Goal: Communication & Community: Answer question/provide support

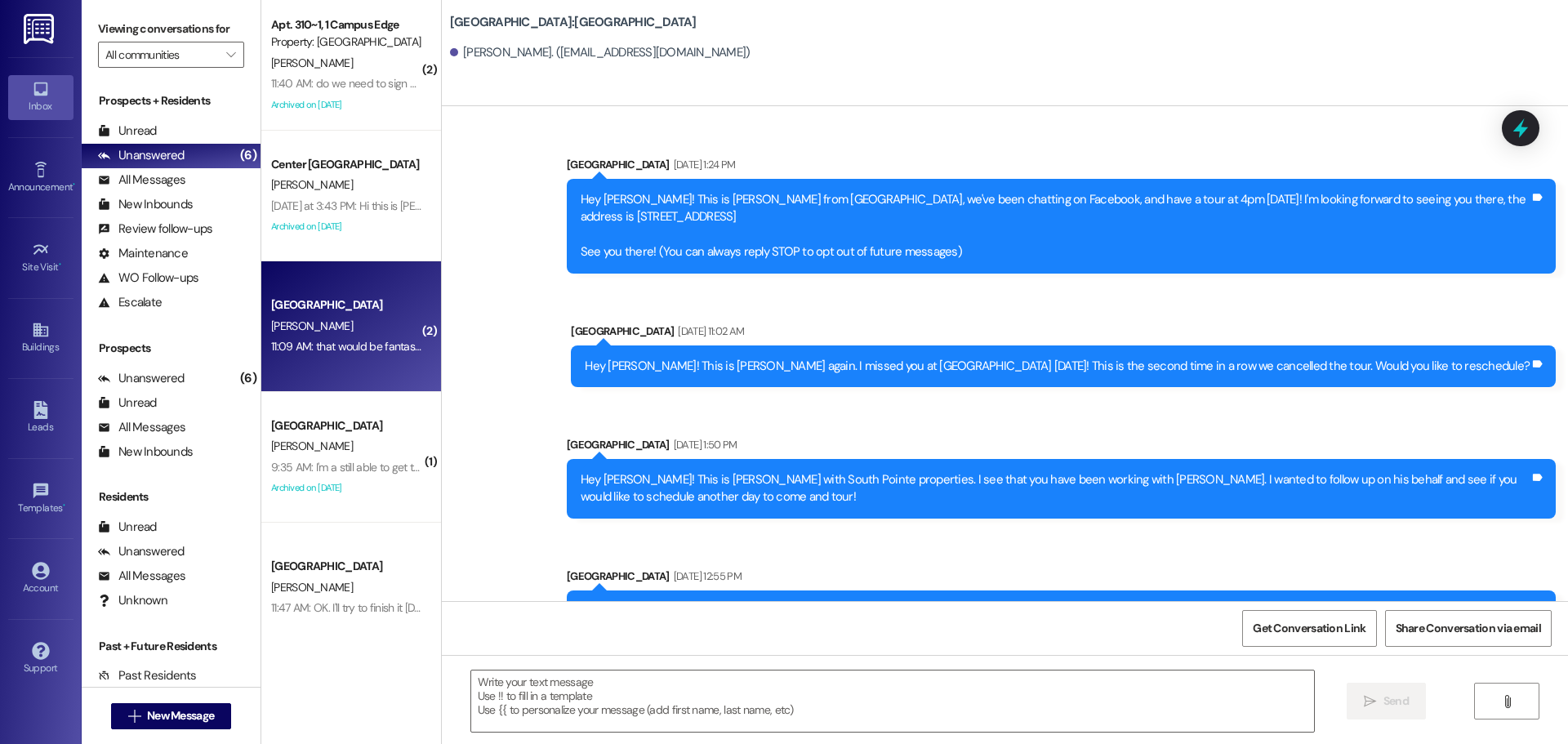
scroll to position [653, 0]
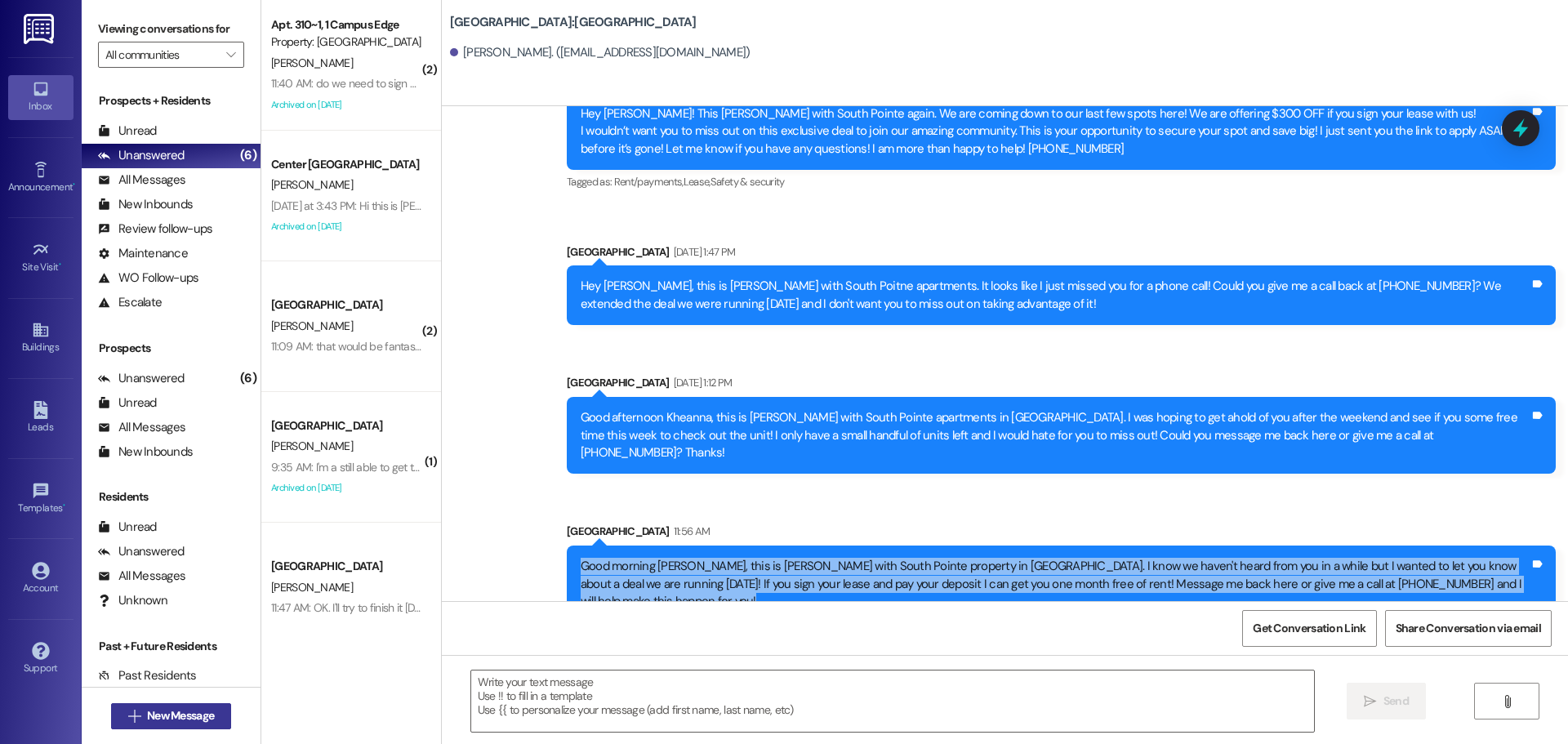
click at [221, 707] on button " New Message" at bounding box center [171, 716] width 121 height 26
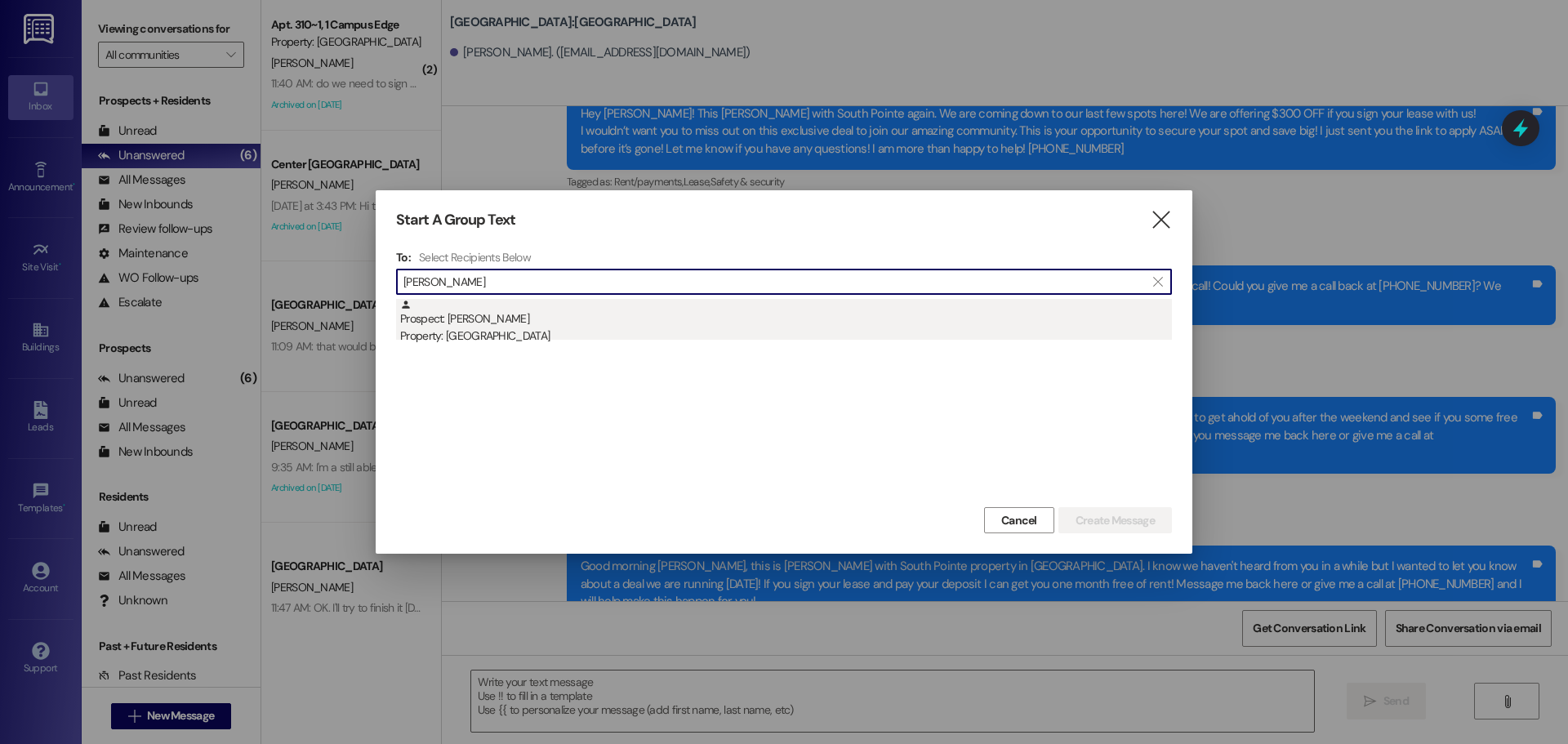
type input "[PERSON_NAME]"
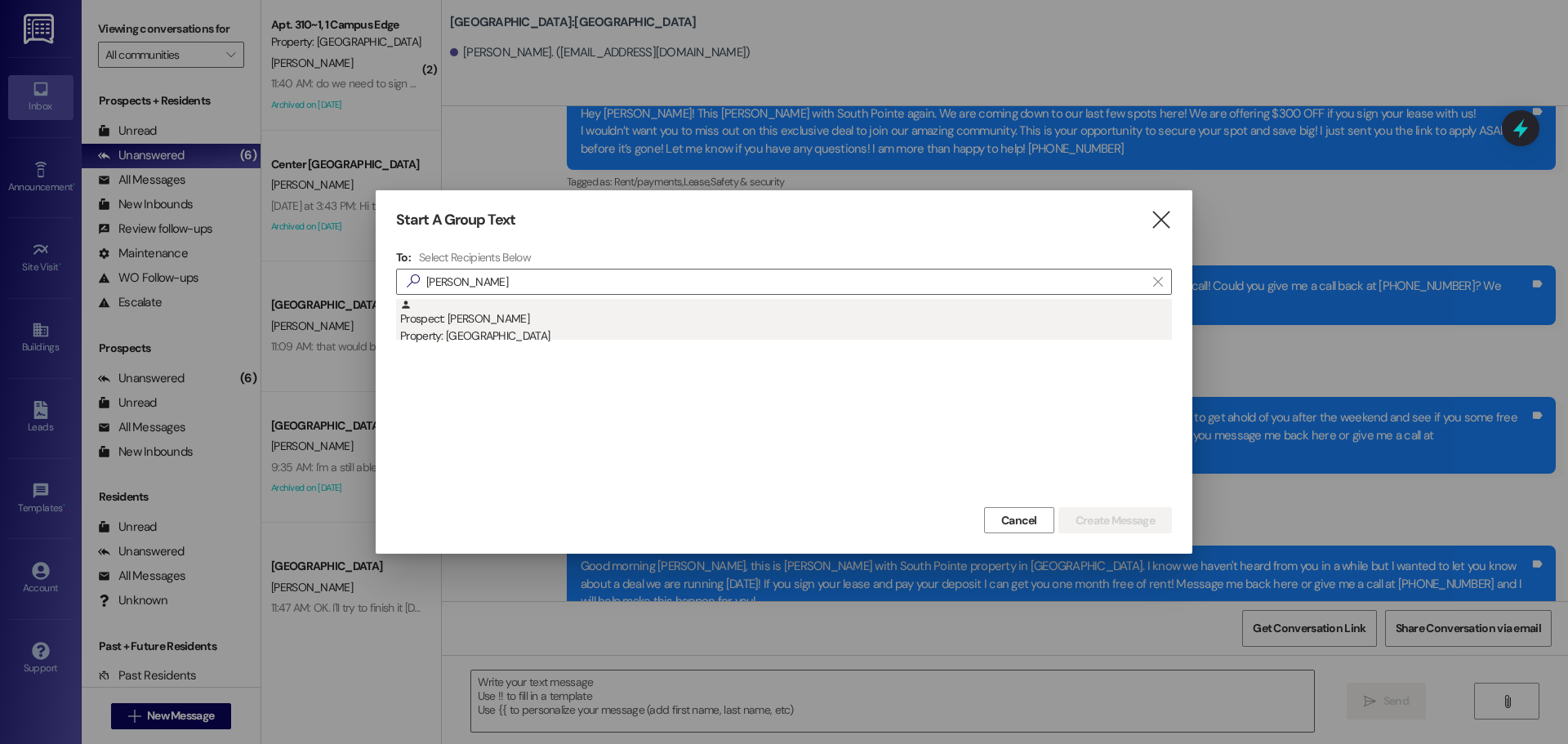
click at [579, 320] on div "Prospect: [PERSON_NAME] Property: [GEOGRAPHIC_DATA]" at bounding box center [786, 323] width 772 height 47
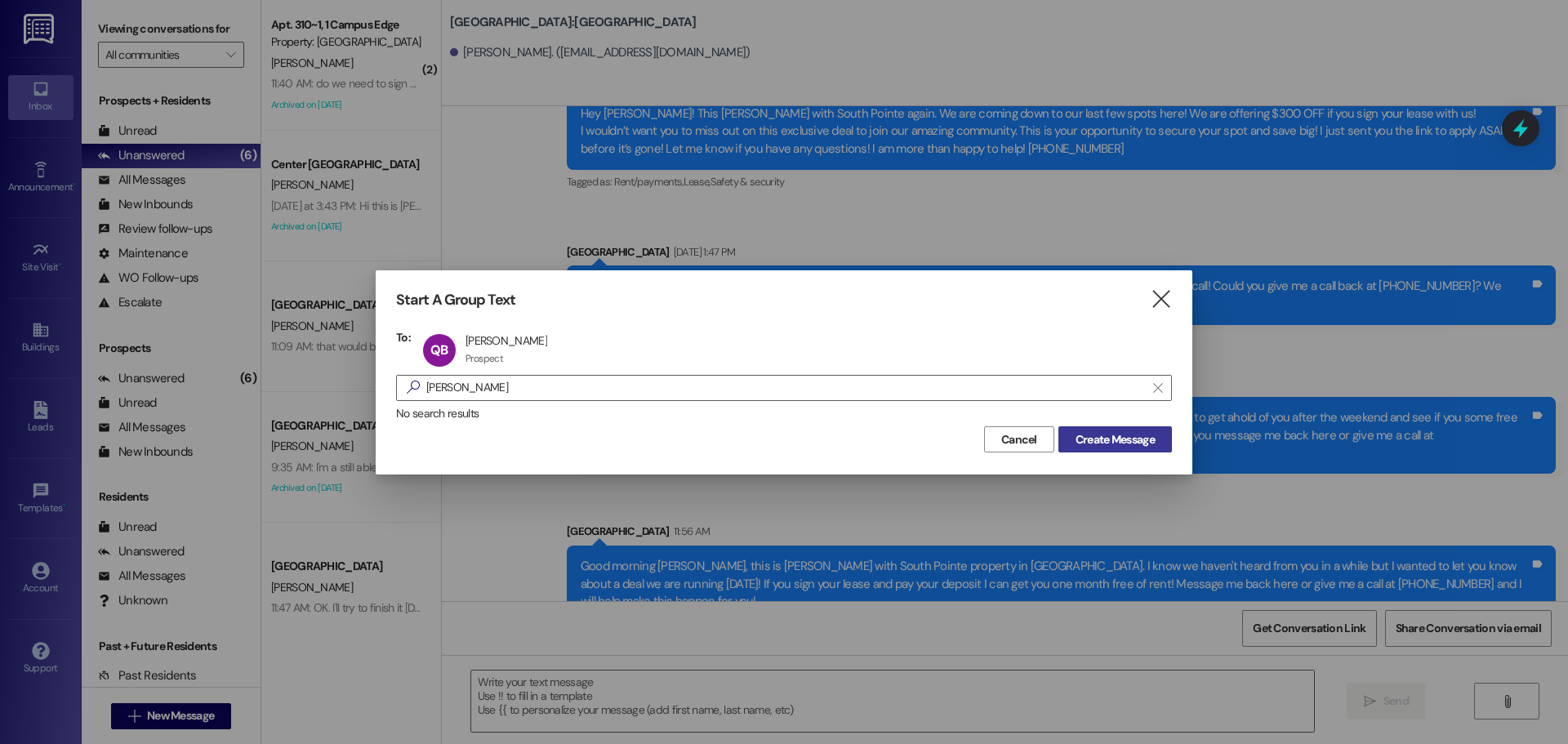
click at [1114, 431] on span "Create Message" at bounding box center [1115, 440] width 79 height 17
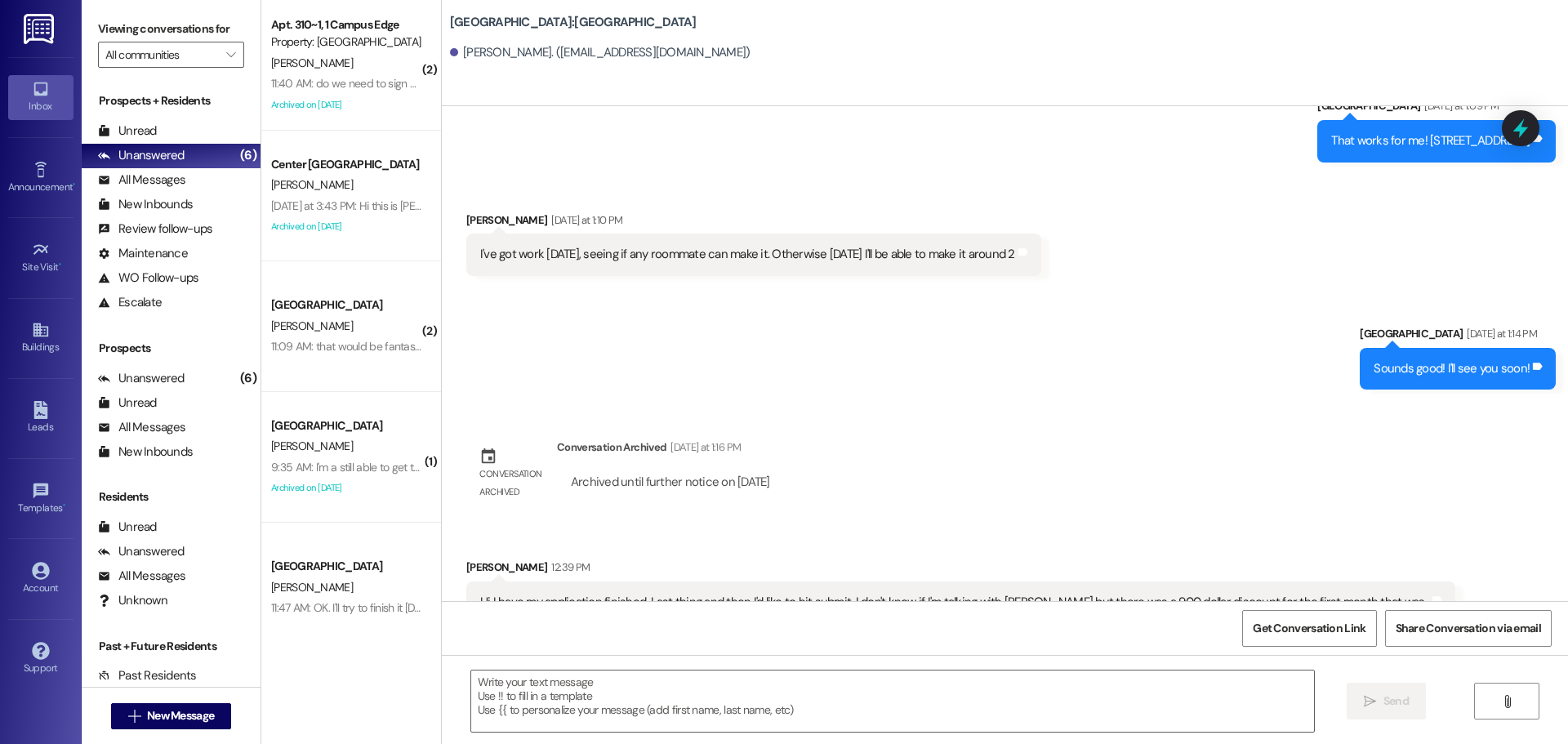
scroll to position [4889, 0]
click at [1189, 593] on div "Hi I have my application finished. Last thing and then I'd like to hit submit. …" at bounding box center [955, 611] width 949 height 35
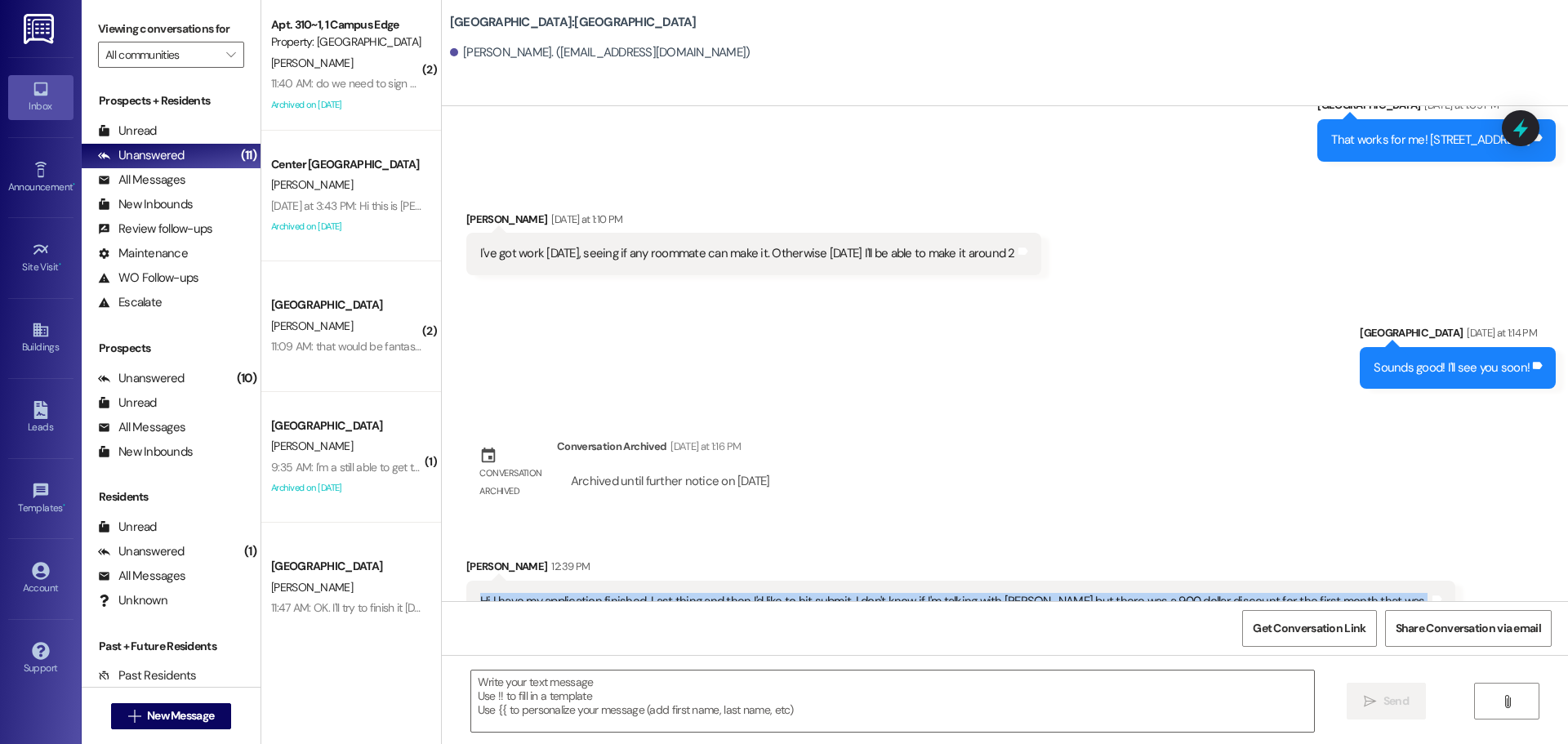
click at [1189, 593] on div "Hi I have my application finished. Last thing and then I'd like to hit submit. …" at bounding box center [955, 611] width 949 height 35
copy div "Hi I have my application finished. Last thing and then I'd like to hit submit. …"
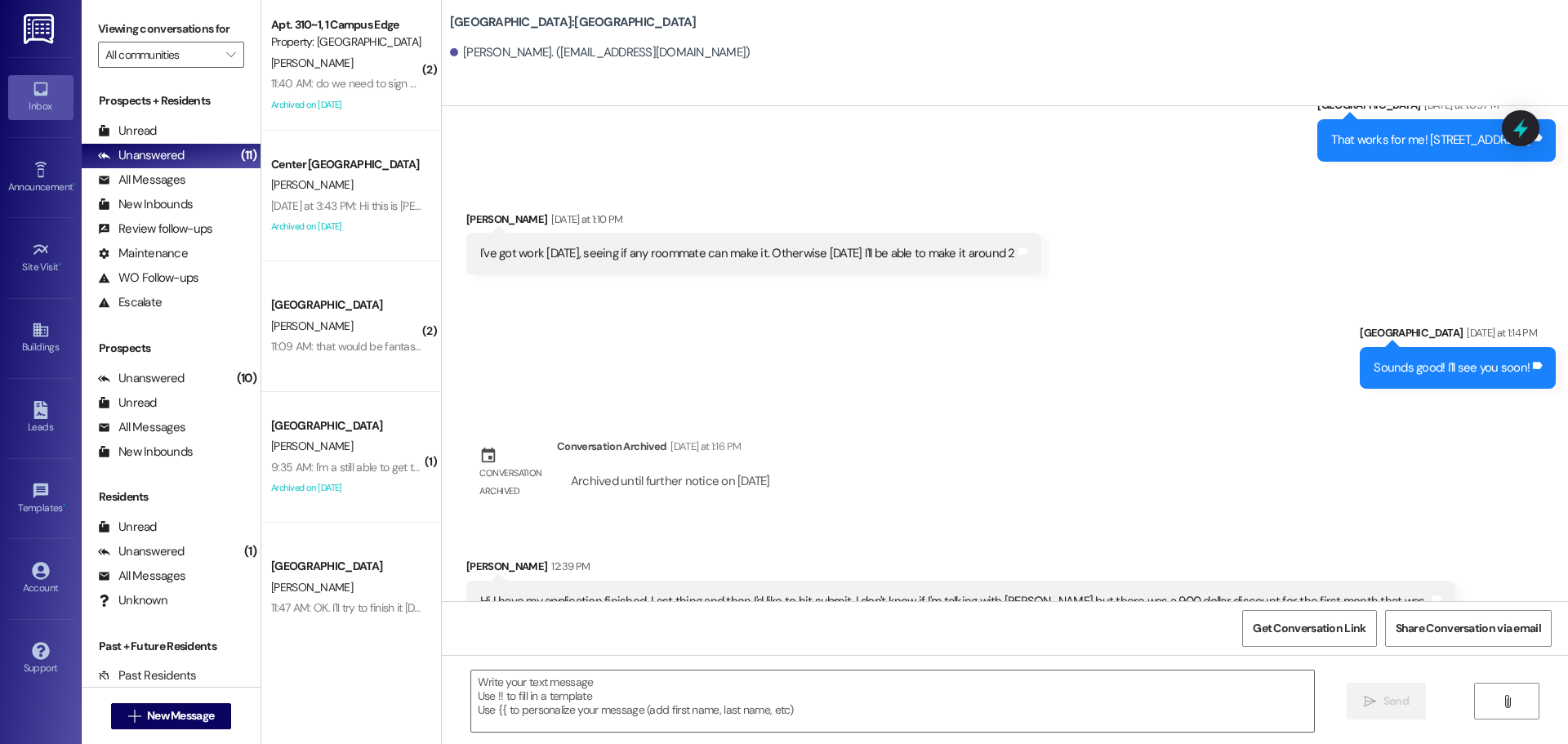
click at [974, 305] on div "Sent via SMS Leasing Campus Way Yesterday at 1:14 PM Sounds good! I'll see you …" at bounding box center [1005, 344] width 1126 height 113
click at [886, 731] on textarea at bounding box center [892, 701] width 843 height 61
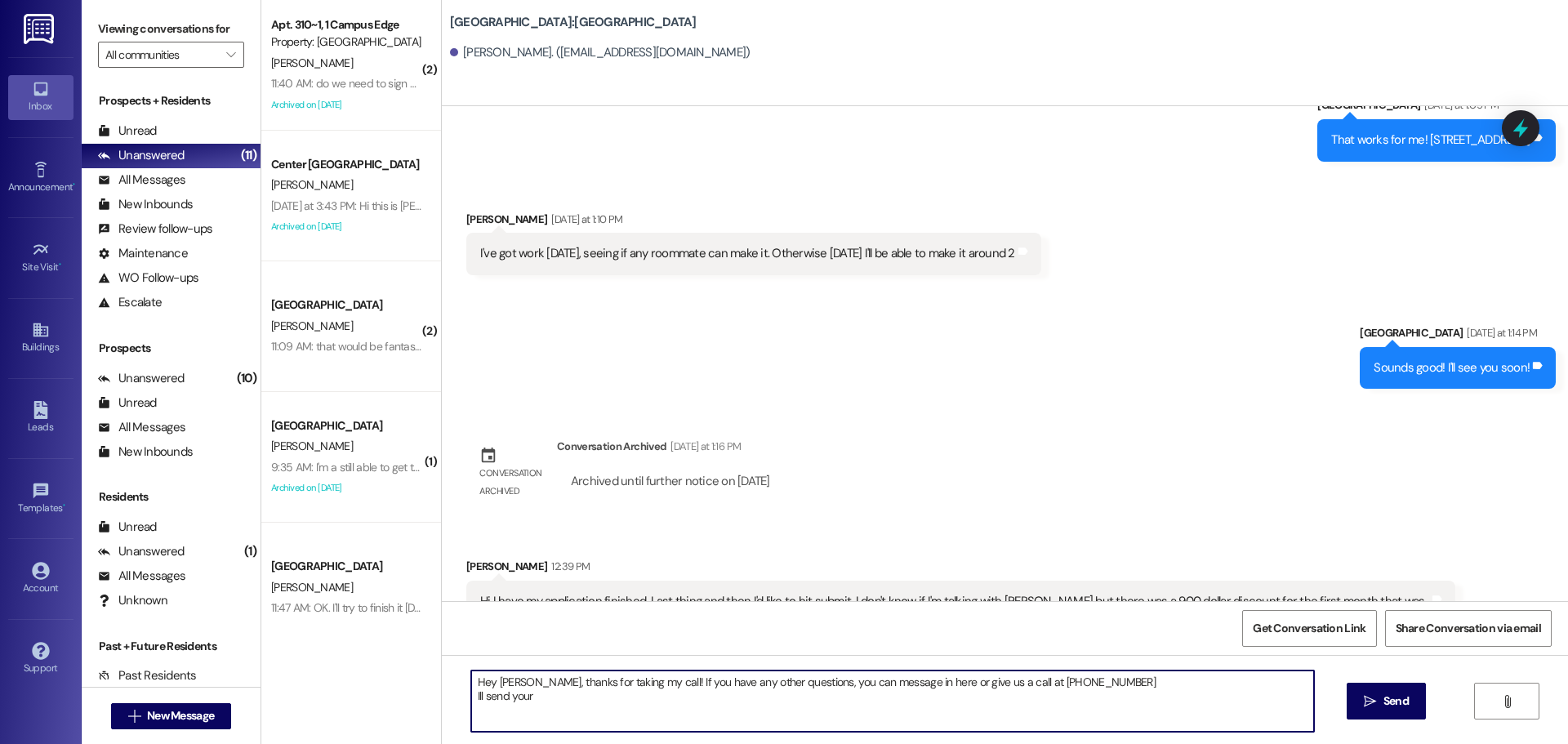
click at [584, 710] on textarea "Hey Quinn, thanks for taking my call! If you have any other questions, you can …" at bounding box center [892, 701] width 843 height 61
type textarea "Hey Quinn, thanks for taking my call! If you have any other questions, you can …"
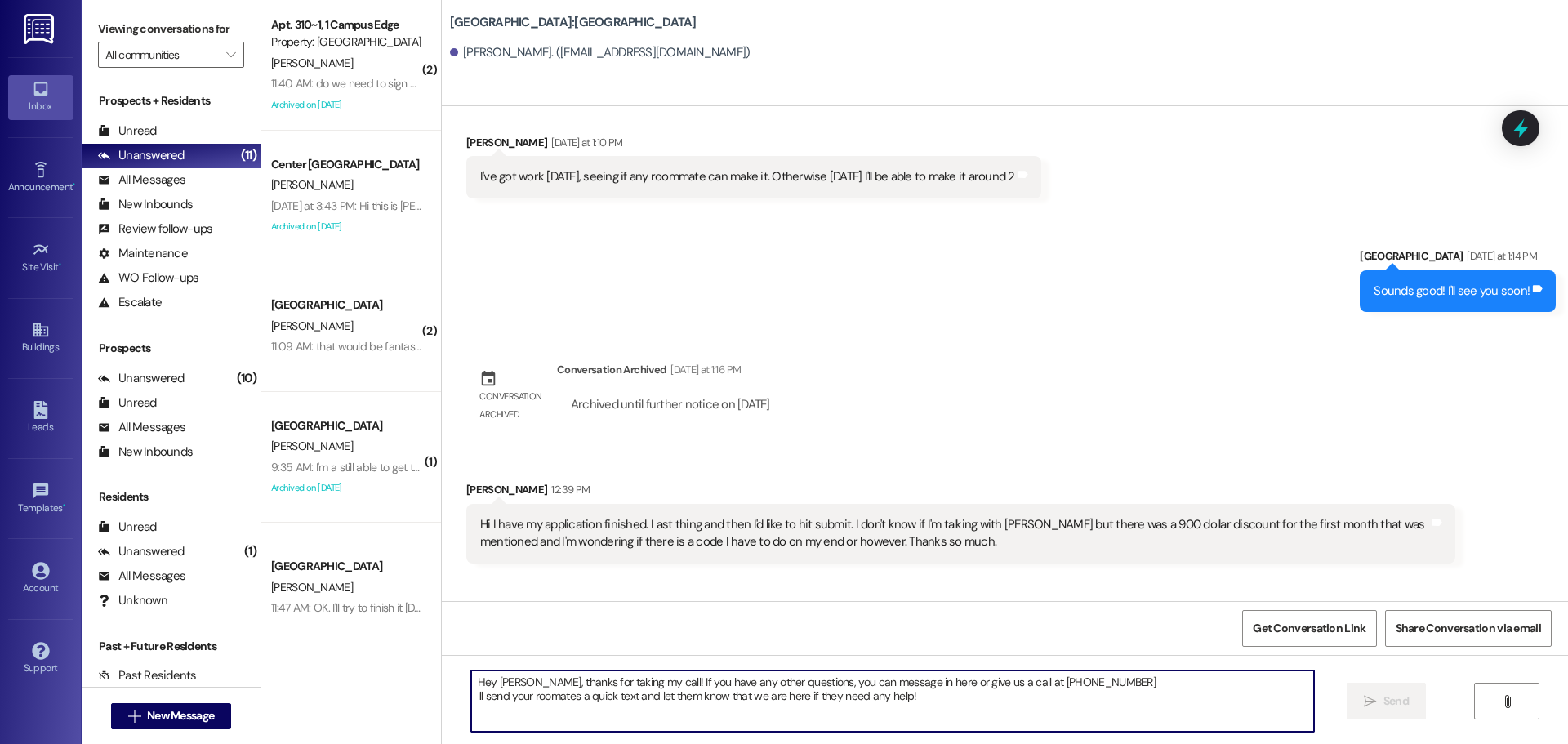
scroll to position [5020, 0]
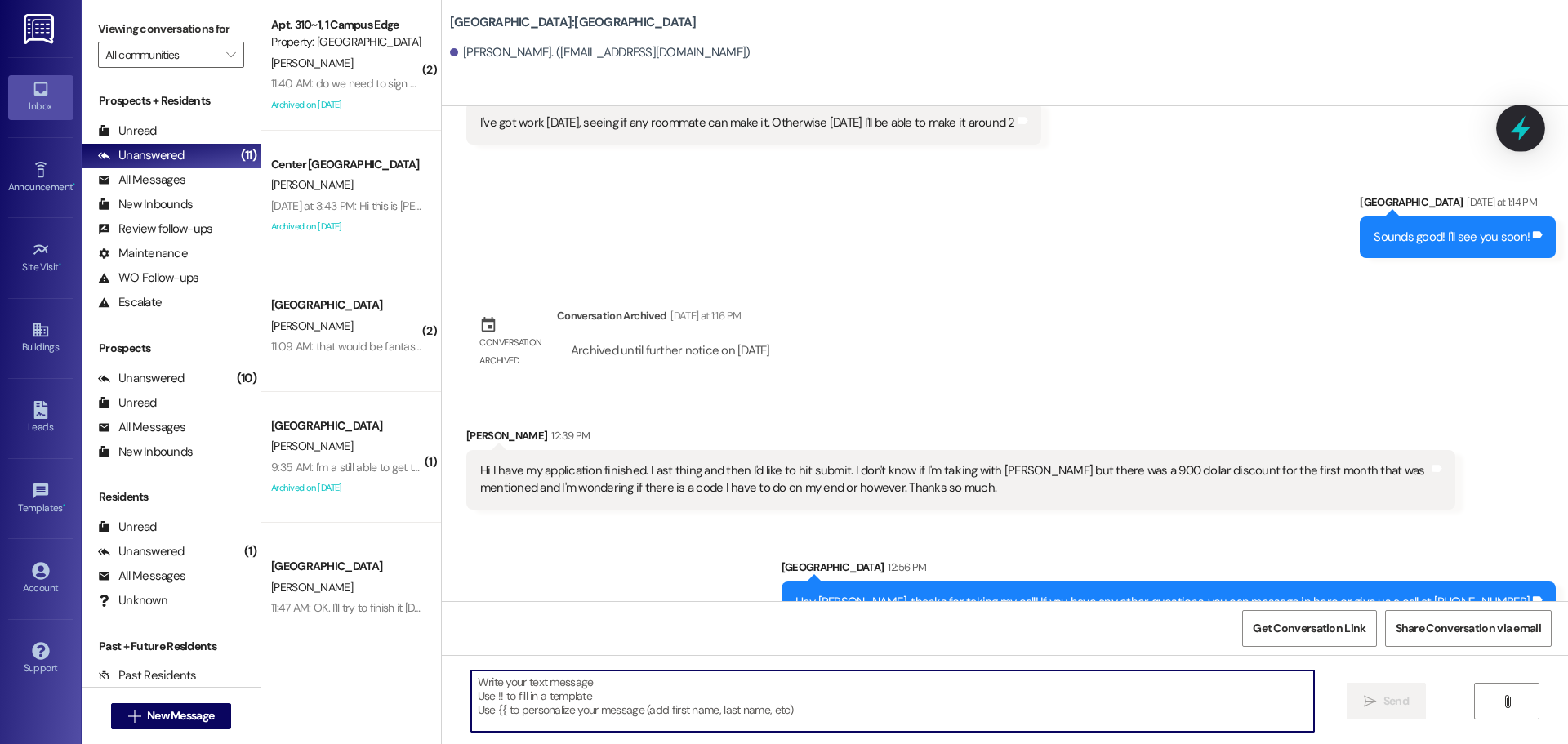
click at [1520, 127] on icon at bounding box center [1520, 128] width 19 height 25
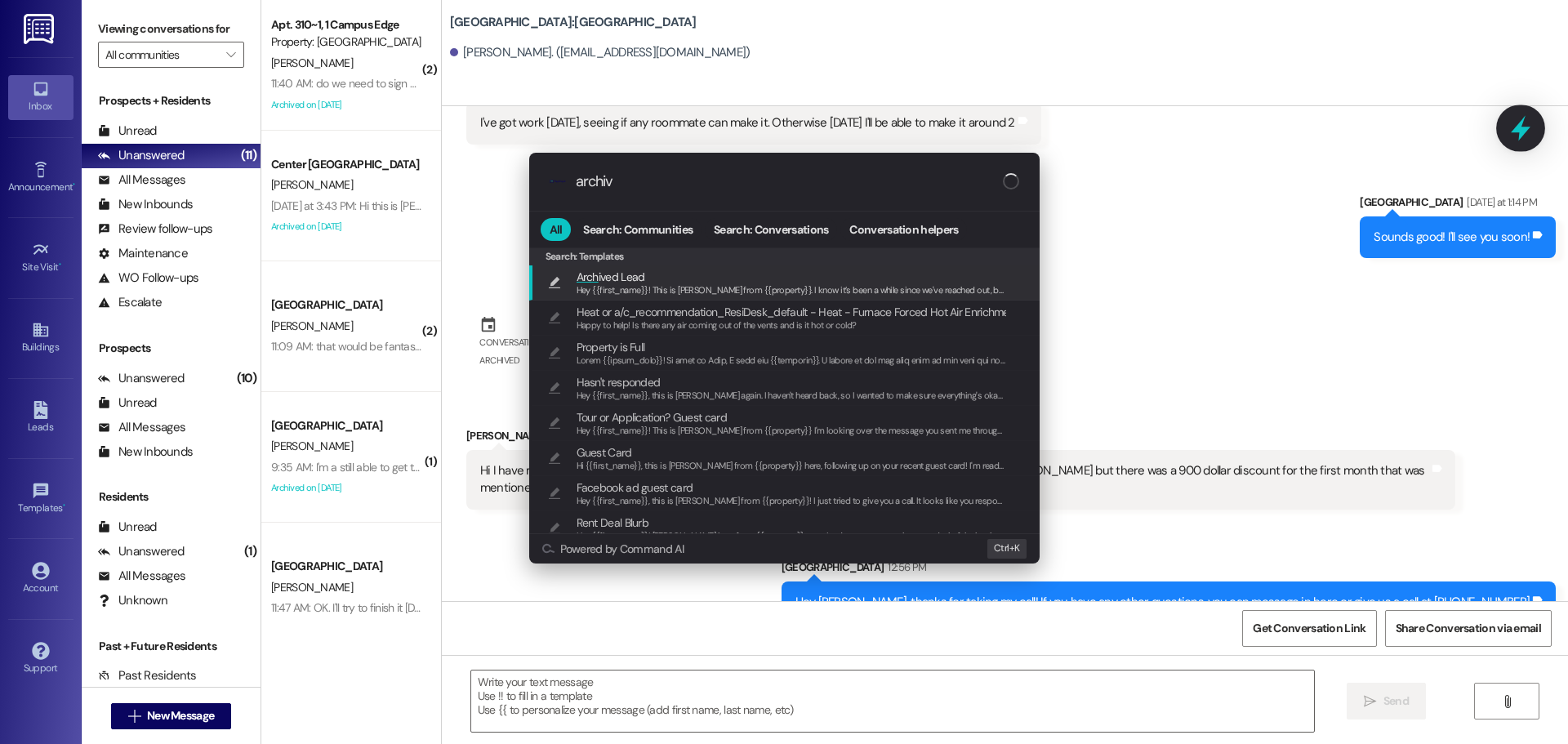
type input "archive"
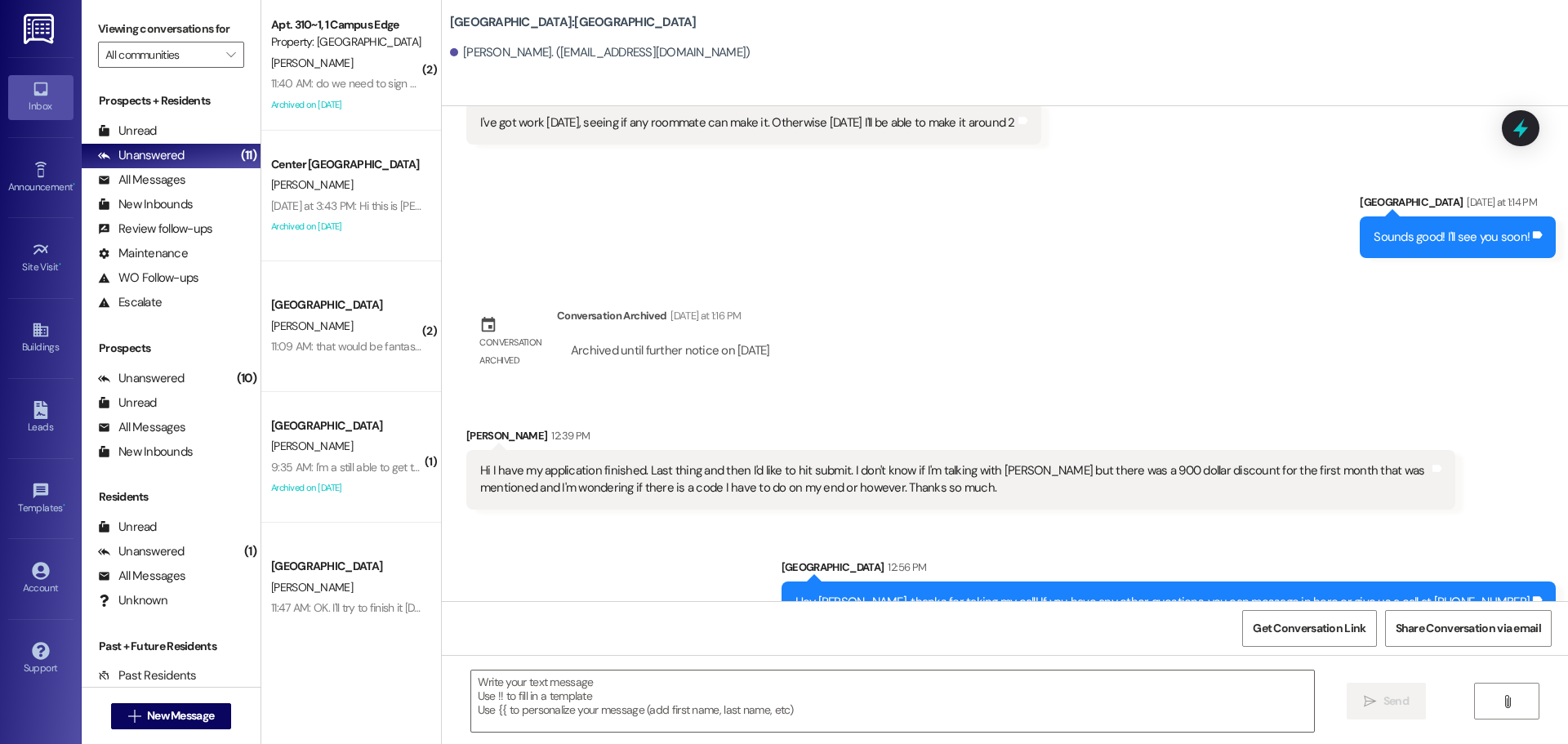
click at [386, 344] on div "11:09 AM: that would be fantastic! we'd love to move in as soon as possible but…" at bounding box center [625, 346] width 709 height 15
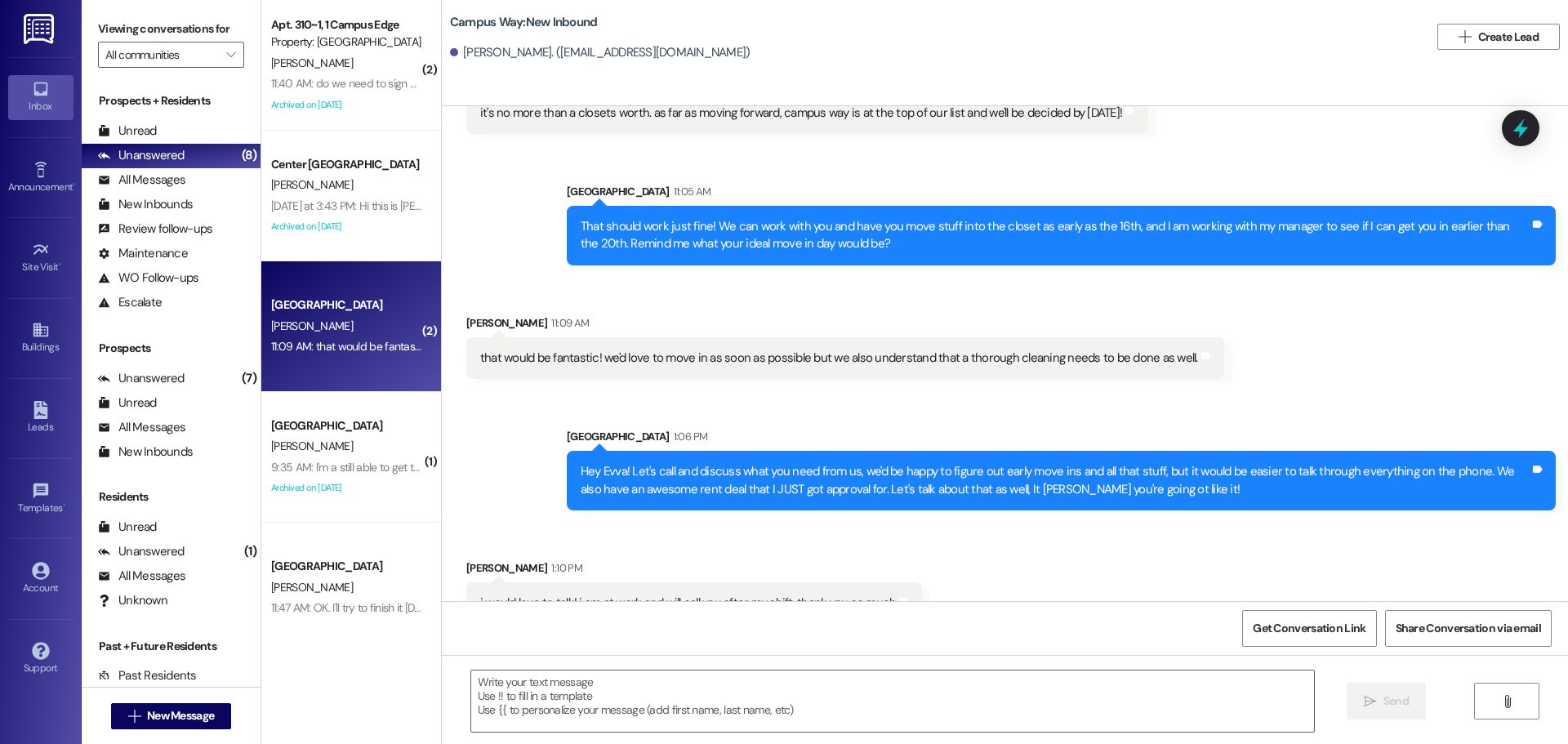
scroll to position [804, 0]
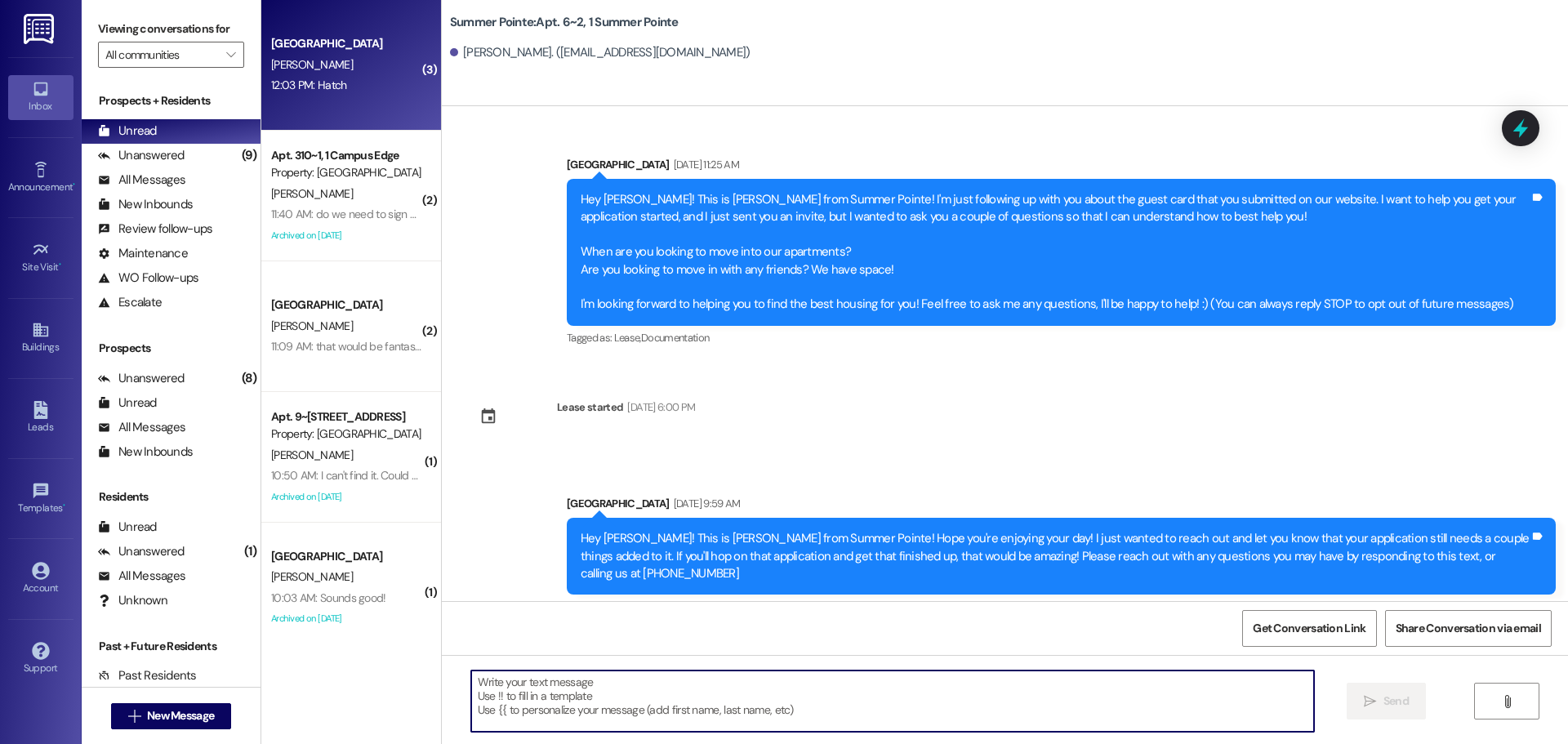
scroll to position [2241, 0]
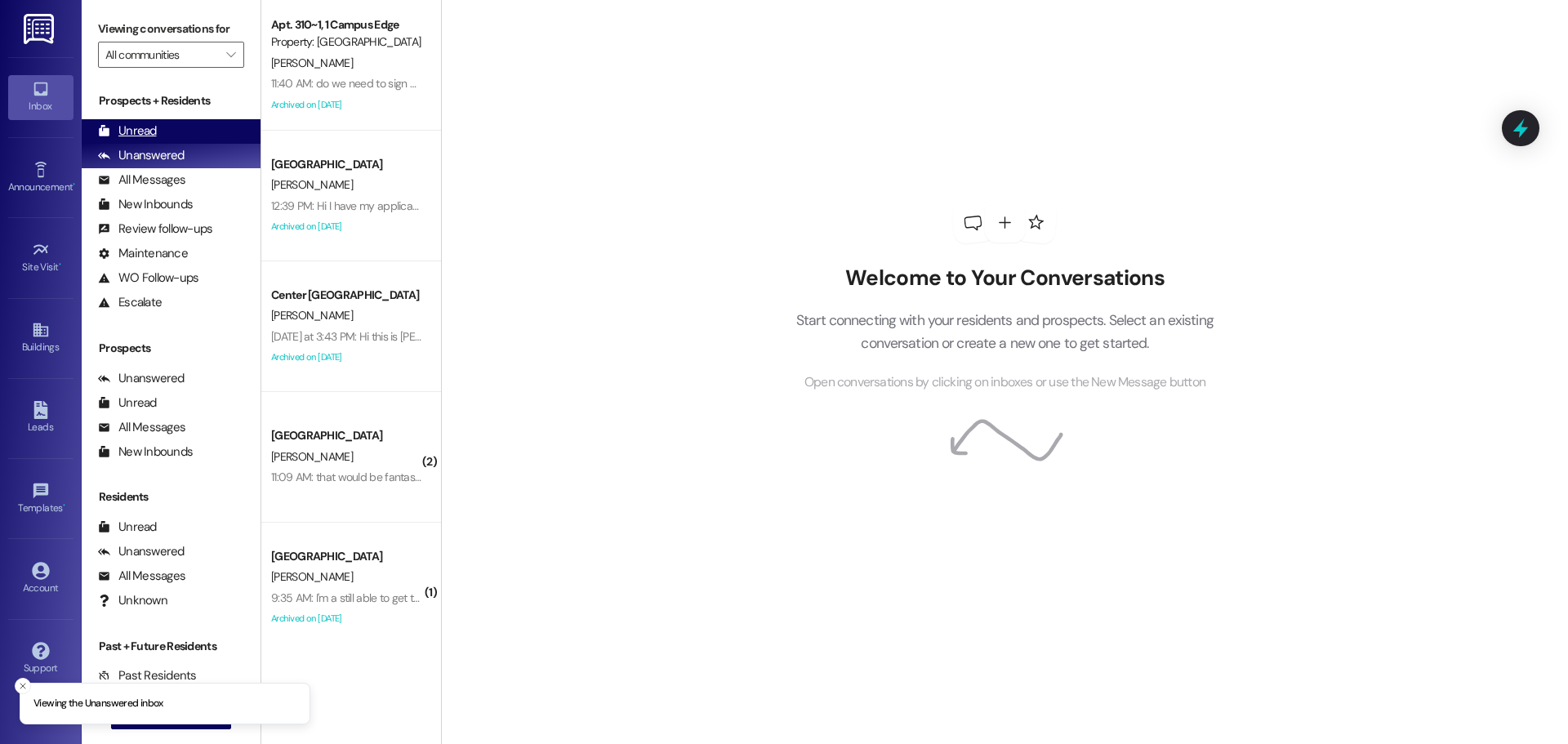
click at [151, 127] on div "Unread" at bounding box center [127, 131] width 59 height 17
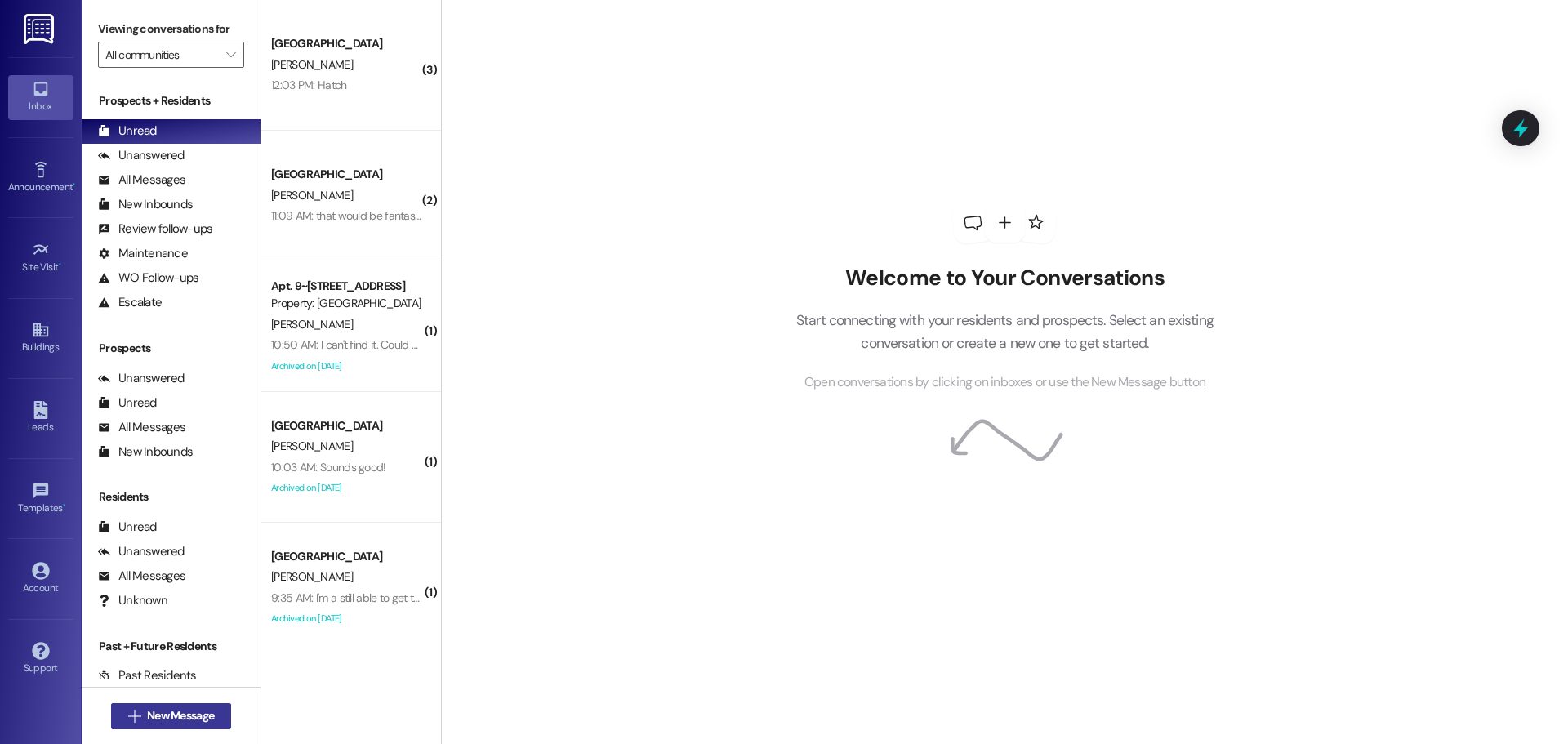
click at [164, 709] on span "New Message" at bounding box center [180, 716] width 67 height 17
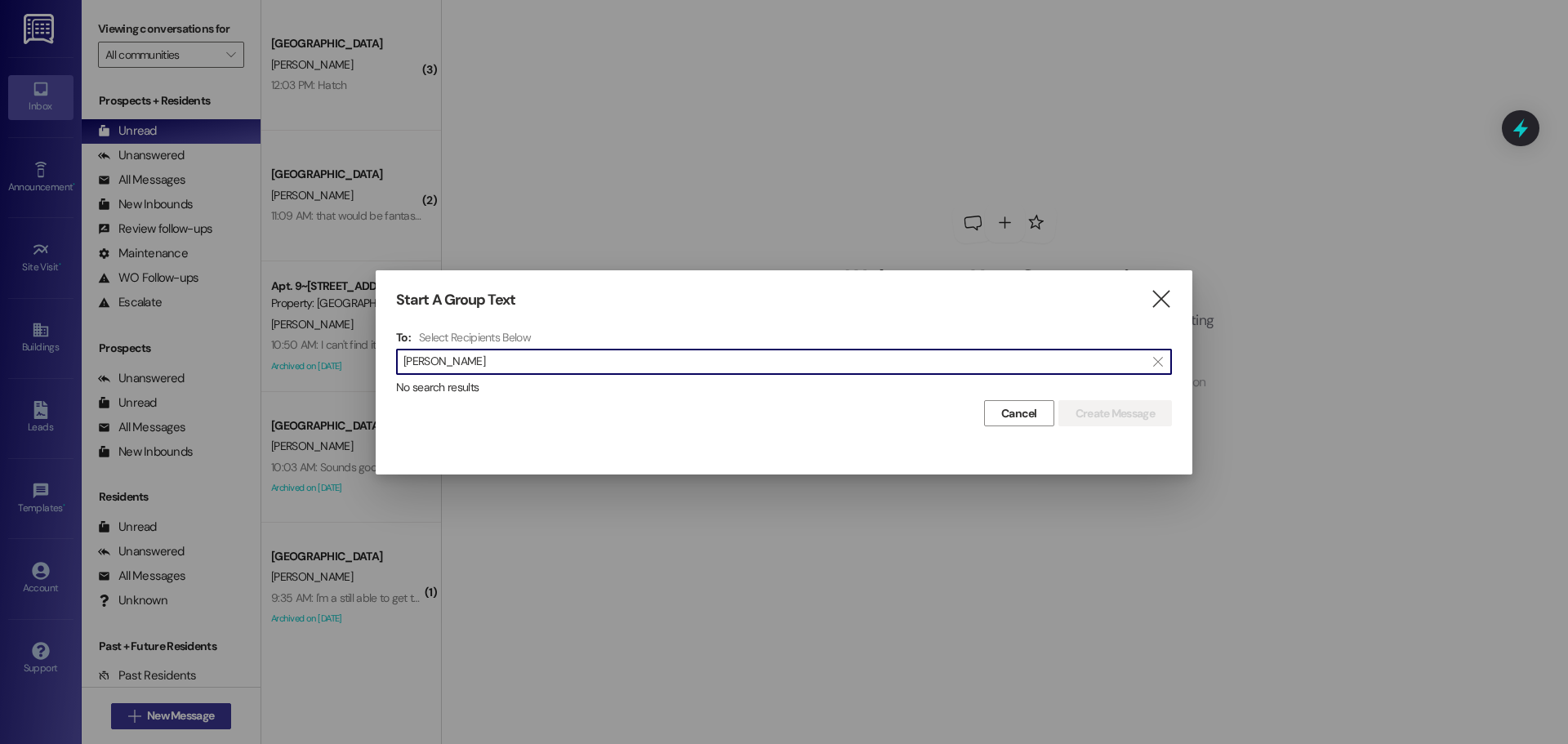
type input "diedra"
click at [1175, 305] on div "Start A Group Text  To: Select Recipients Below  diedra  No search results C…" at bounding box center [784, 358] width 817 height 177
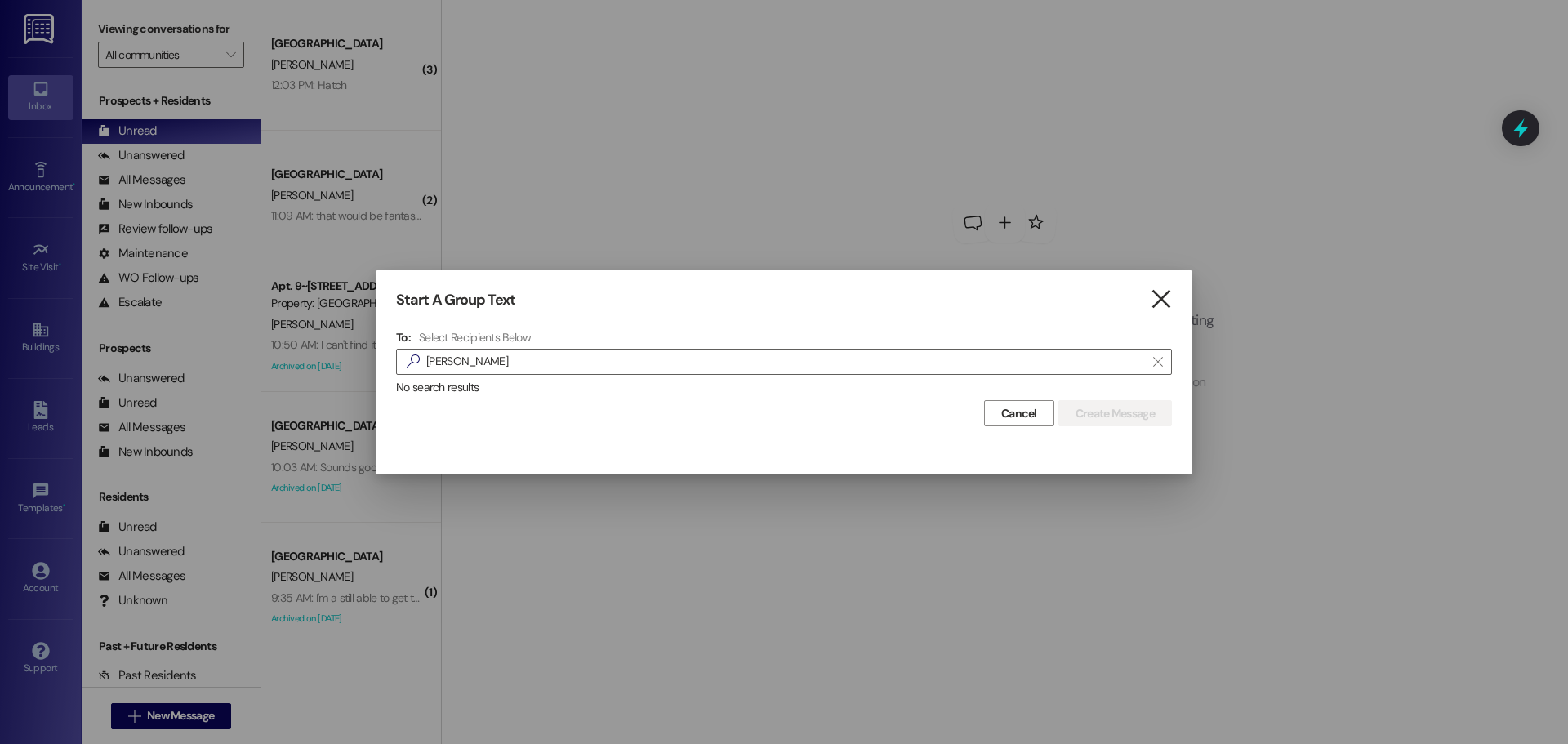
click at [1154, 291] on icon "" at bounding box center [1161, 299] width 22 height 17
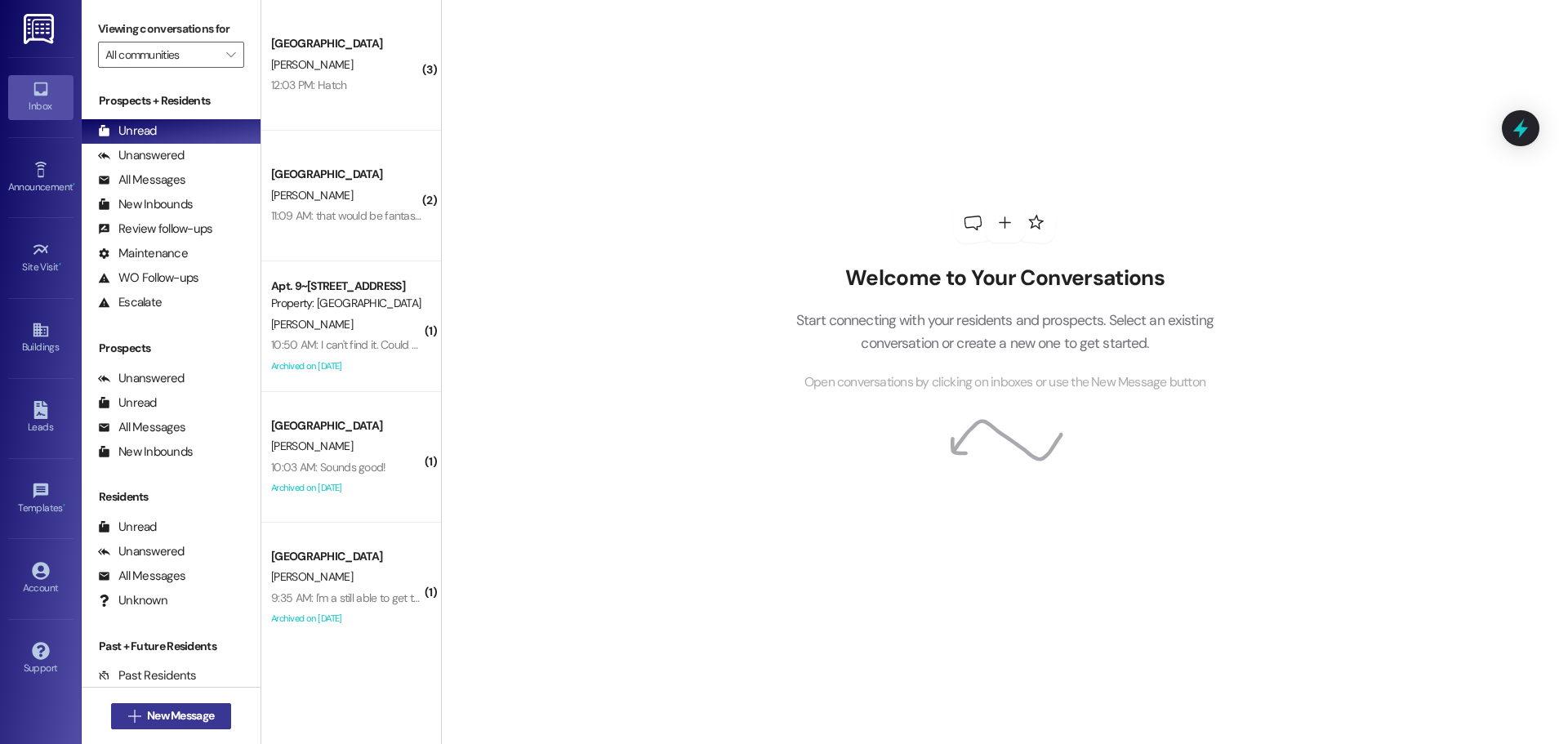
click at [152, 723] on span "New Message" at bounding box center [180, 716] width 67 height 17
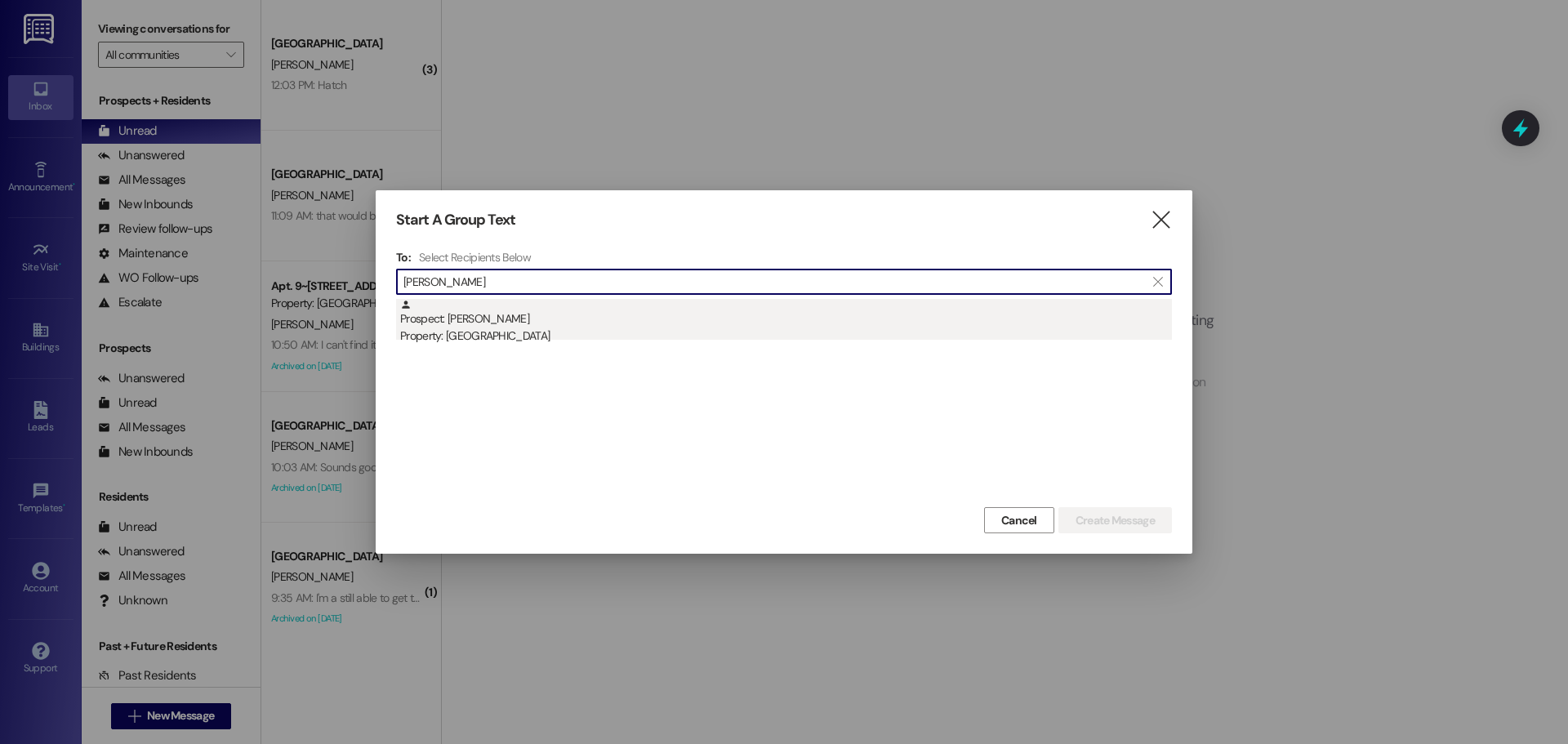
type input "deidra"
click at [735, 313] on div "Prospect: Deidra Ritchhart Property: East Pointe" at bounding box center [786, 323] width 772 height 47
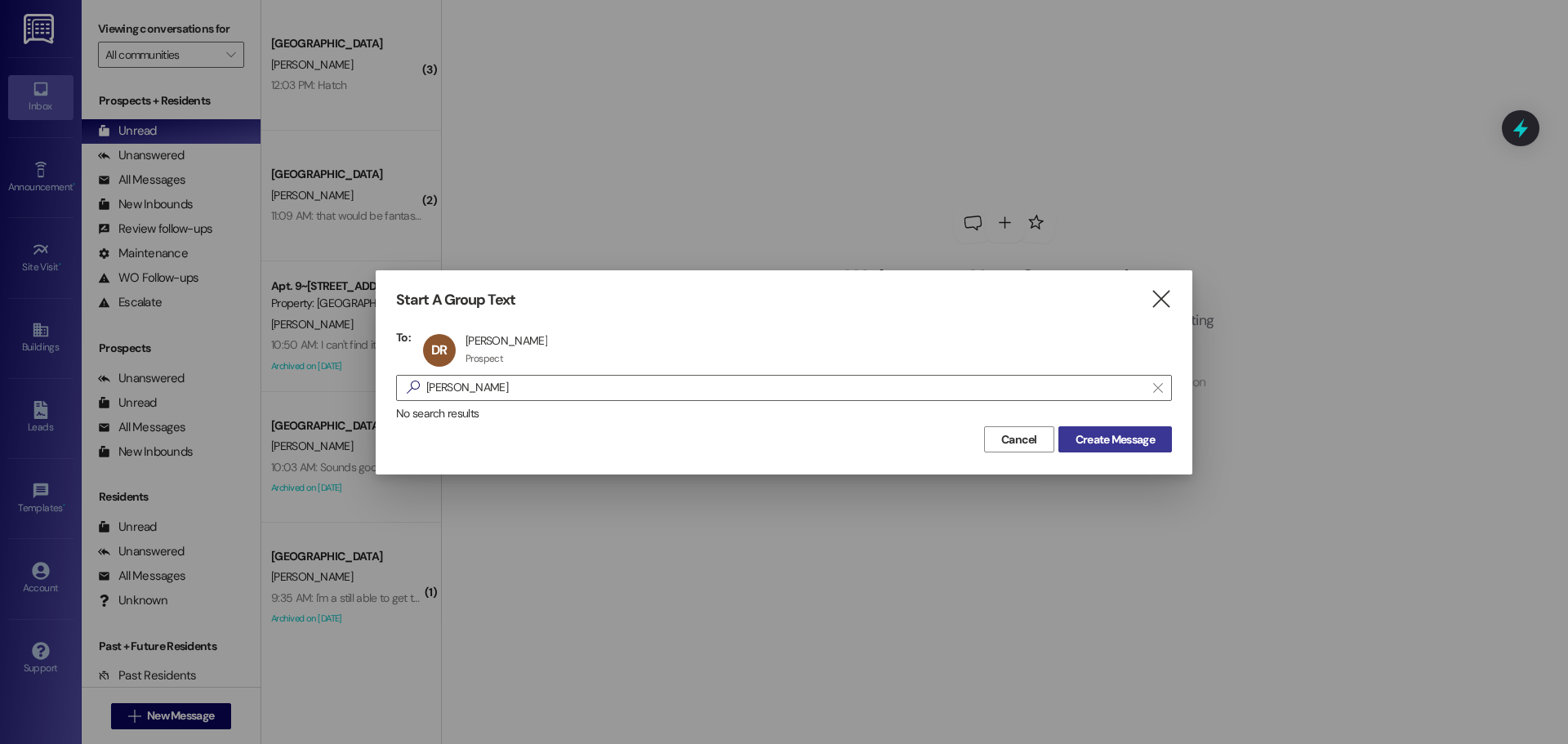
click at [1085, 438] on span "Create Message" at bounding box center [1115, 440] width 79 height 17
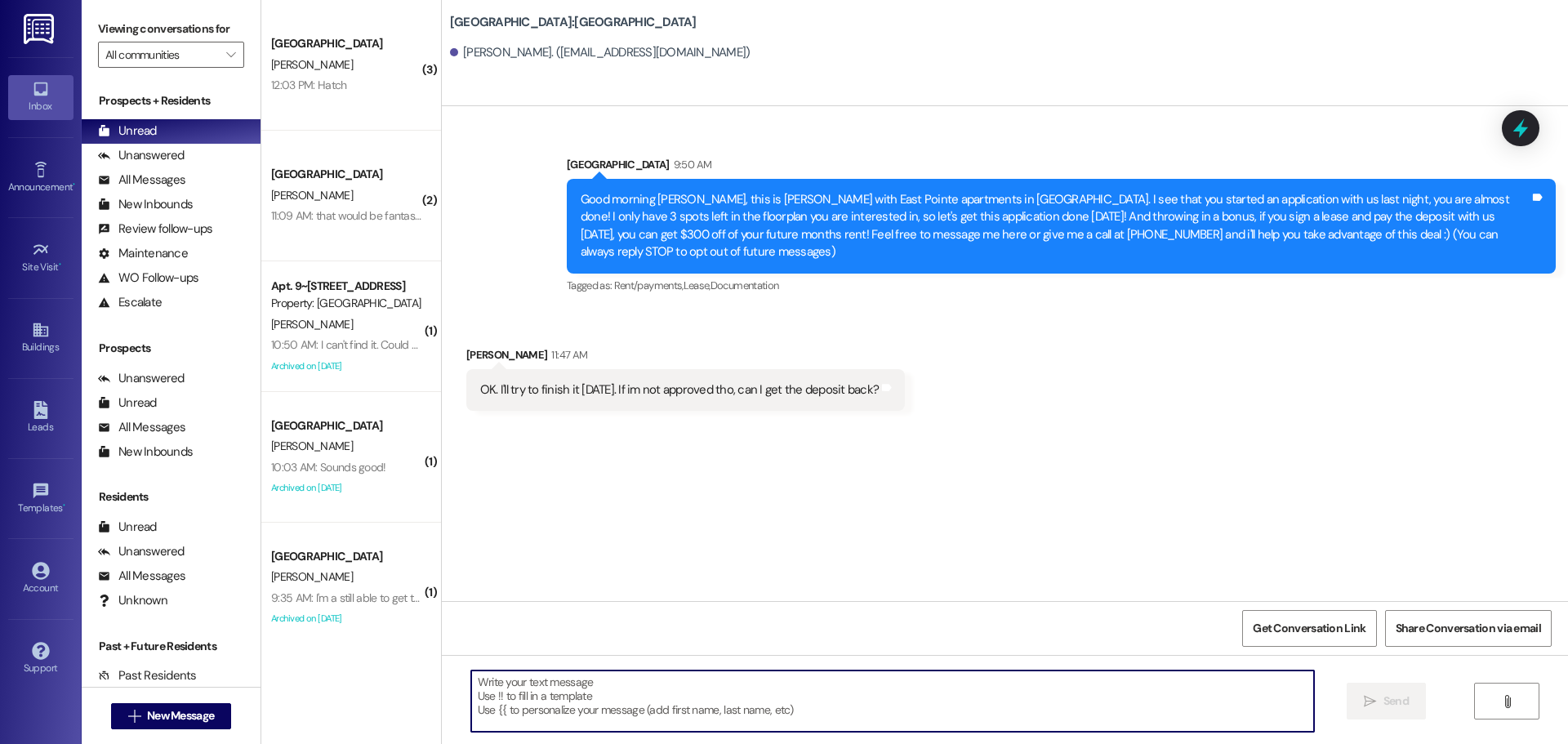
click at [599, 700] on textarea at bounding box center [892, 701] width 843 height 61
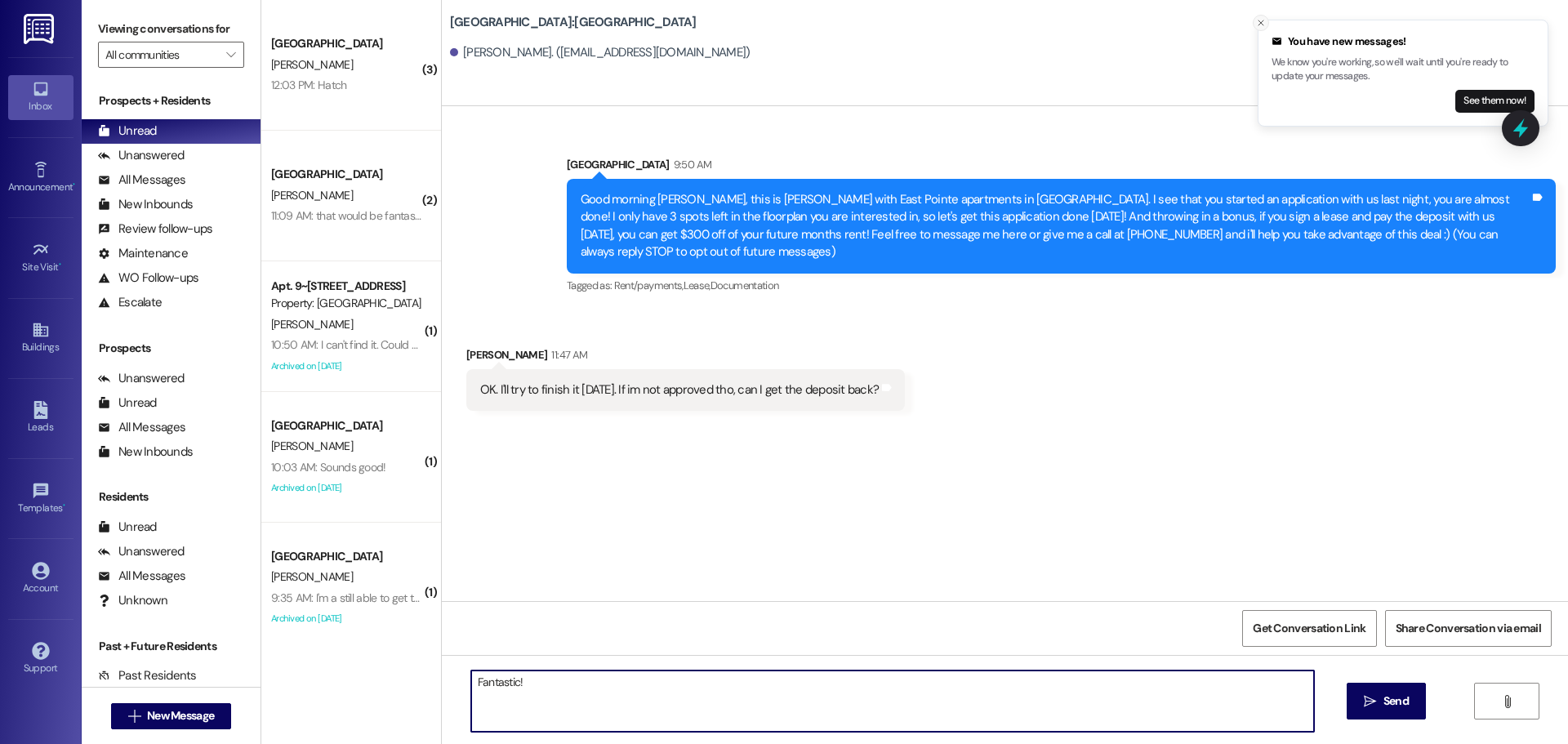
click at [1255, 25] on button "Close toast" at bounding box center [1260, 23] width 16 height 16
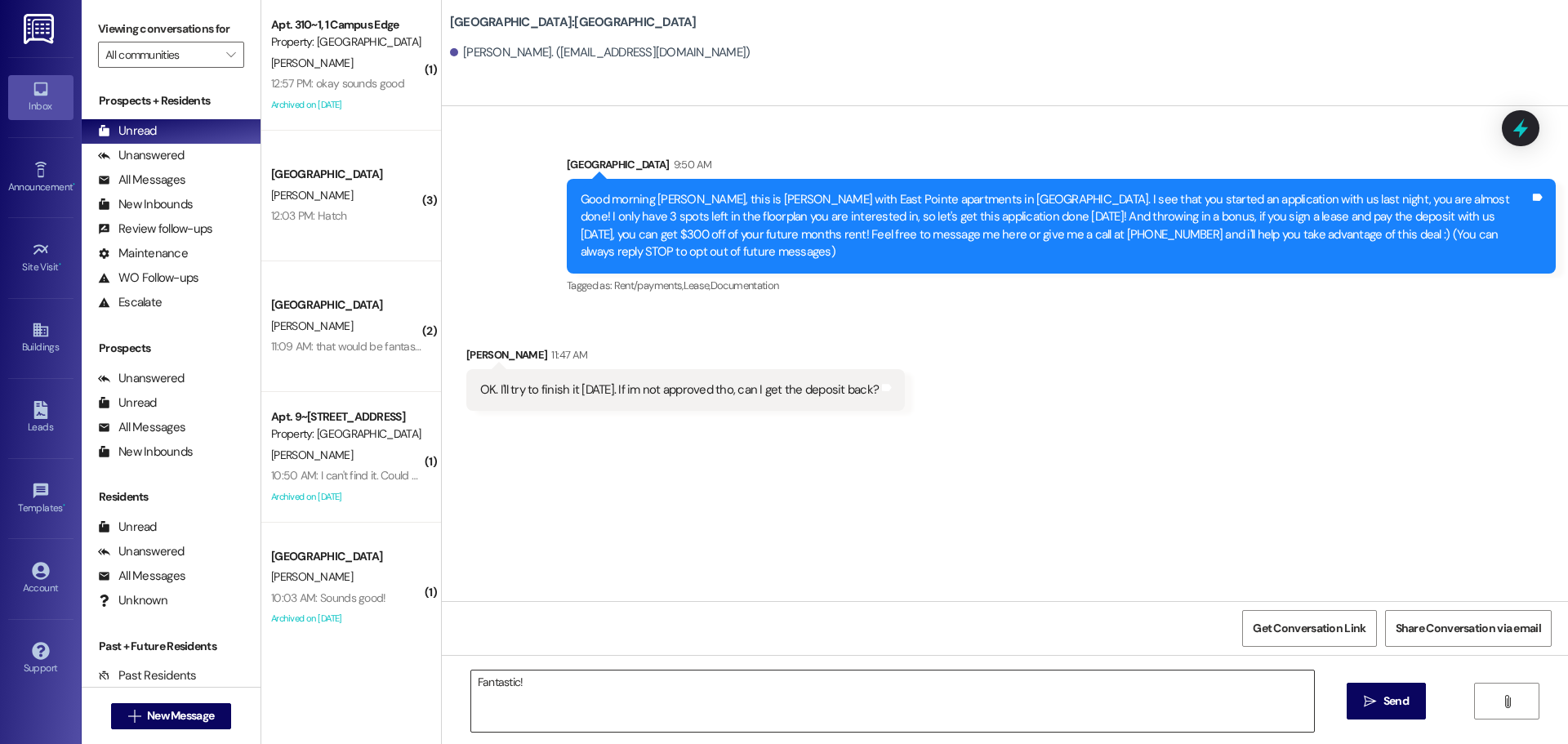
click at [642, 713] on textarea "Fantastic!" at bounding box center [892, 701] width 843 height 61
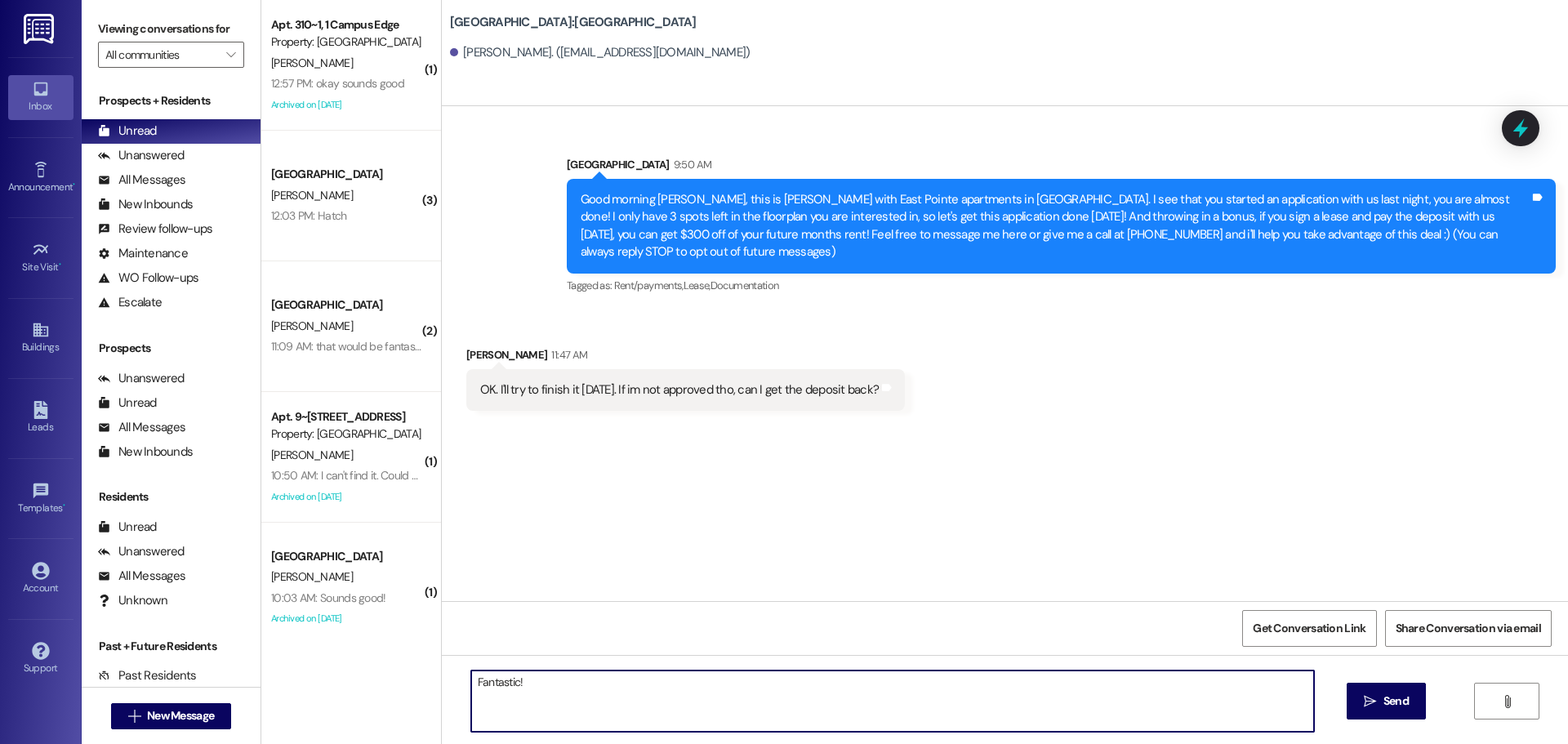
click at [642, 713] on textarea "Fantastic!" at bounding box center [892, 701] width 843 height 61
type textarea "F"
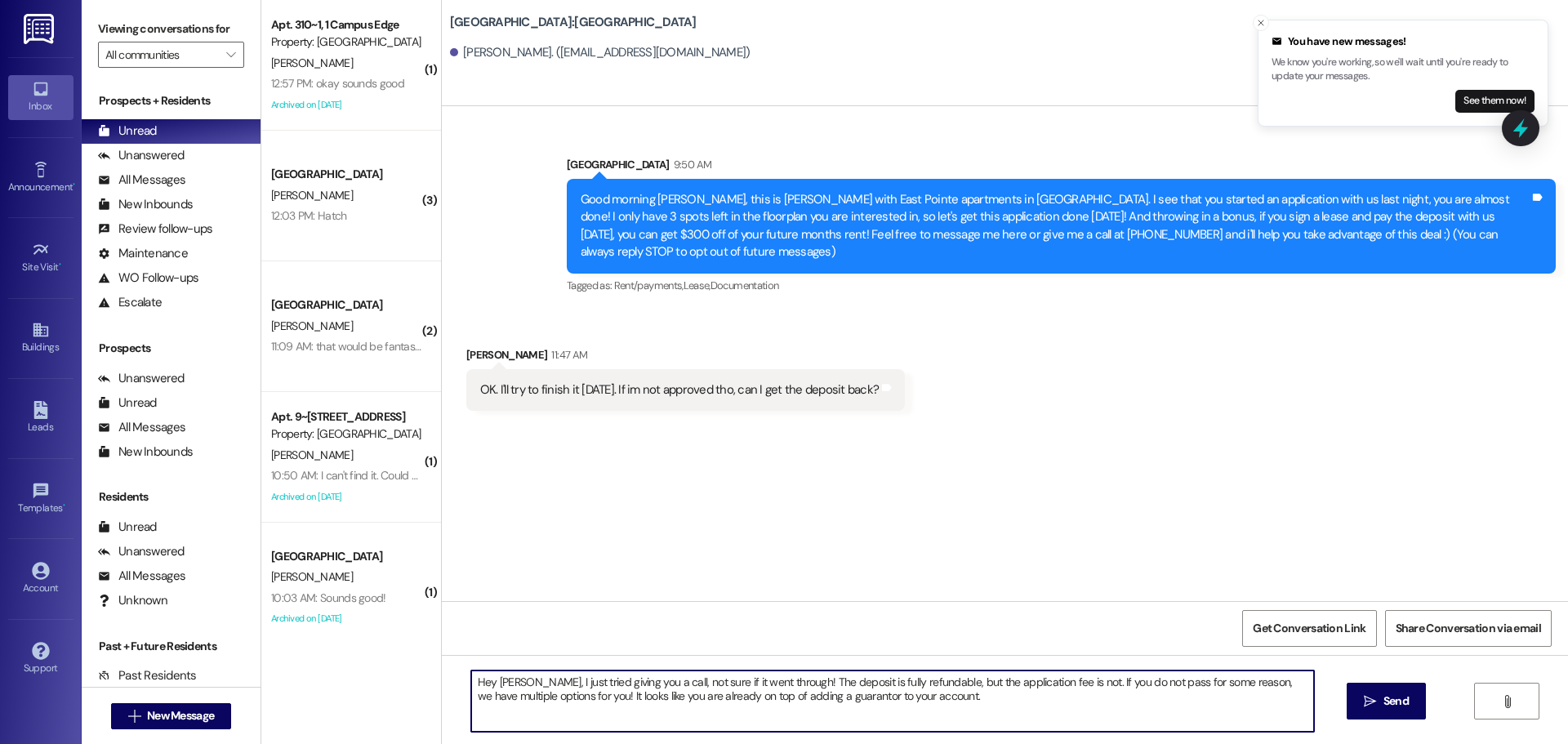
type textarea "Hey Deidra, I just tried giving you a call, not sure if it went through! The de…"
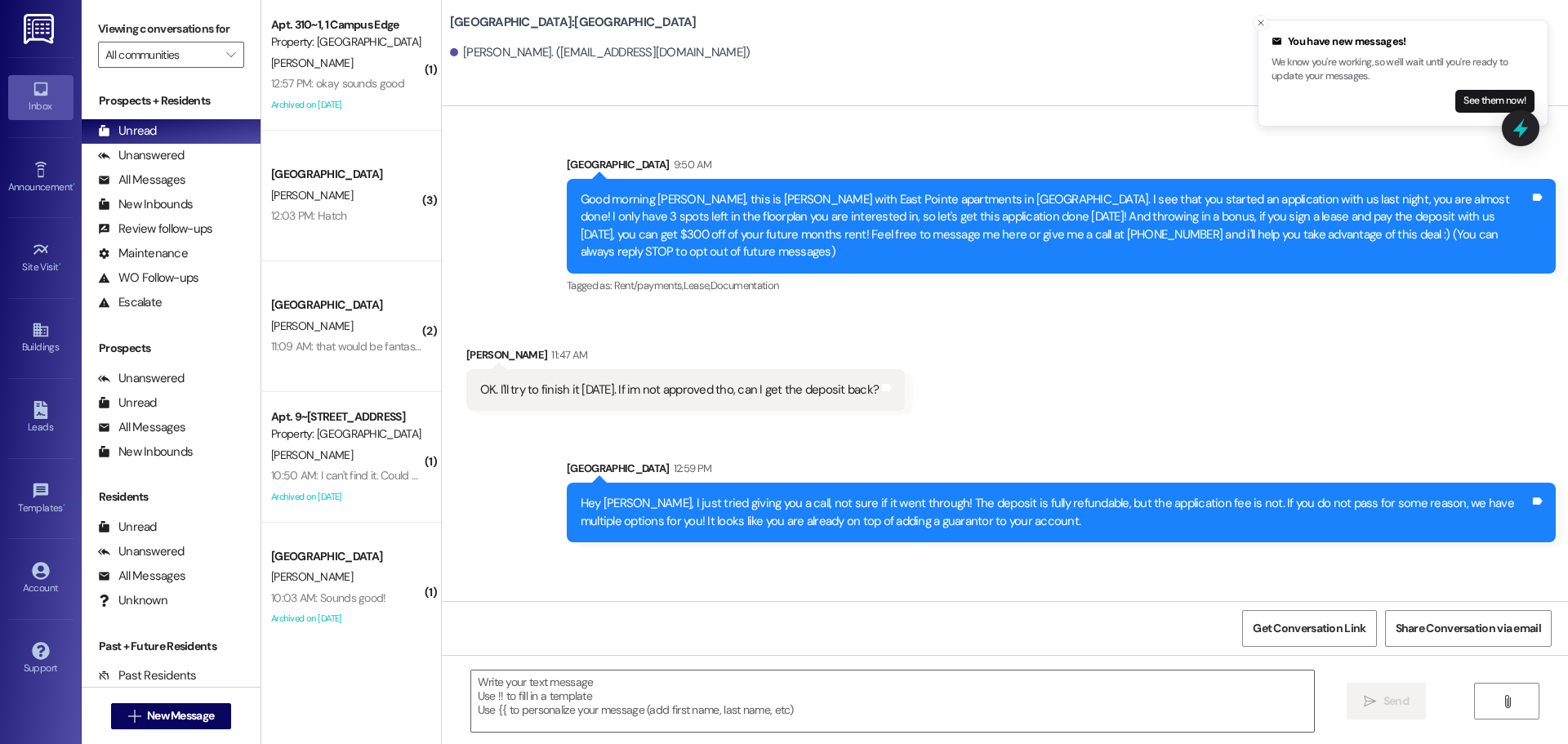
click at [655, 382] on div "OK. I'll try to finish it today. If im not approved tho, can I get the deposit …" at bounding box center [679, 390] width 398 height 17
copy div "OK. I'll try to finish it today. If im not approved tho, can I get the deposit …"
click at [1232, 495] on div "Hey Deidra, I just tried giving you a call, not sure if it went through! The de…" at bounding box center [1056, 512] width 949 height 35
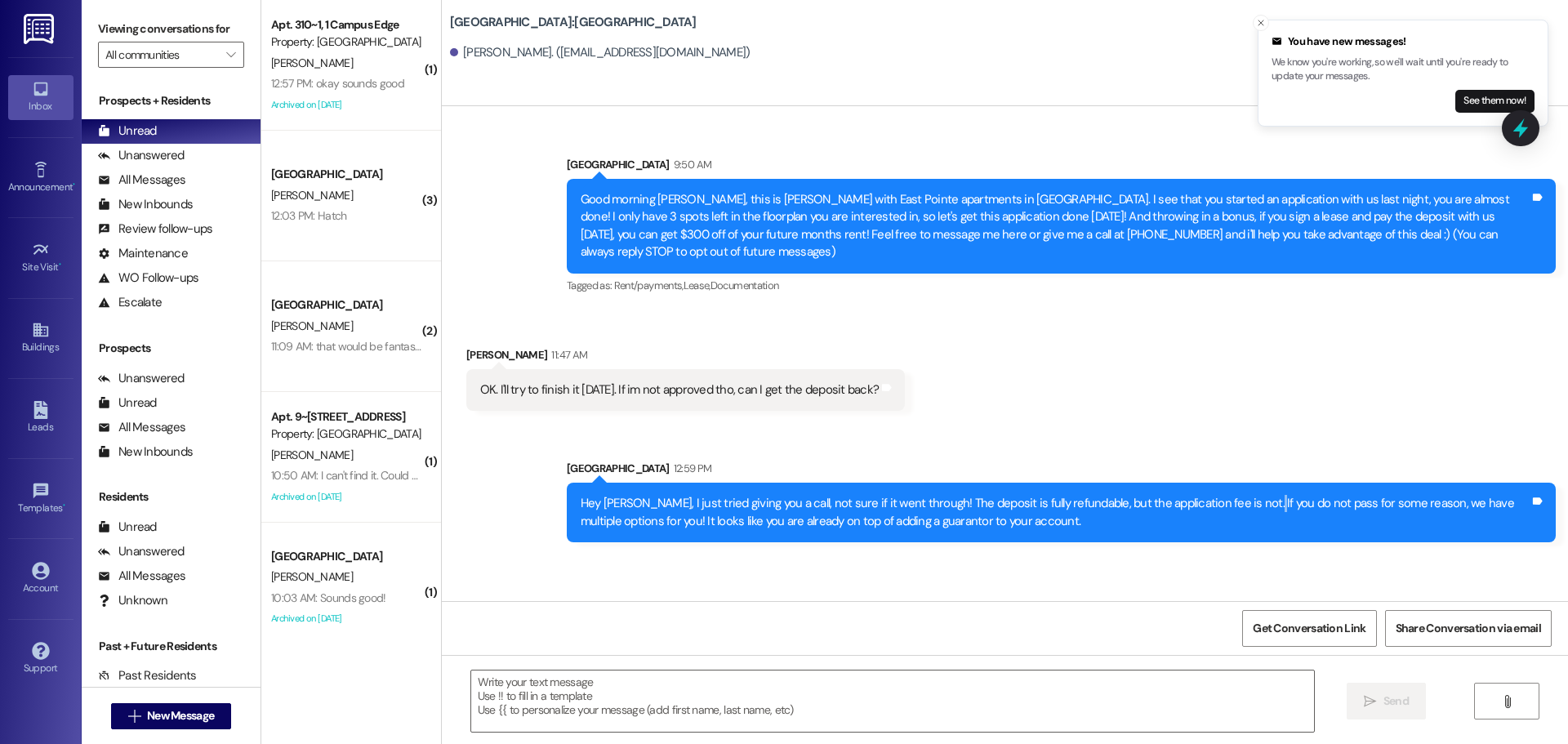
click at [1232, 495] on div "Hey Deidra, I just tried giving you a call, not sure if it went through! The de…" at bounding box center [1056, 512] width 949 height 35
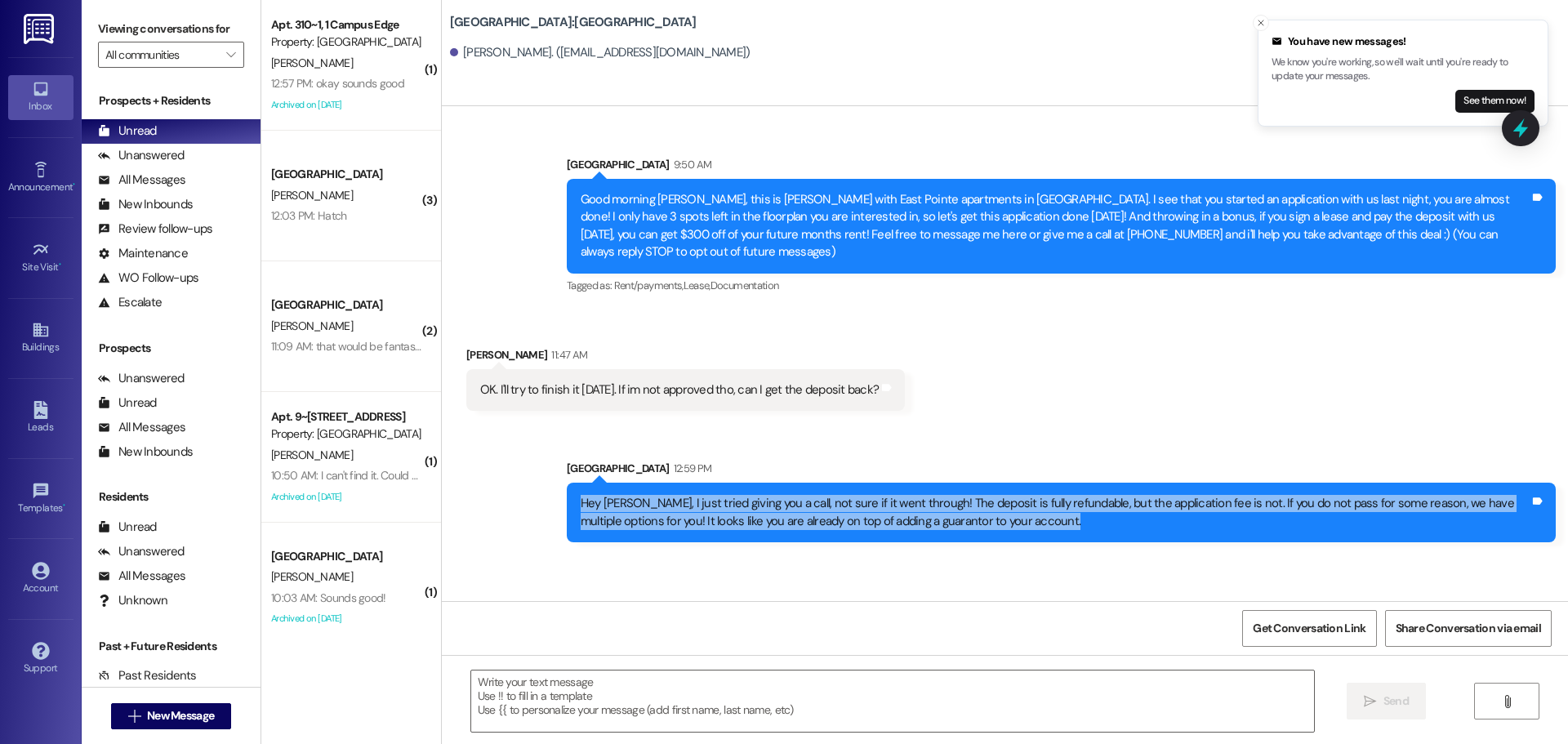
click at [1232, 495] on div "Hey Deidra, I just tried giving you a call, not sure if it went through! The de…" at bounding box center [1056, 512] width 949 height 35
copy div "Hey Deidra, I just tried giving you a call, not sure if it went through! The de…"
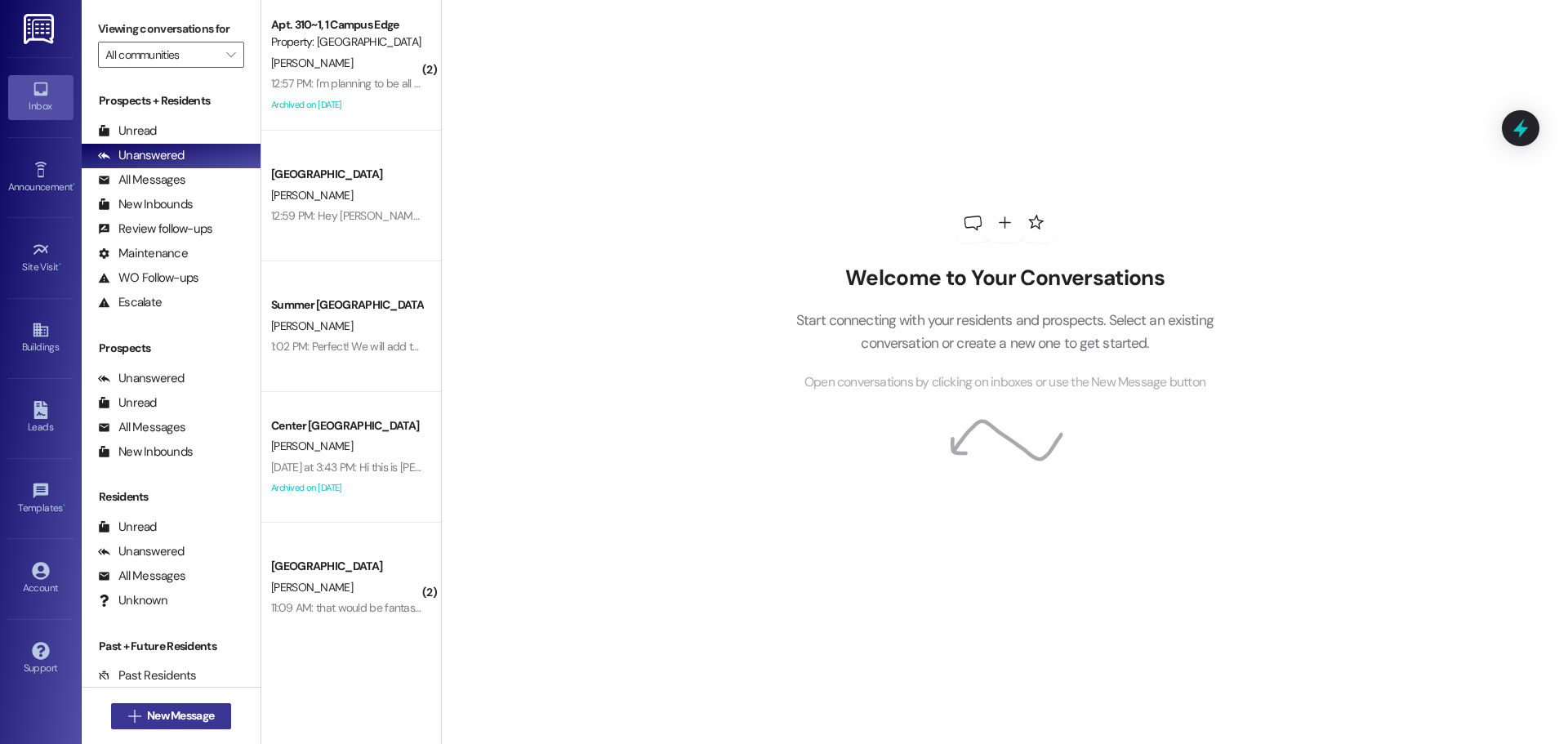
click at [156, 711] on span "New Message" at bounding box center [180, 716] width 67 height 17
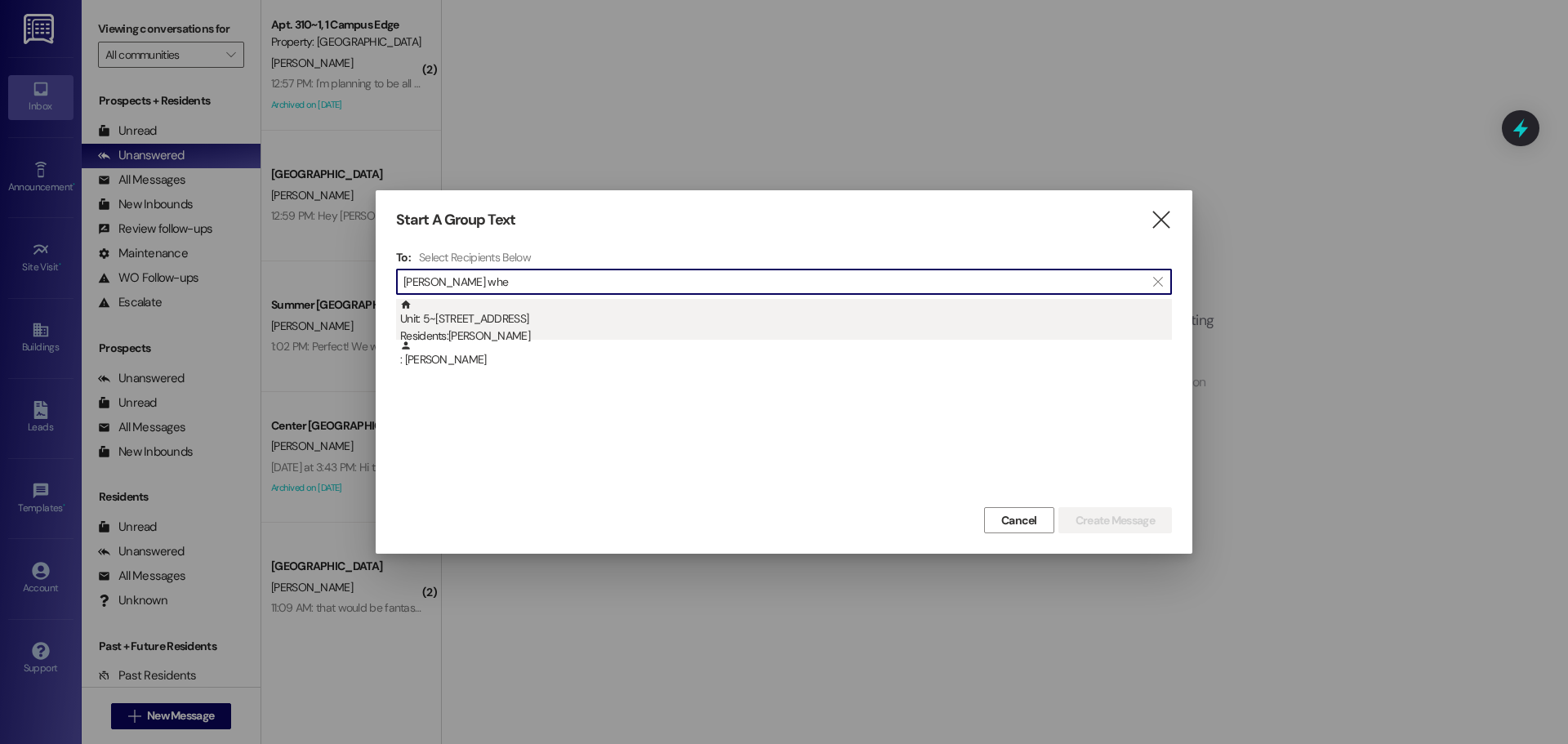
type input "brenna whe"
click at [450, 310] on div "Unit: 5~6 - 1 Campus Way Residents: Brenna Wheeler" at bounding box center [786, 323] width 772 height 47
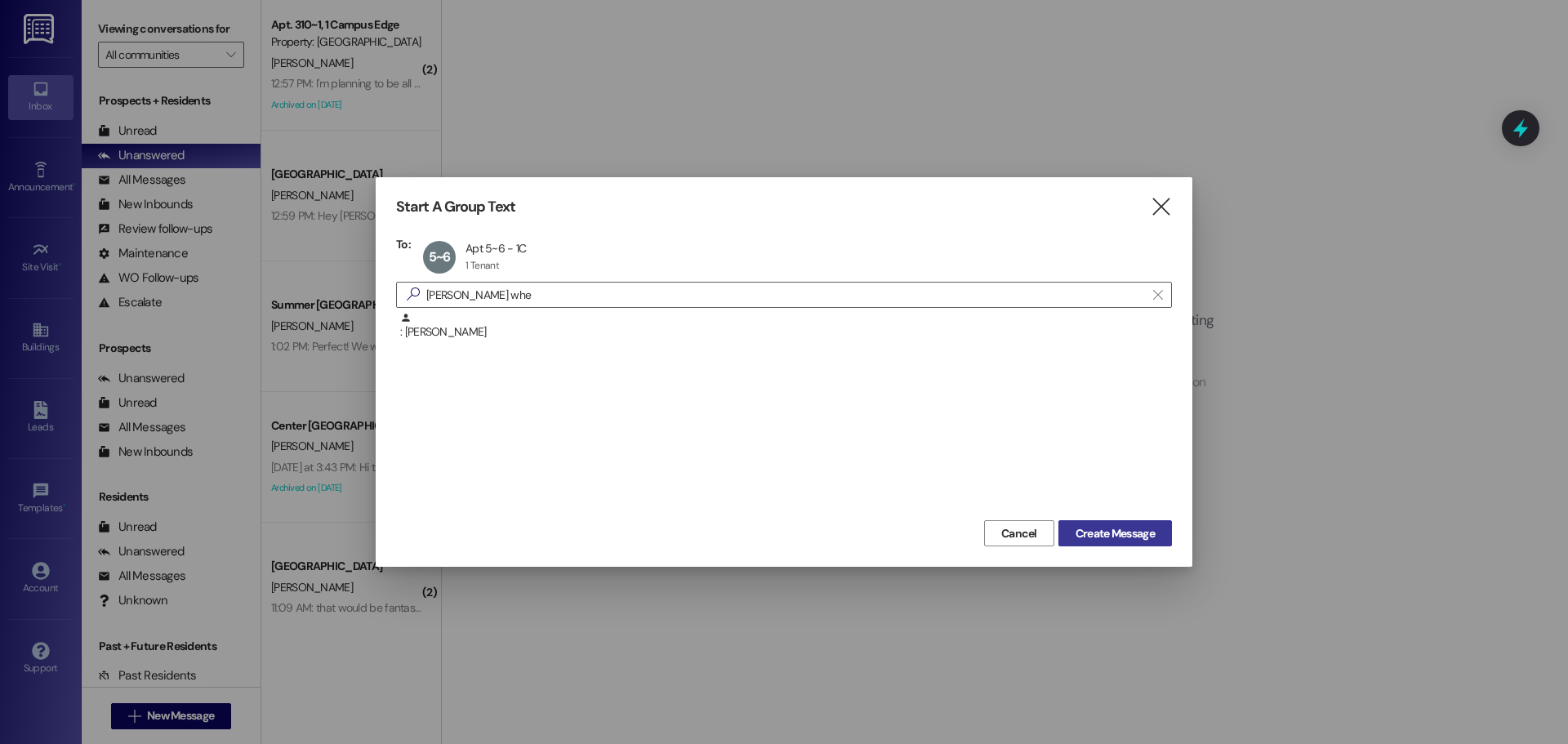
click at [1104, 528] on span "Create Message" at bounding box center [1115, 533] width 79 height 17
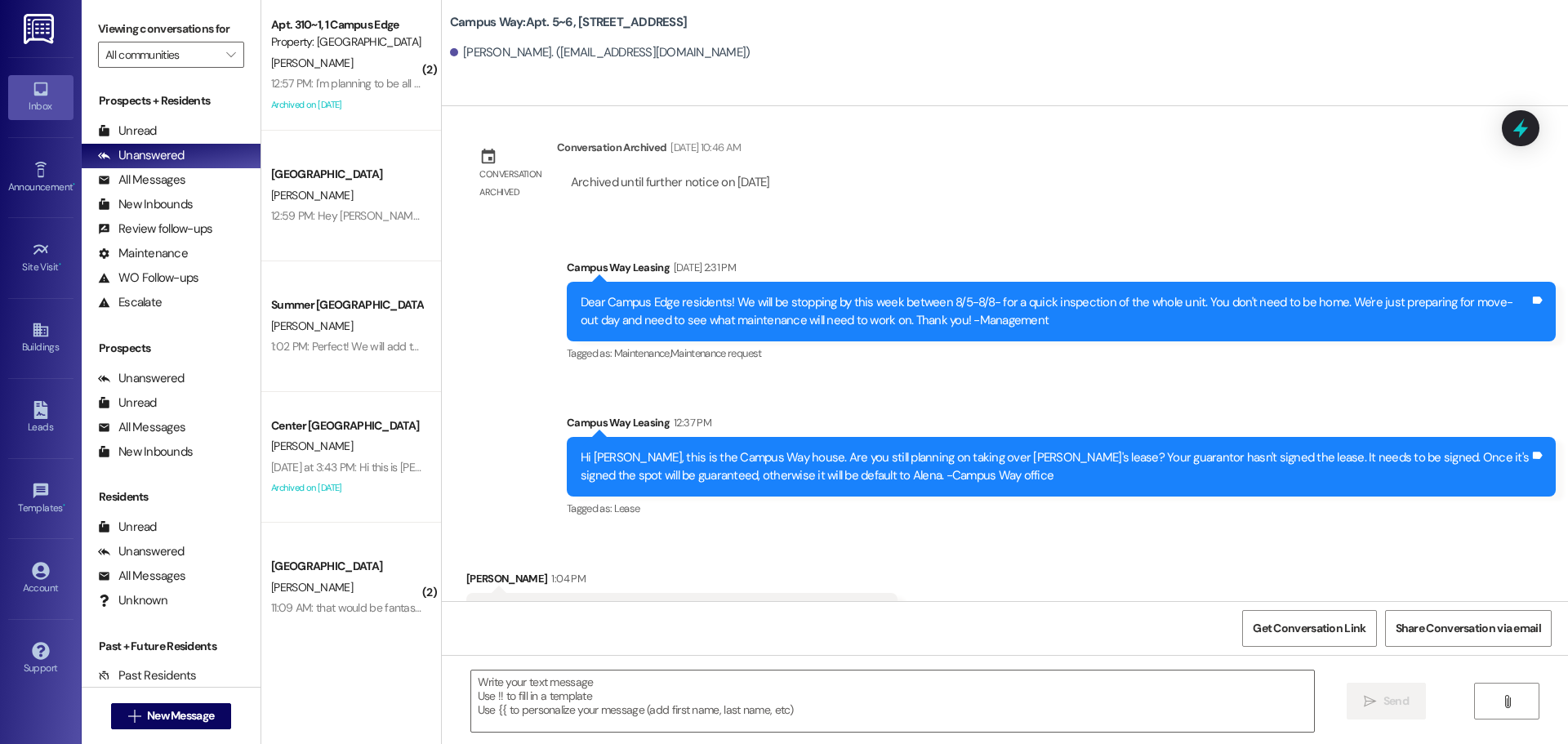
scroll to position [11392, 0]
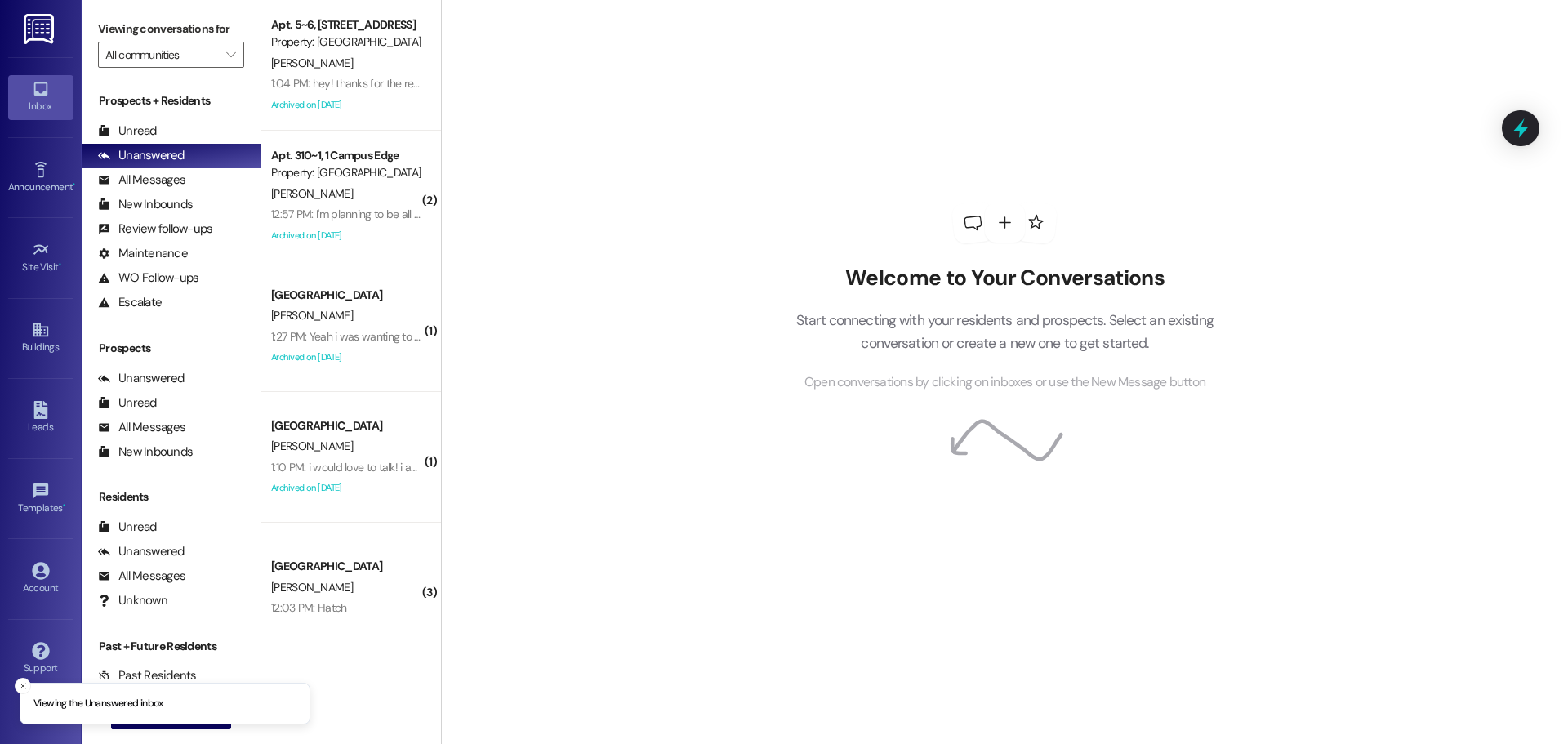
click at [28, 682] on icon "Close toast" at bounding box center [23, 686] width 10 height 10
click at [174, 715] on span "New Message" at bounding box center [180, 716] width 67 height 17
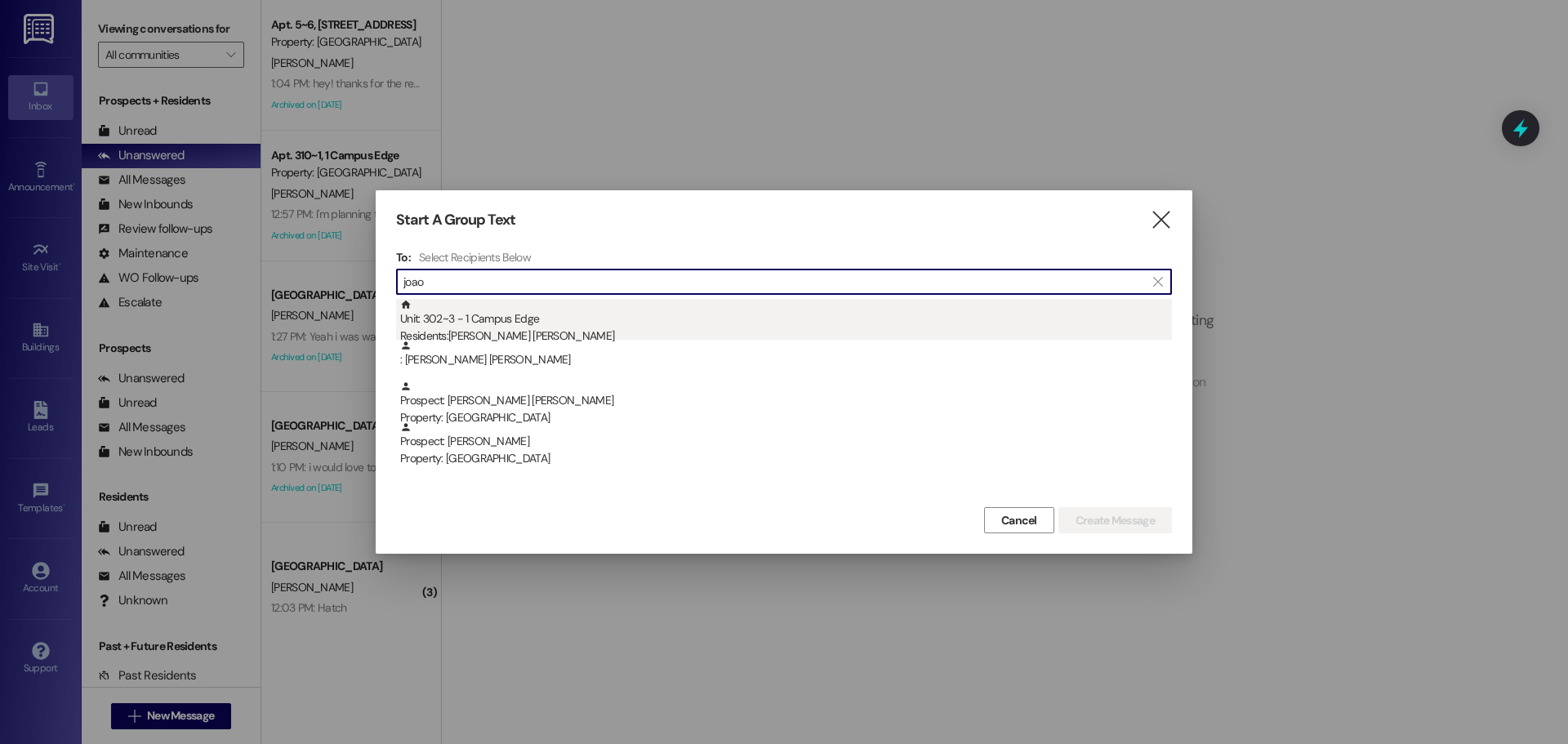
type input "joao"
click at [773, 321] on div "Unit: 302~3 - 1 Campus Edge Residents: Joao Pedro Rodrigues Pimentel" at bounding box center [786, 323] width 772 height 47
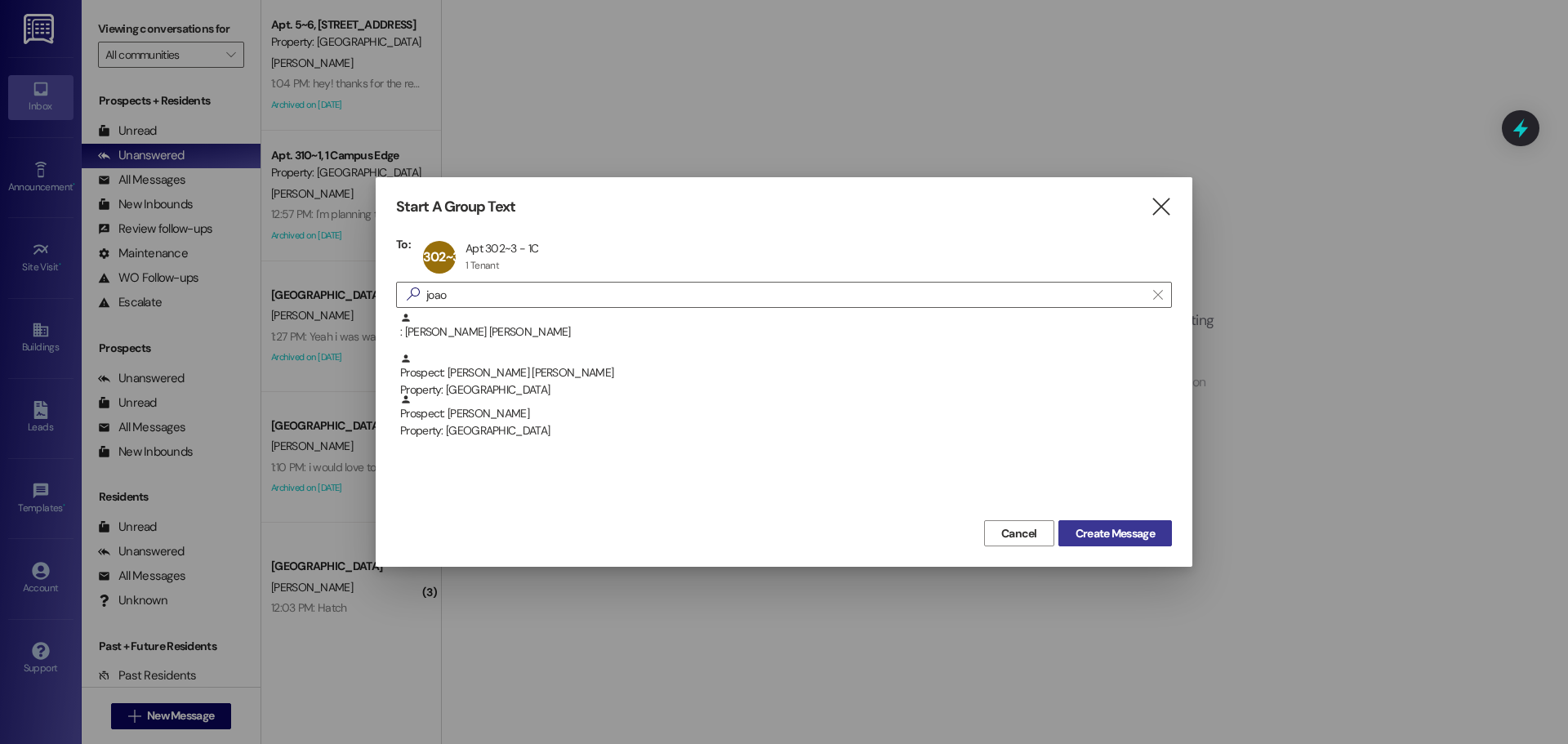
drag, startPoint x: 1134, startPoint y: 520, endPoint x: 1124, endPoint y: 544, distance: 26.0
click at [1132, 527] on div "Cancel Create Message" at bounding box center [783, 532] width 776 height 30
click at [1124, 544] on button "Create Message" at bounding box center [1114, 533] width 113 height 26
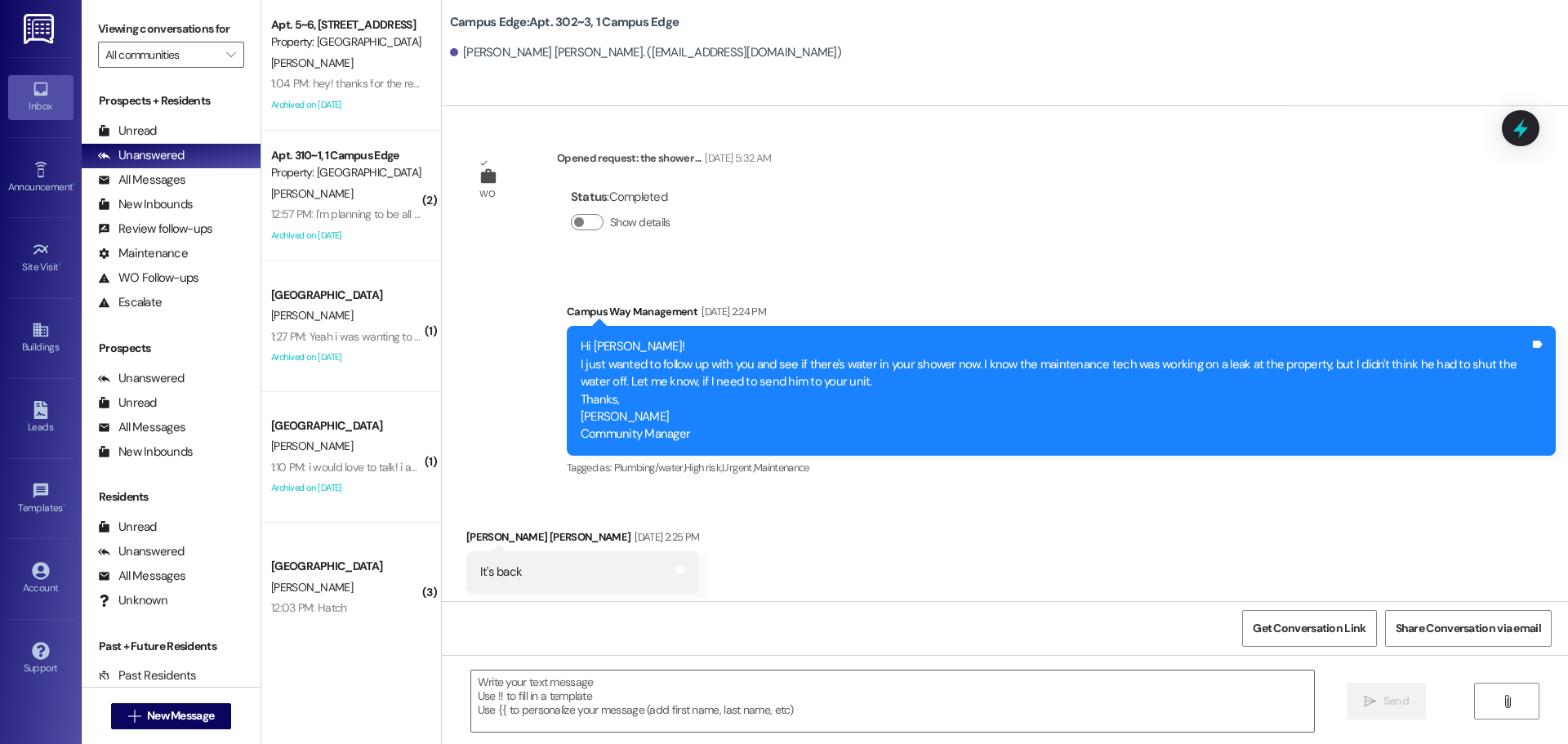
scroll to position [25321, 0]
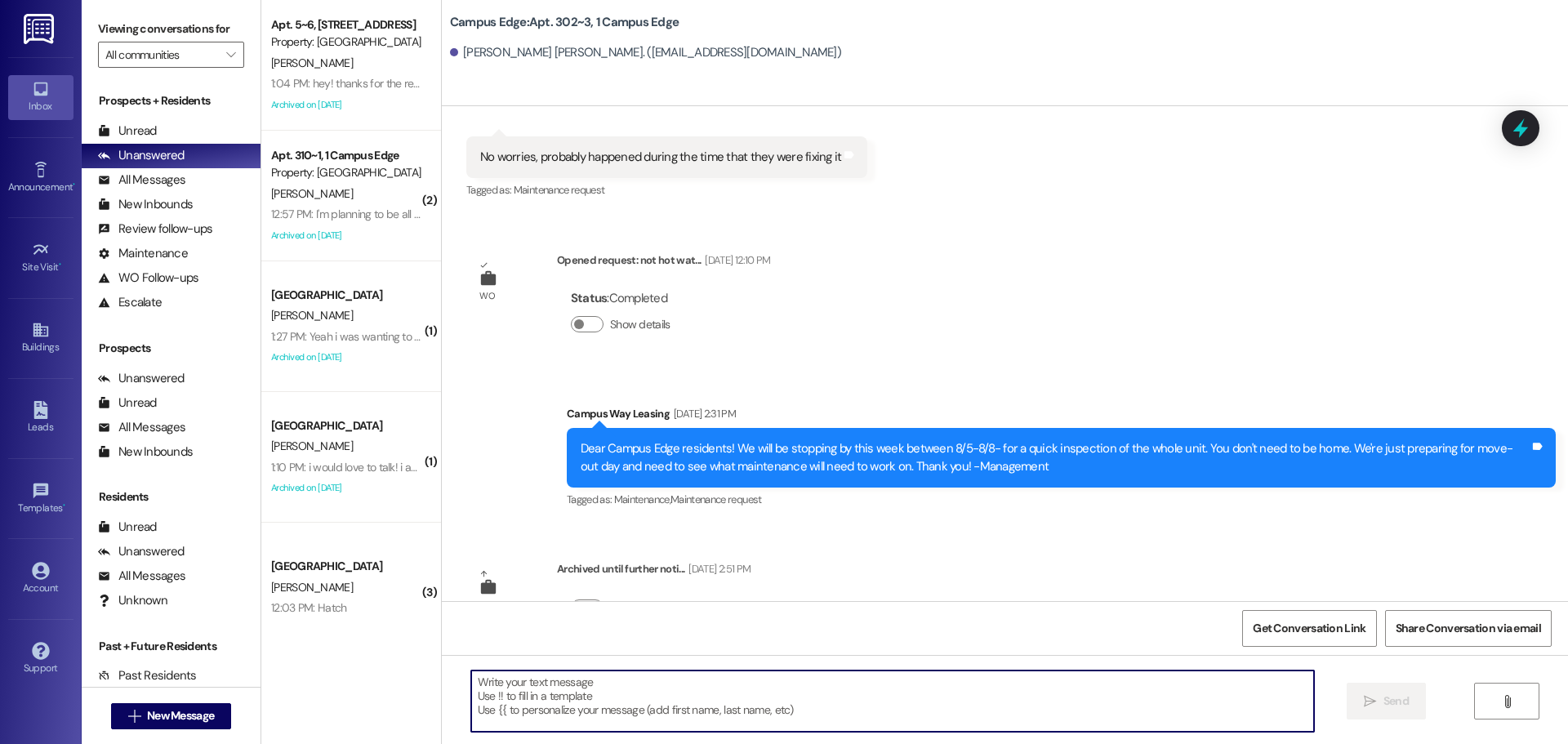
click at [723, 709] on textarea at bounding box center [892, 701] width 843 height 61
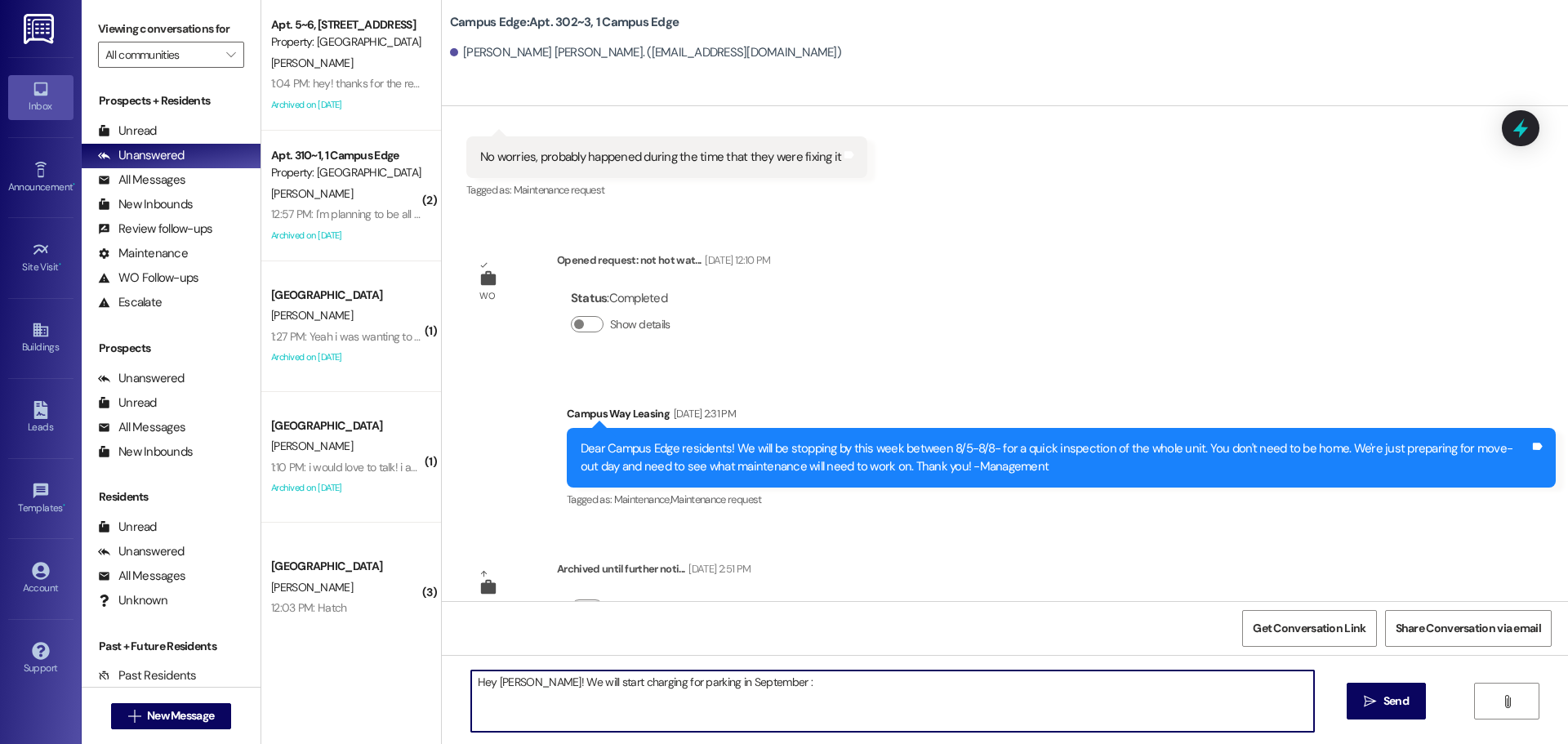
type textarea "Hey Joao! We will start charging for parking in September :)"
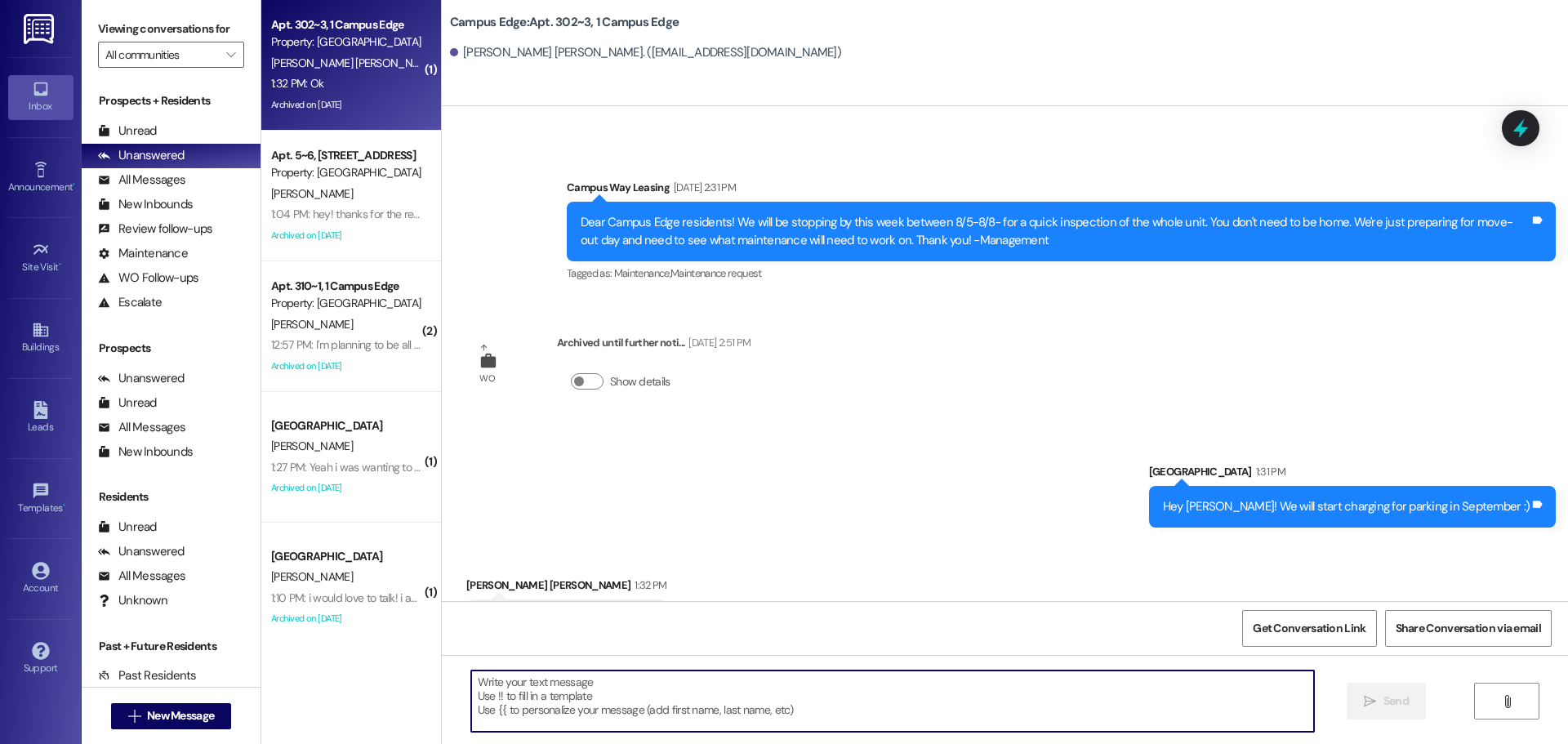
scroll to position [25663, 0]
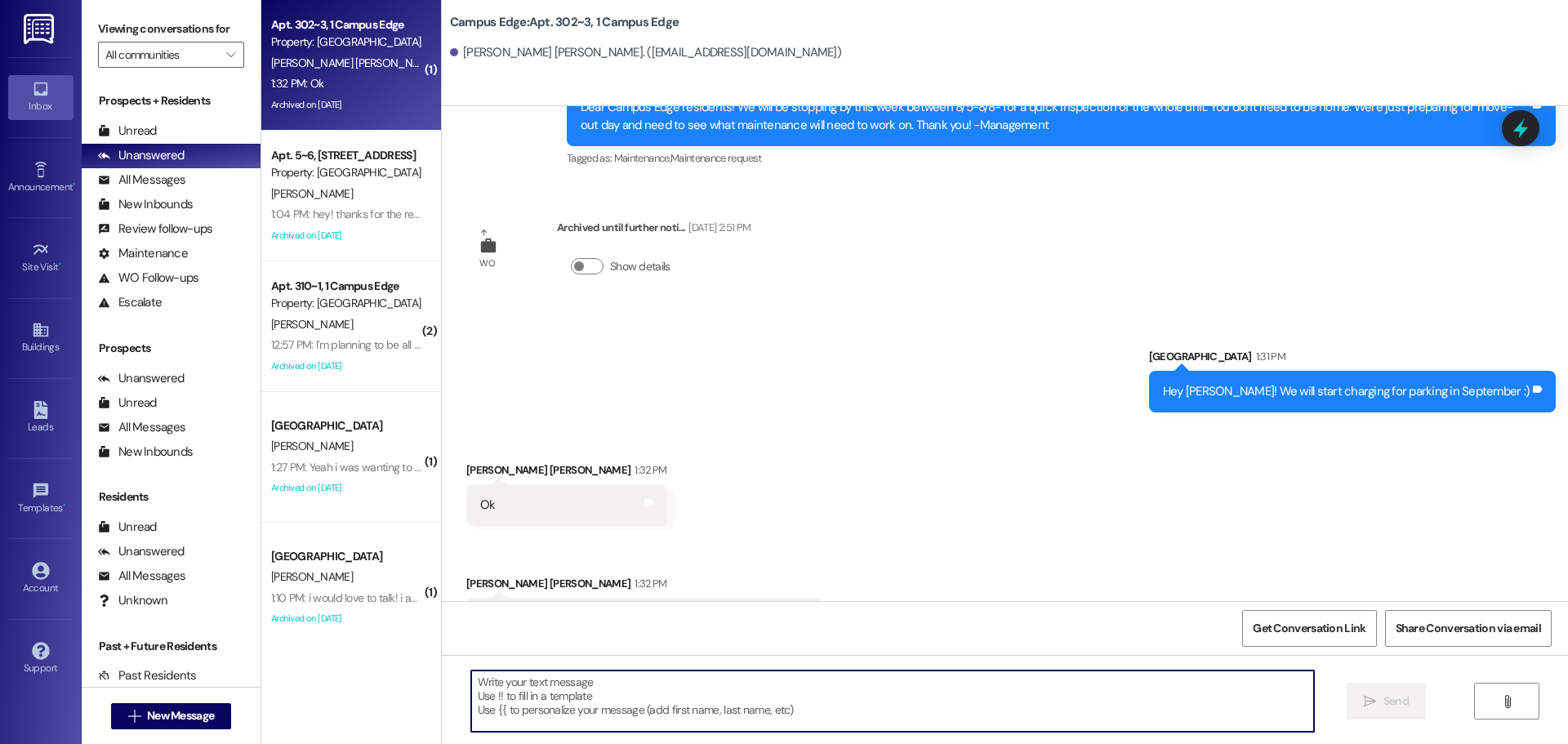
click at [605, 707] on textarea at bounding box center [892, 701] width 843 height 61
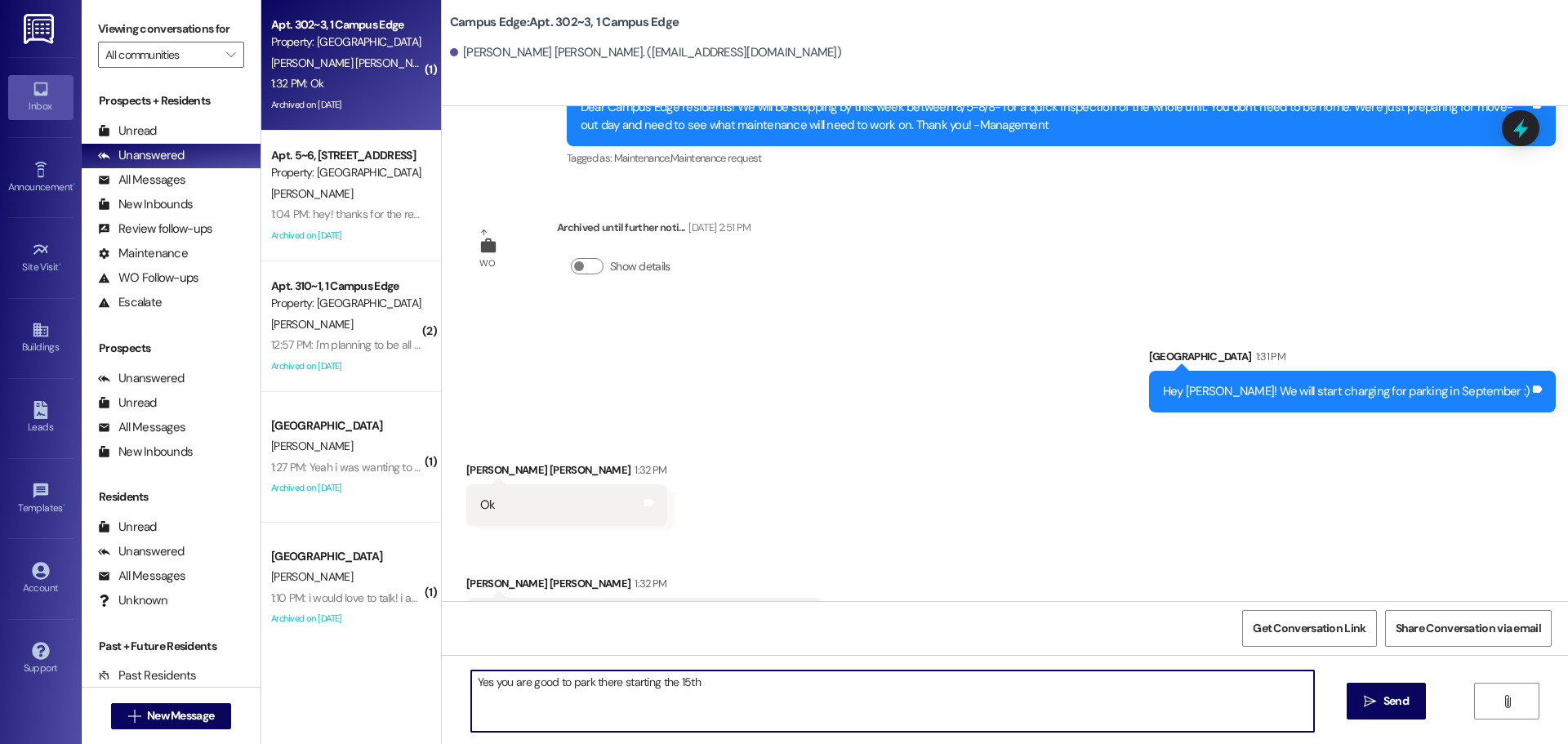
type textarea "Yes you are good to park there starting the 15th!"
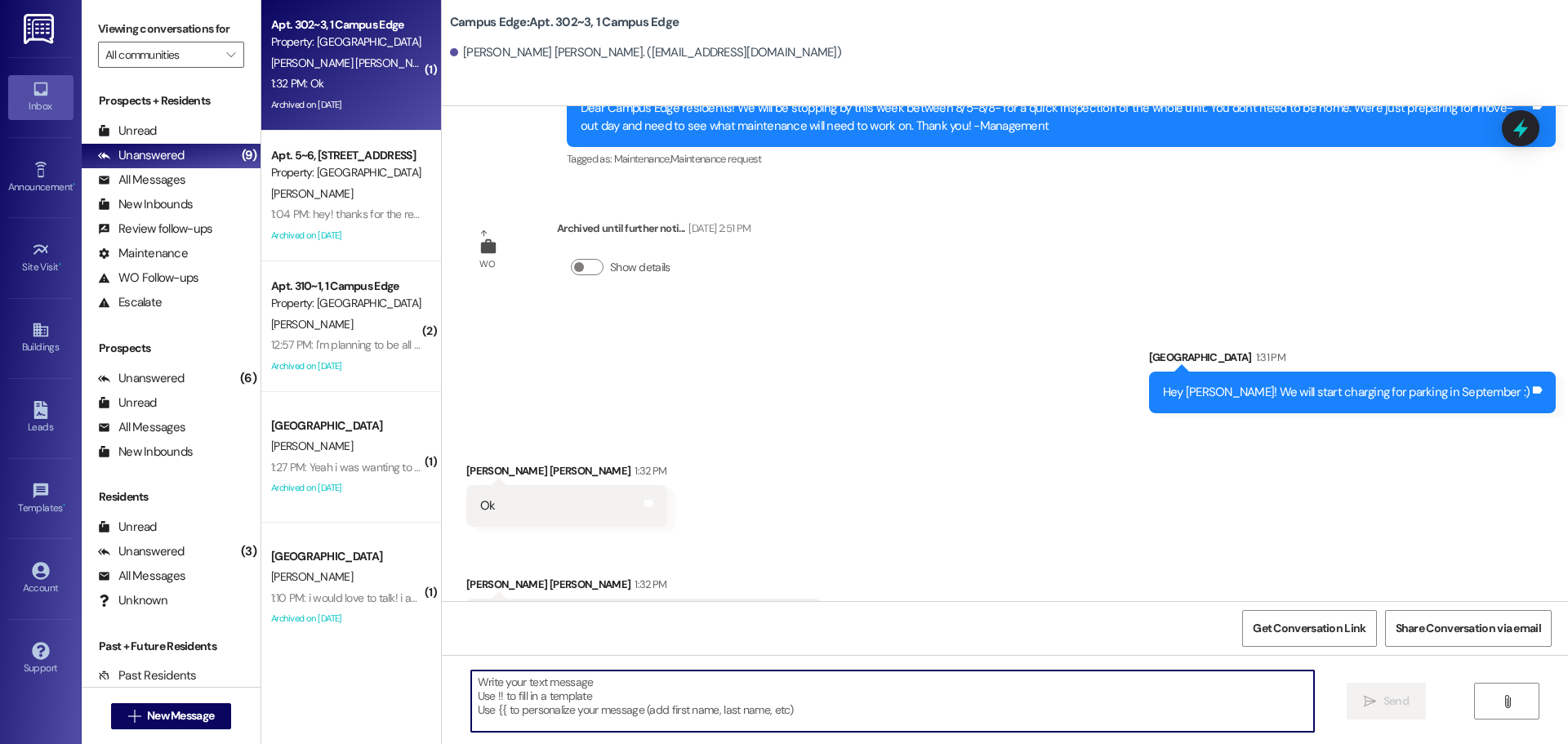
scroll to position [26344, 0]
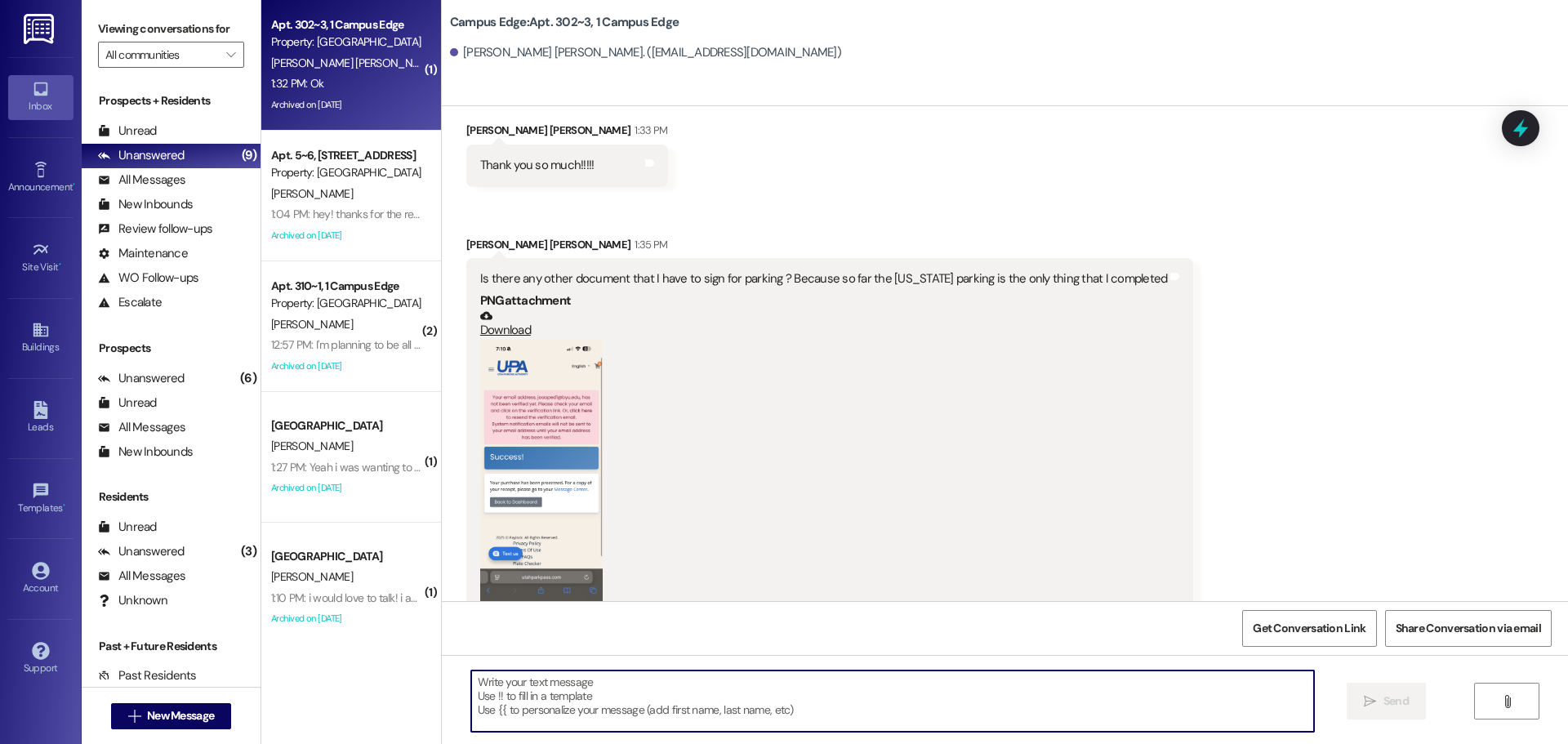
click at [537, 400] on button "Zoom image" at bounding box center [542, 473] width 122 height 267
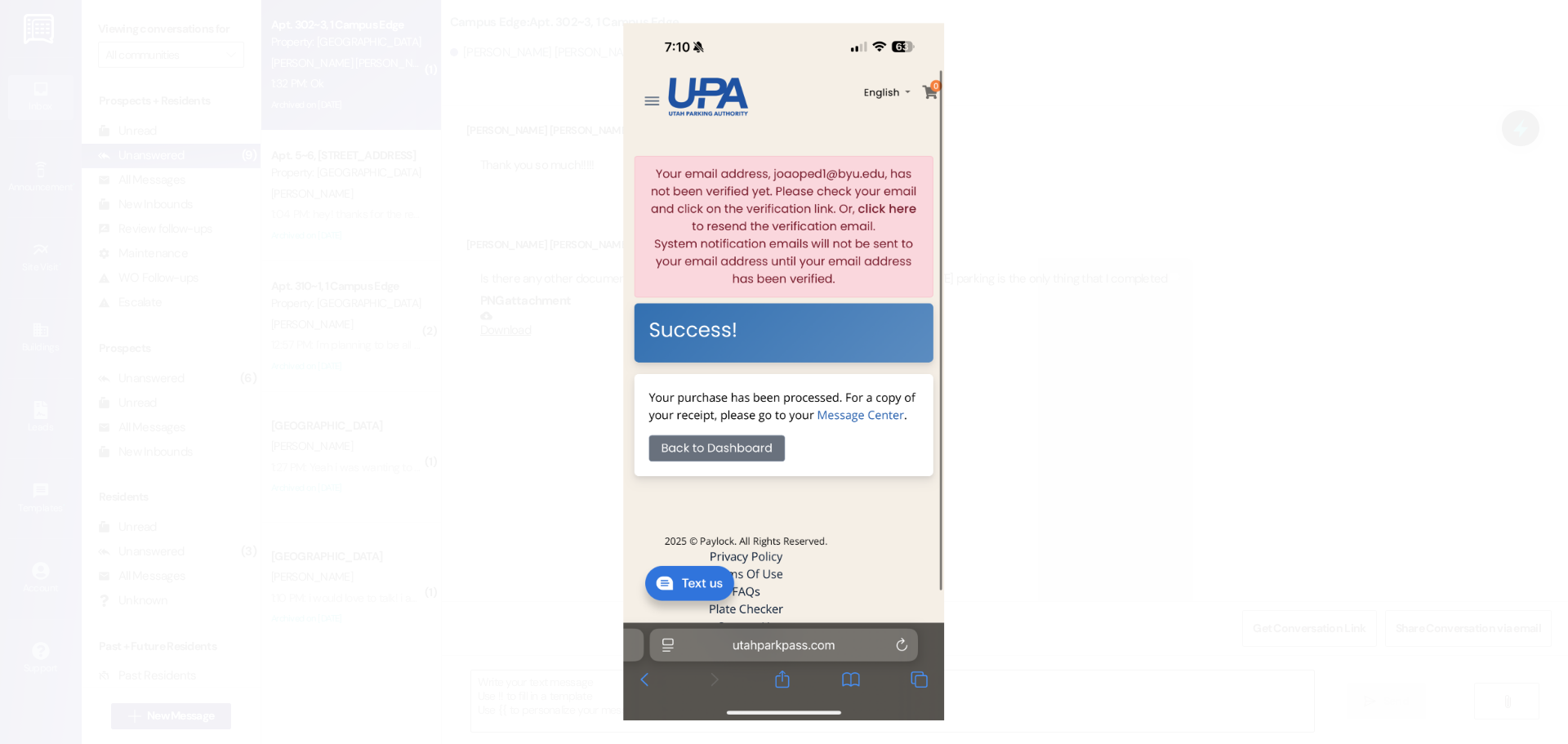
click at [1204, 136] on button "Unzoom image" at bounding box center [784, 372] width 1568 height 744
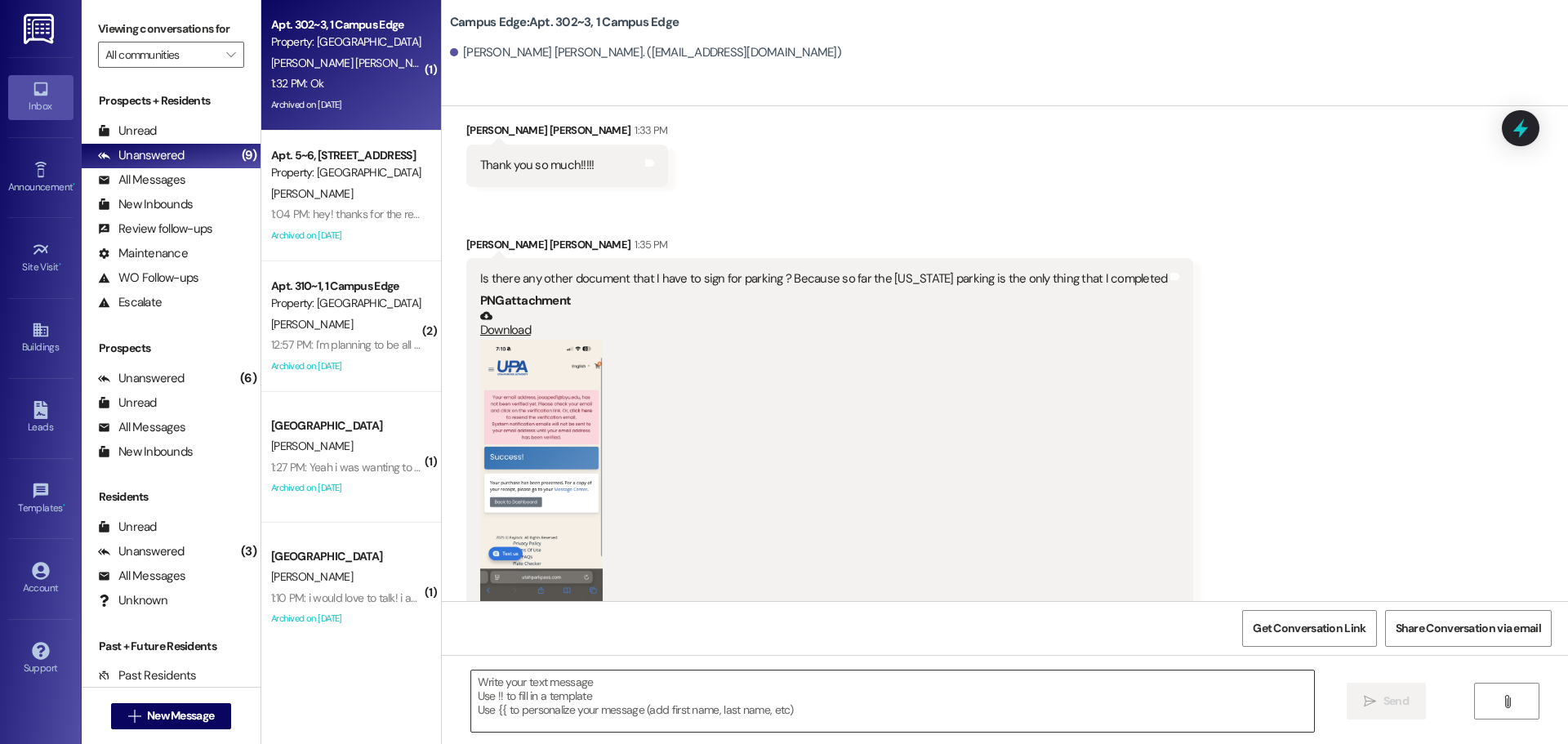
click at [605, 712] on textarea at bounding box center [892, 701] width 843 height 61
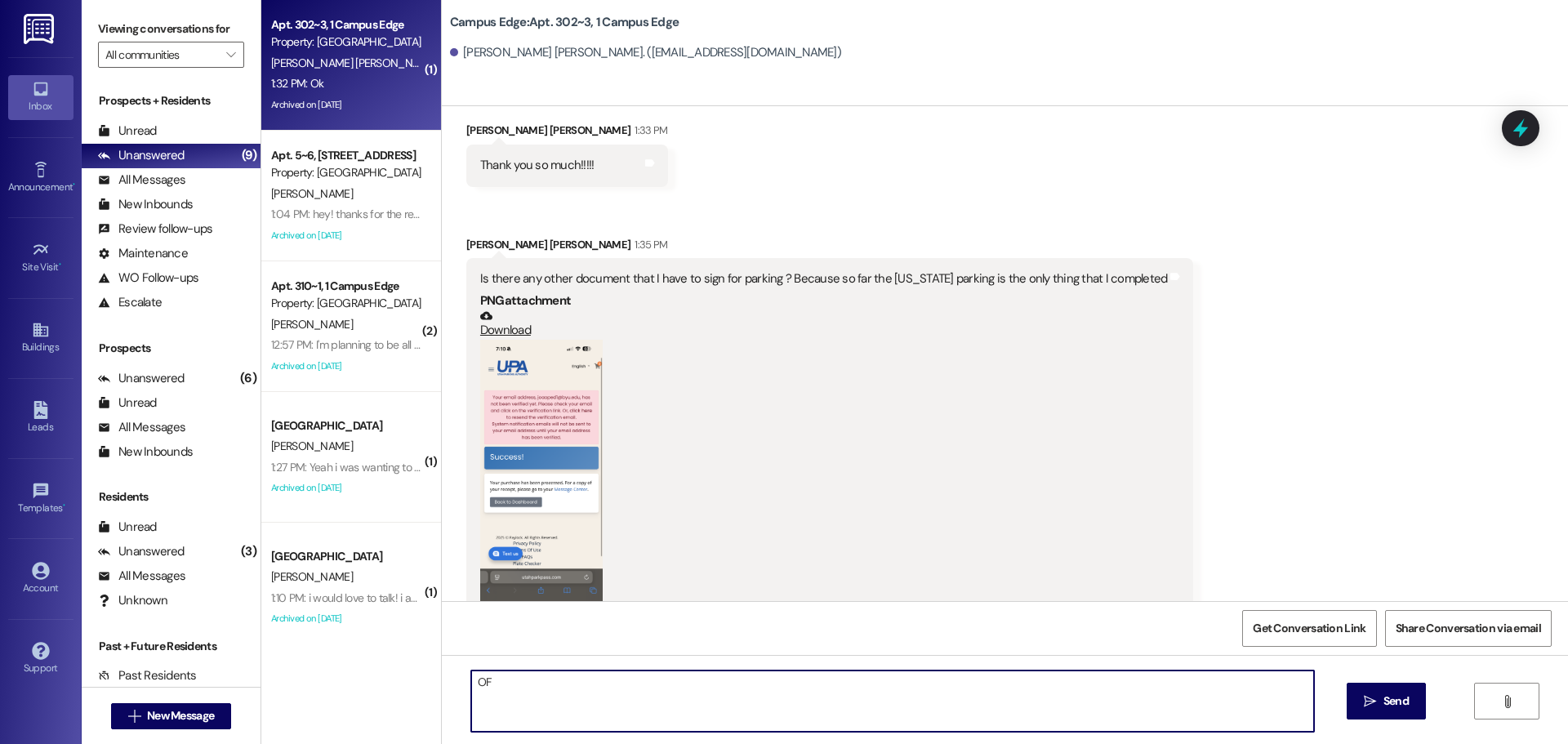
type textarea "O"
type textarea "For Utah Parking Authority, I can see that you have registered. The other docum…"
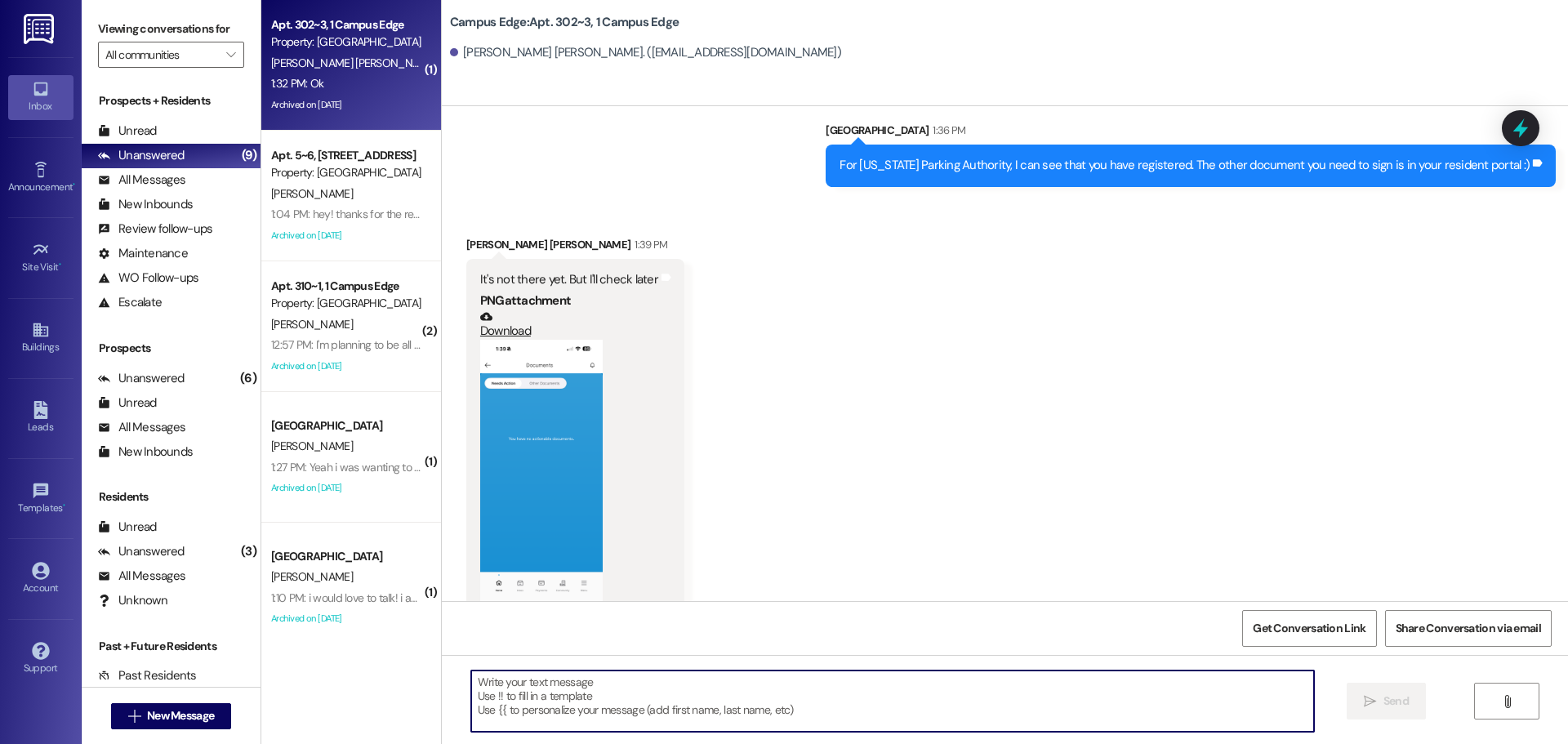
click at [499, 412] on button "Zoom image" at bounding box center [542, 473] width 122 height 267
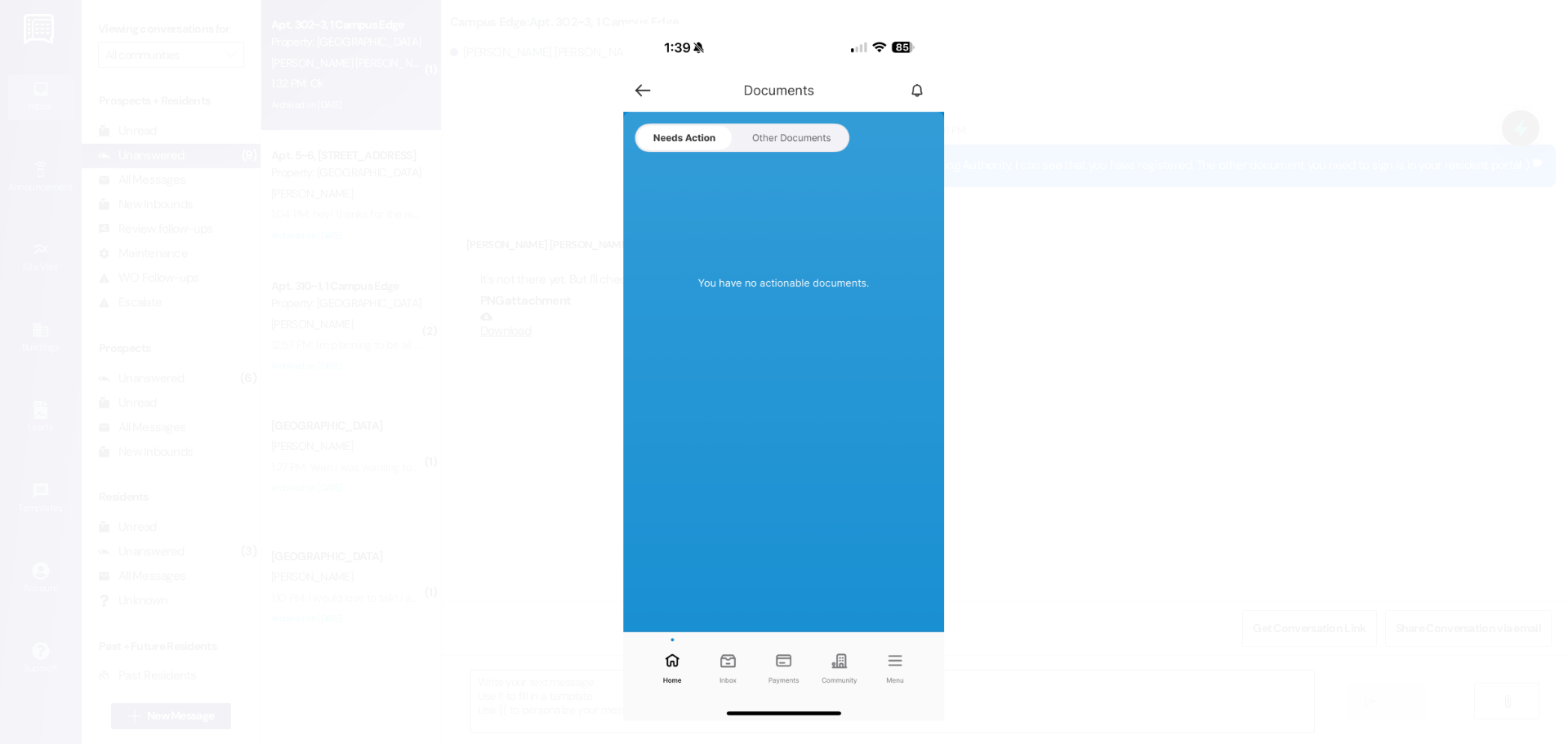
click at [1200, 284] on button "Unzoom image" at bounding box center [784, 372] width 1568 height 744
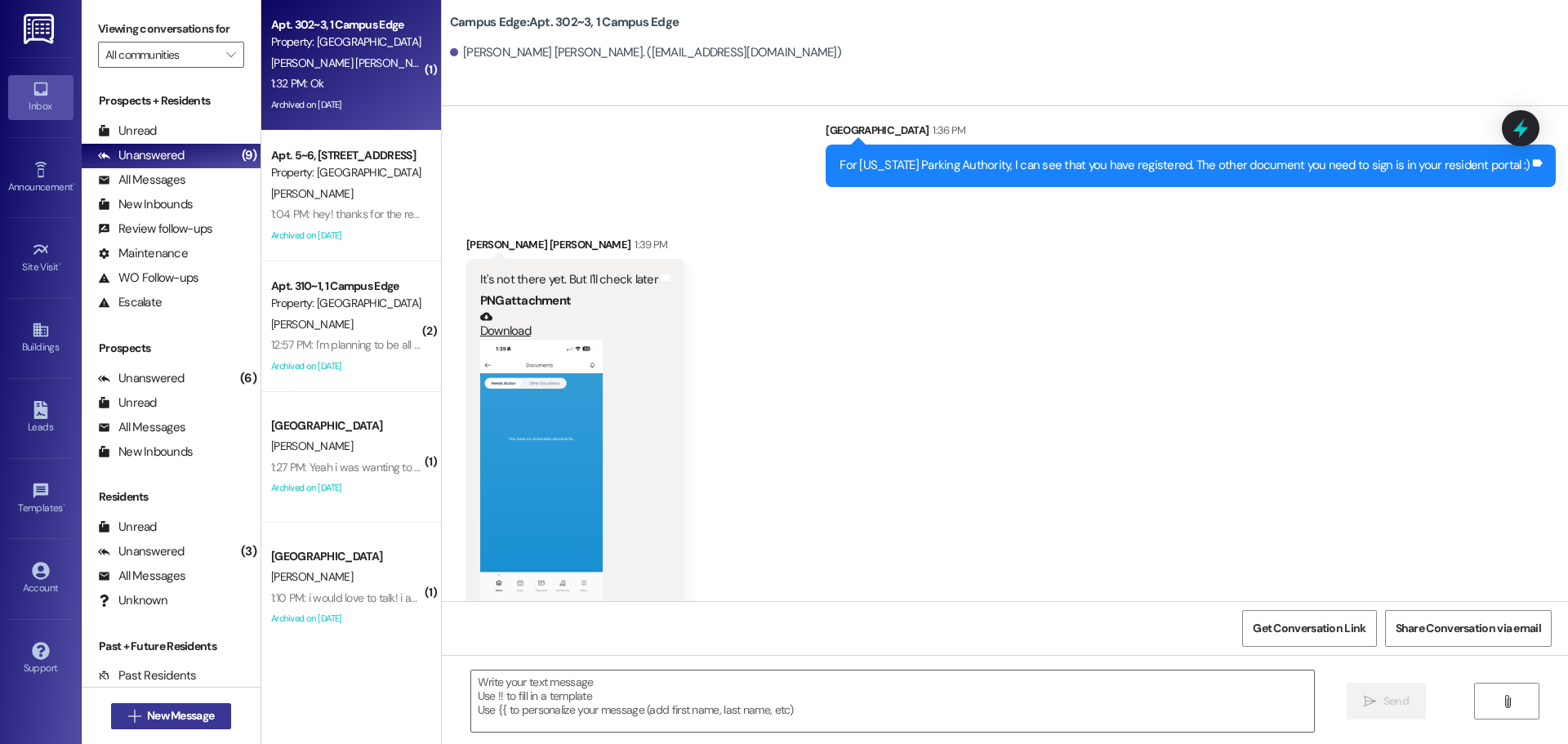
click at [208, 714] on span "New Message" at bounding box center [180, 716] width 67 height 17
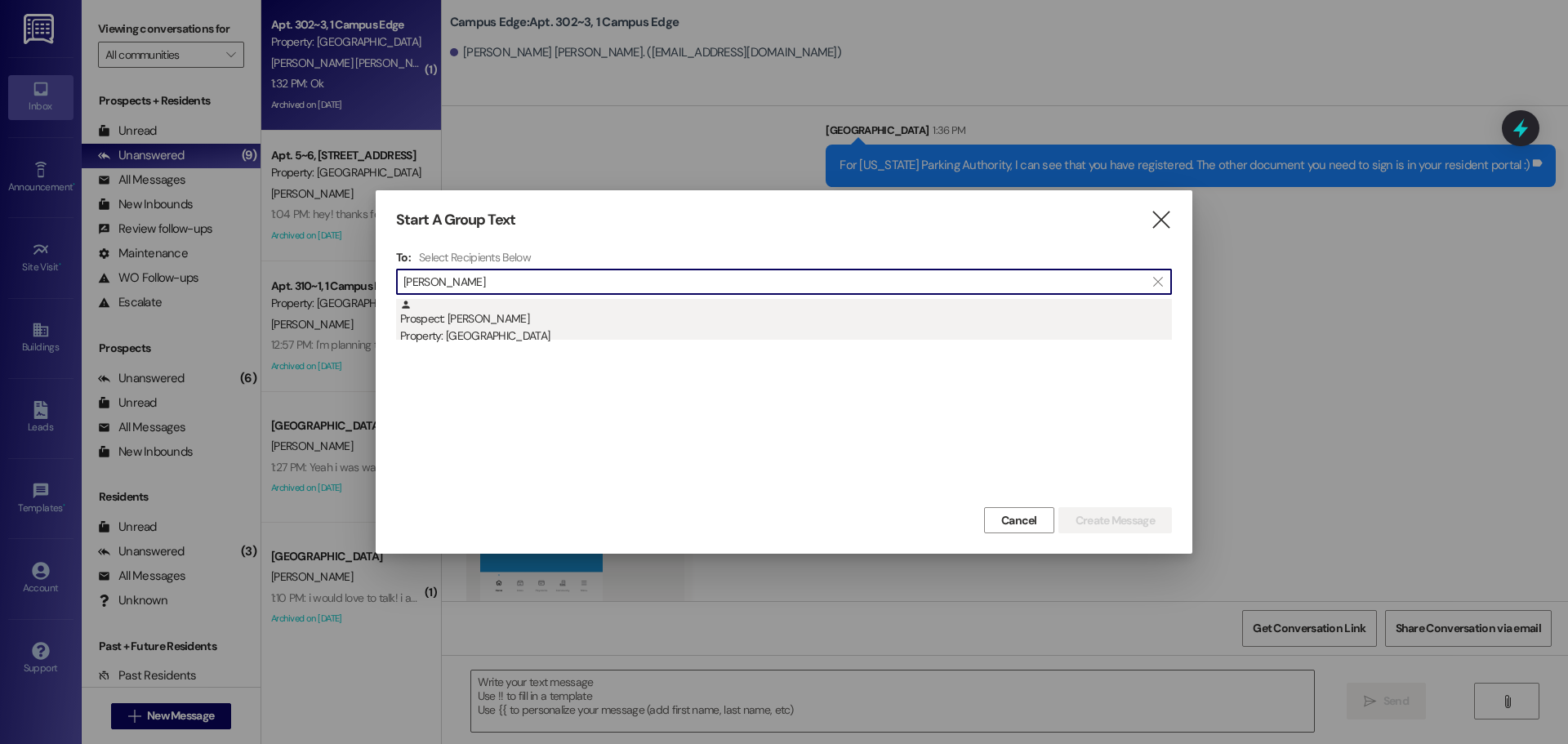
type input "deidra"
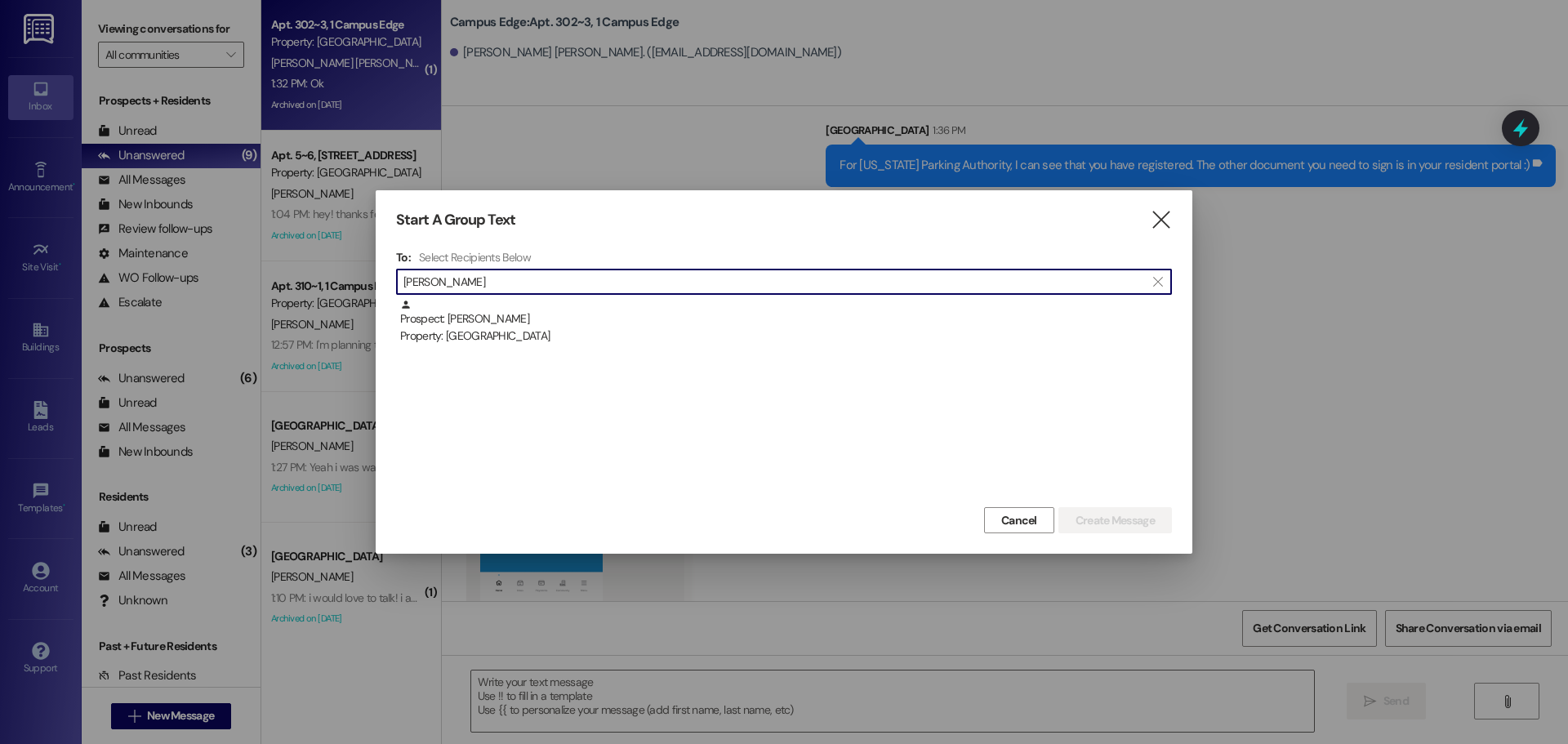
drag, startPoint x: 616, startPoint y: 324, endPoint x: 1064, endPoint y: 387, distance: 452.4
click at [616, 324] on div "Prospect: Deidra Ritchhart Property: East Pointe" at bounding box center [786, 323] width 772 height 47
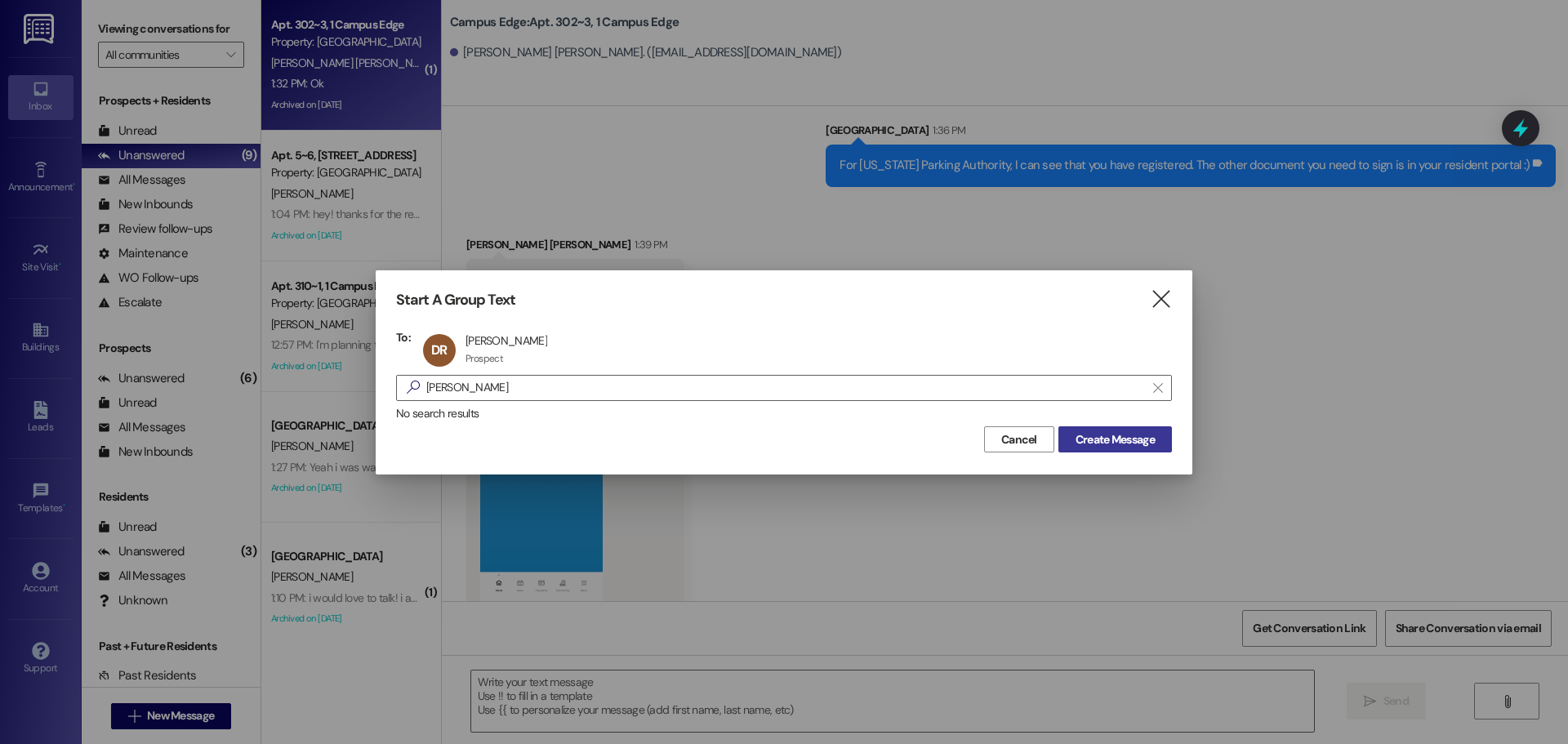
click at [1159, 437] on button "Create Message" at bounding box center [1114, 440] width 113 height 26
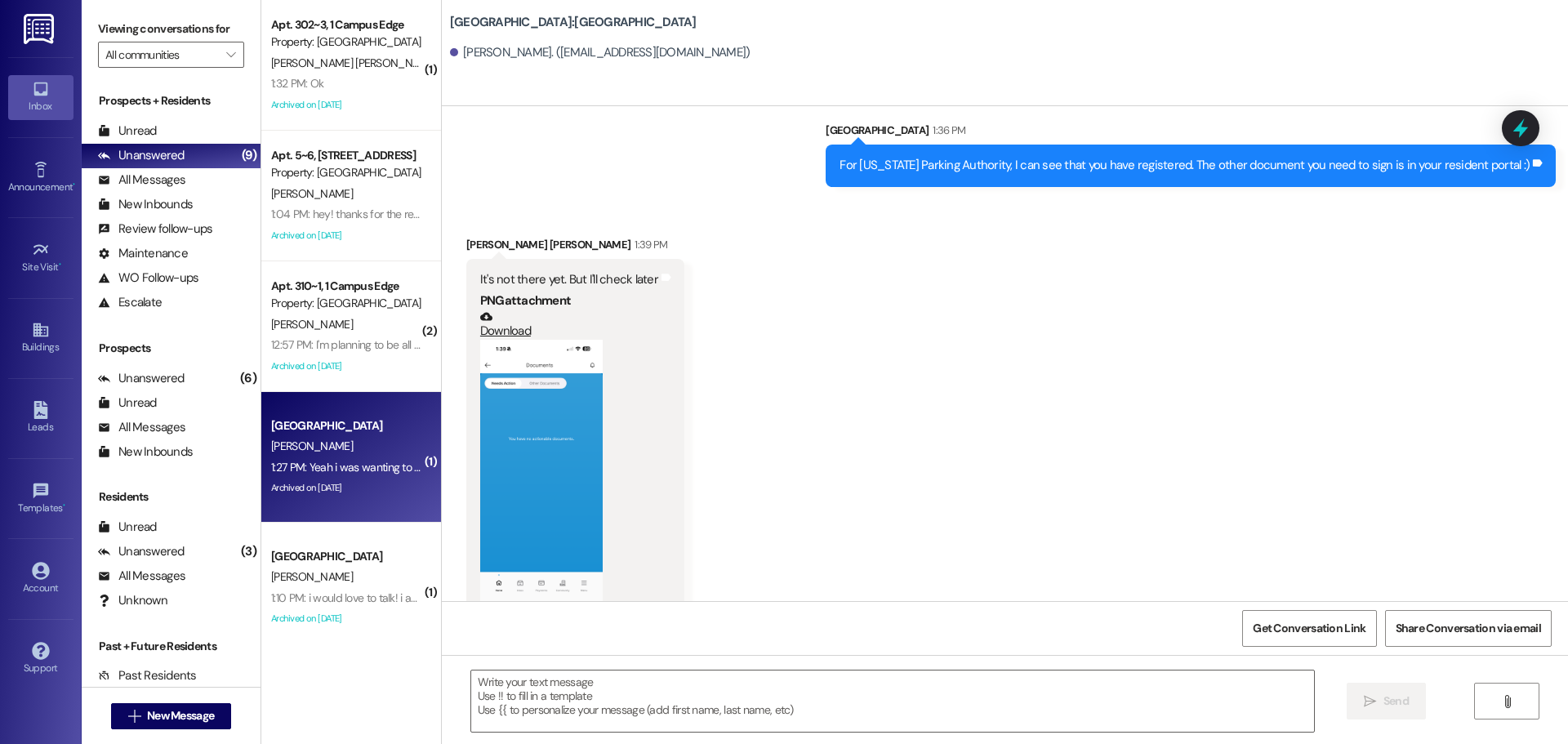
scroll to position [1147, 0]
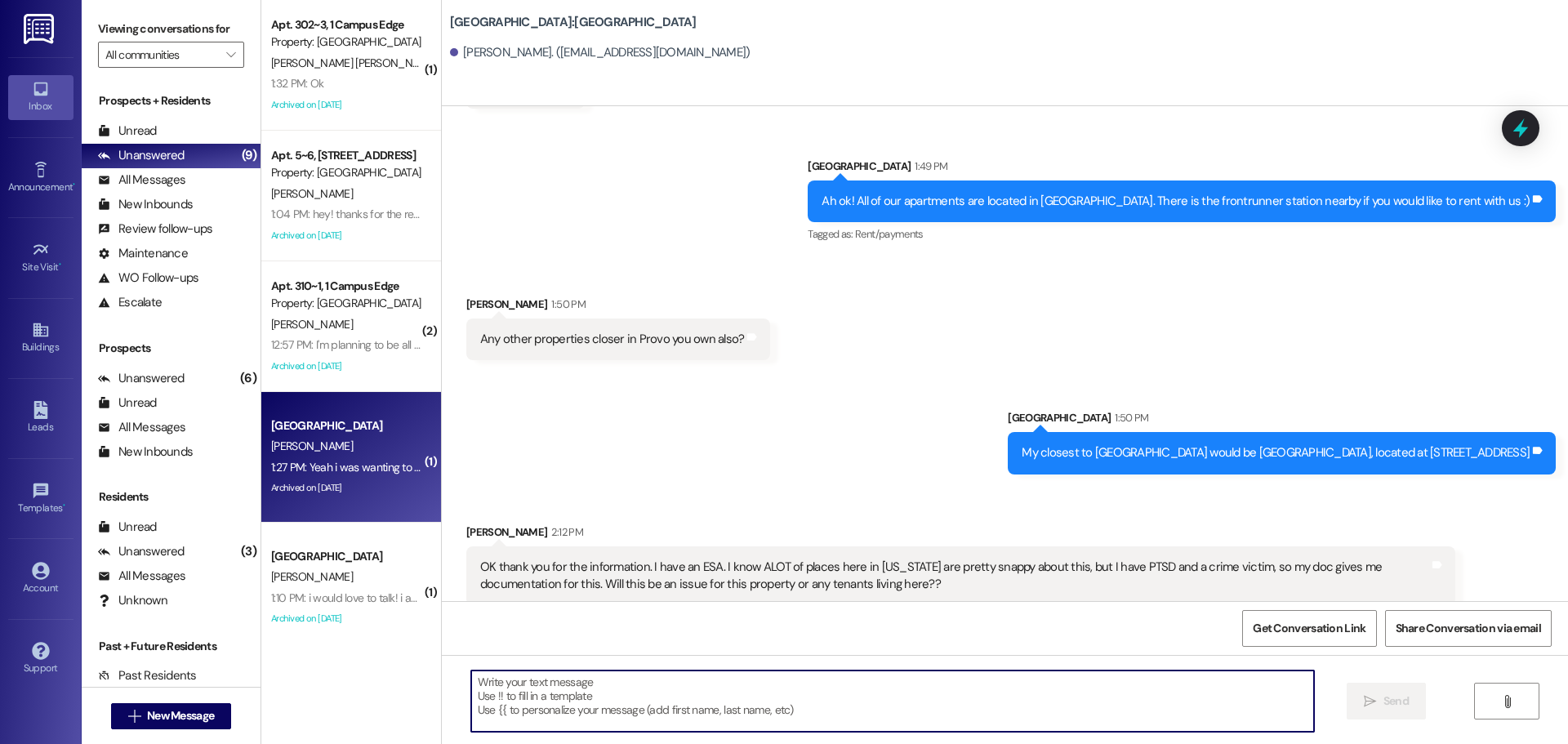
click at [761, 699] on textarea at bounding box center [892, 701] width 843 height 61
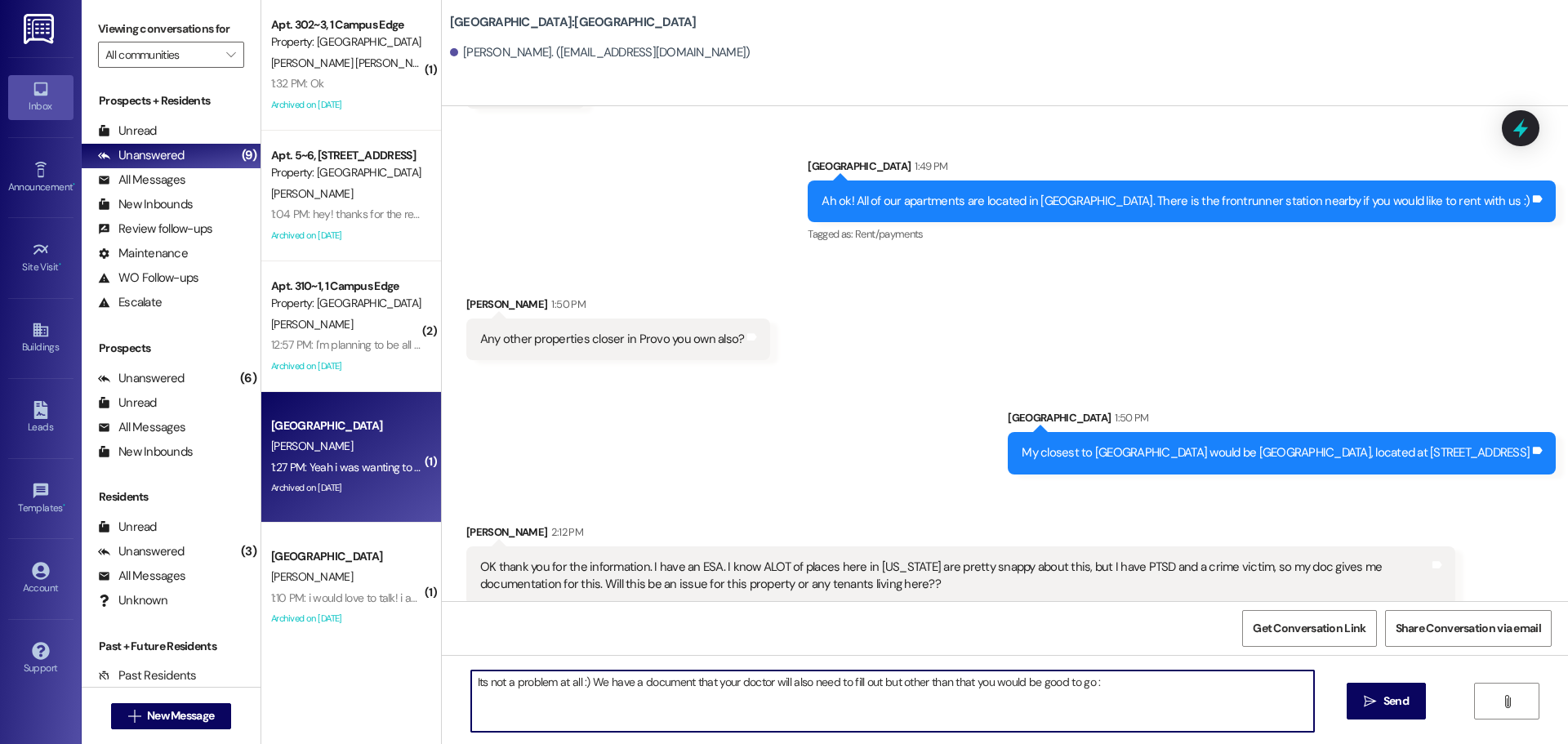
type textarea "Its not a problem at all :) We have a document that your doctor will also need …"
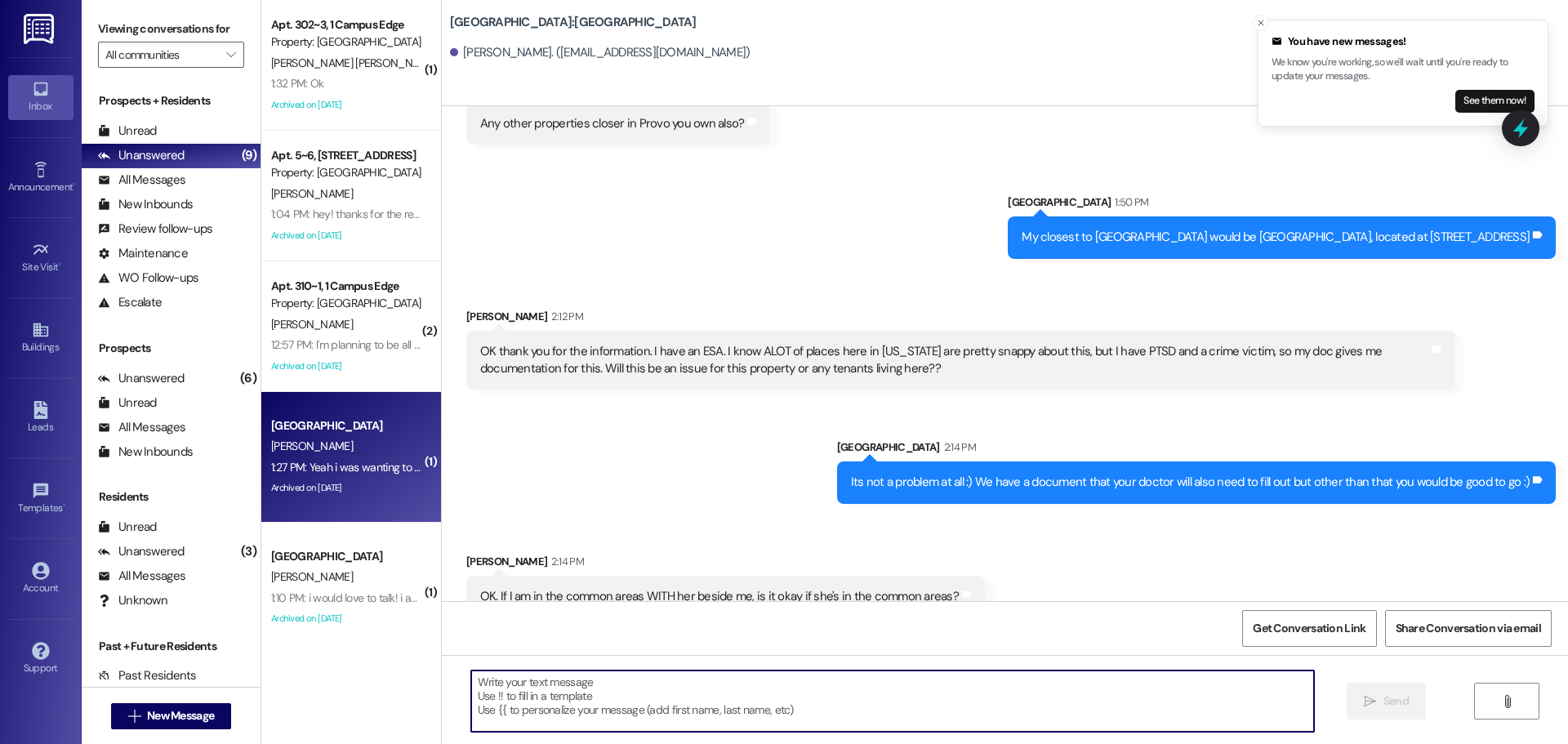
scroll to position [1375, 0]
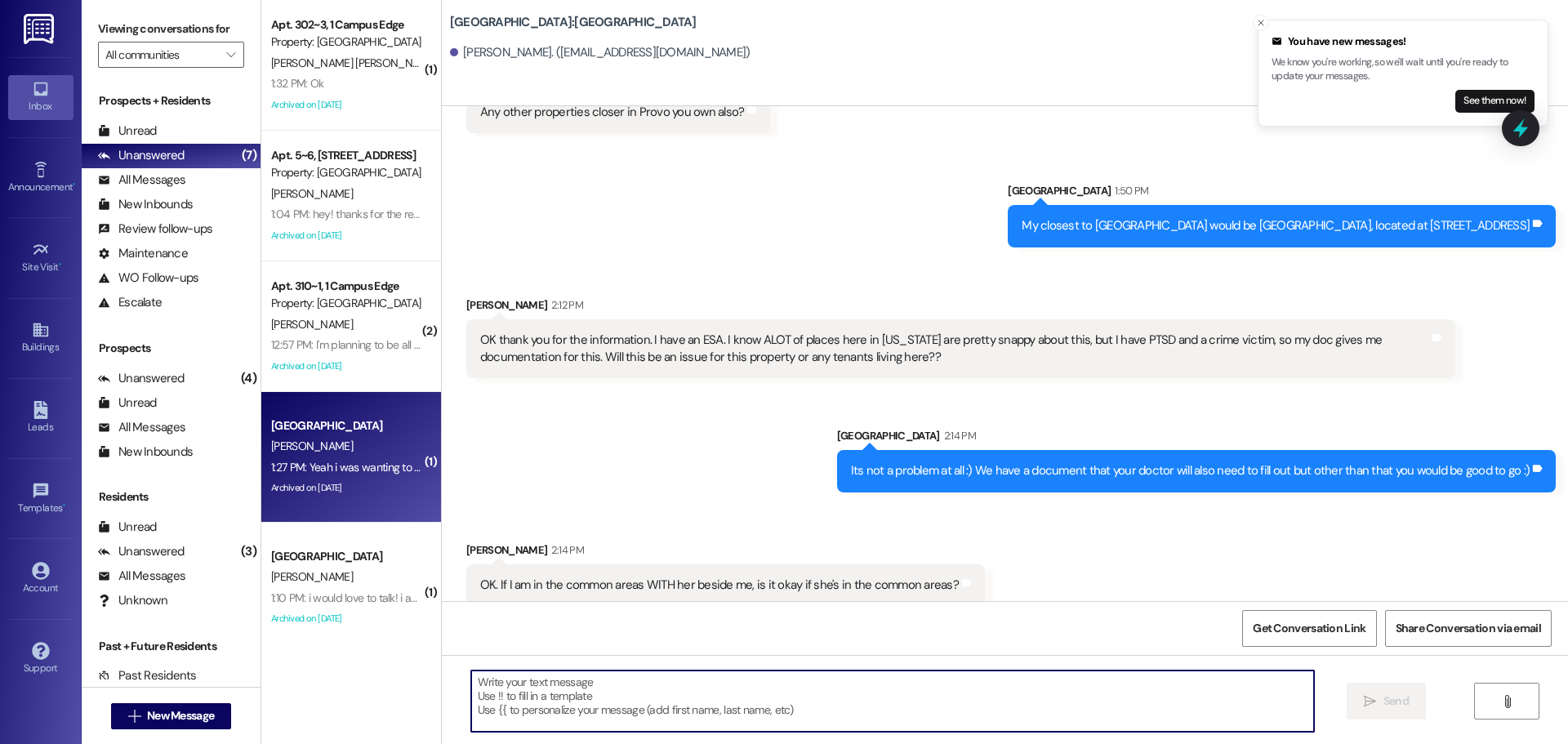
click at [805, 682] on textarea at bounding box center [892, 701] width 843 height 61
type textarea "z"
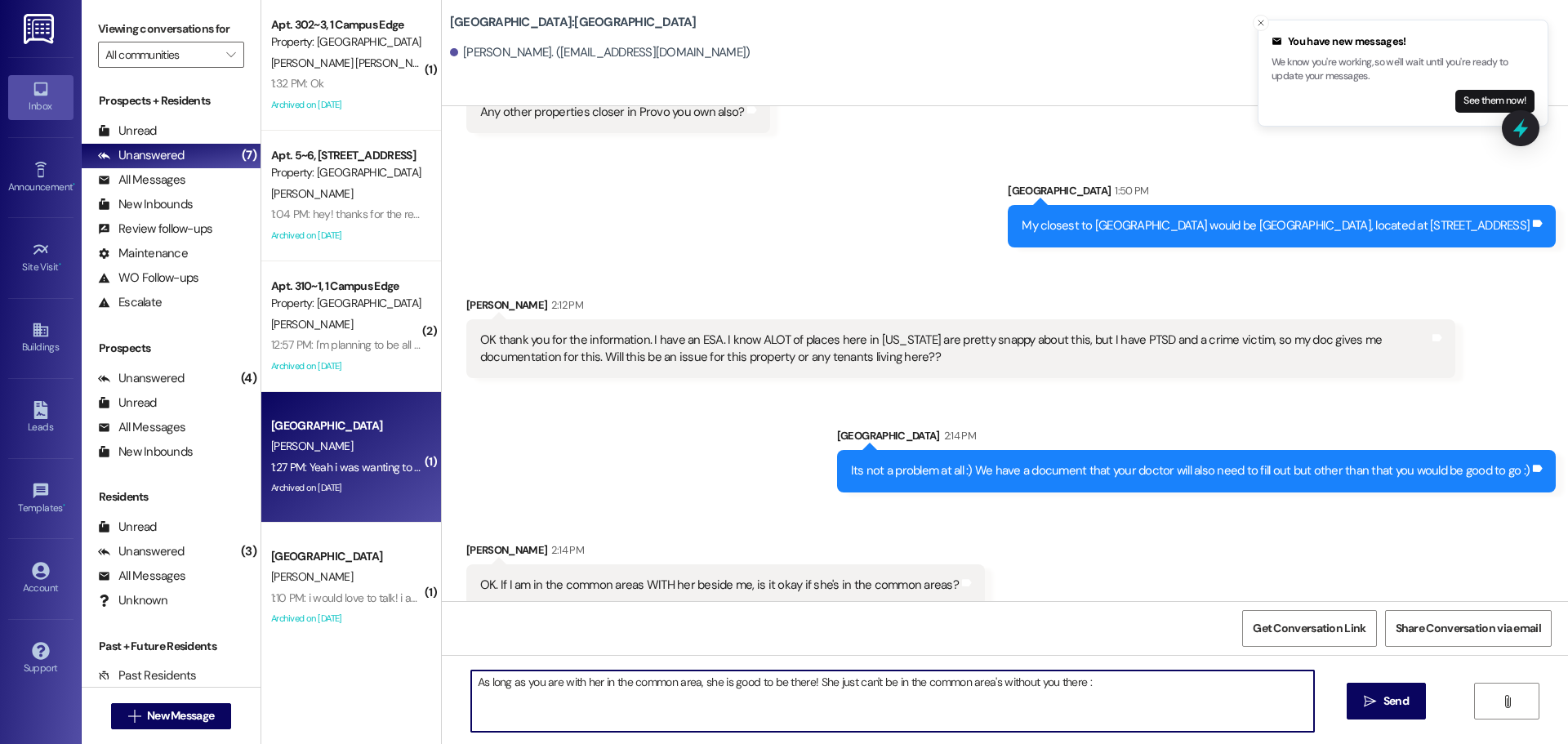
type textarea "As long as you are with her in the common area, she is good to be there! She ju…"
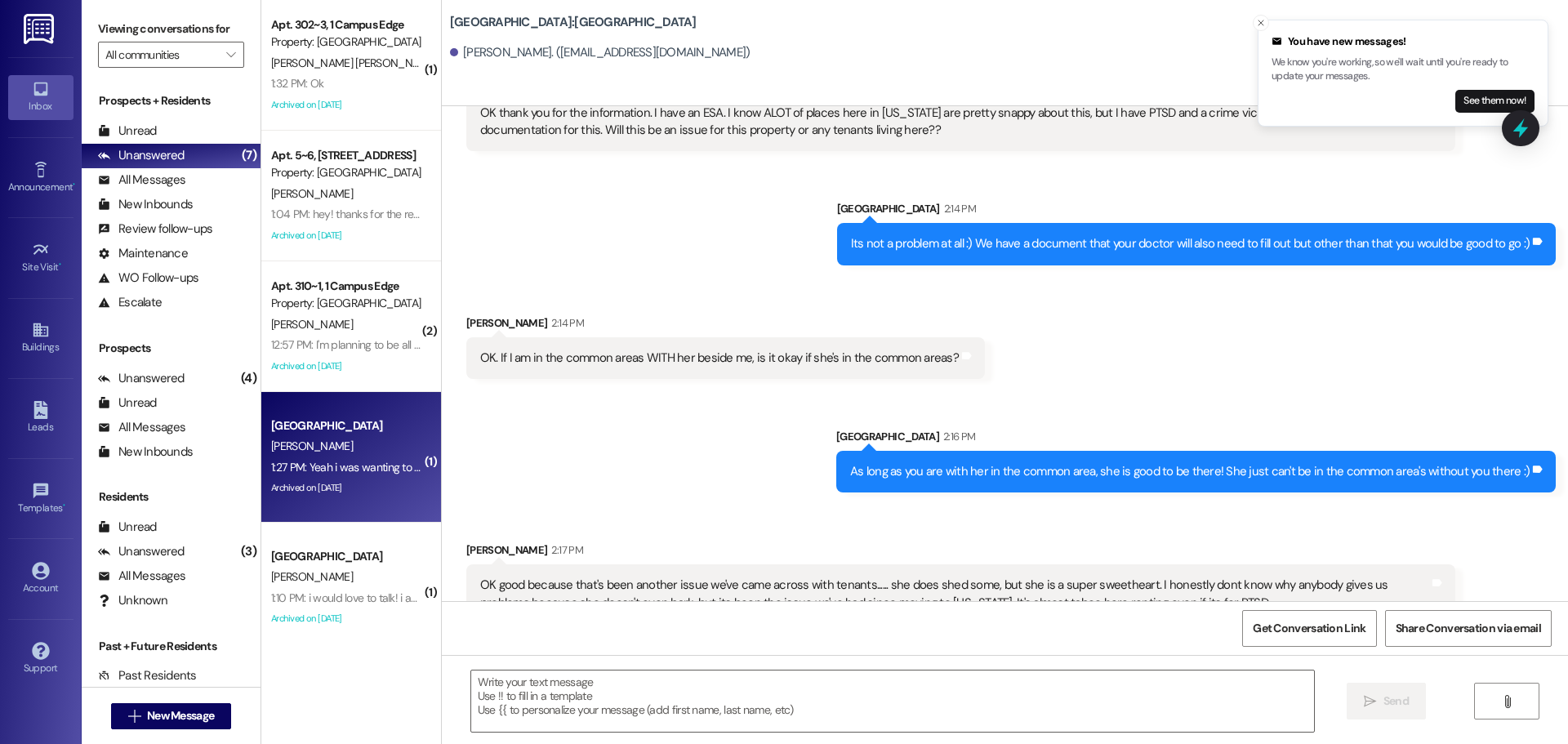
scroll to position [1621, 0]
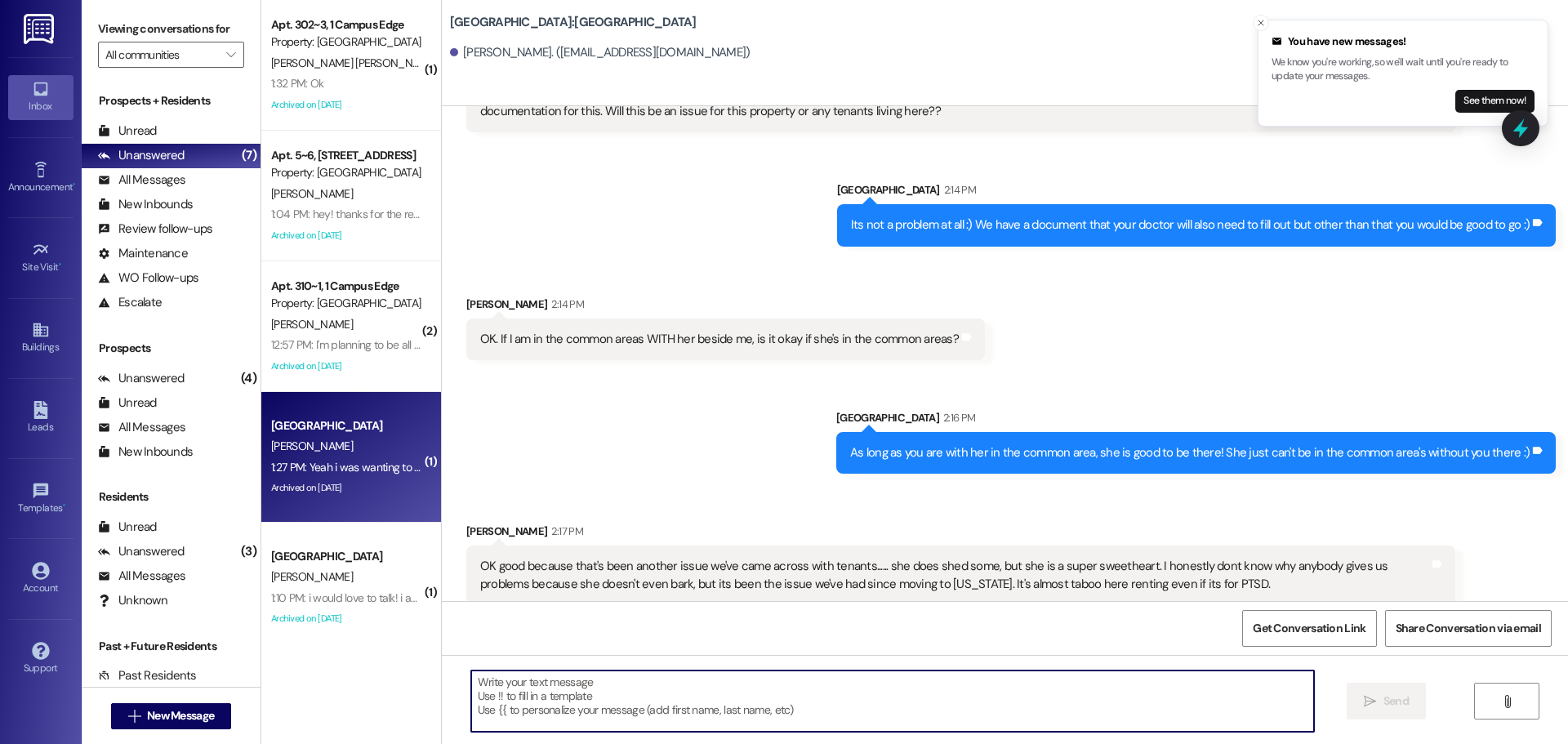
click at [864, 702] on textarea at bounding box center [892, 701] width 843 height 61
type textarea "Y"
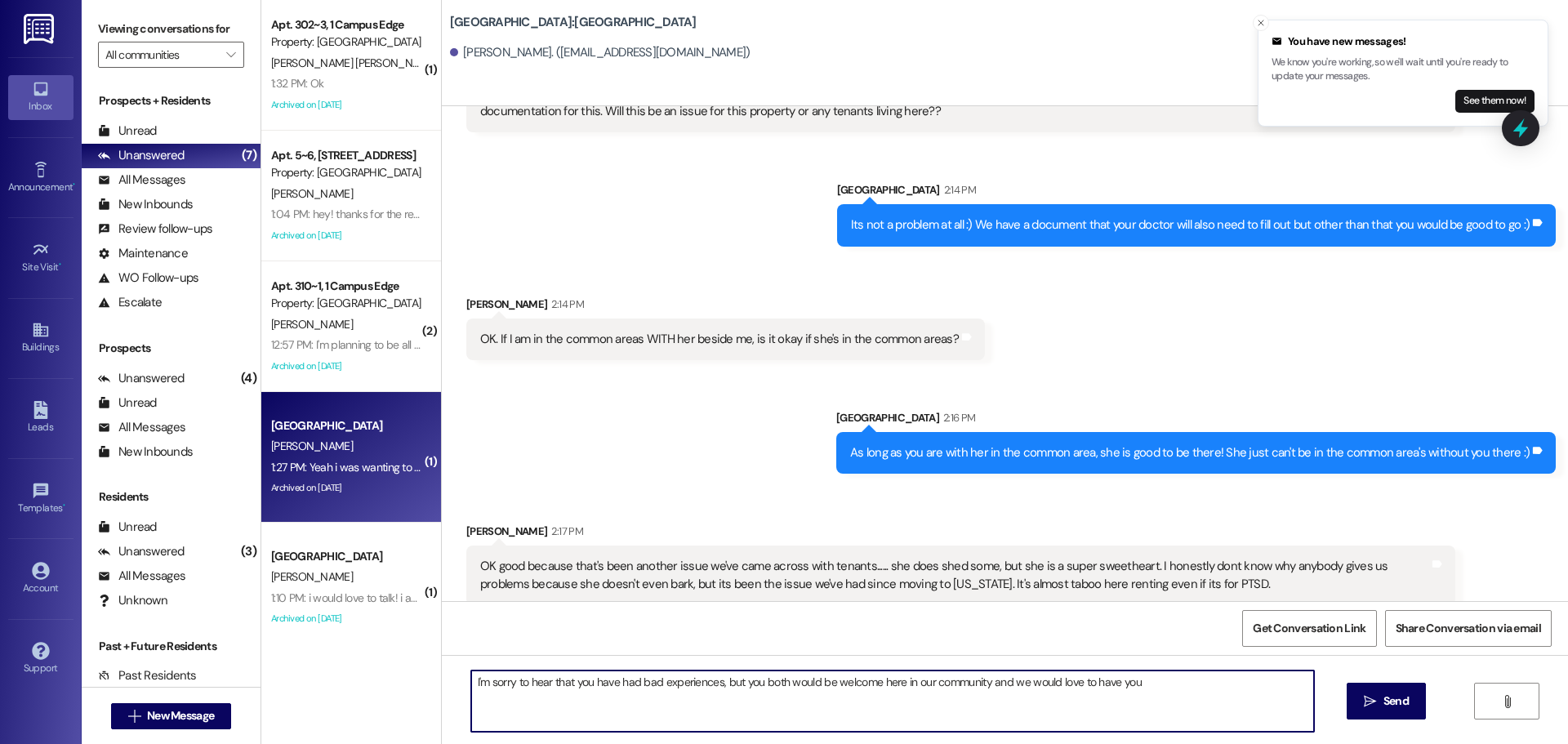
type textarea "I'm sorry to hear that you have had bad experiences, but you both would be welc…"
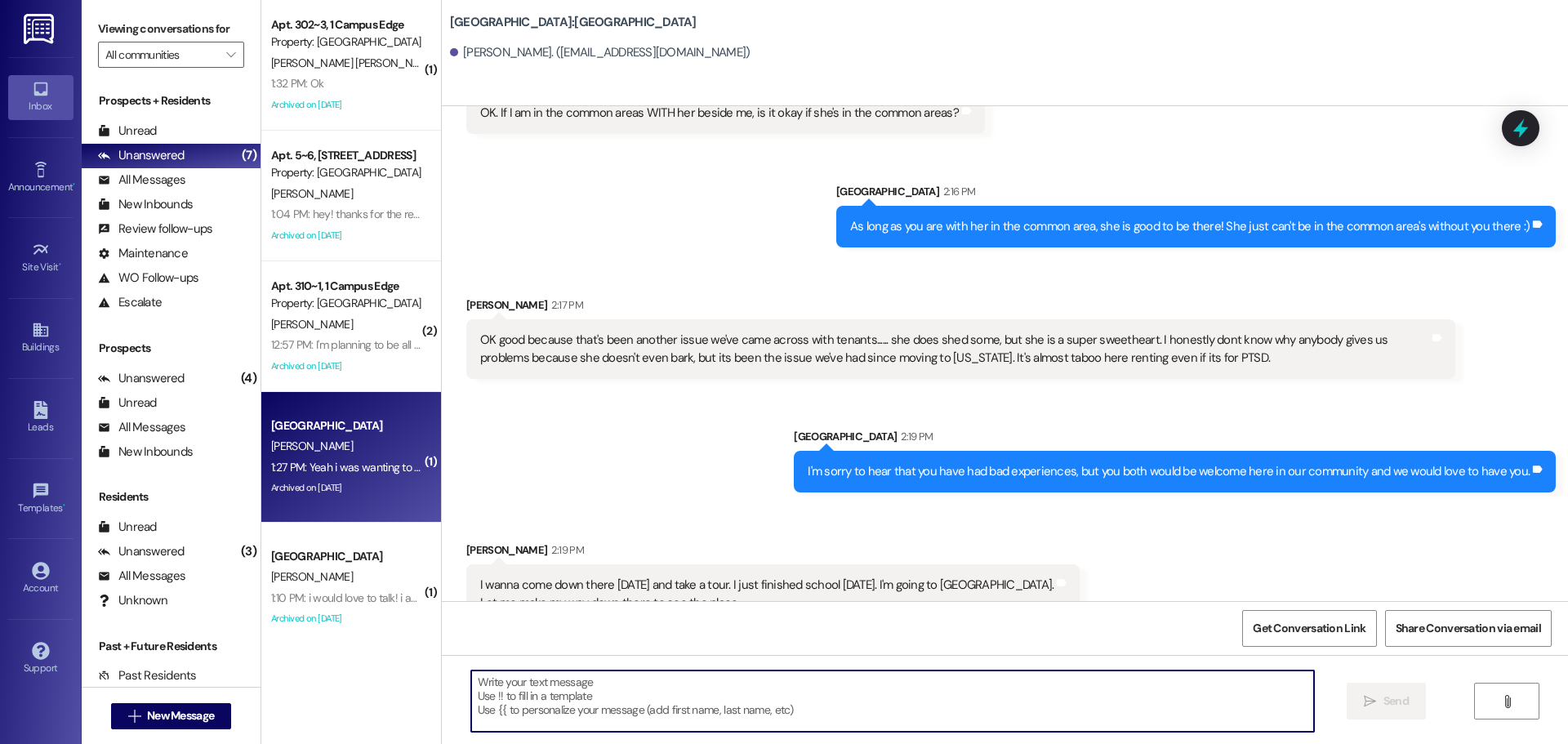
scroll to position [1865, 0]
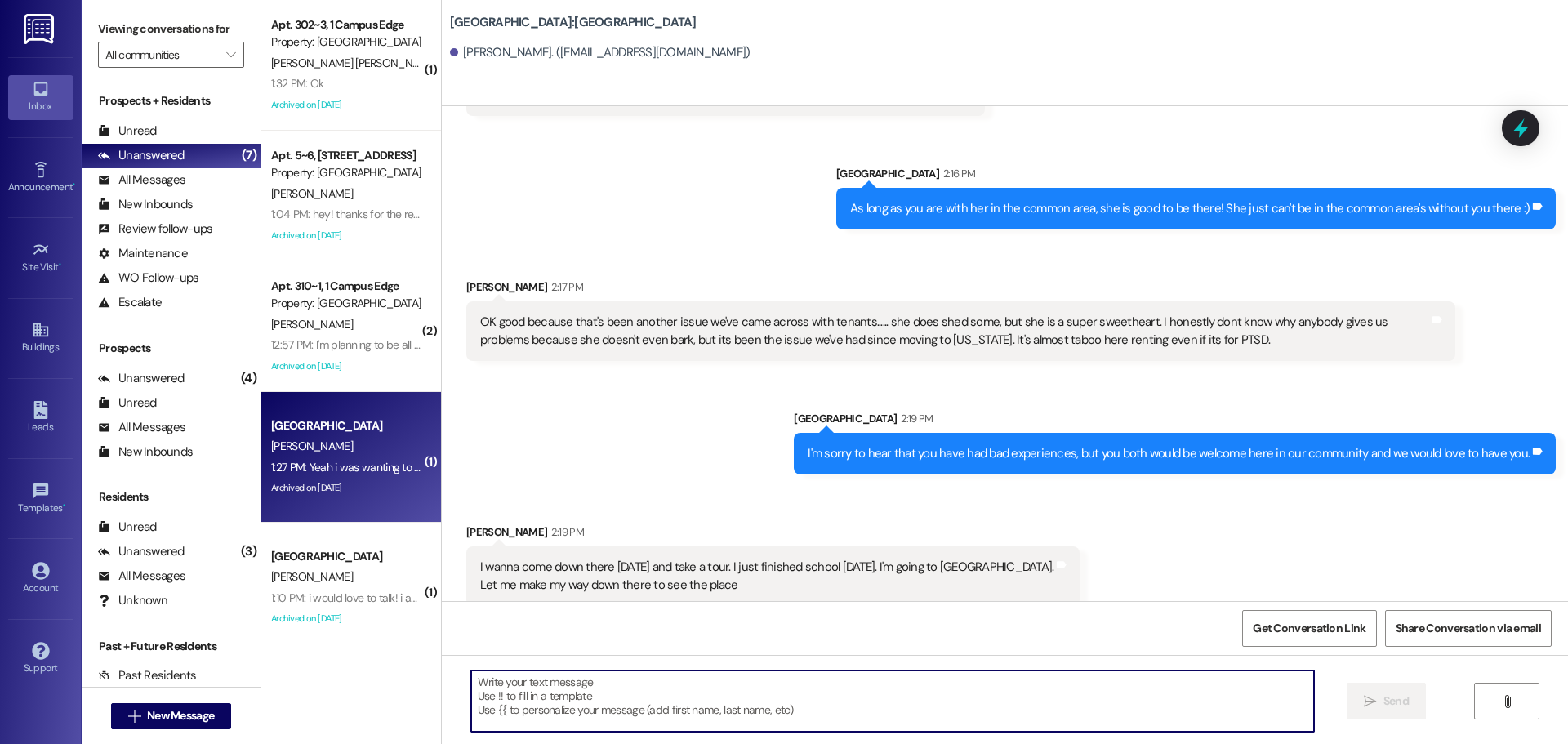
click at [641, 703] on textarea at bounding box center [892, 701] width 843 height 61
type textarea "W"
type textarea "L"
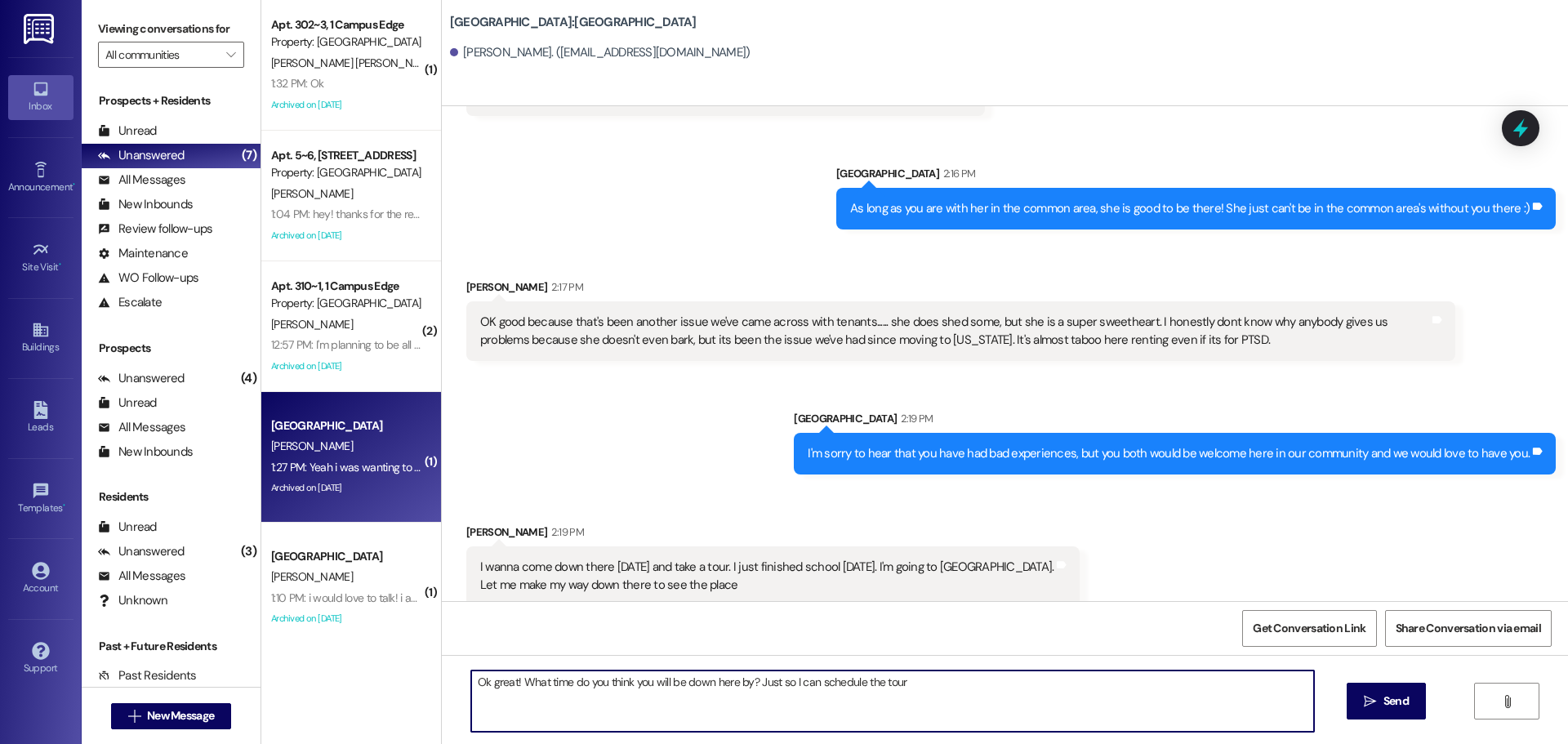
type textarea "Ok great! What time do you think you will be down here by? Just so I can schedu…"
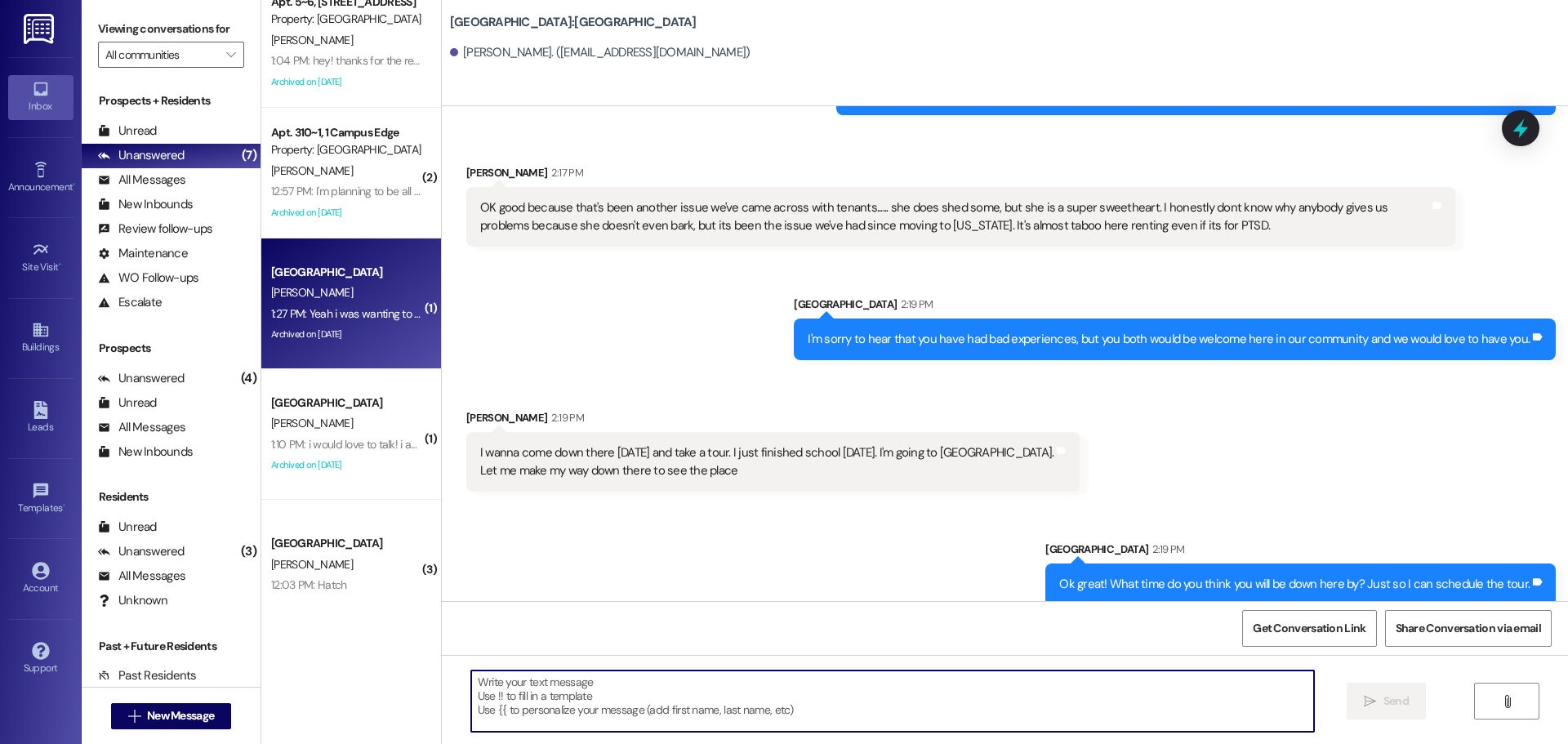
scroll to position [156, 0]
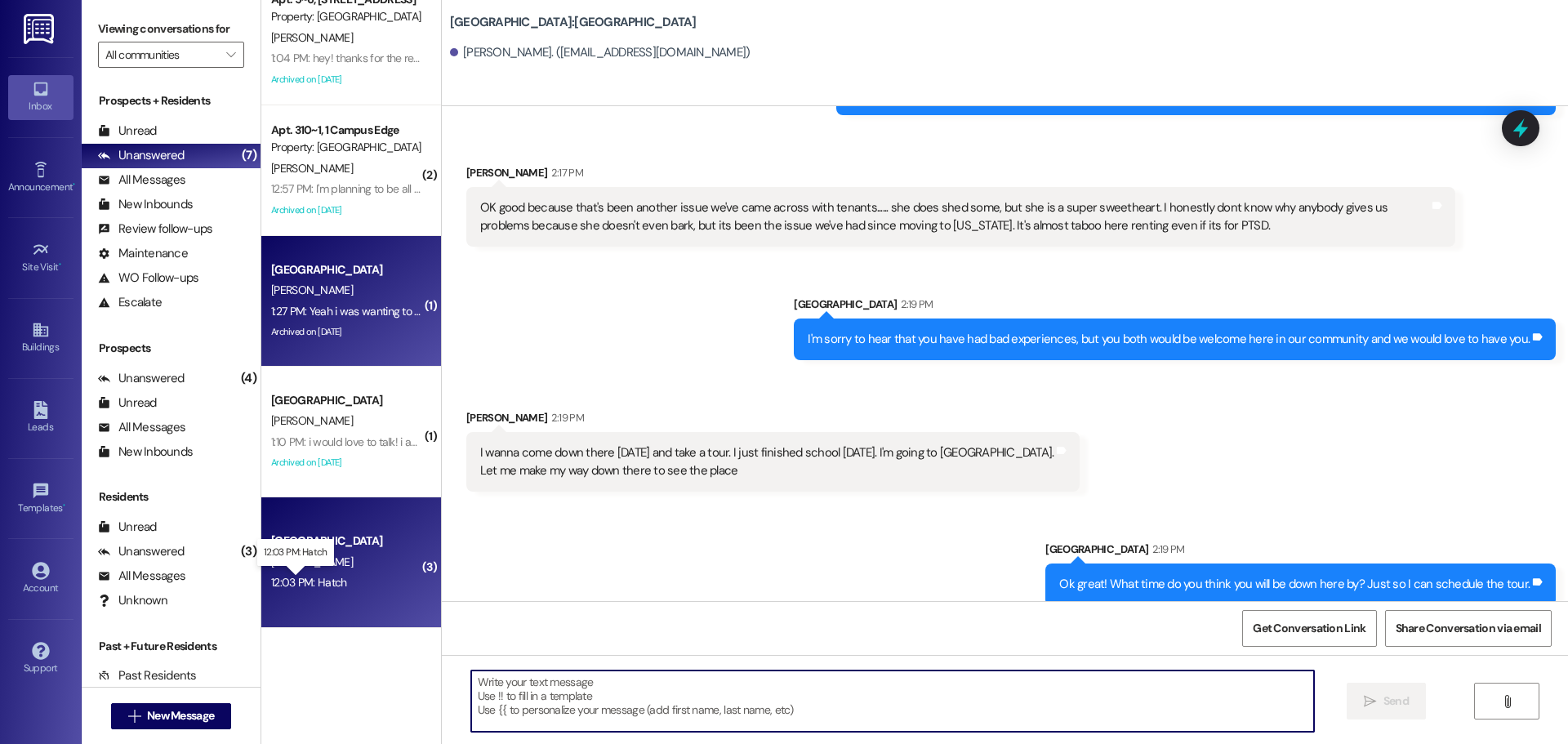
click at [321, 578] on div "12:03 PM: Hatch 12:03 PM: Hatch" at bounding box center [309, 583] width 76 height 15
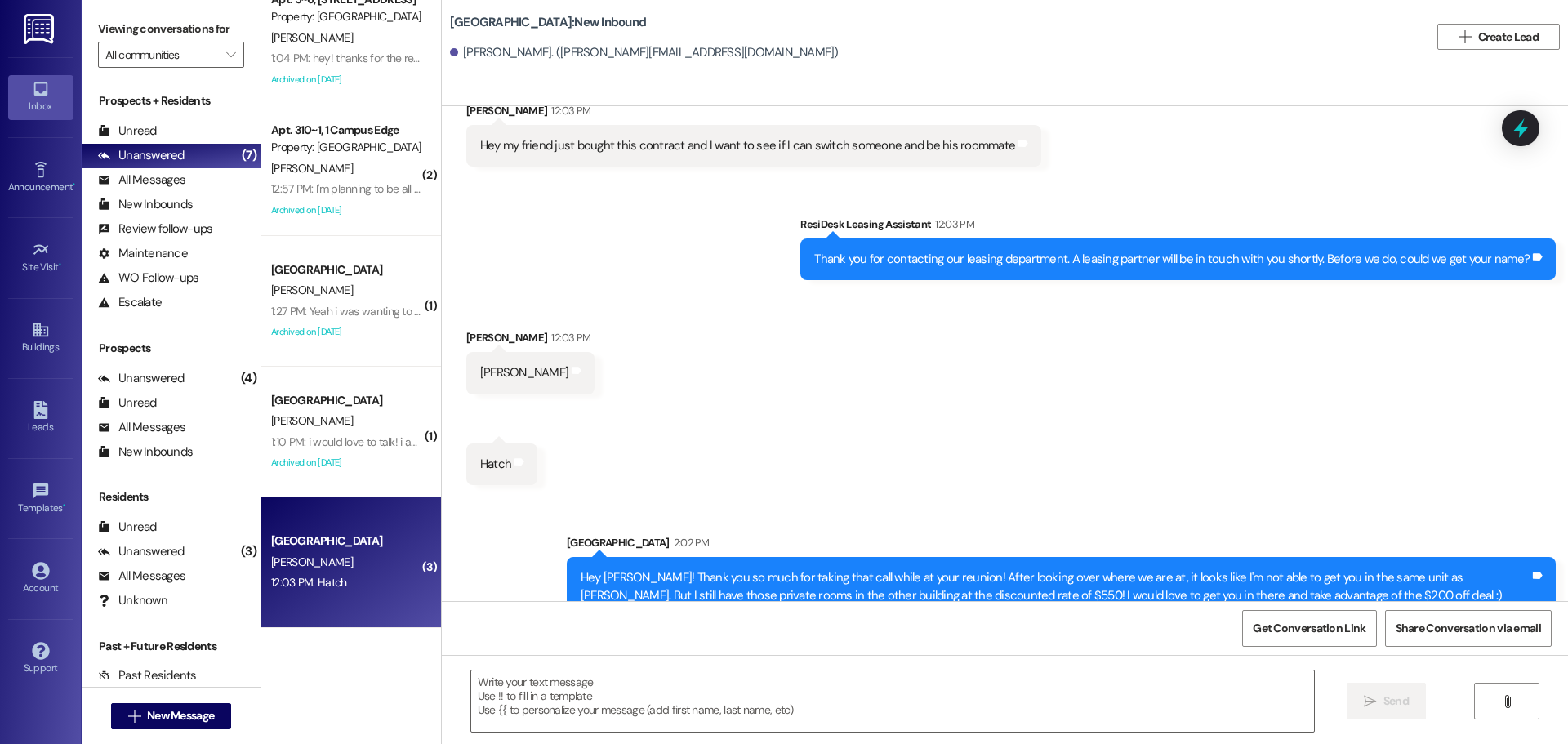
scroll to position [179, 0]
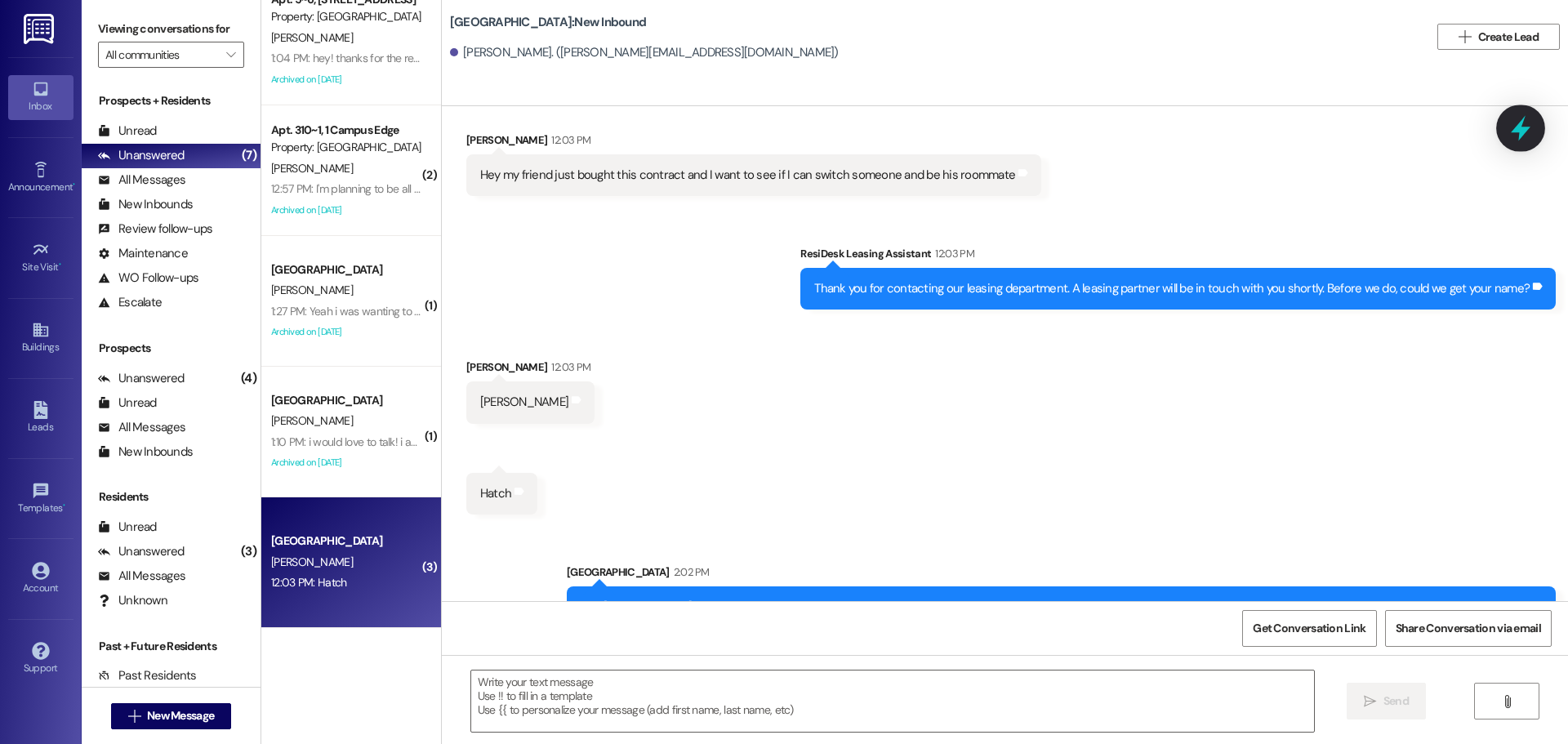
click at [1515, 116] on icon at bounding box center [1520, 127] width 28 height 28
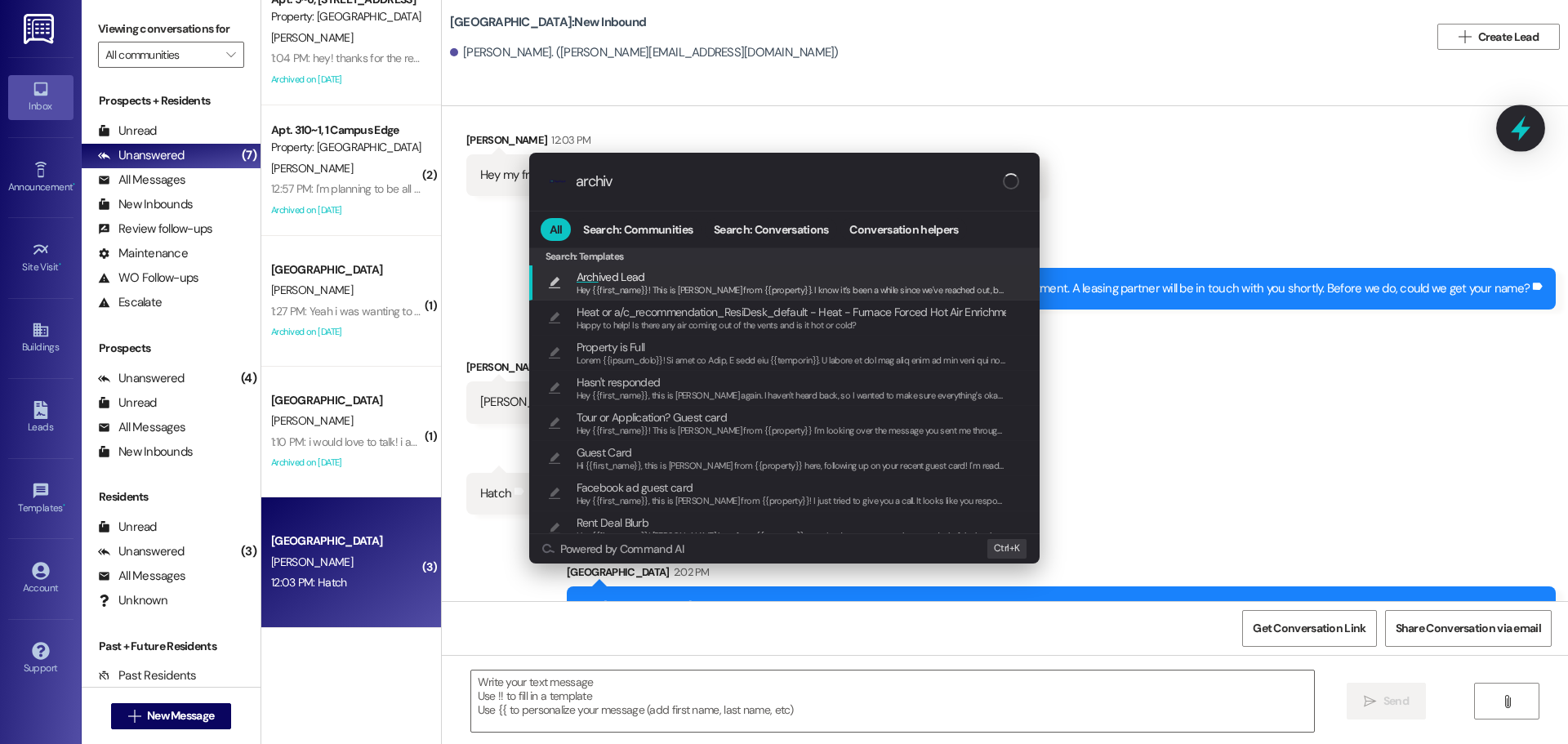
type input "archive"
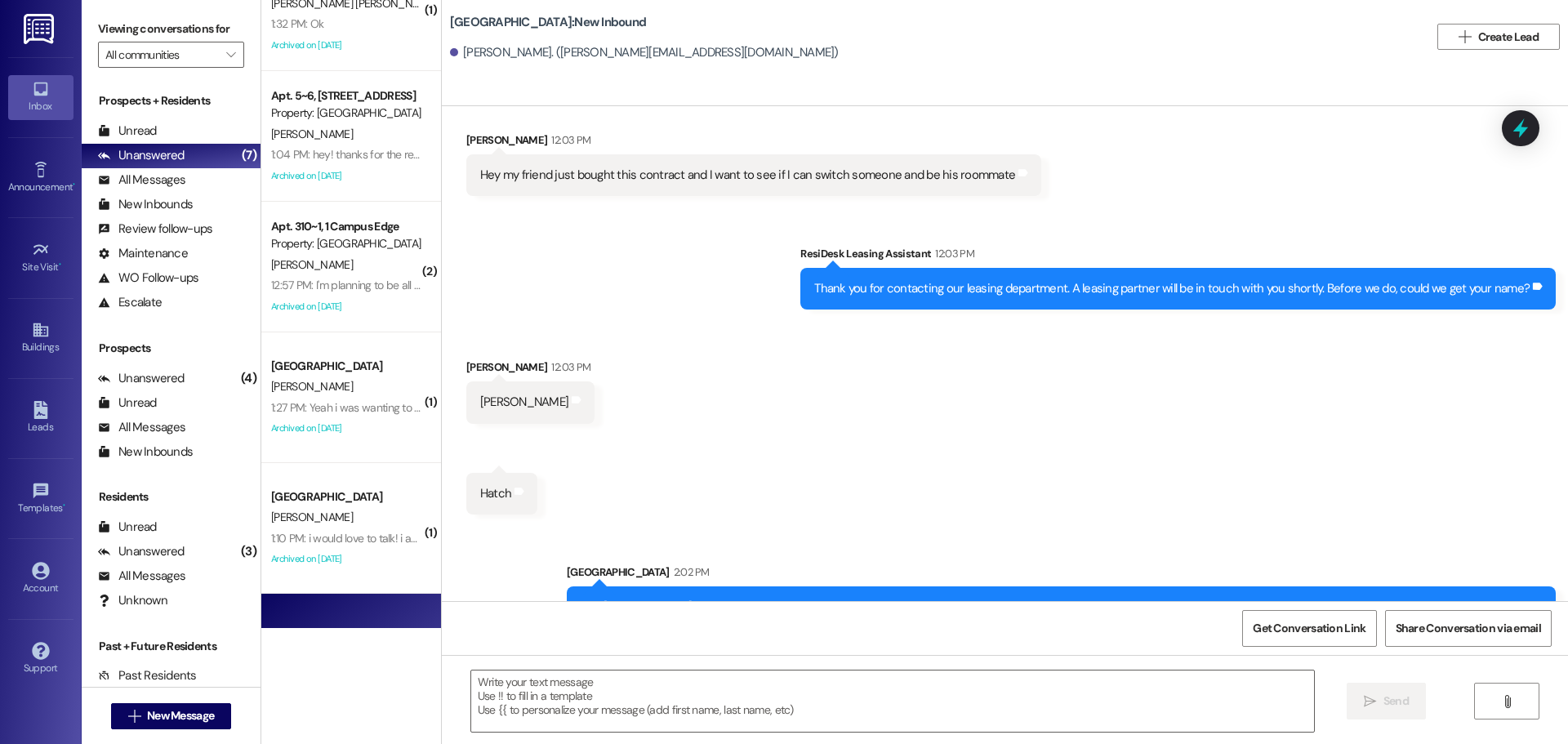
scroll to position [0, 0]
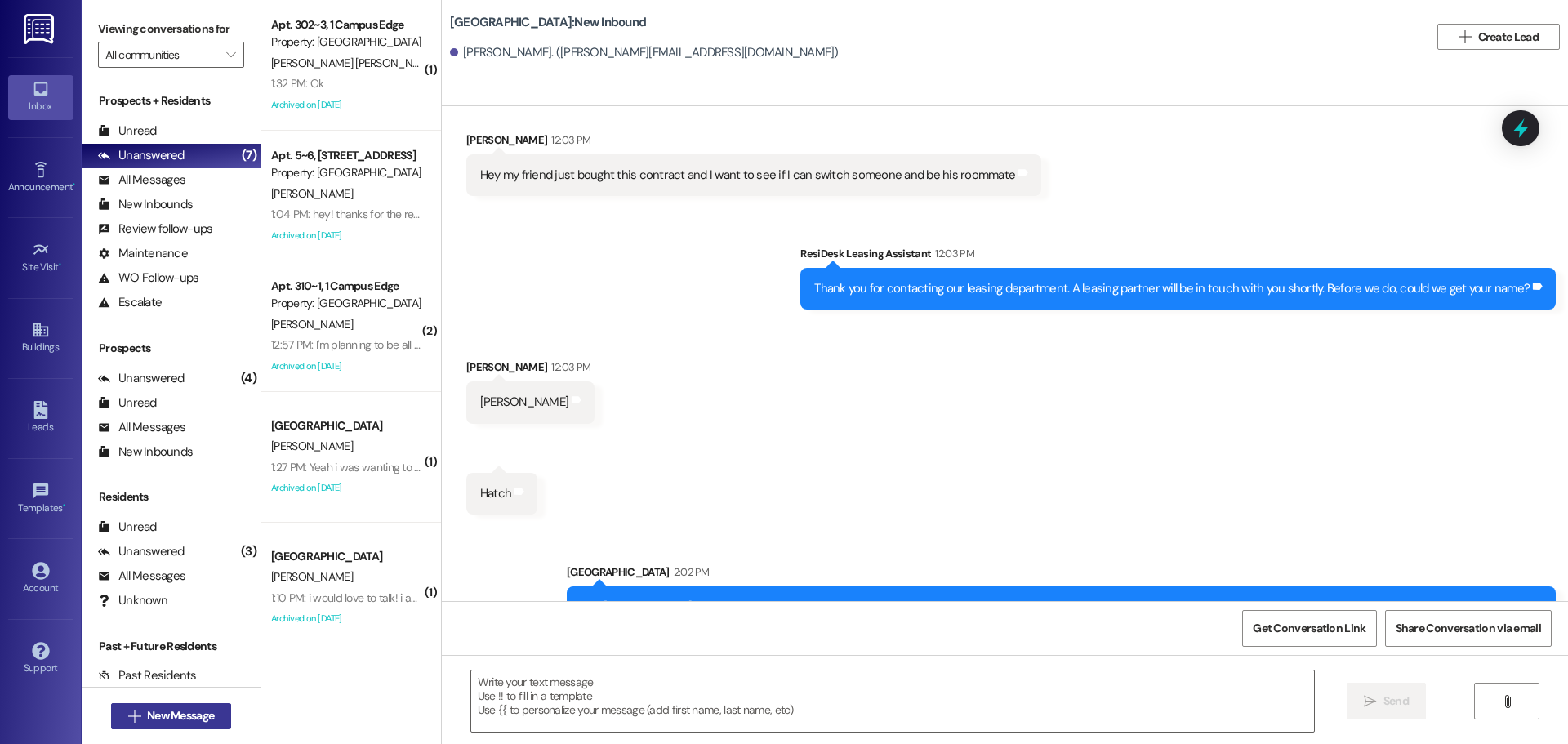
click at [147, 721] on span "New Message" at bounding box center [180, 716] width 67 height 17
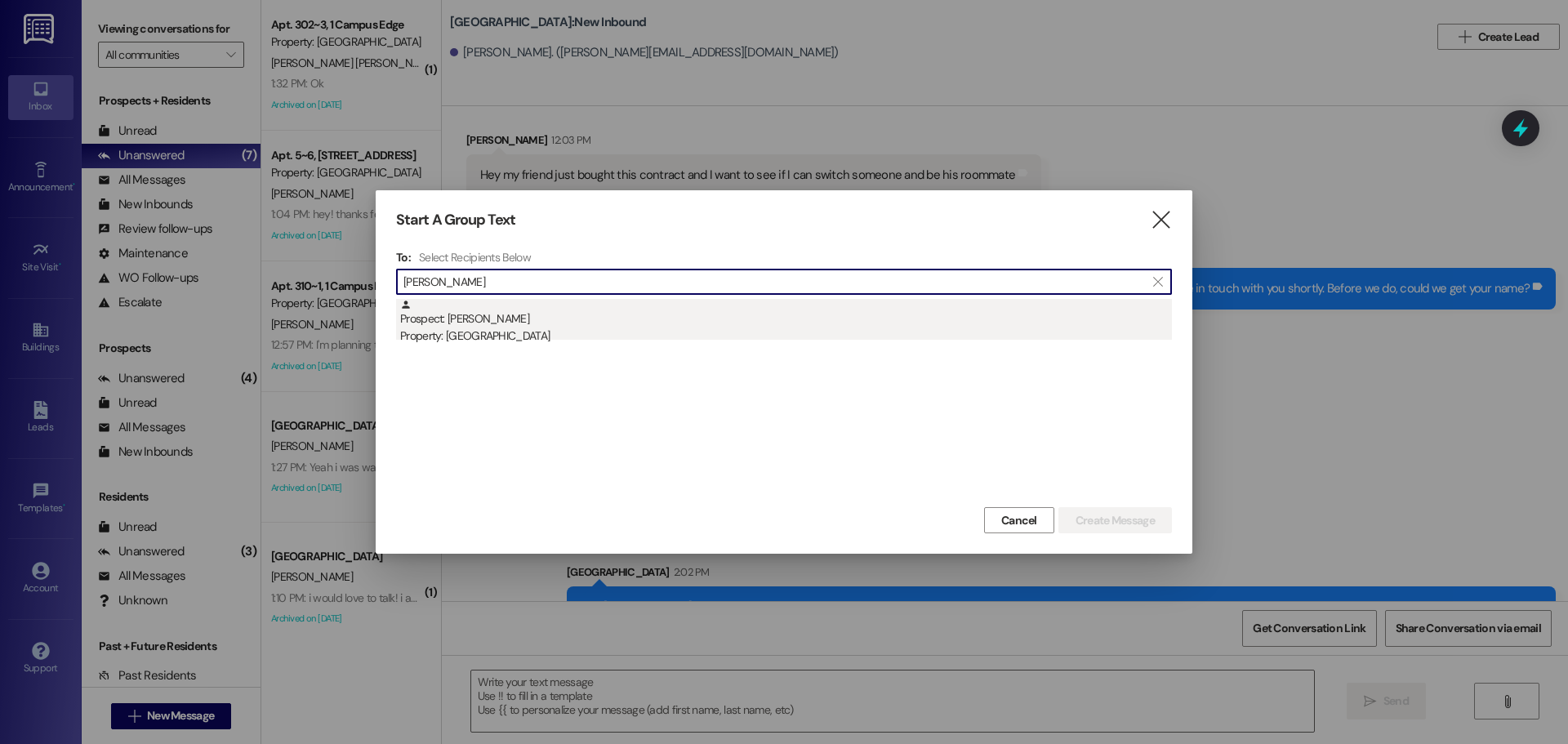
type input "deidra"
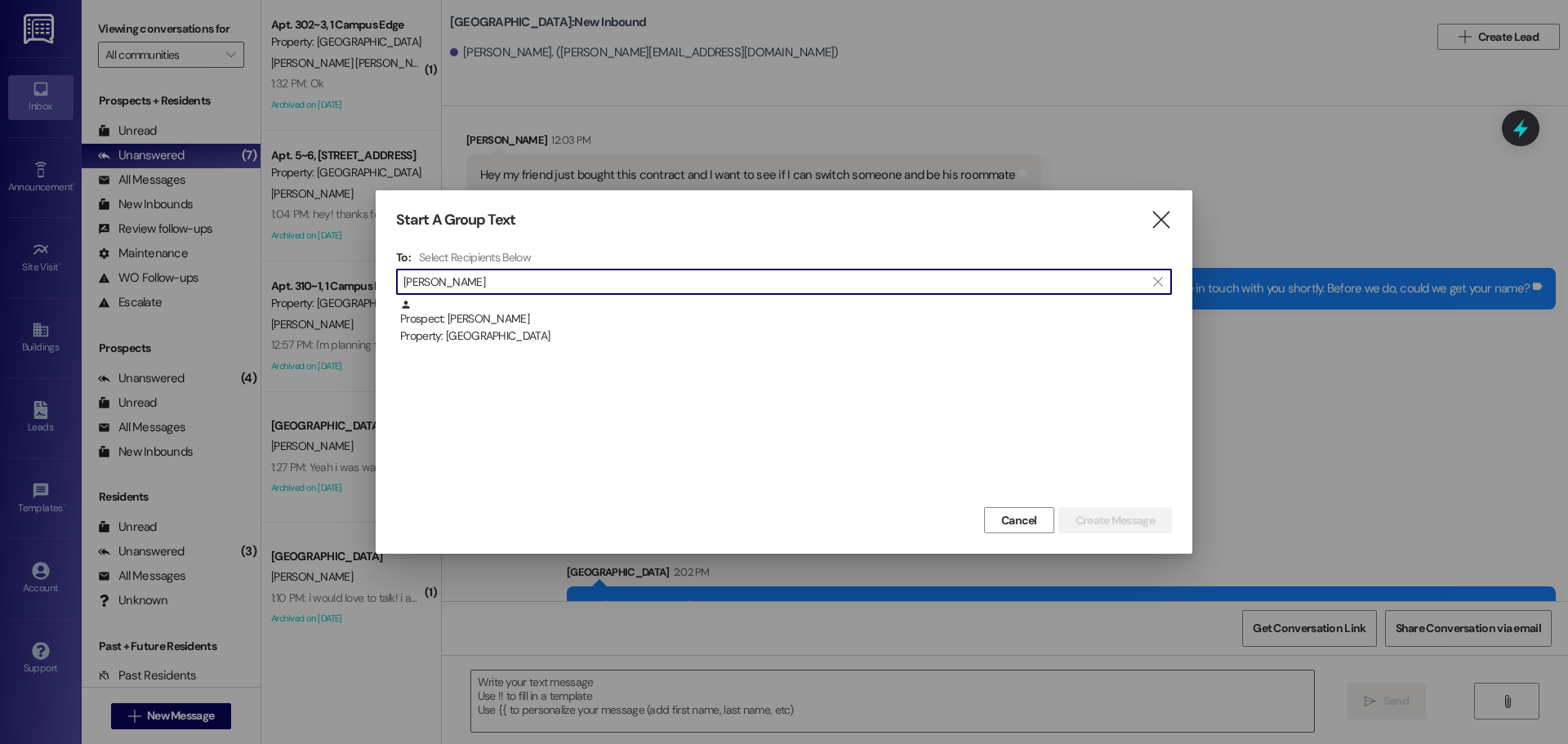
drag, startPoint x: 666, startPoint y: 332, endPoint x: 688, endPoint y: 320, distance: 25.1
click at [666, 331] on div "Property: [GEOGRAPHIC_DATA]" at bounding box center [786, 336] width 772 height 17
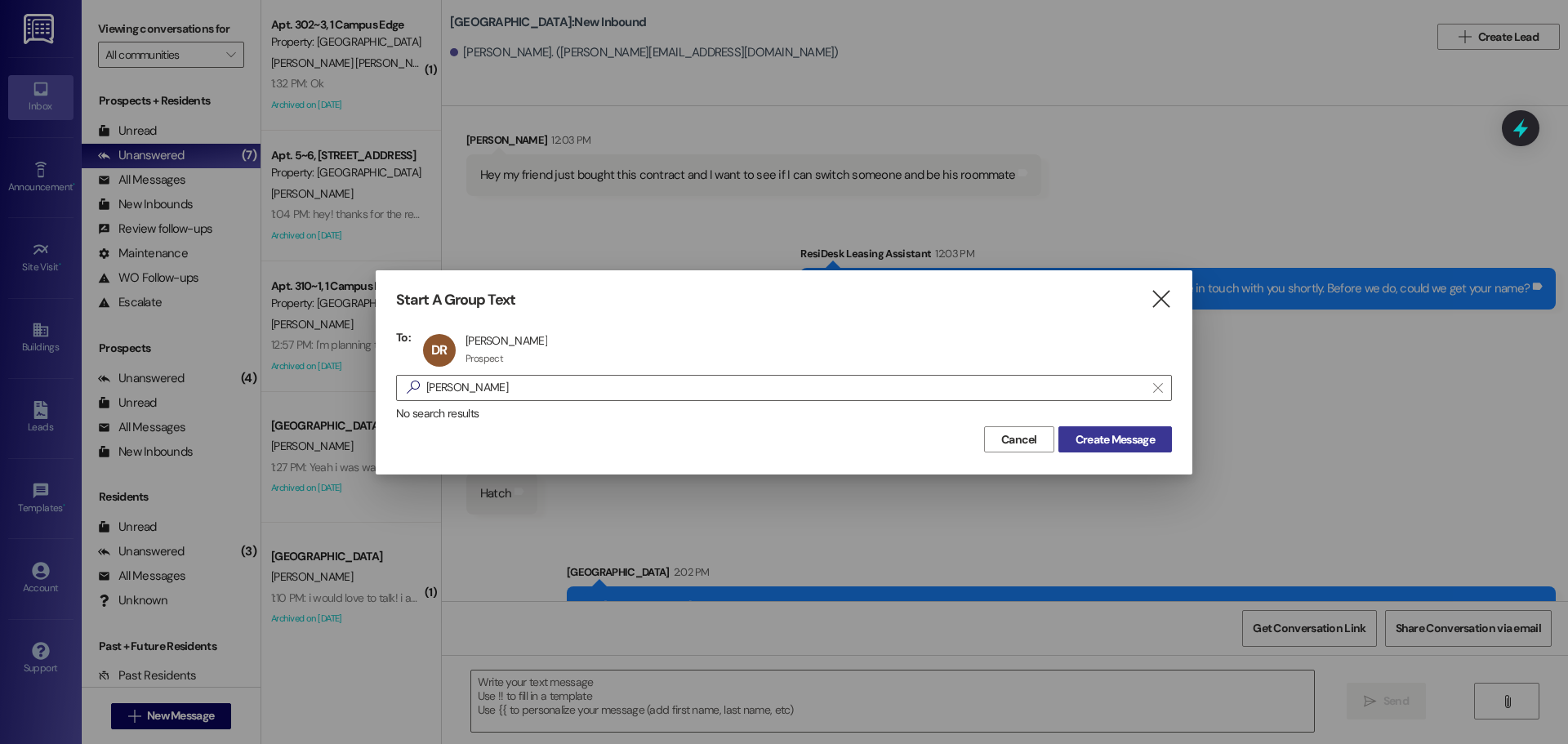
click at [1135, 438] on span "Create Message" at bounding box center [1115, 440] width 79 height 17
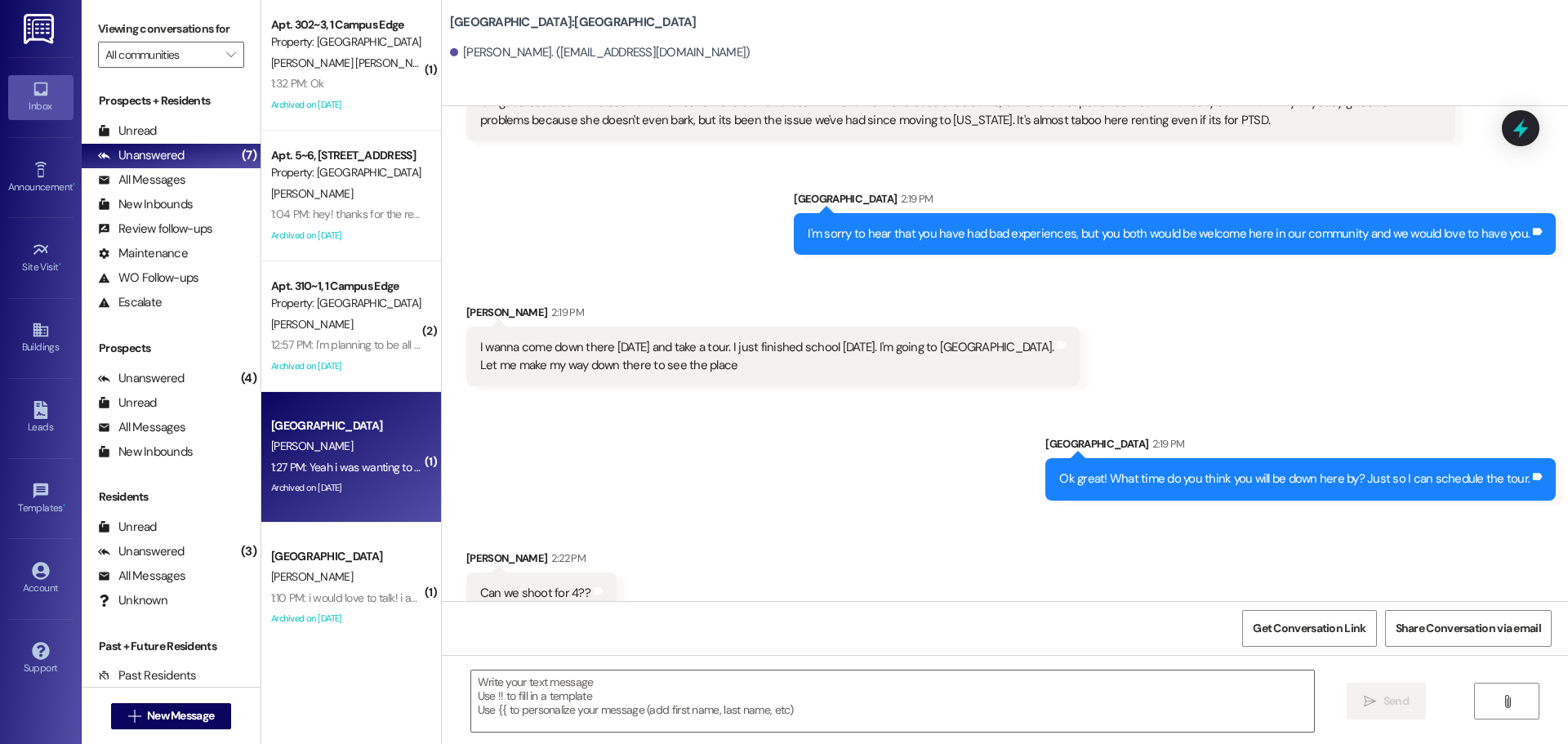
scroll to position [2093, 0]
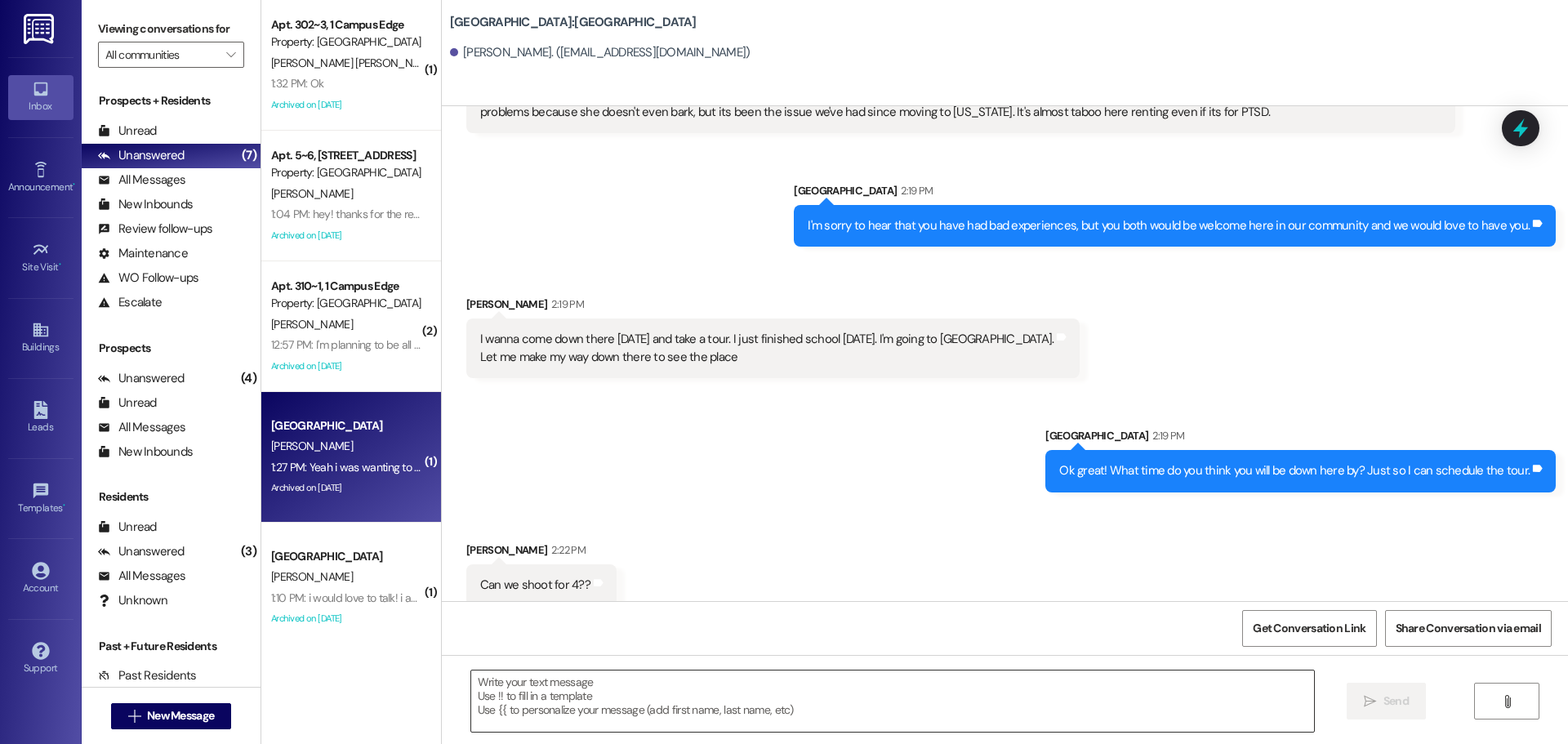
click at [770, 689] on textarea at bounding box center [892, 701] width 843 height 61
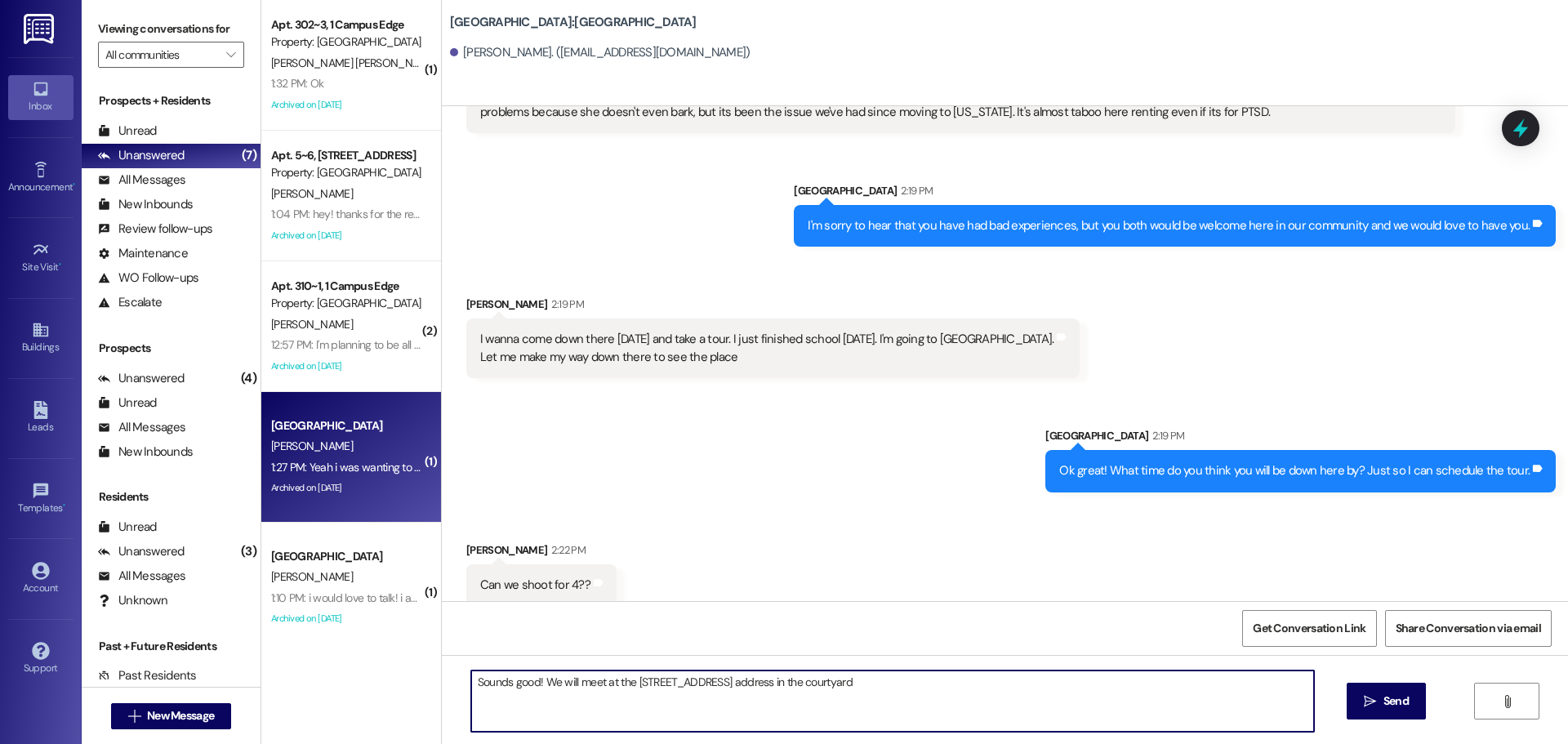
type textarea "Sounds good! We will meet at the 1305 N Canyon Rd, Provo, UT, 84606 address in …"
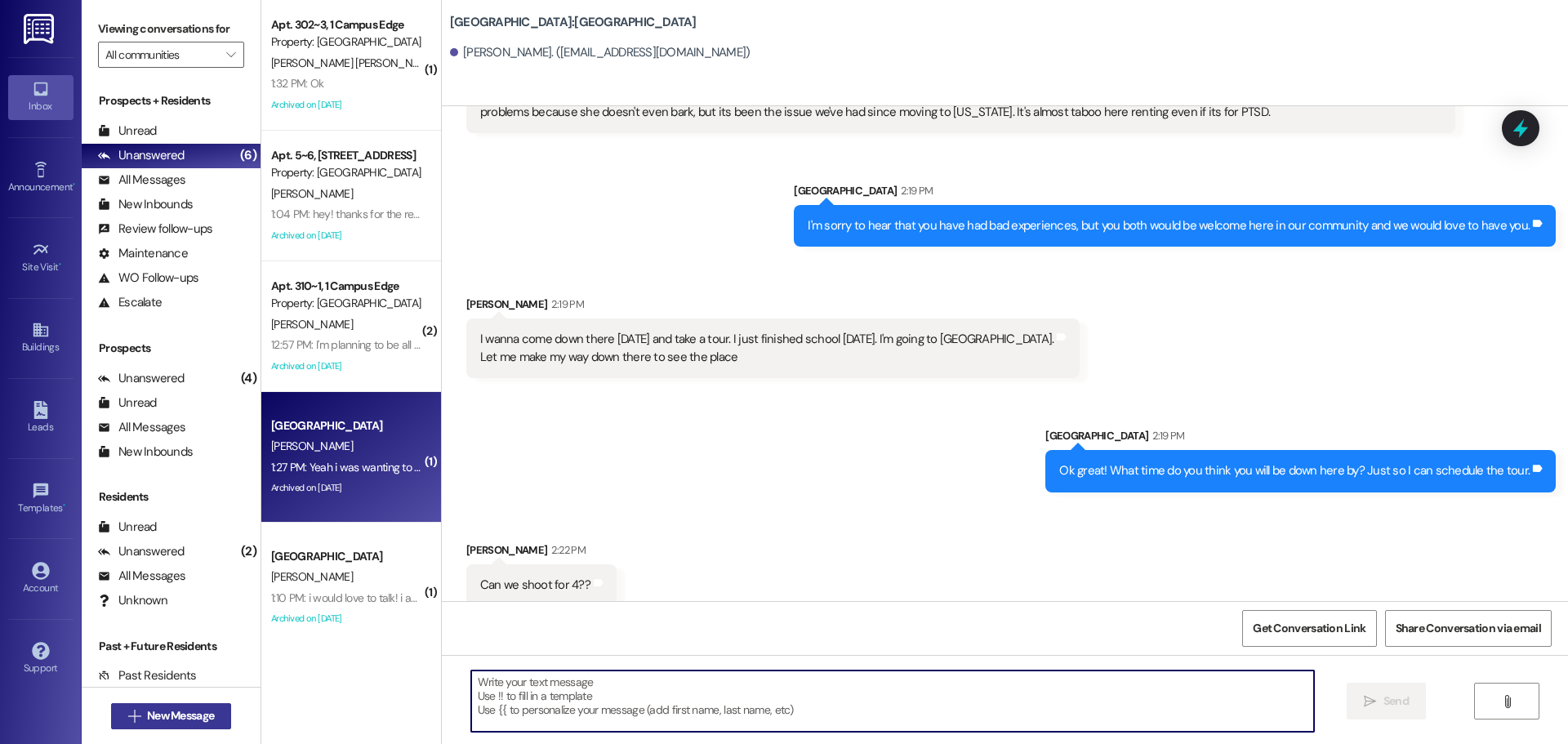
click at [151, 721] on span "New Message" at bounding box center [180, 716] width 67 height 17
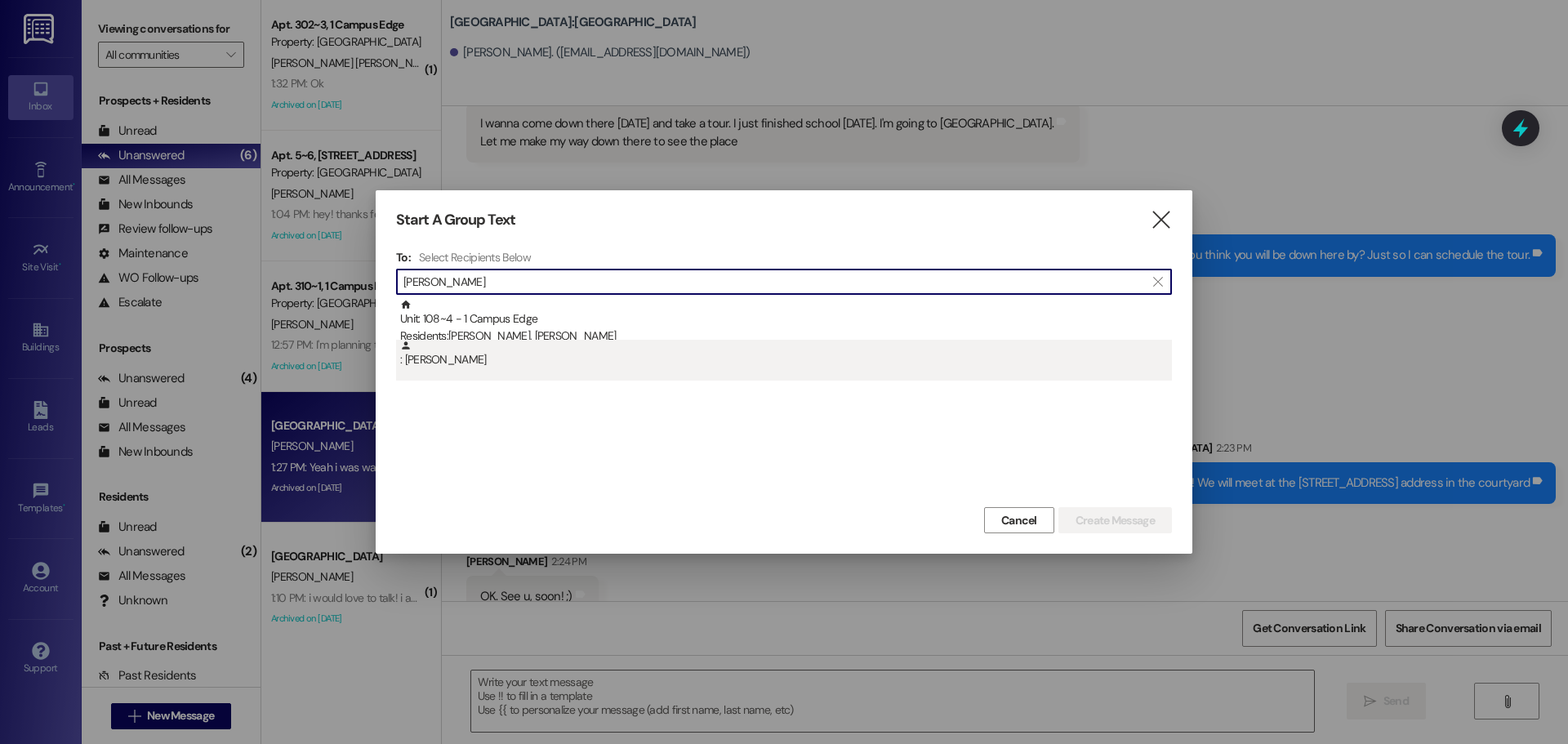
scroll to position [2320, 0]
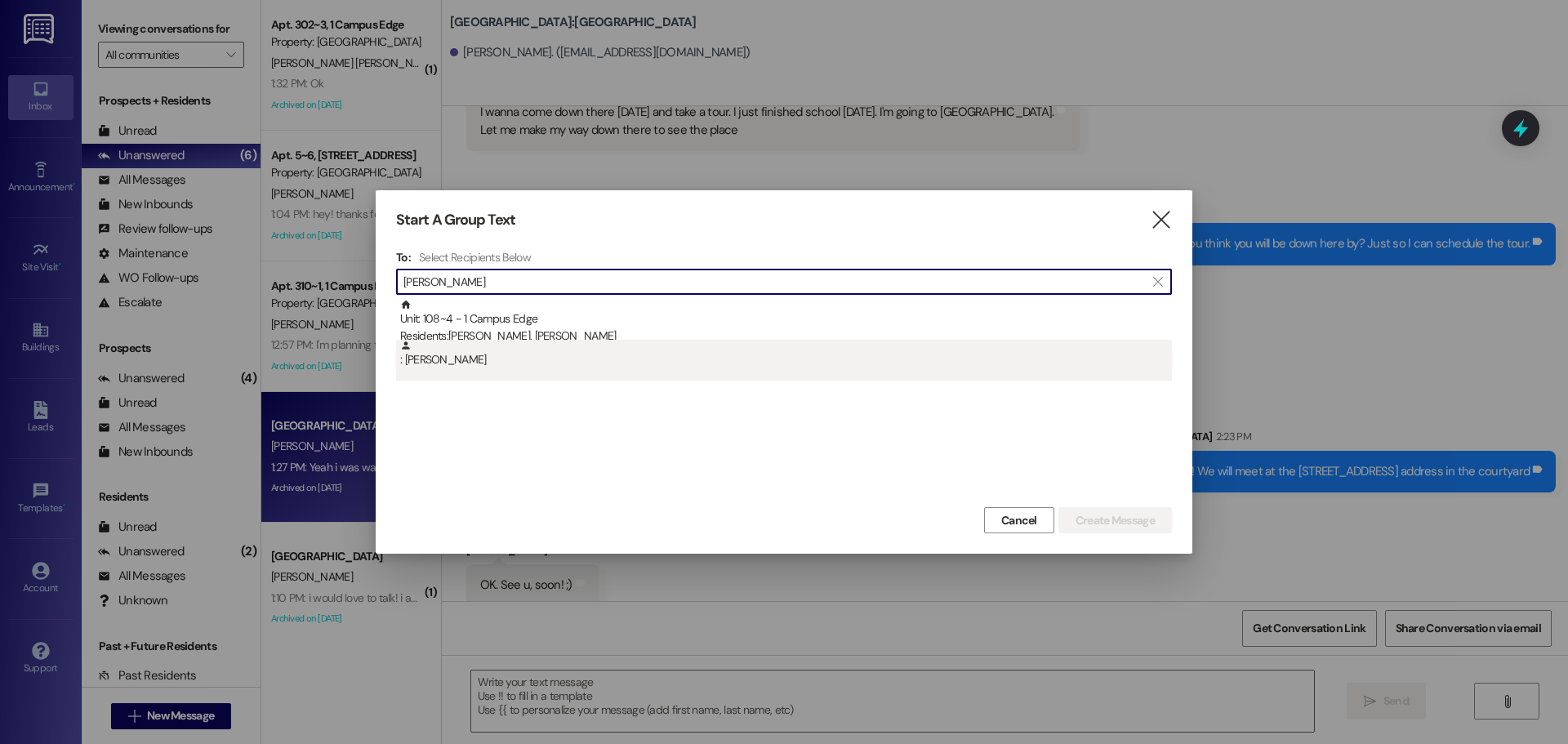
click at [600, 363] on div ": Alexa Morrow" at bounding box center [786, 354] width 772 height 29
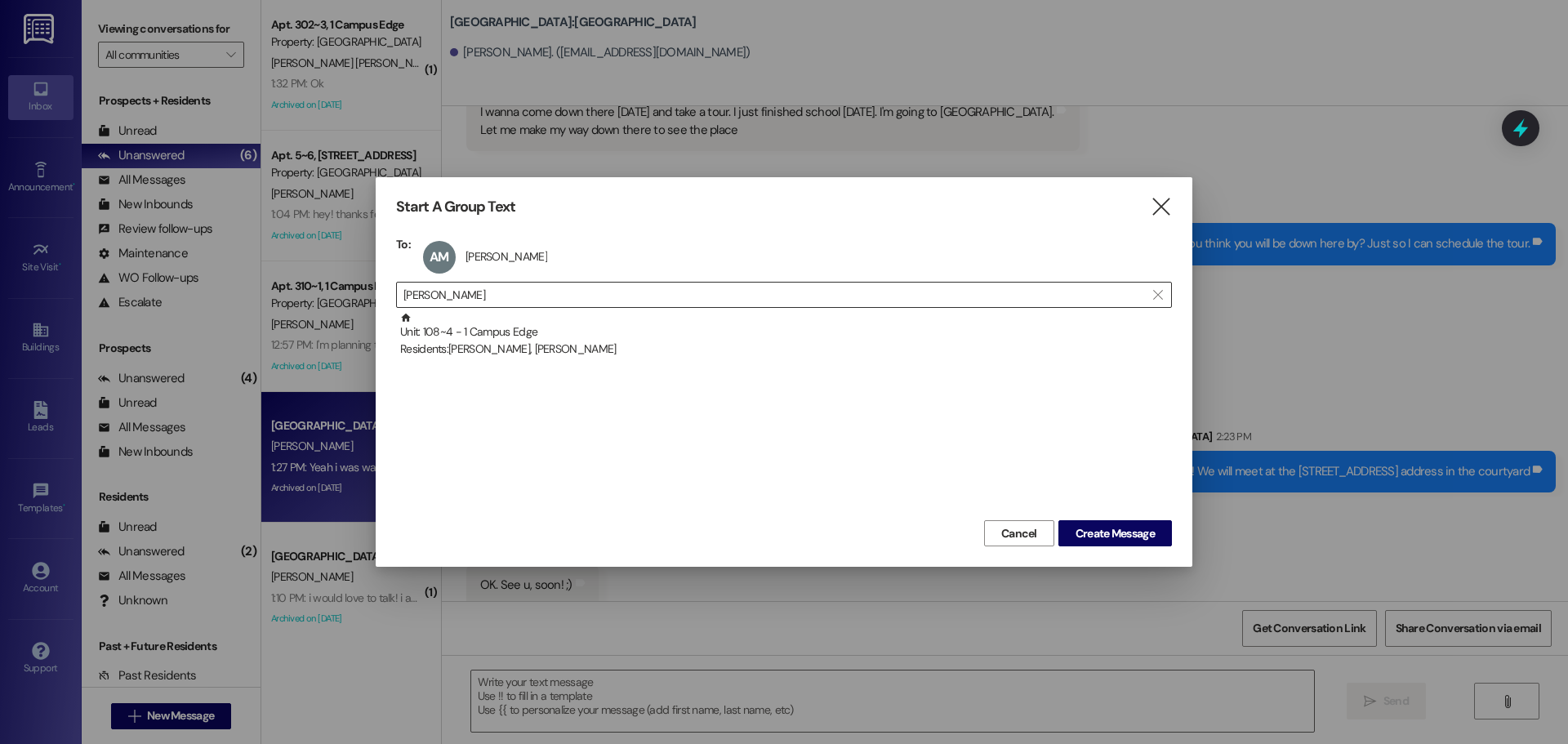
click at [603, 296] on input "alexa morr" at bounding box center [774, 294] width 742 height 23
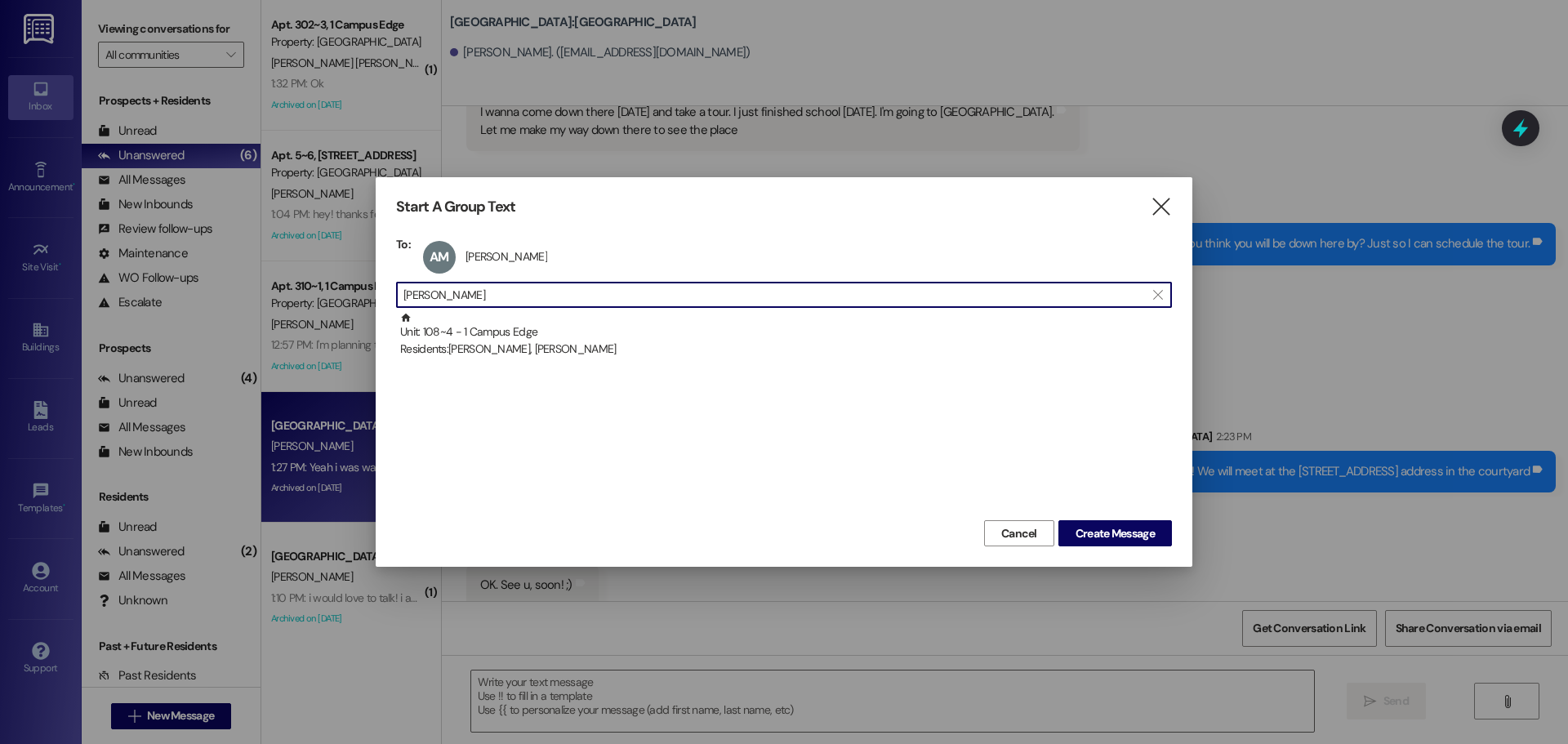
click at [603, 296] on input "alexa morr" at bounding box center [774, 294] width 742 height 23
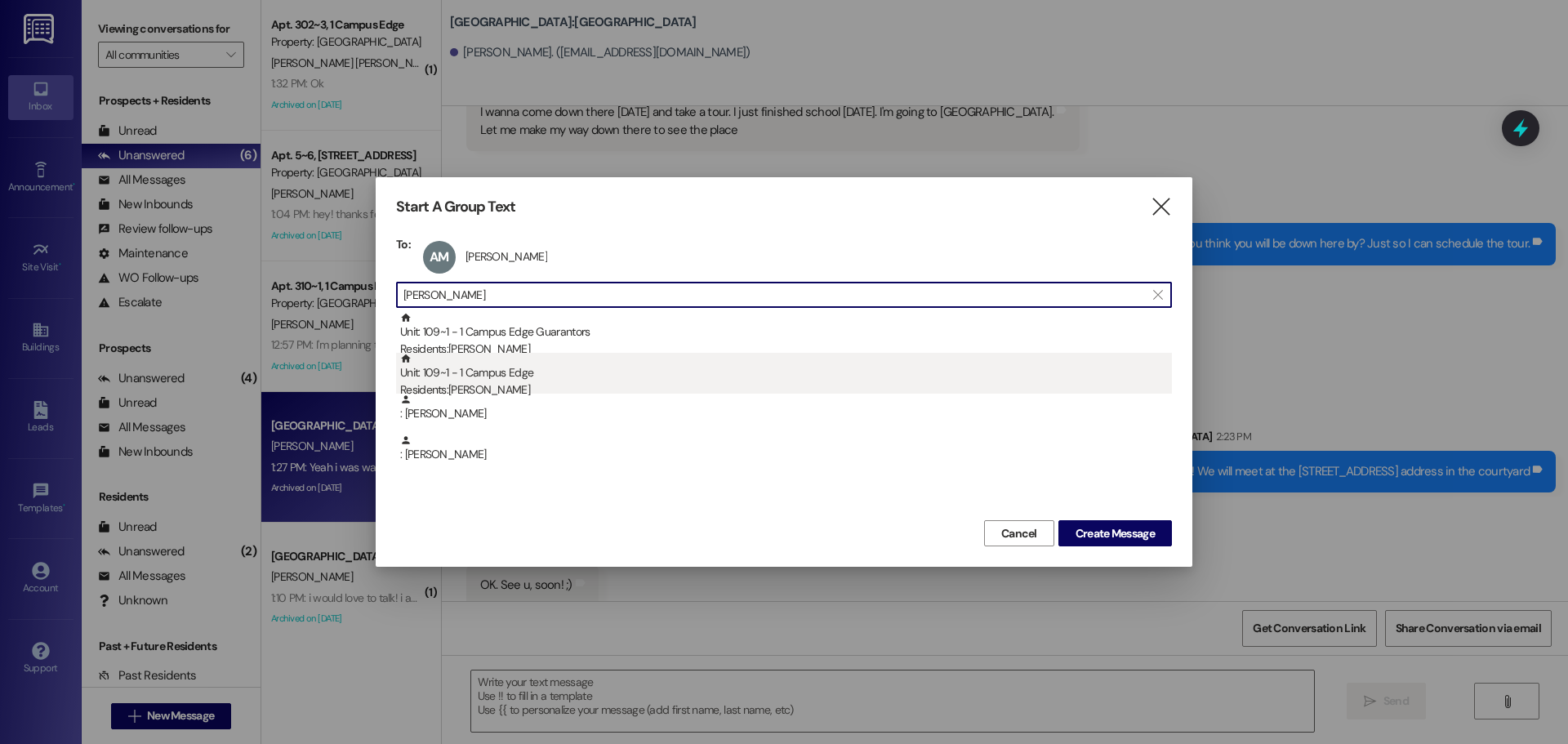
click at [525, 392] on div "Residents: Heather Willett" at bounding box center [786, 390] width 772 height 17
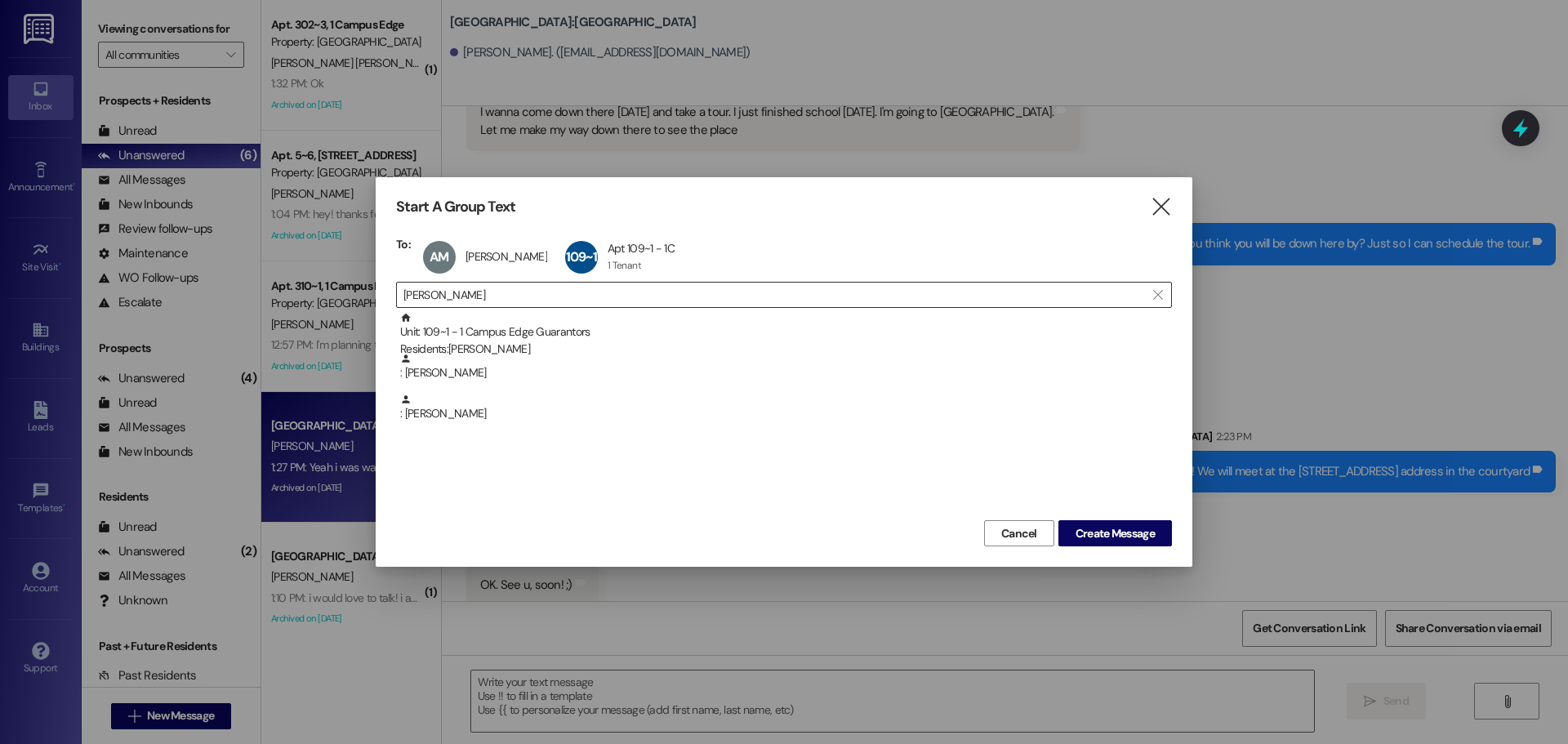
click at [462, 292] on input "willett" at bounding box center [774, 294] width 742 height 23
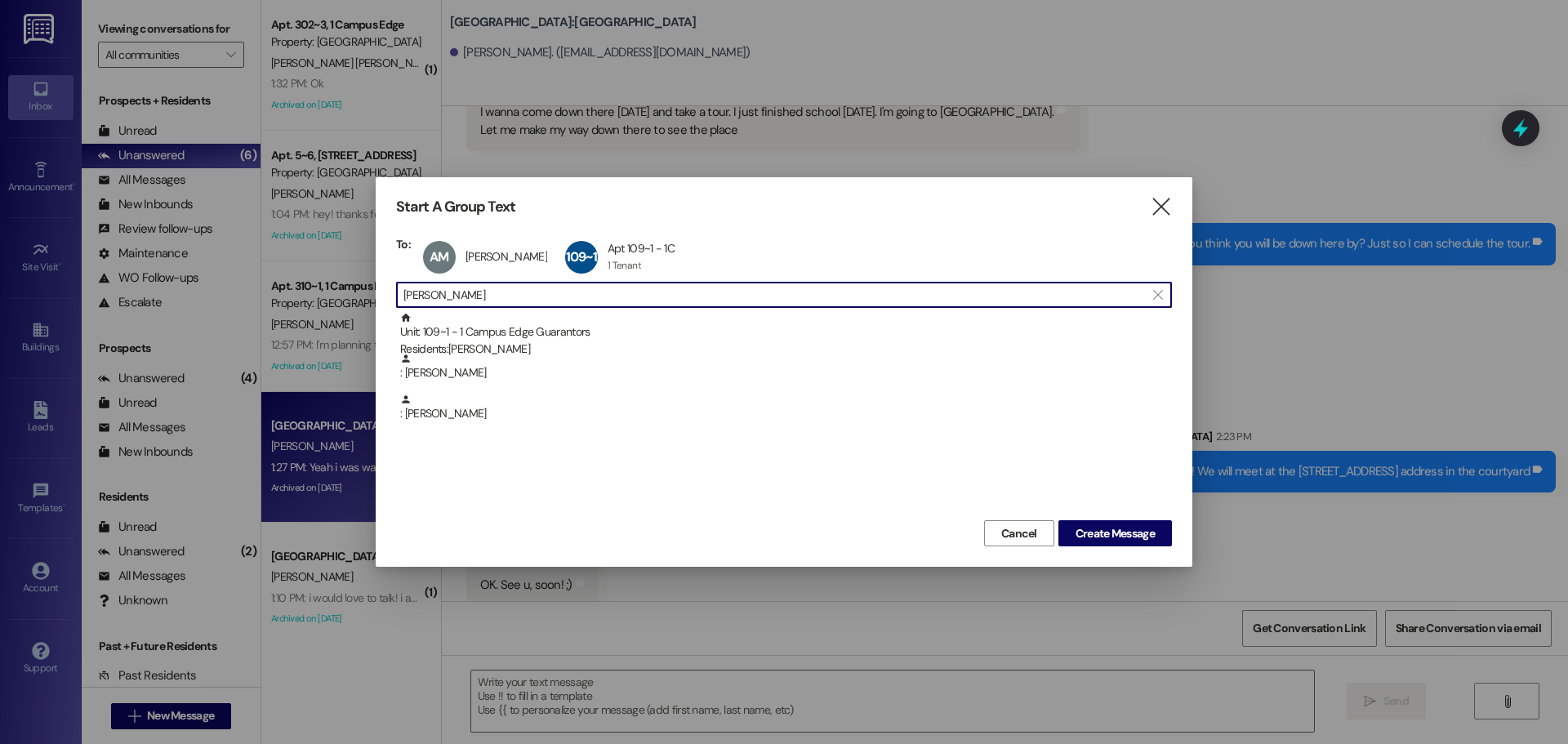
click at [462, 292] on input "willett" at bounding box center [774, 294] width 742 height 23
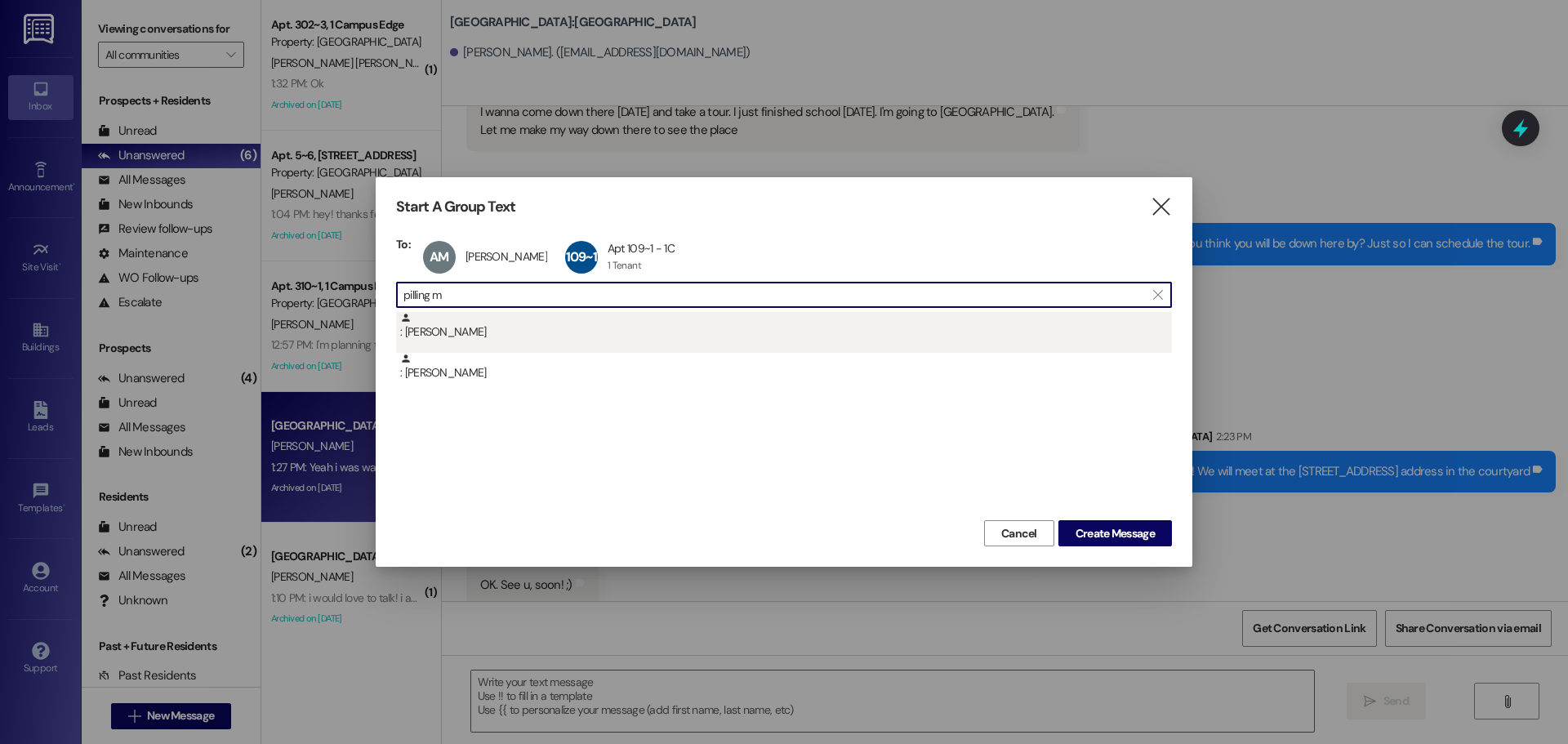
click at [452, 332] on div ": Margot Pilling" at bounding box center [786, 326] width 772 height 29
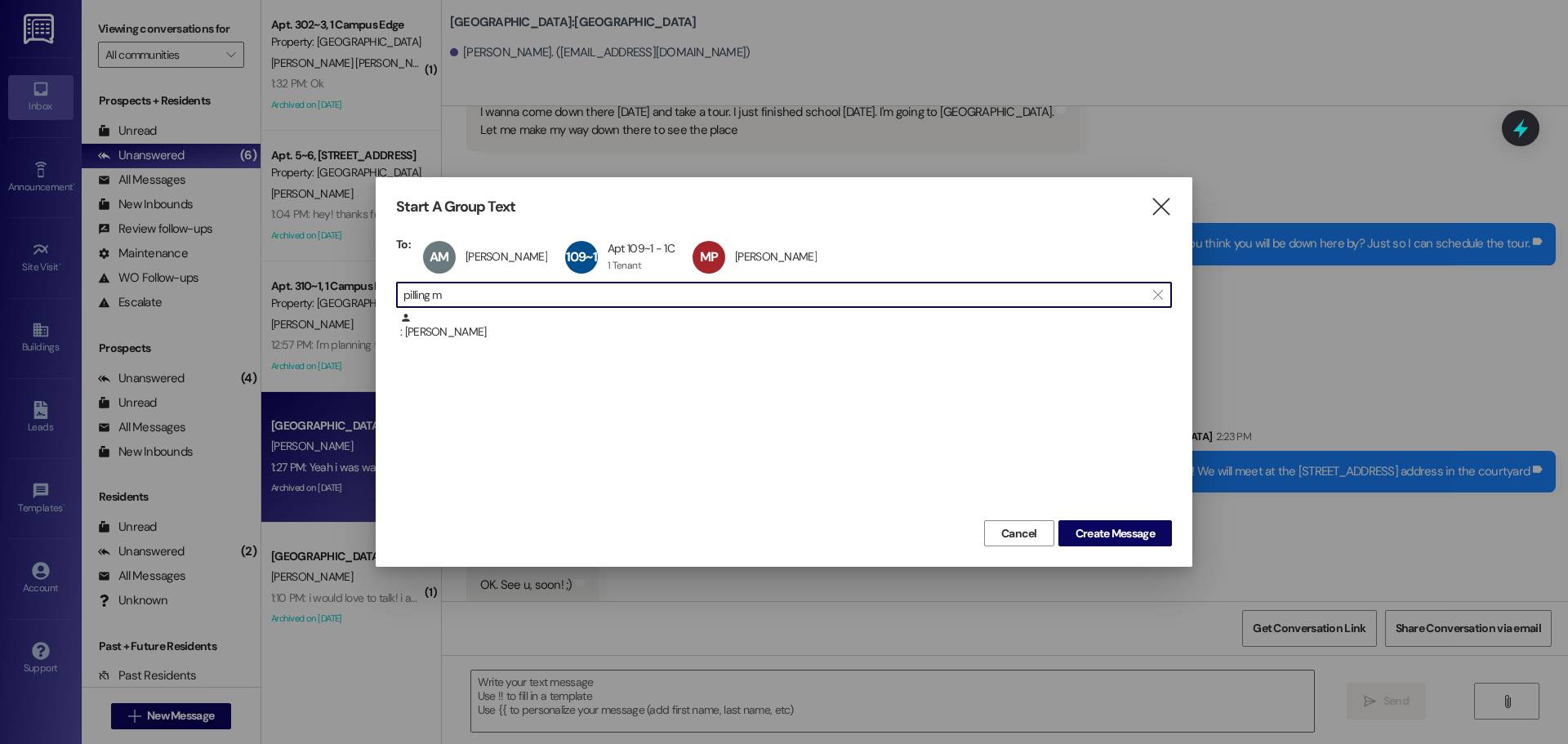
click at [464, 300] on input "pilling m" at bounding box center [774, 294] width 742 height 23
click at [464, 299] on input "pilling m" at bounding box center [774, 294] width 742 height 23
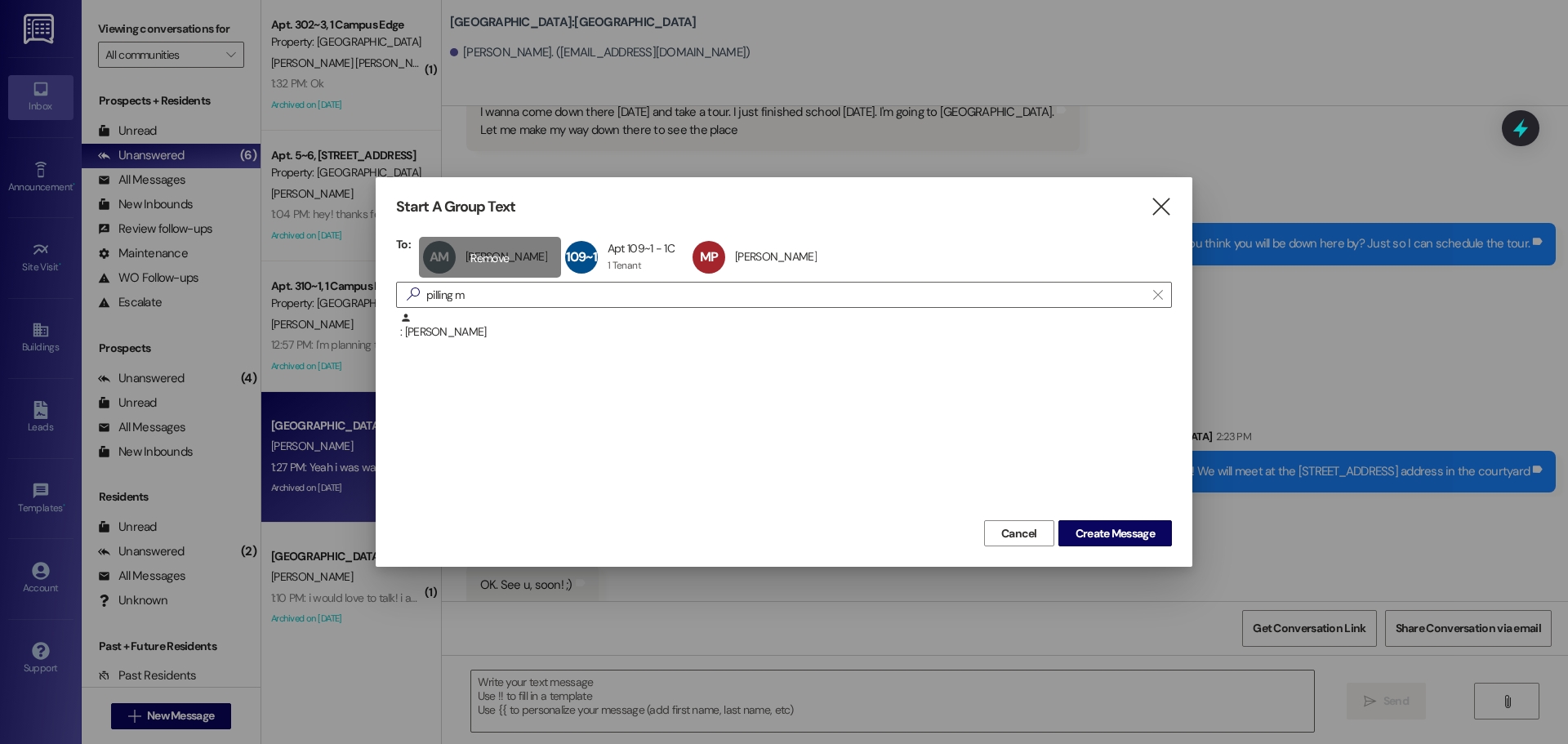
click at [427, 252] on div "AM Alexa Morrow Alexa Morrow click to remove" at bounding box center [491, 258] width 143 height 41
click at [427, 252] on div "109~1 Apt 109~1 - 1C Apt 109~1 - 1C 1 Tenant 1 Tenant click to remove" at bounding box center [483, 258] width 127 height 41
click at [427, 252] on div "MP Margot Pilling Margot Pilling click to remove" at bounding box center [491, 258] width 143 height 41
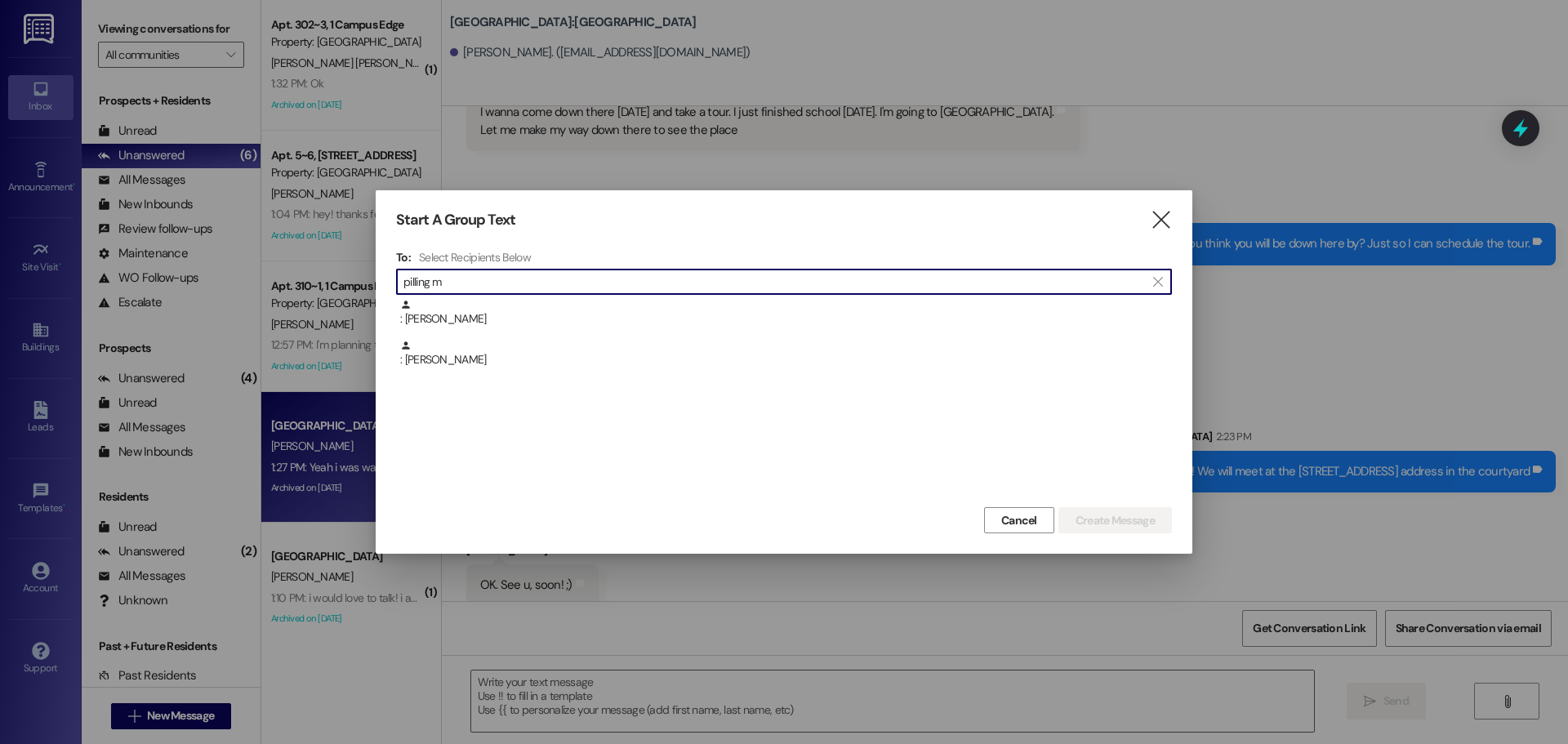
click at [506, 276] on input "pilling m" at bounding box center [774, 281] width 742 height 23
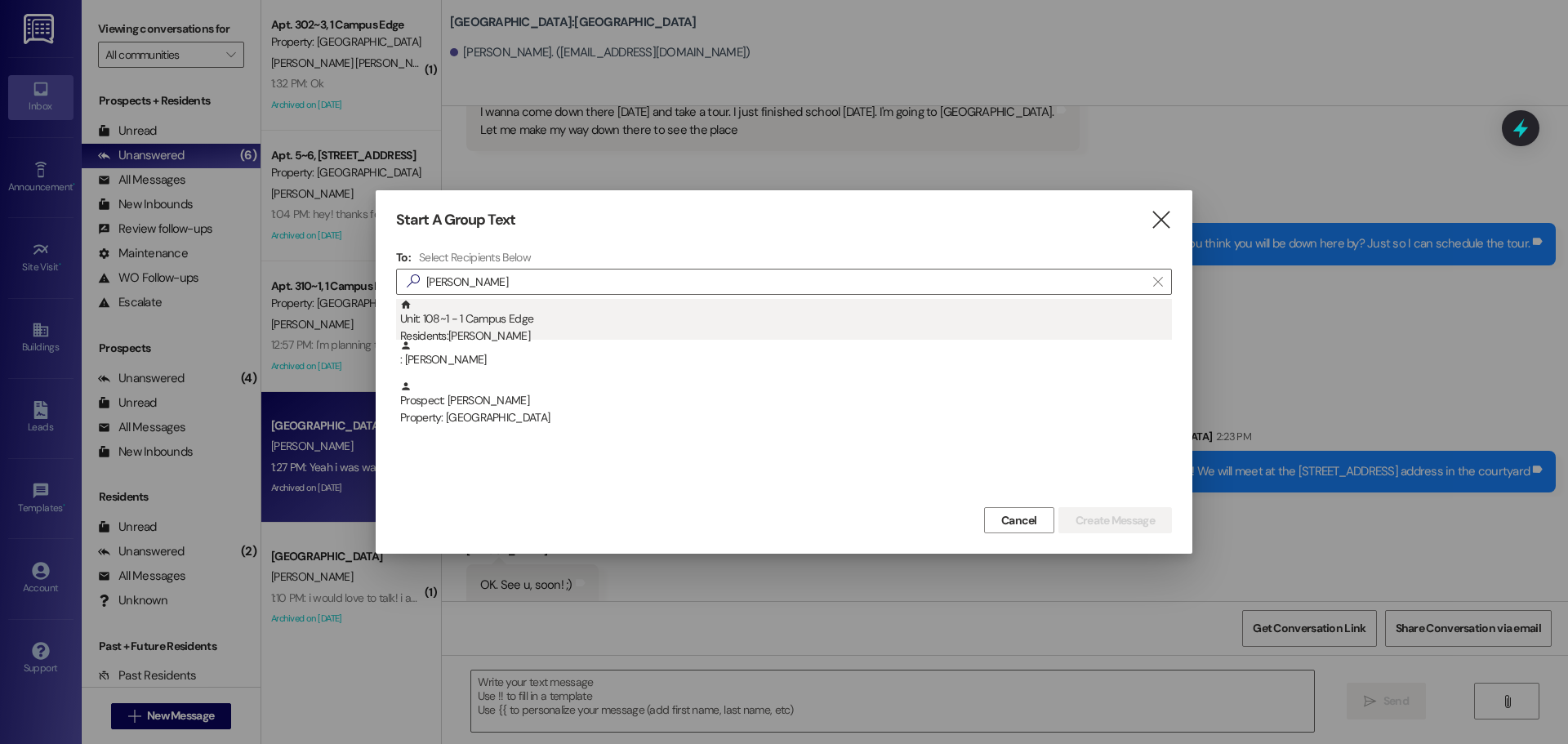
click at [480, 330] on div "Residents: Lexi Reese" at bounding box center [786, 336] width 772 height 17
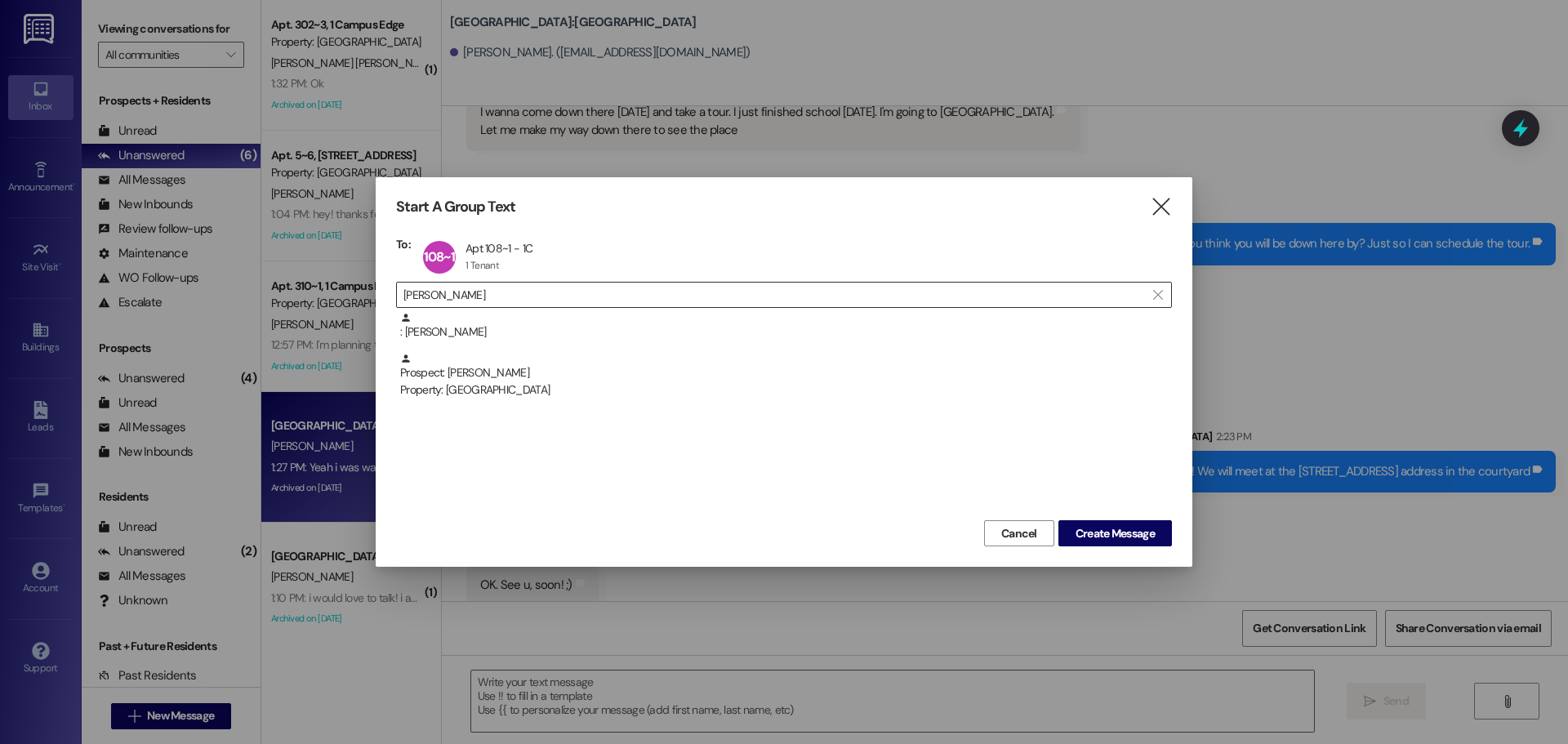
click at [458, 302] on input "lexi reese" at bounding box center [774, 294] width 742 height 23
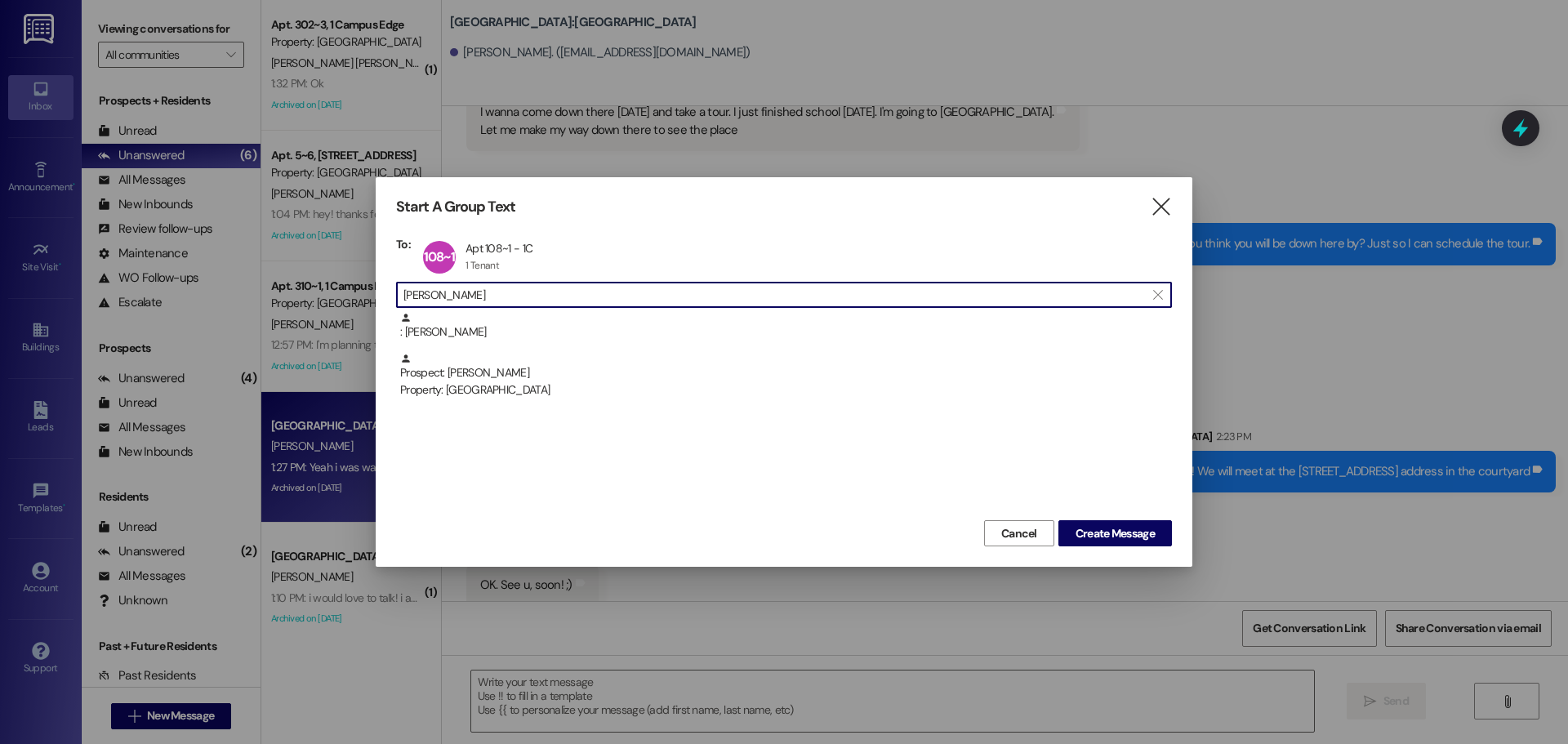
click at [458, 302] on input "lexi reese" at bounding box center [774, 294] width 742 height 23
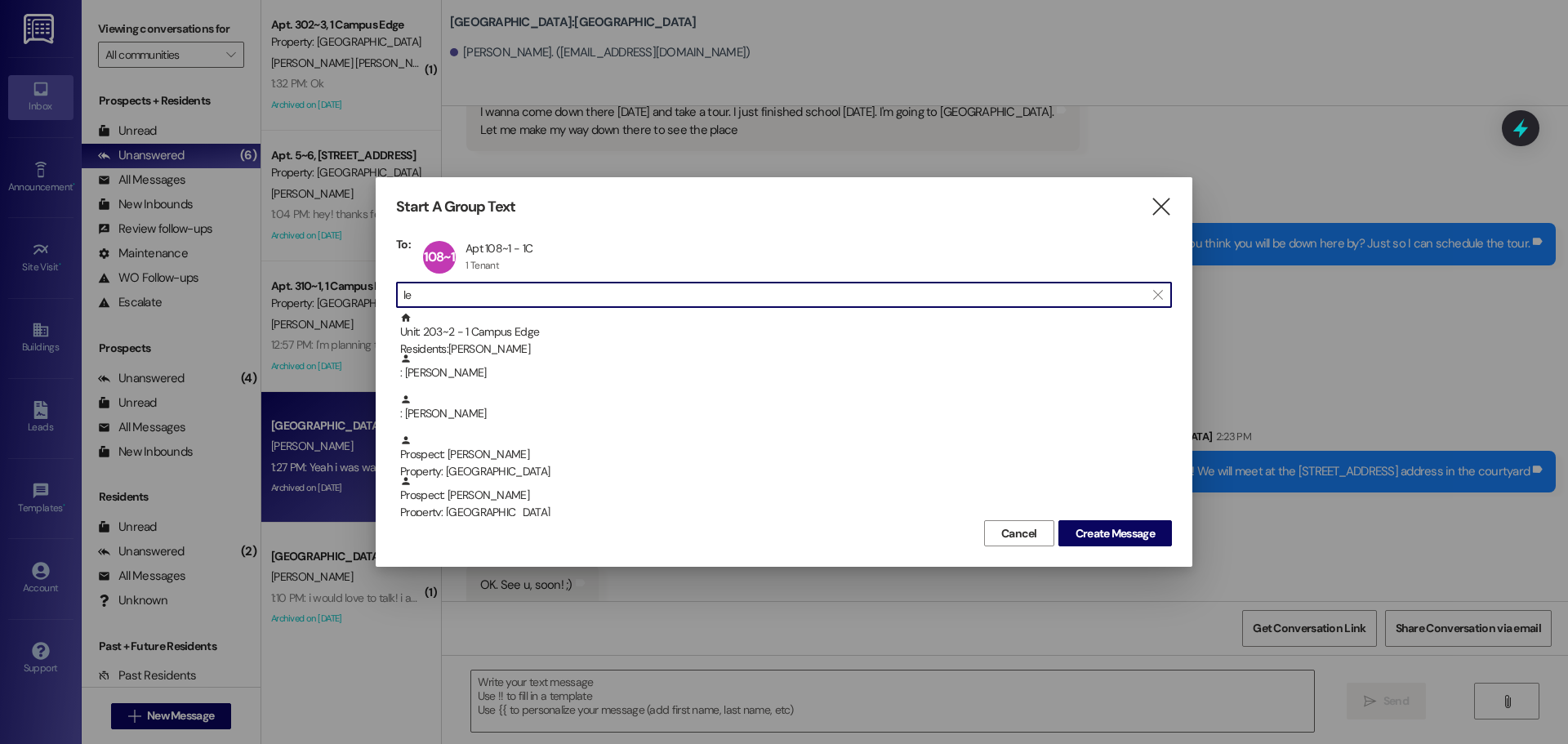
type input "l"
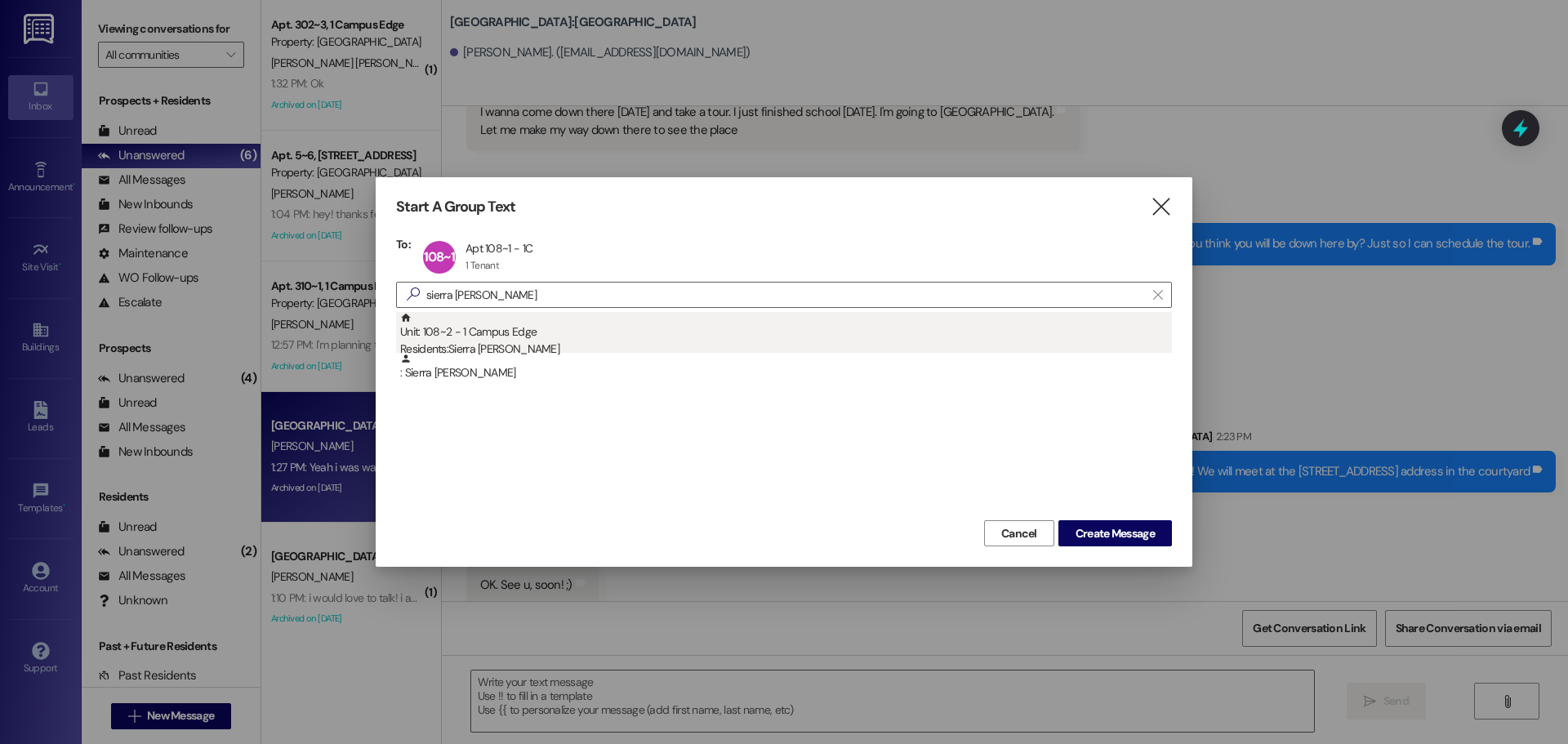
click at [492, 325] on div "Unit: 108~2 - 1 Campus Edge Residents: Sierra Bain" at bounding box center [786, 336] width 772 height 47
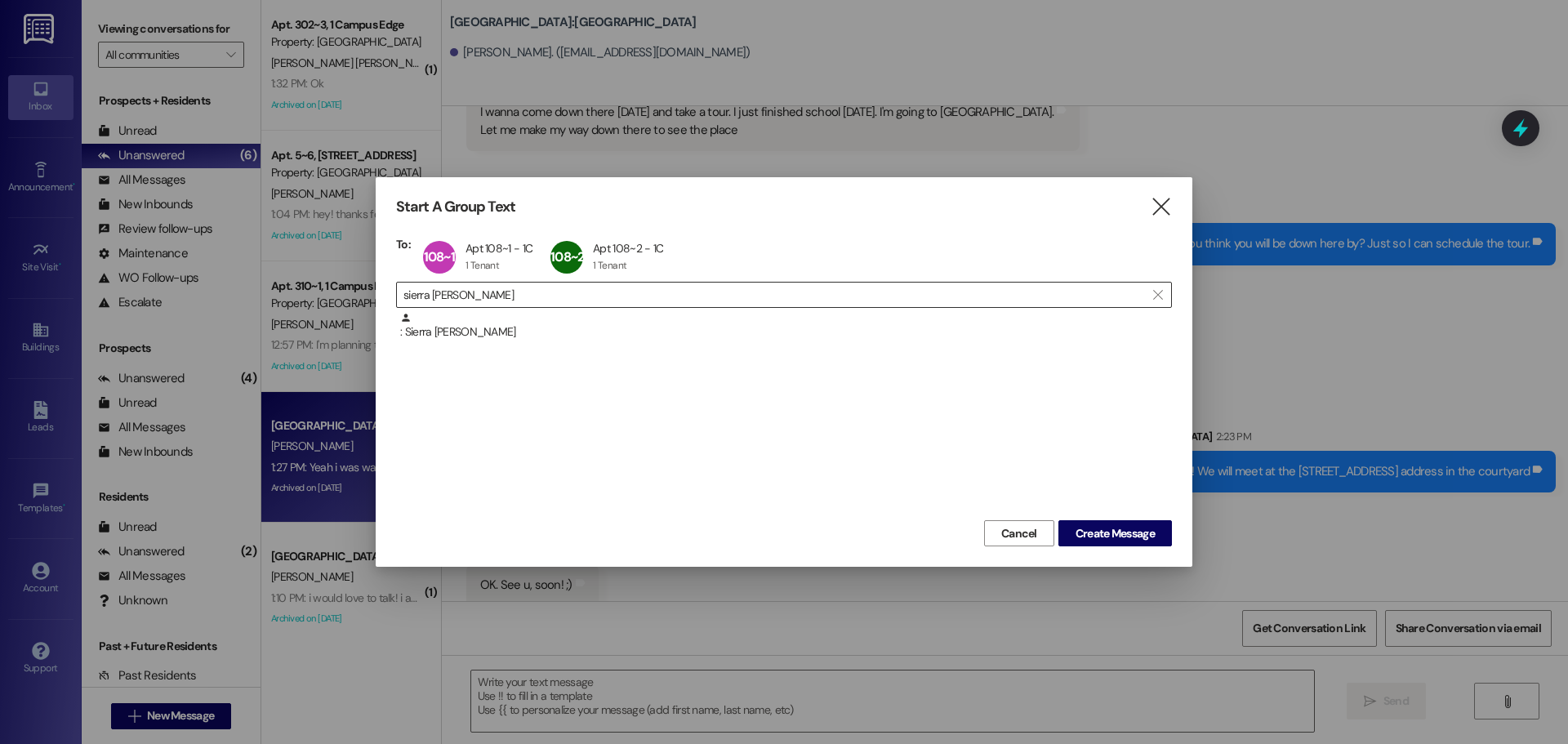
click at [475, 298] on input "sierra bain" at bounding box center [774, 294] width 742 height 23
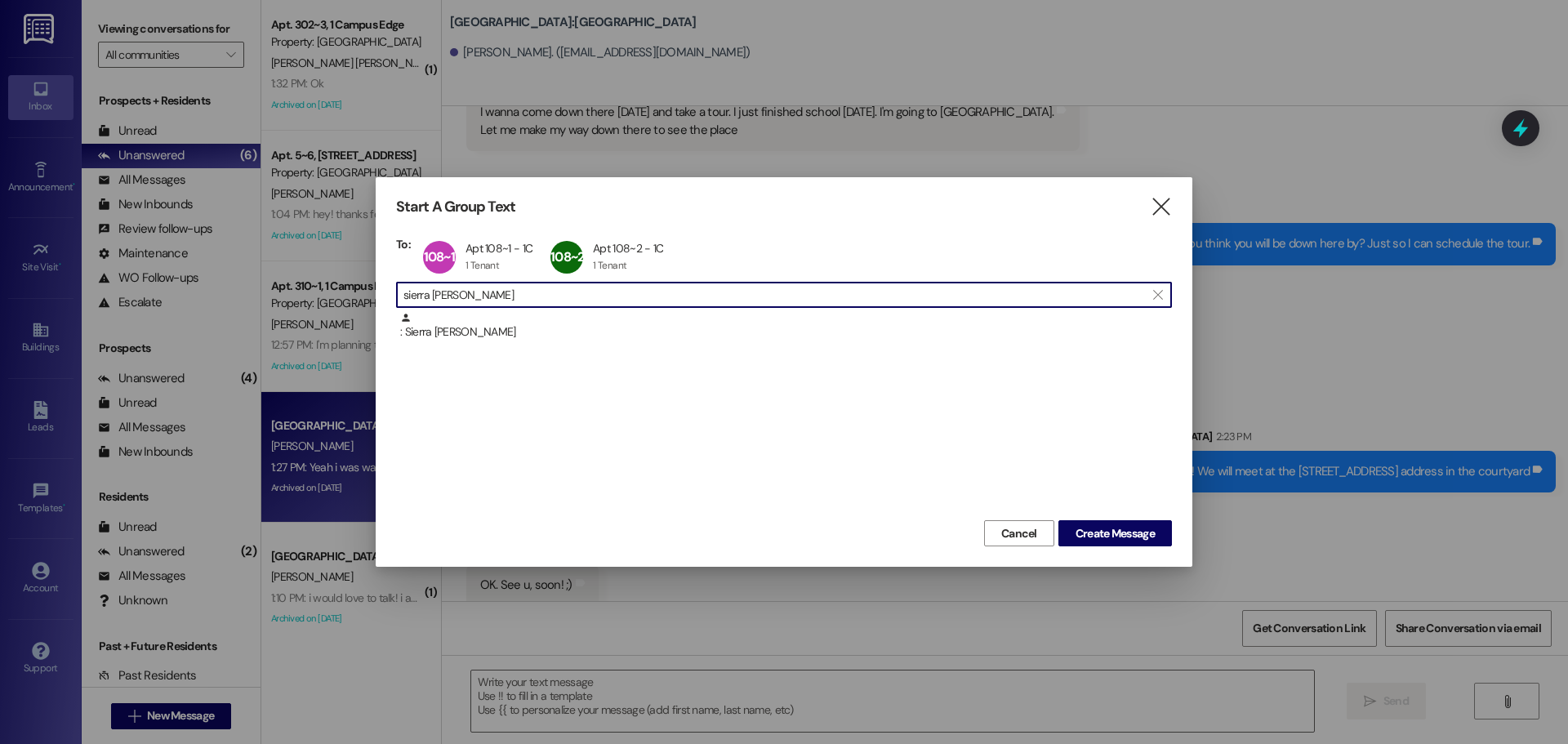
click at [475, 298] on input "sierra bain" at bounding box center [774, 294] width 742 height 23
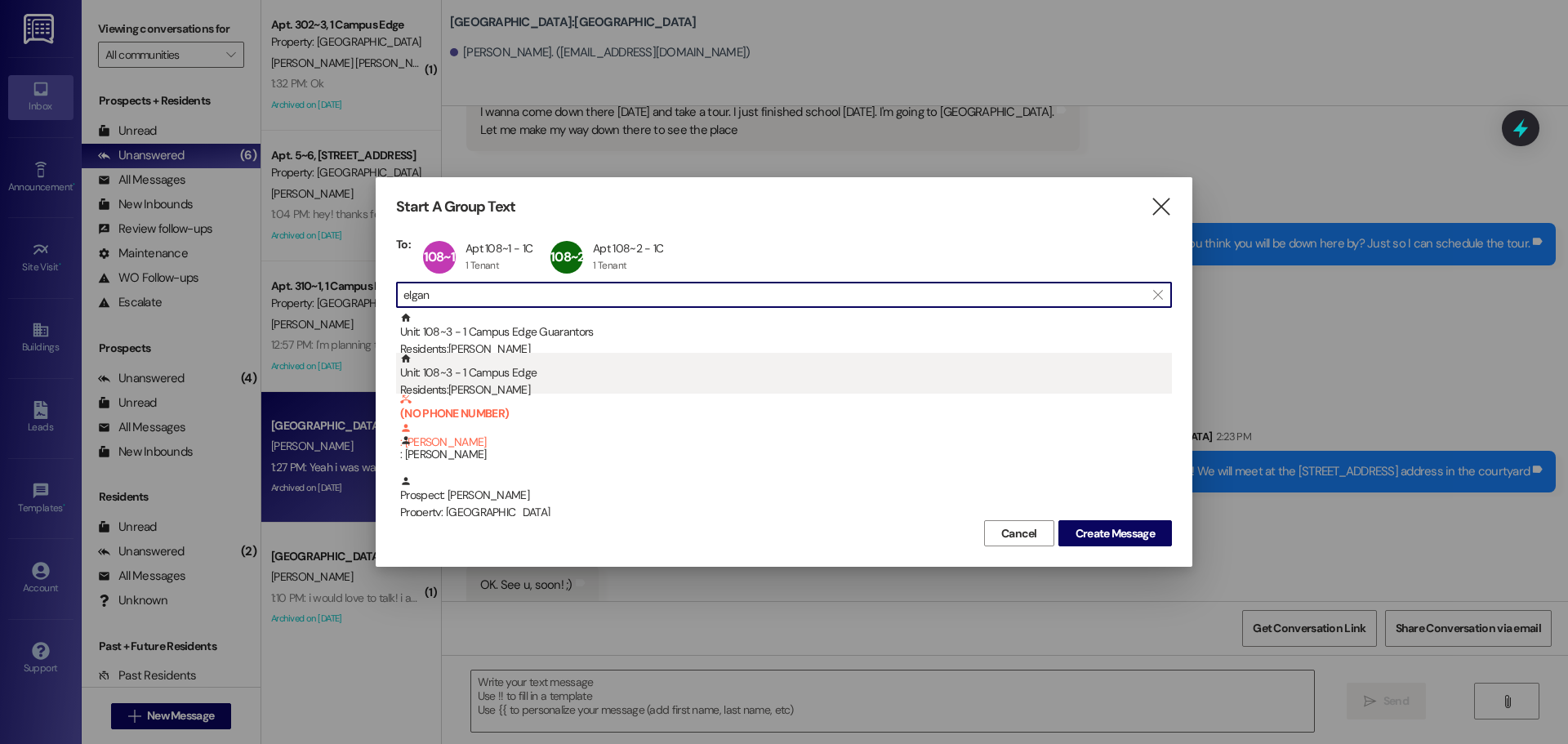
click at [568, 382] on div "Residents: Elizabeth Elgan" at bounding box center [786, 390] width 772 height 17
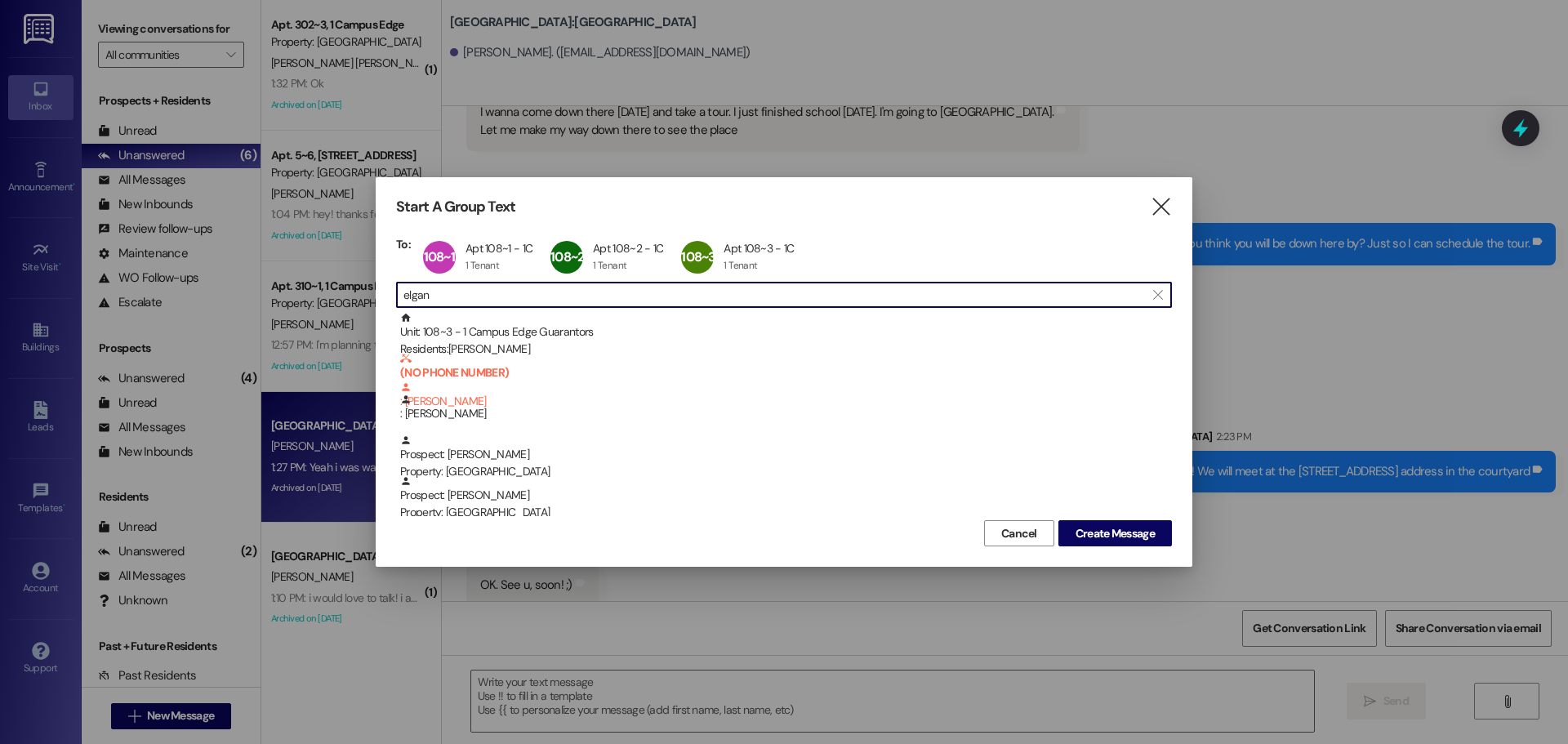
click at [468, 304] on input "elgan" at bounding box center [774, 294] width 742 height 23
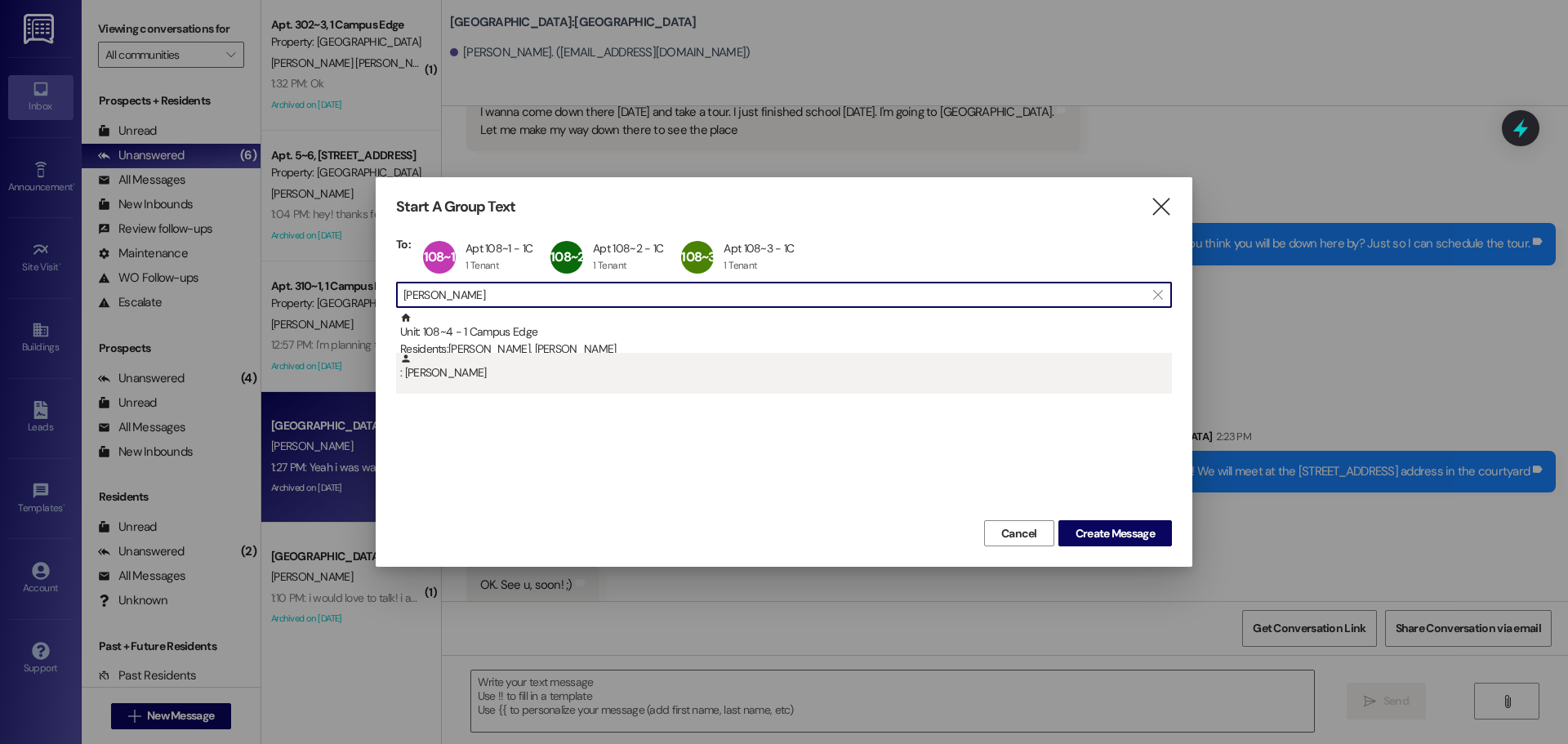
type input "morrow"
click at [507, 374] on div ": Alexa Morrow" at bounding box center [786, 367] width 772 height 29
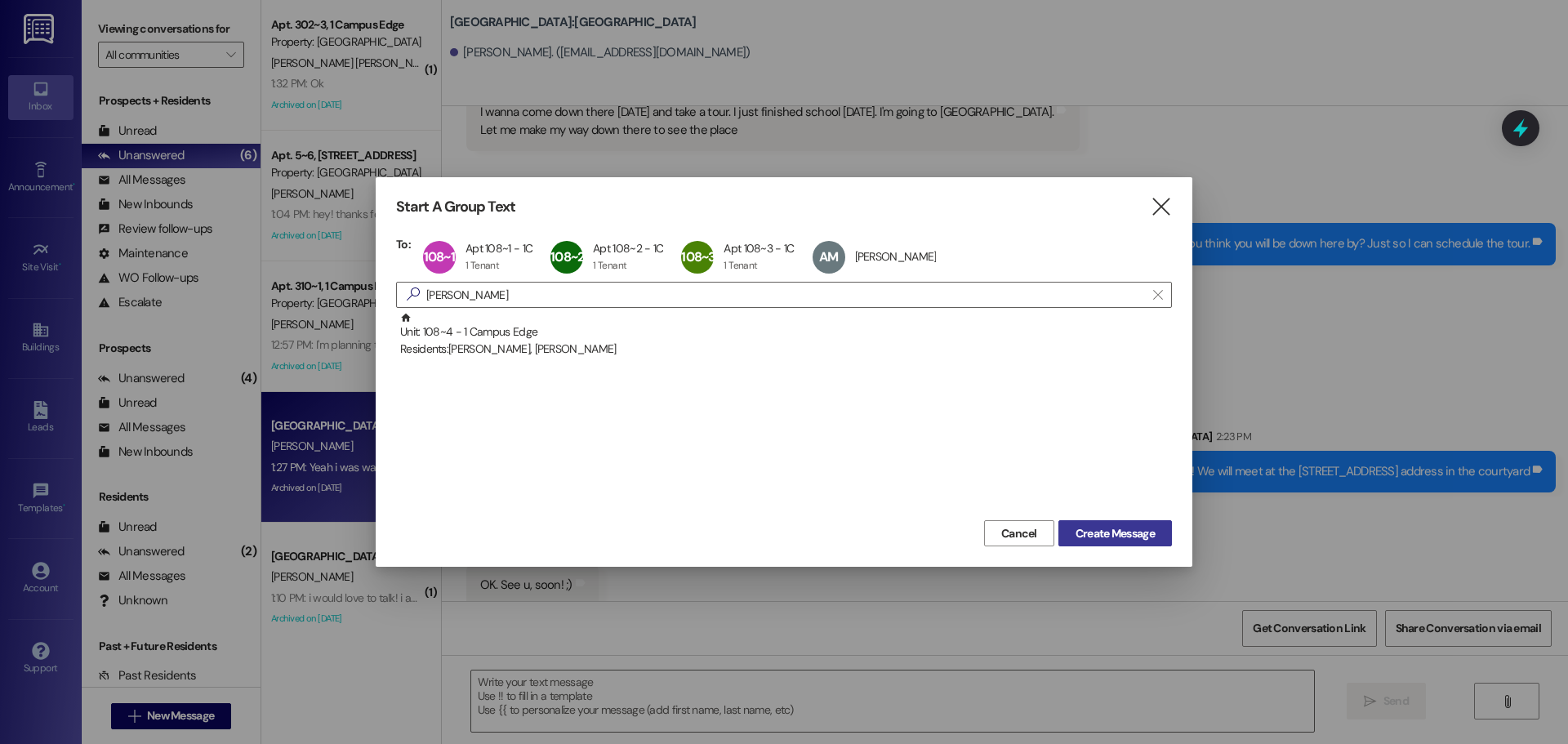
click at [1107, 538] on span "Create Message" at bounding box center [1115, 533] width 79 height 17
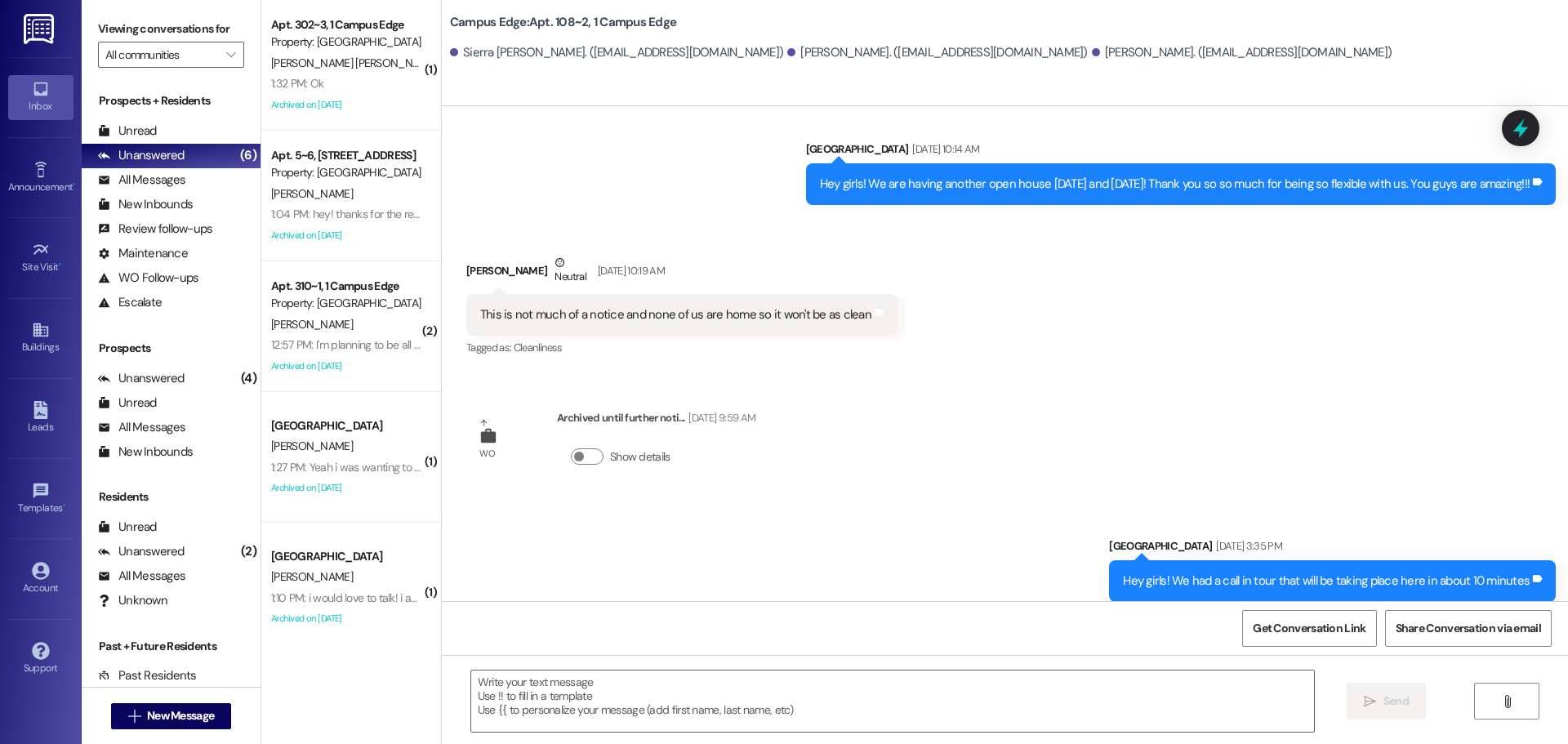
scroll to position [1300, 0]
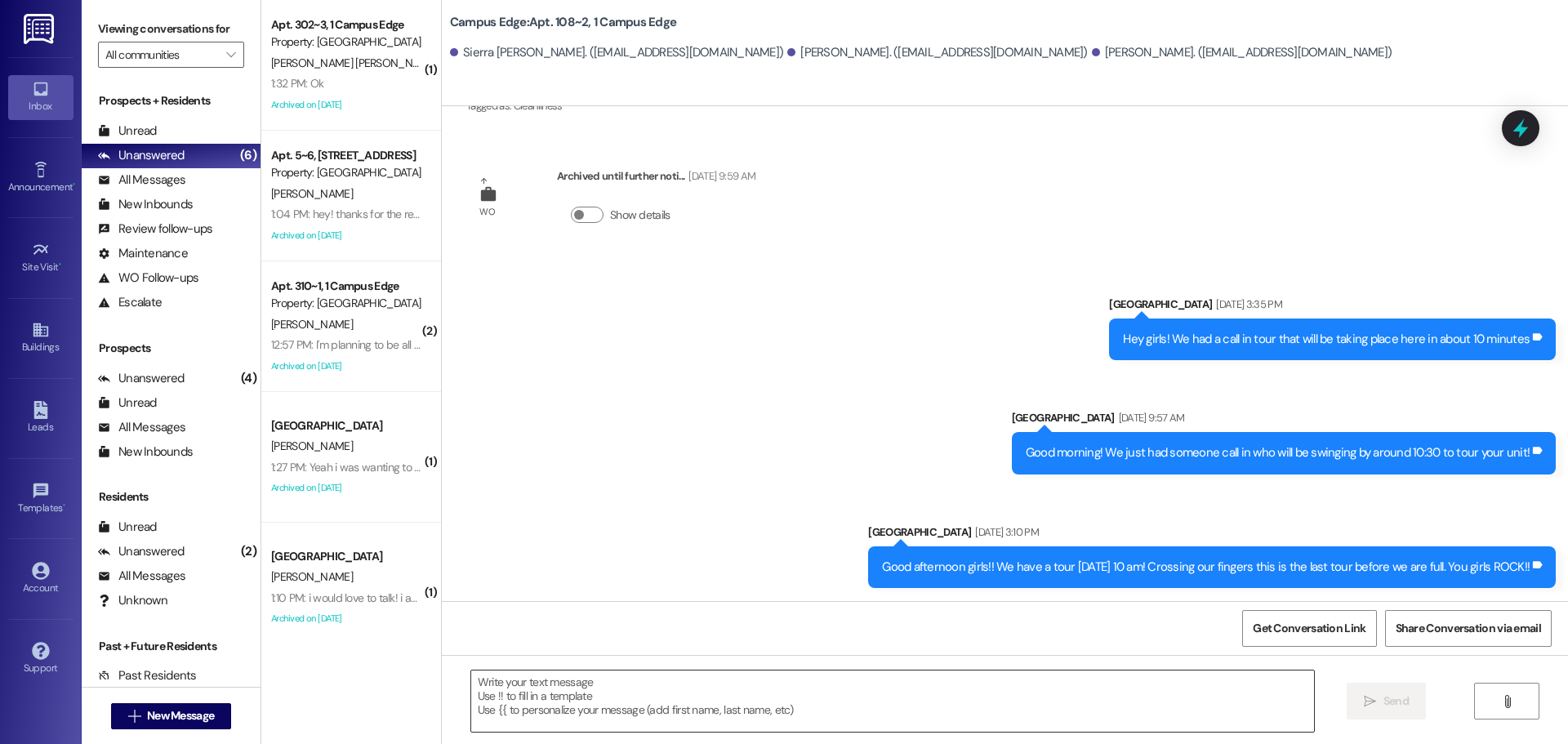
click at [934, 687] on textarea at bounding box center [892, 701] width 843 height 61
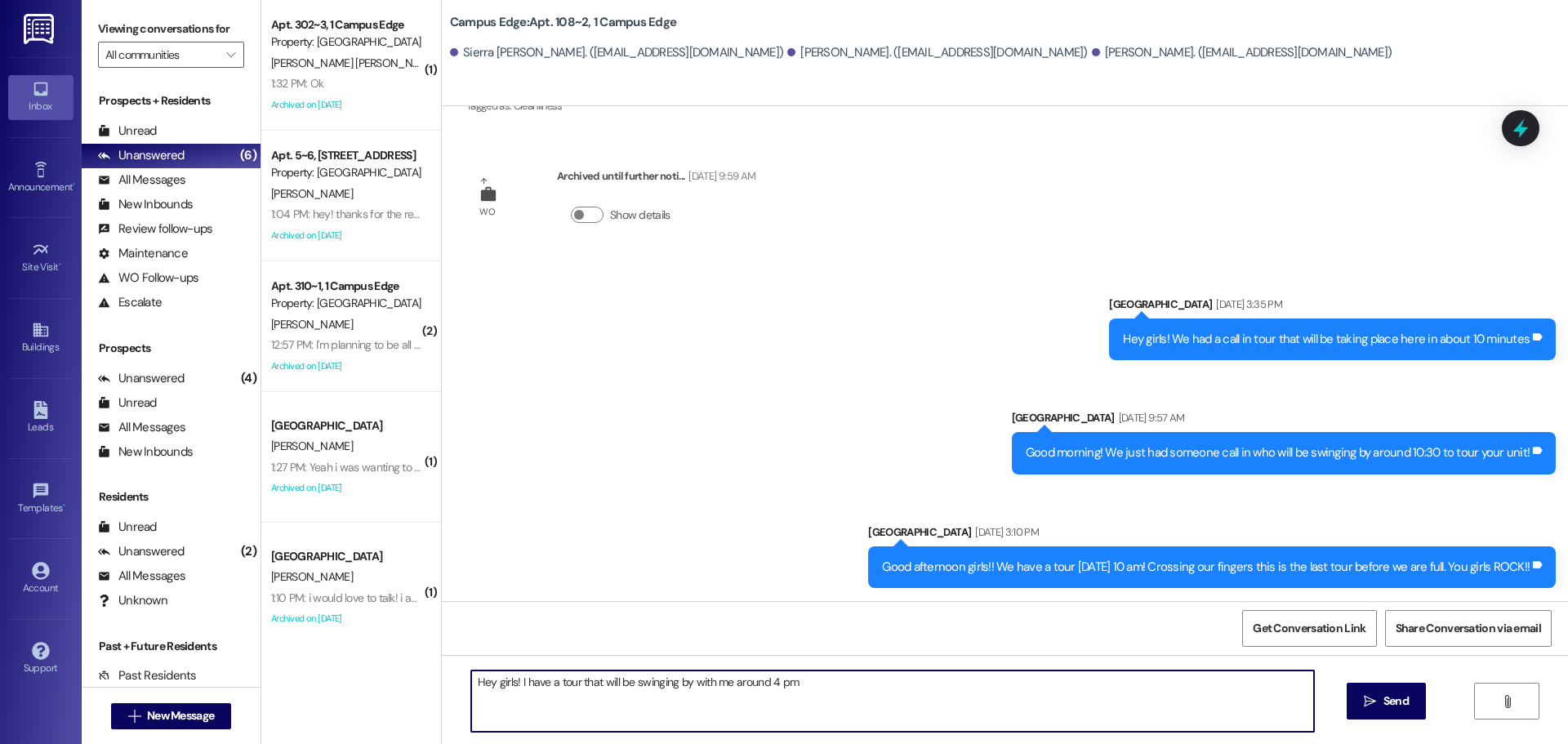
type textarea "Hey girls! I have a tour that will be swinging by with me around 4 pm!"
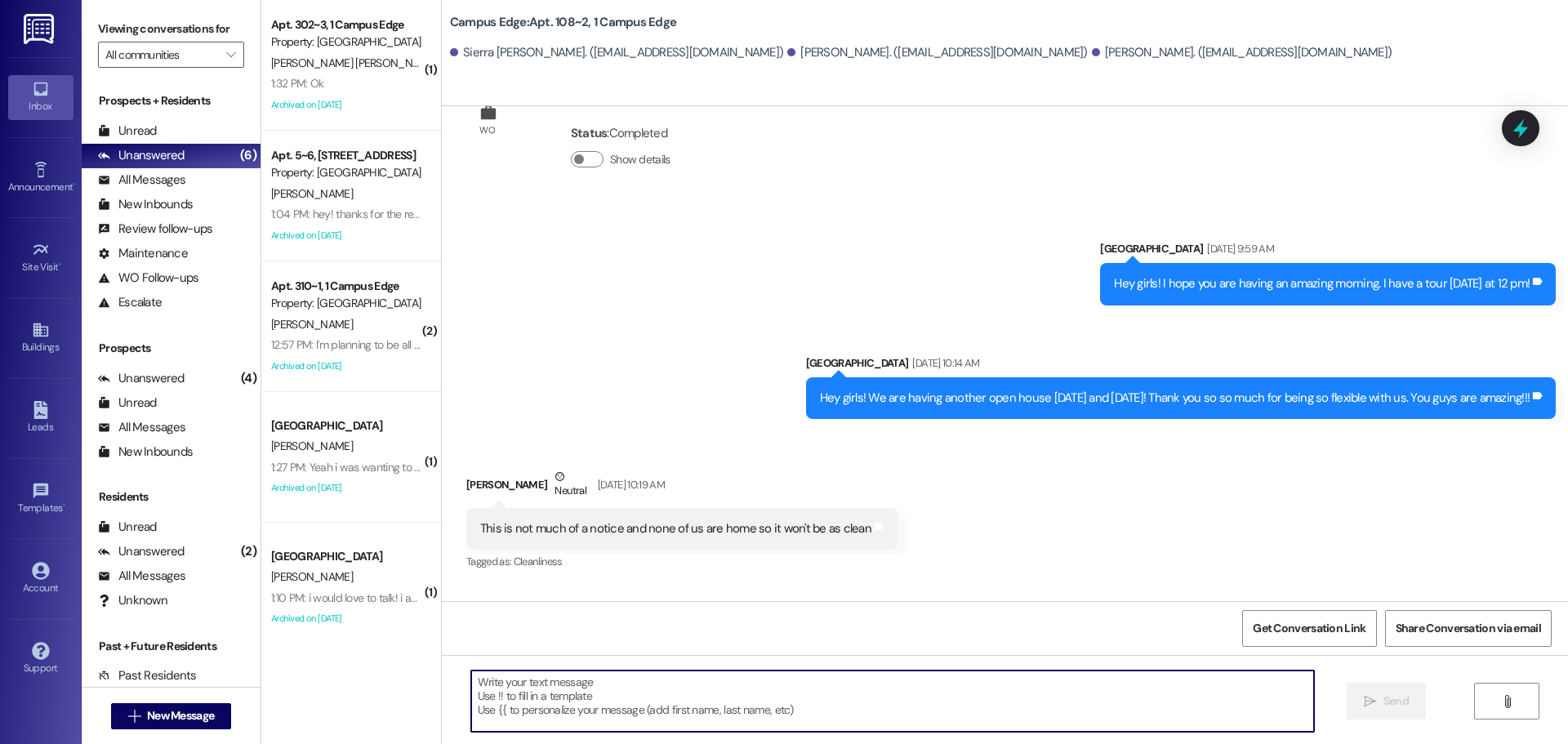
scroll to position [830, 0]
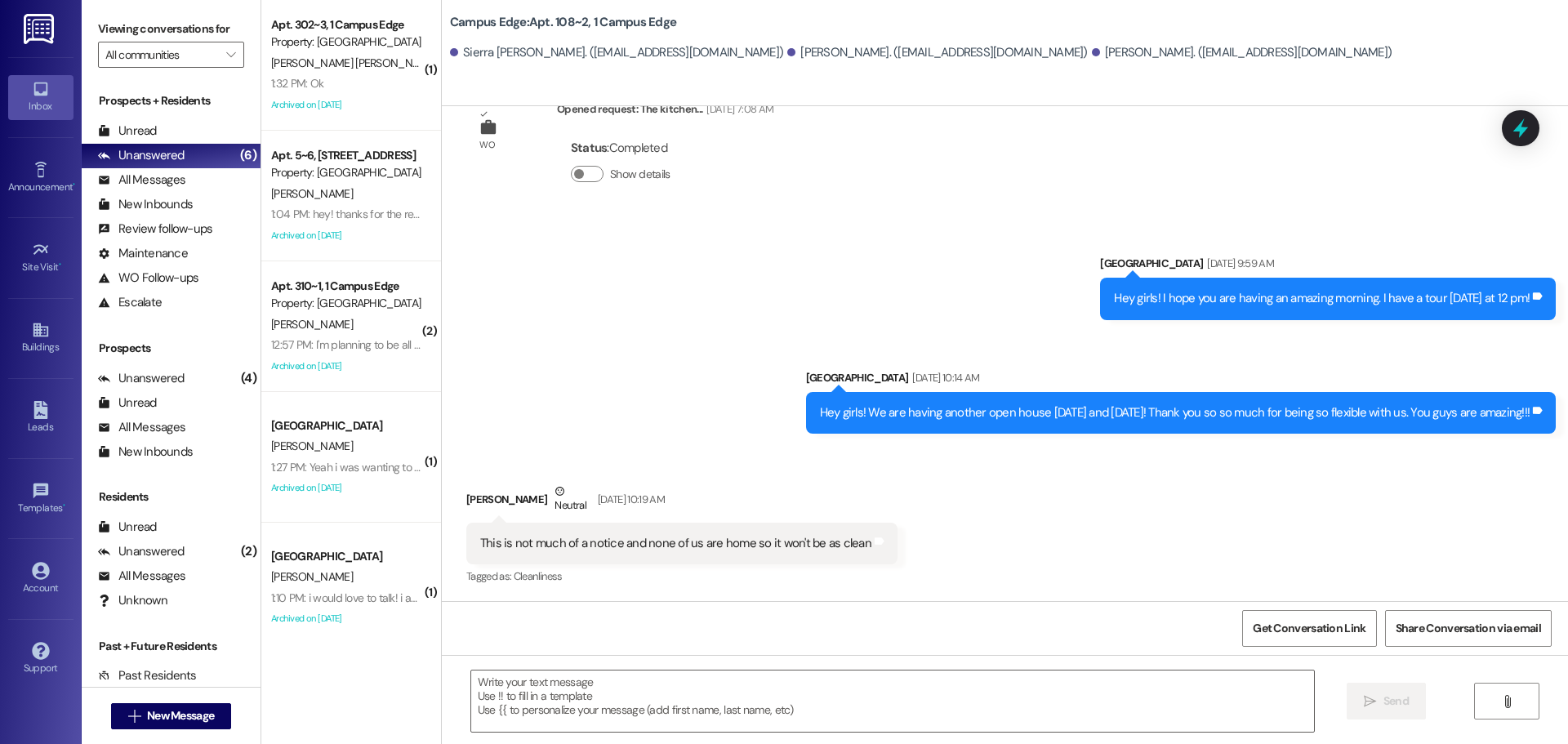
click at [233, 714] on div " New Message" at bounding box center [170, 715] width 179 height 57
click at [221, 716] on button " New Message" at bounding box center [171, 716] width 121 height 26
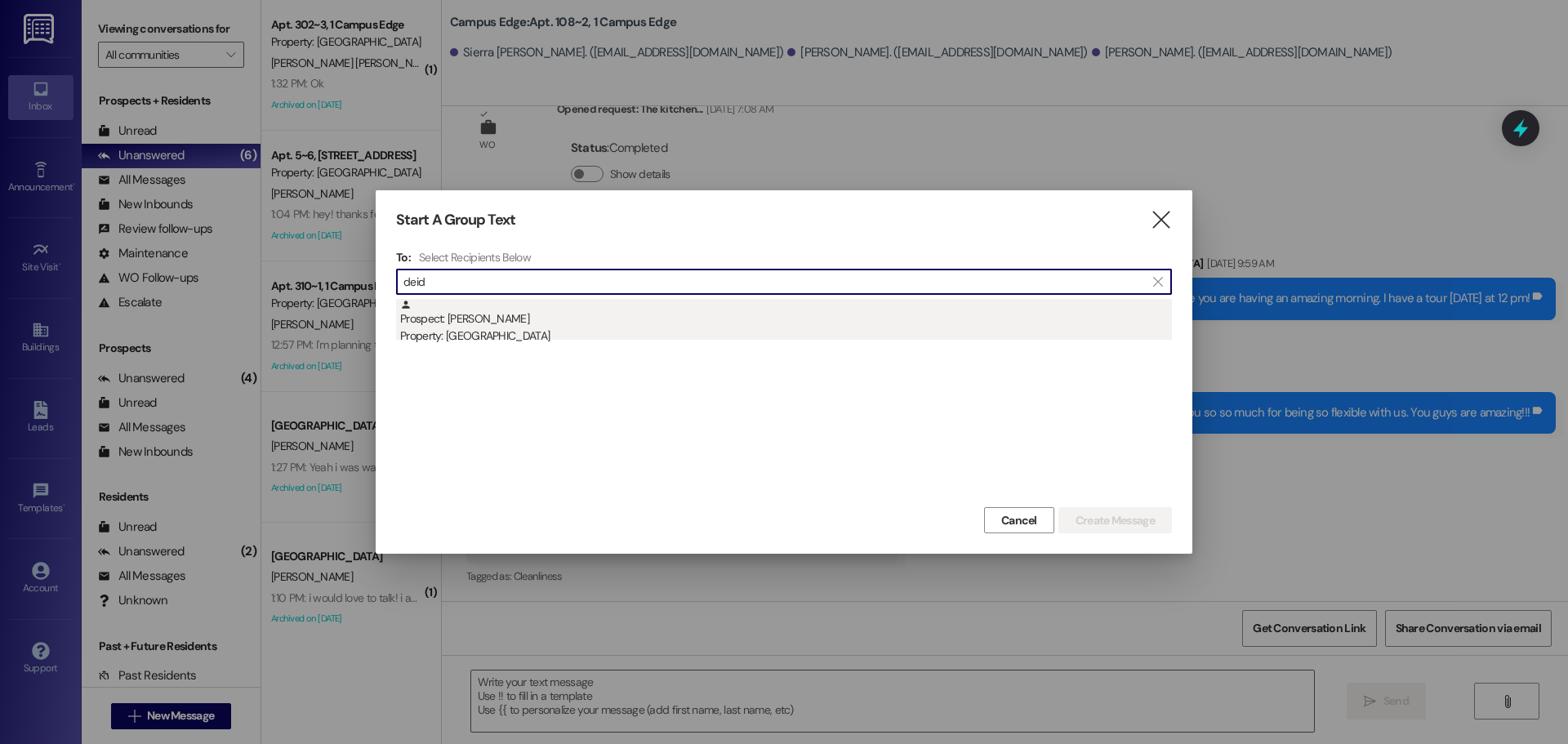
type input "deid"
click at [623, 328] on div "Property: [GEOGRAPHIC_DATA]" at bounding box center [786, 336] width 772 height 17
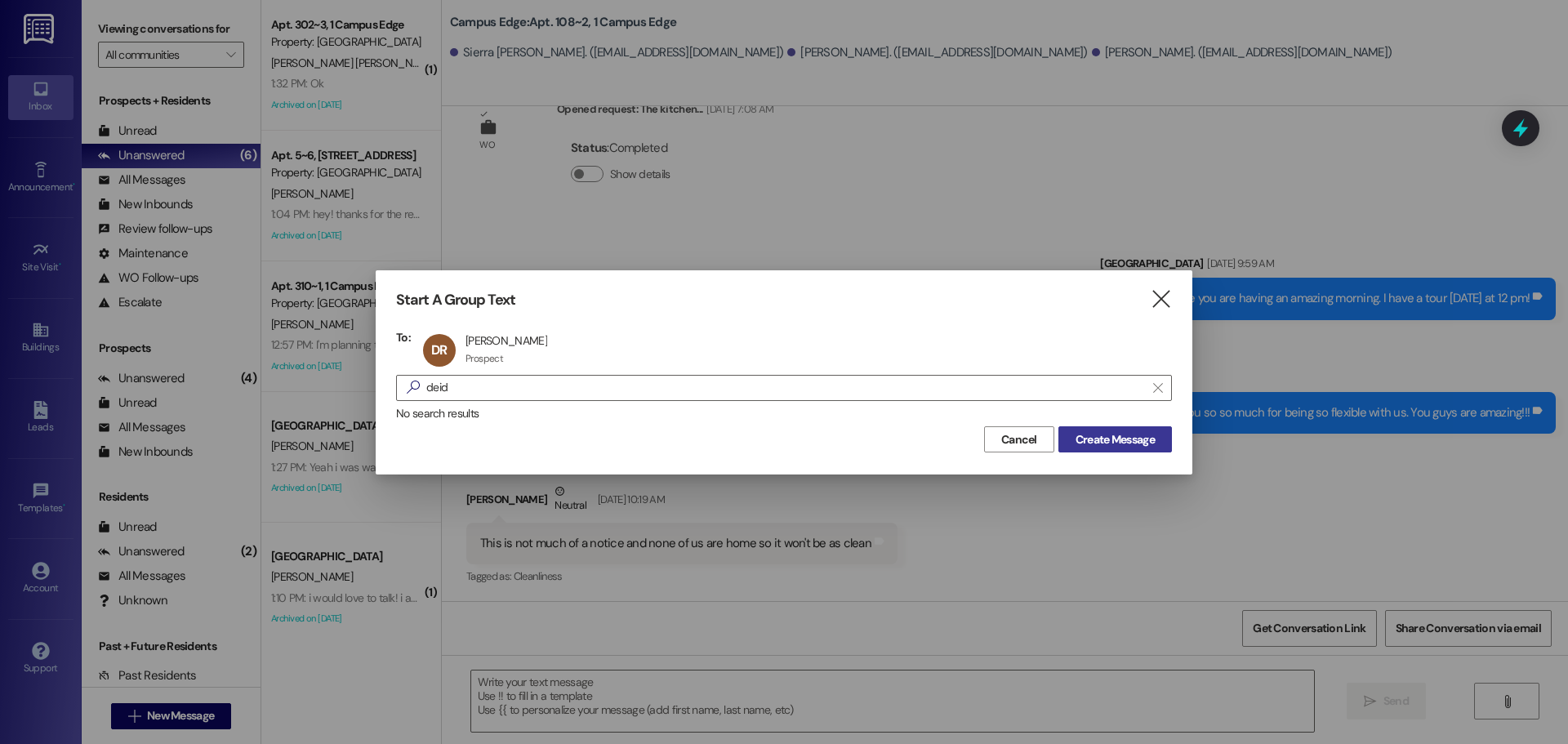
click at [1100, 434] on span "Create Message" at bounding box center [1115, 440] width 79 height 17
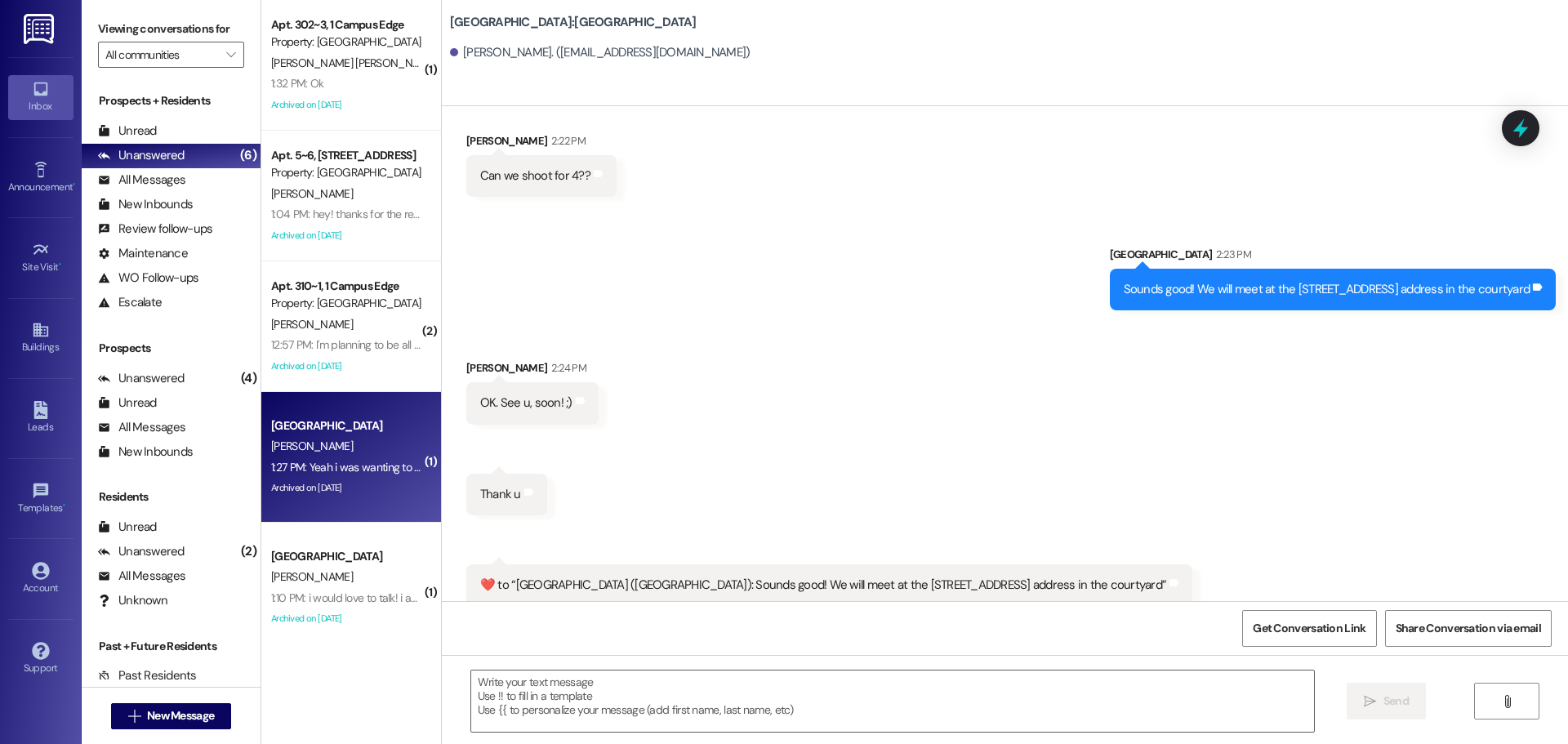
scroll to position [2503, 0]
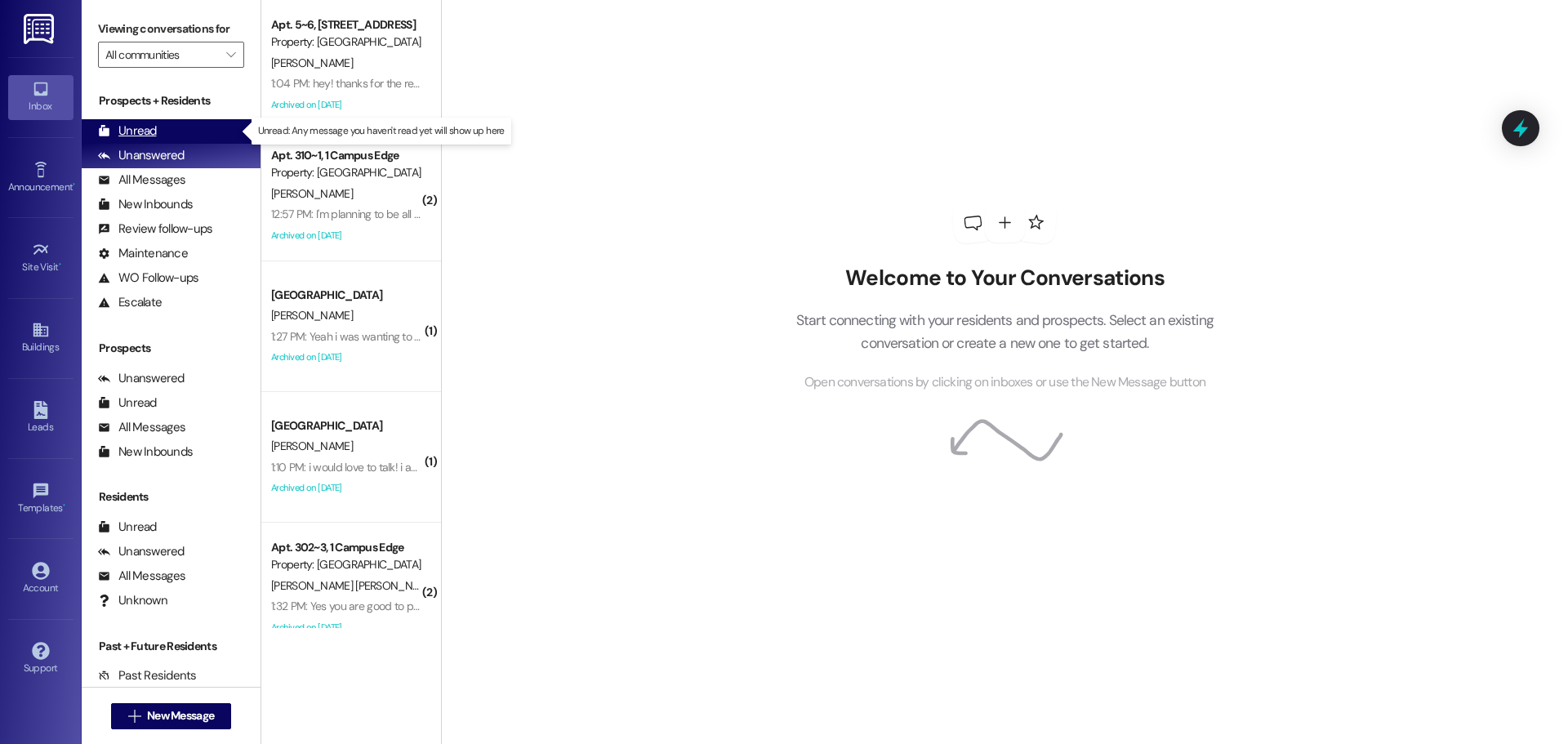
click at [147, 128] on div "Unread" at bounding box center [127, 131] width 59 height 17
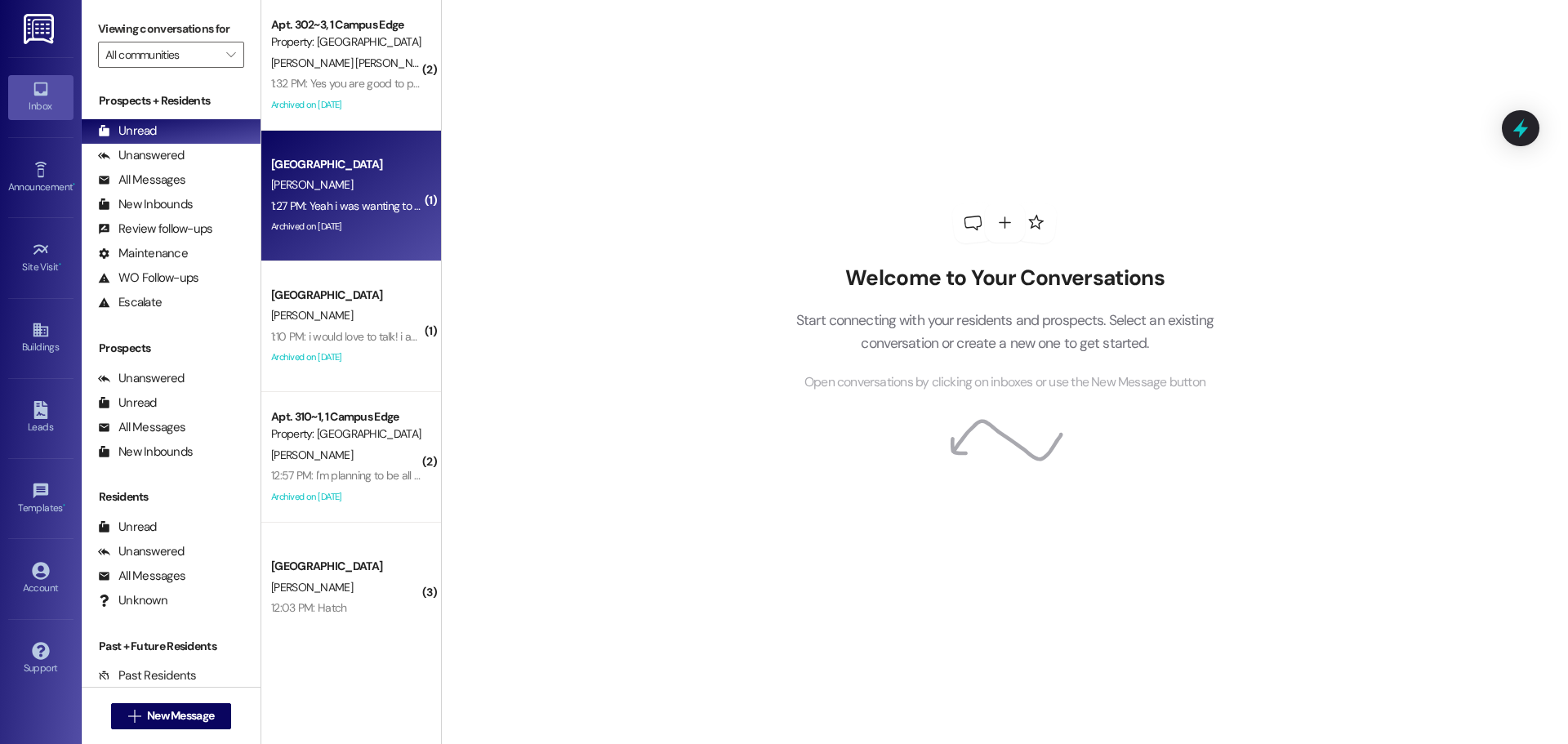
click at [320, 199] on div "1:27 PM: Yeah i was wanting to pass that way, but he said his credits not too g…" at bounding box center [682, 206] width 823 height 15
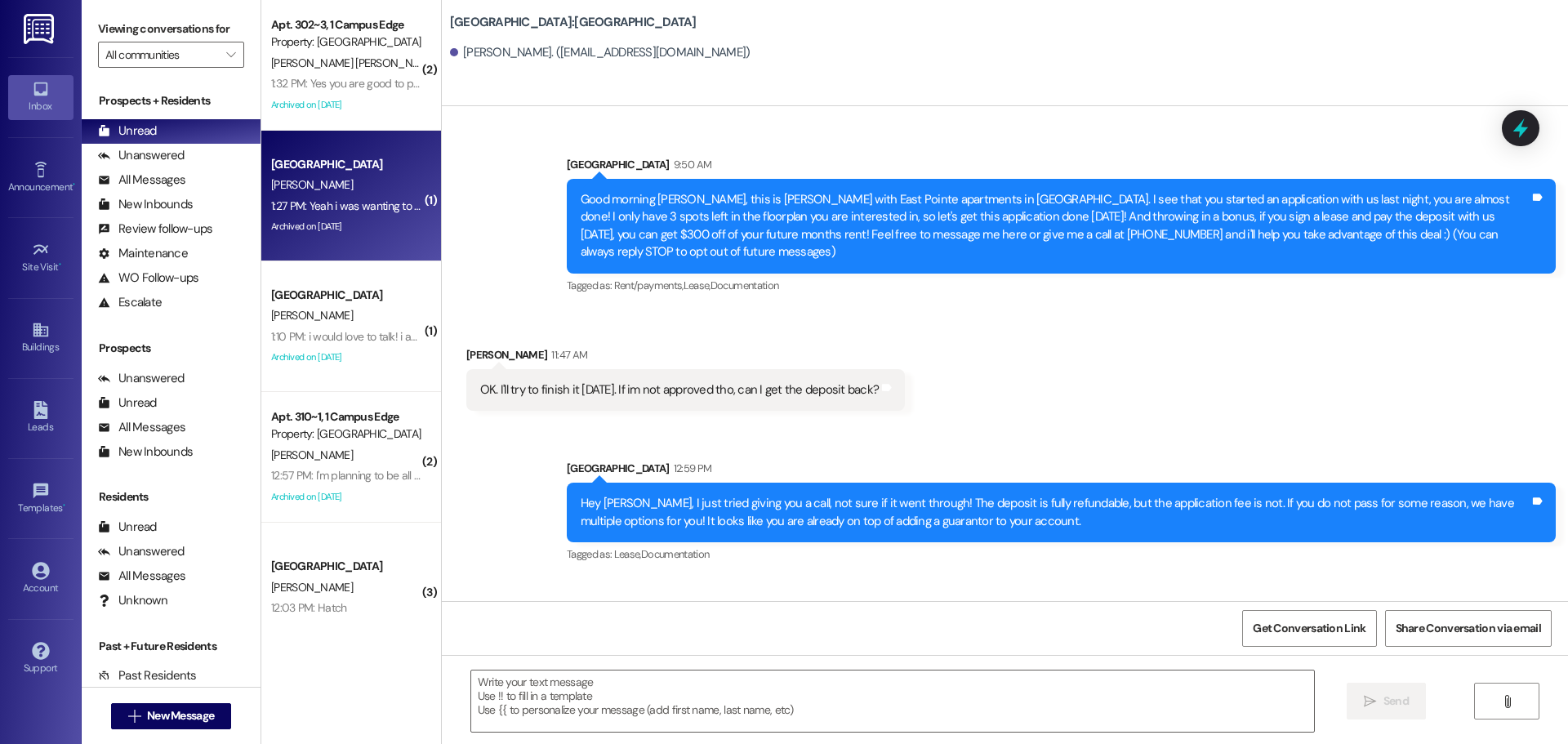
scroll to position [194, 0]
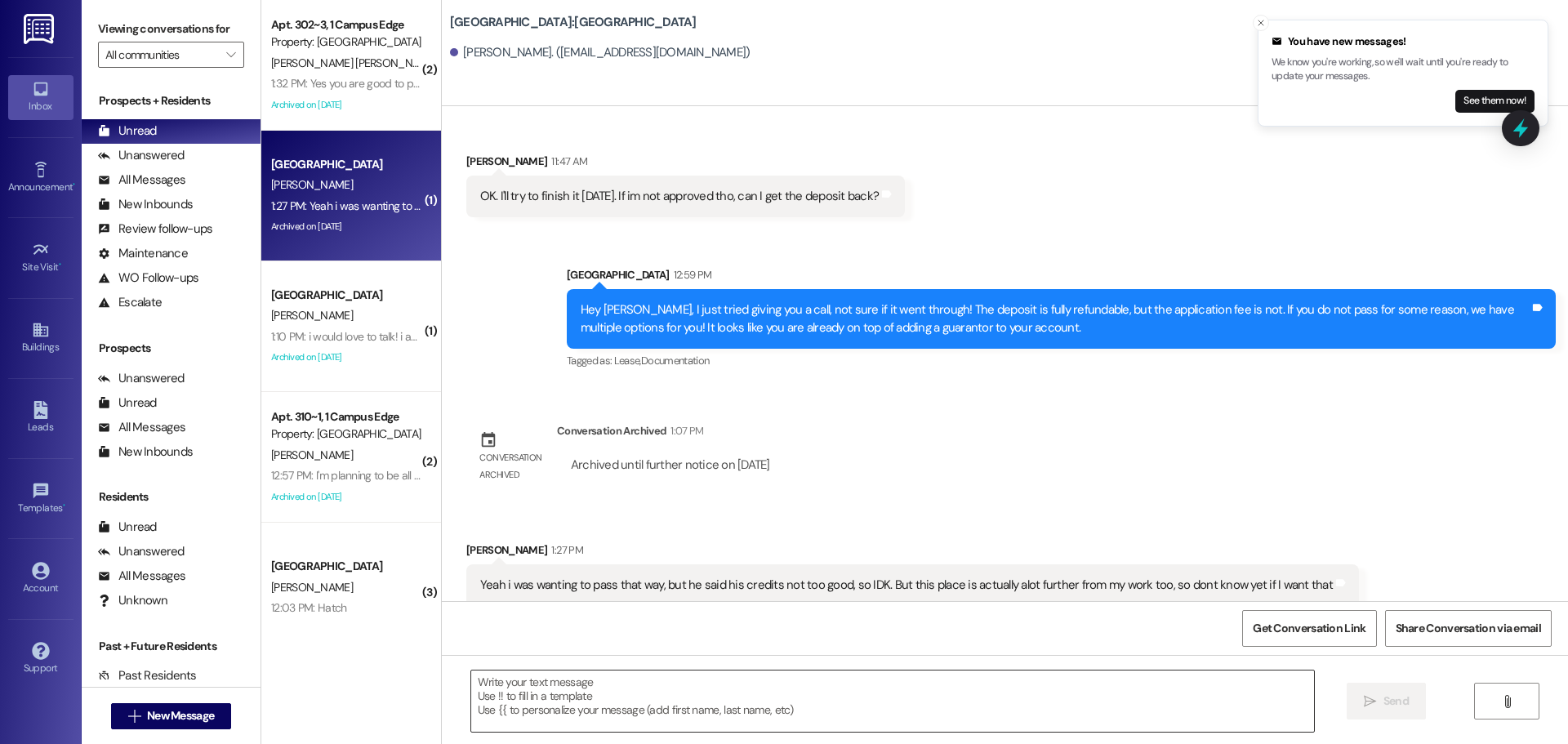
click at [957, 697] on textarea at bounding box center [892, 701] width 843 height 61
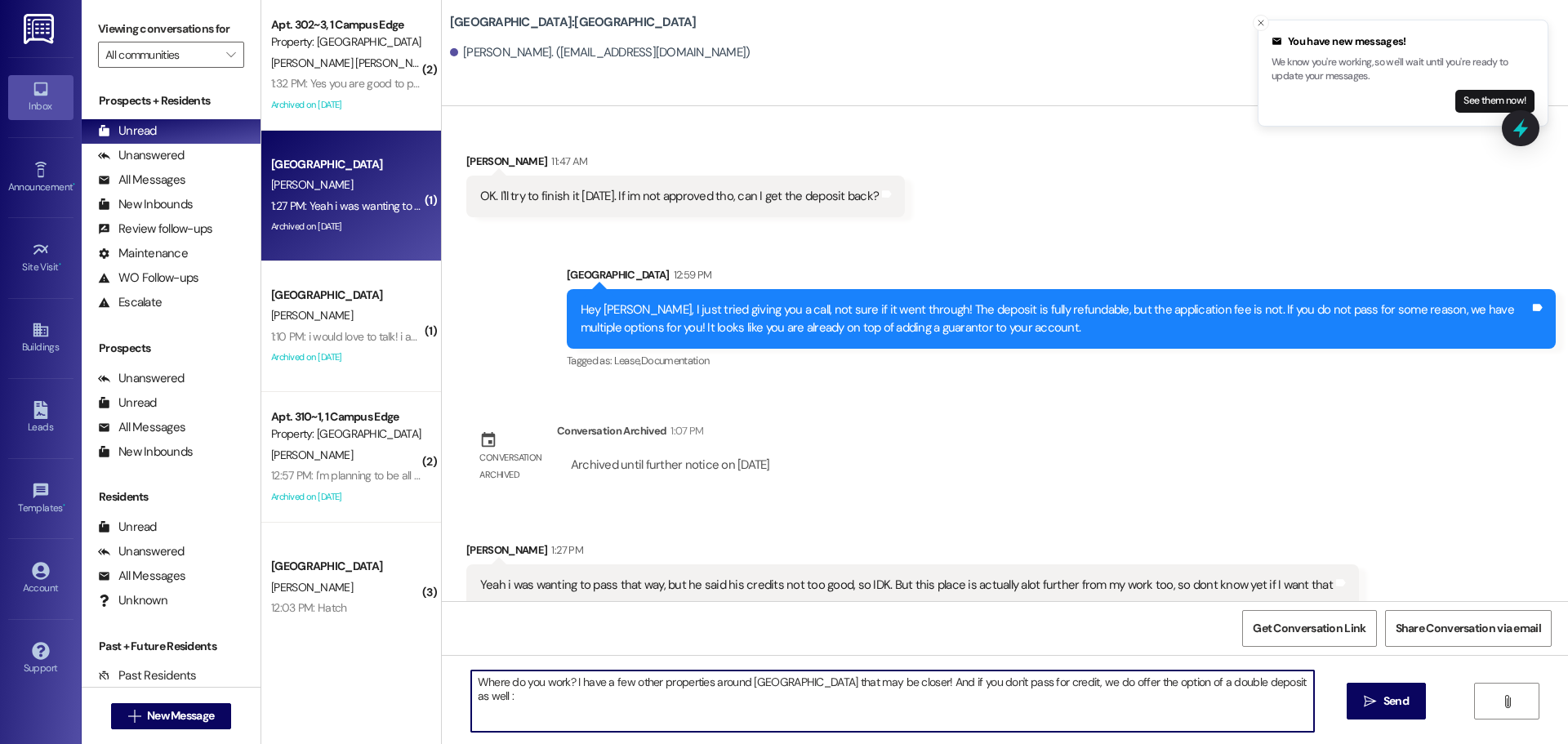
type textarea "Where do you work? I have a few other properties around [GEOGRAPHIC_DATA] that …"
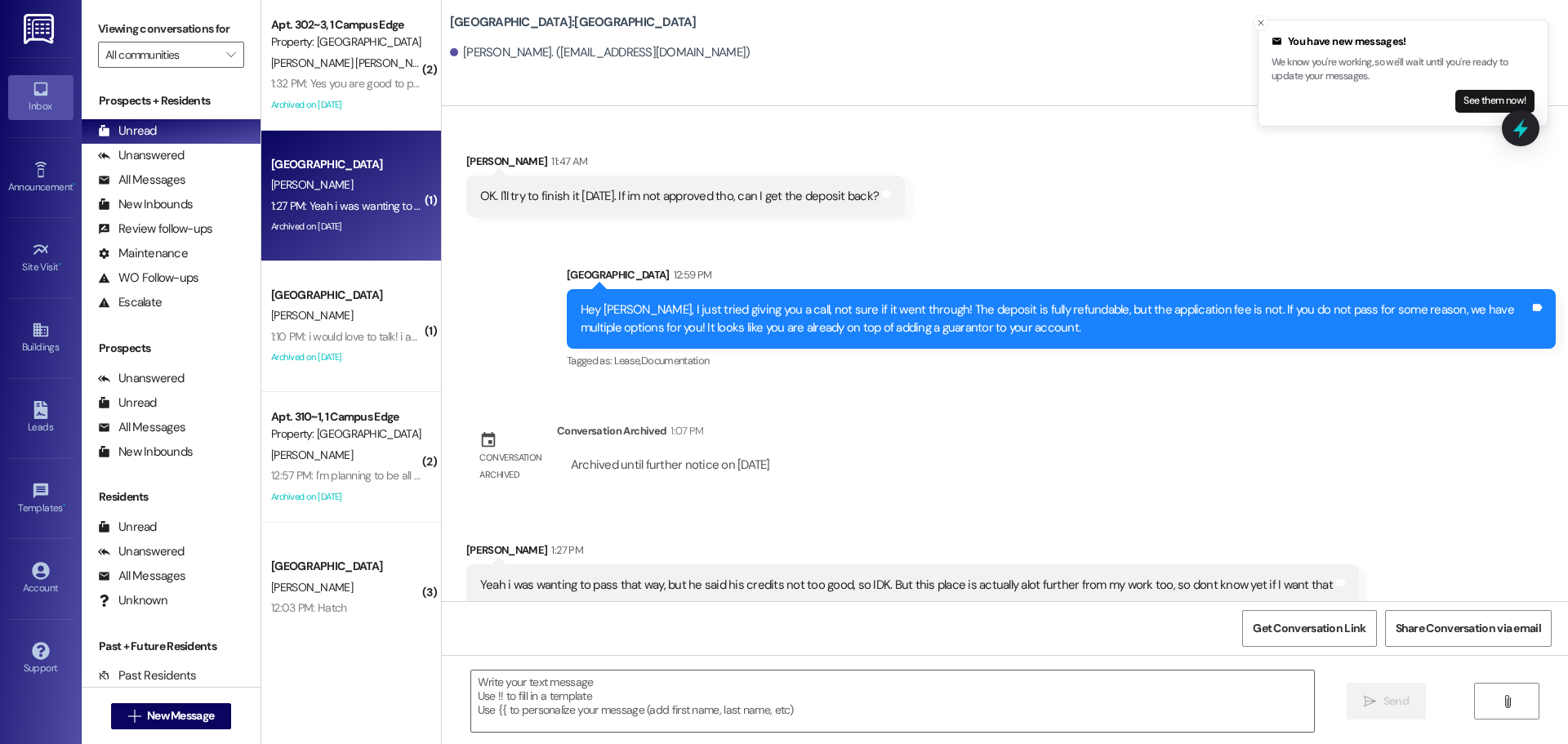
click at [927, 577] on div "Yeah i was wanting to pass that way, but he said his credits not too good, so I…" at bounding box center [906, 585] width 853 height 17
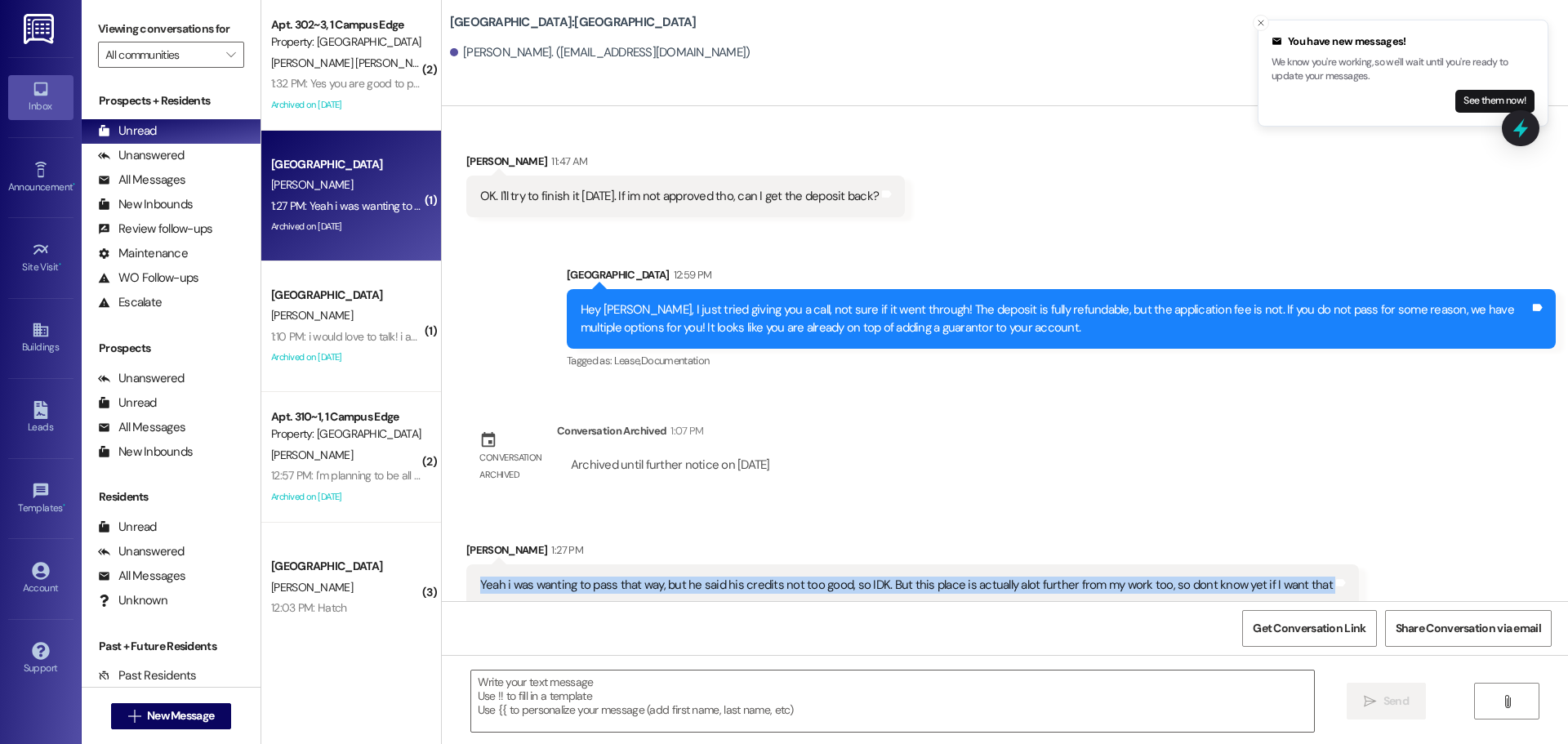
click at [927, 577] on div "Yeah i was wanting to pass that way, but he said his credits not too good, so I…" at bounding box center [906, 585] width 853 height 17
copy div "Yeah i was wanting to pass that way, but he said his credits not too good, so I…"
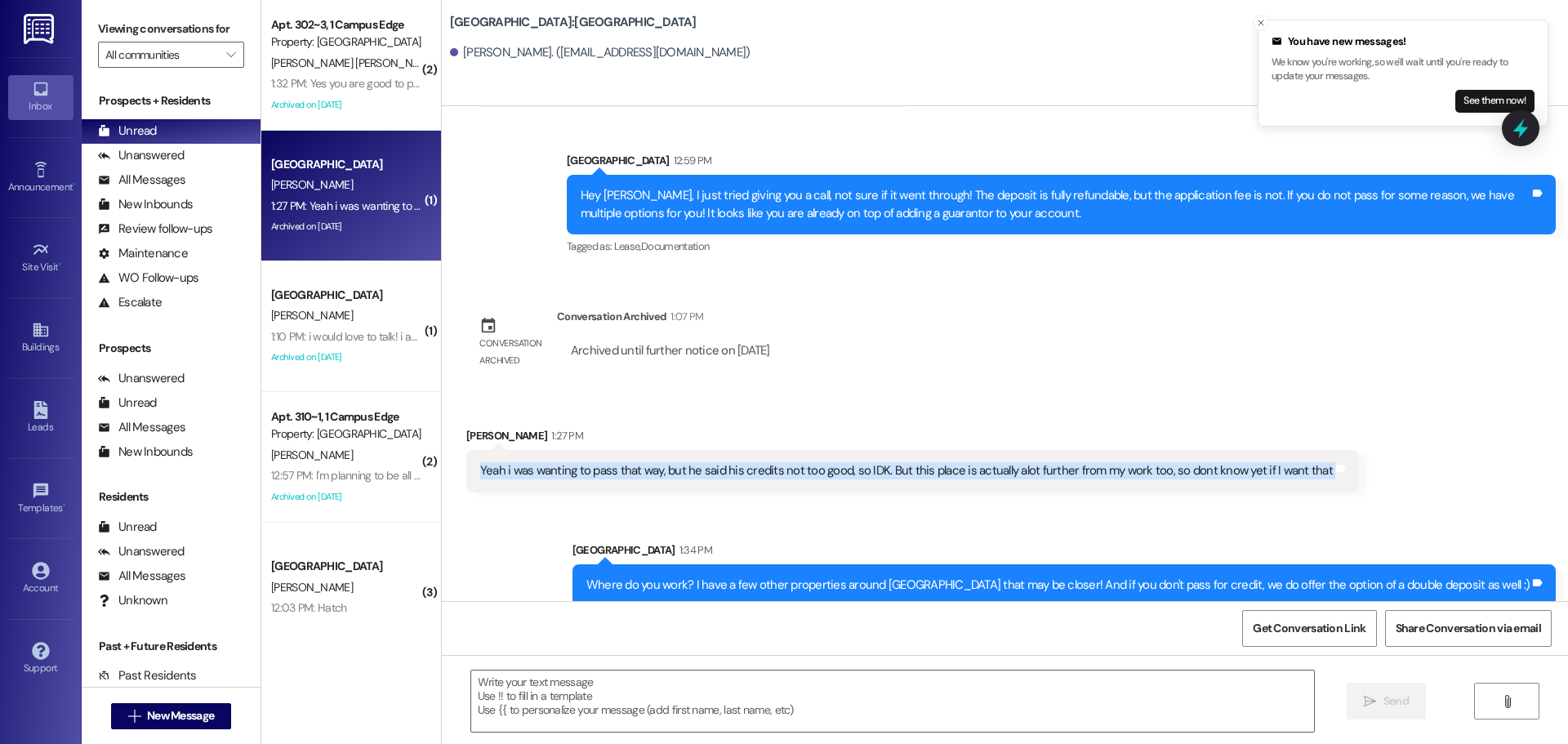
scroll to position [309, 0]
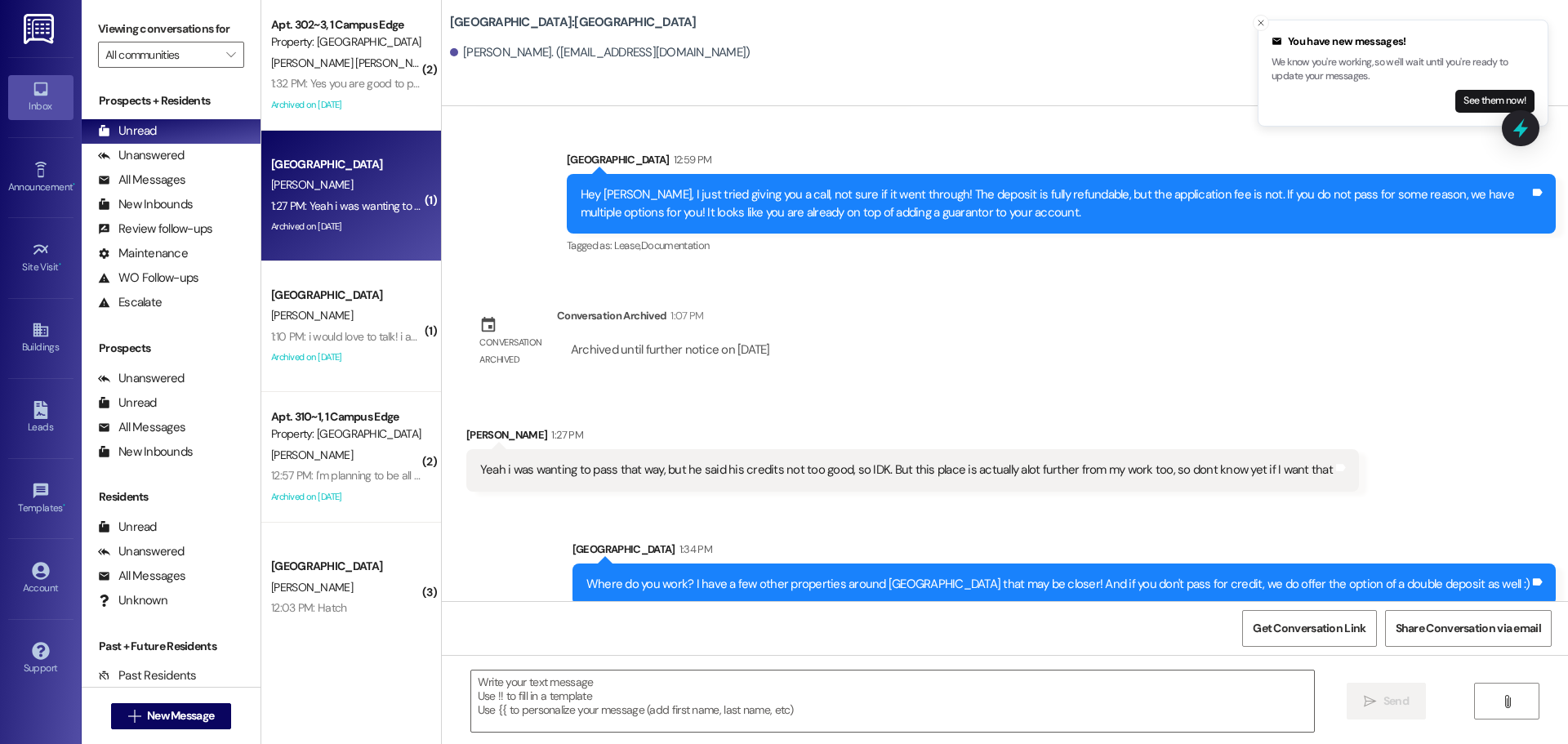
click at [1124, 577] on div "Where do you work? I have a few other properties around [GEOGRAPHIC_DATA] that …" at bounding box center [1064, 585] width 984 height 42
click at [1130, 576] on div "Where do you work? I have a few other properties around [GEOGRAPHIC_DATA] that …" at bounding box center [1057, 585] width 943 height 17
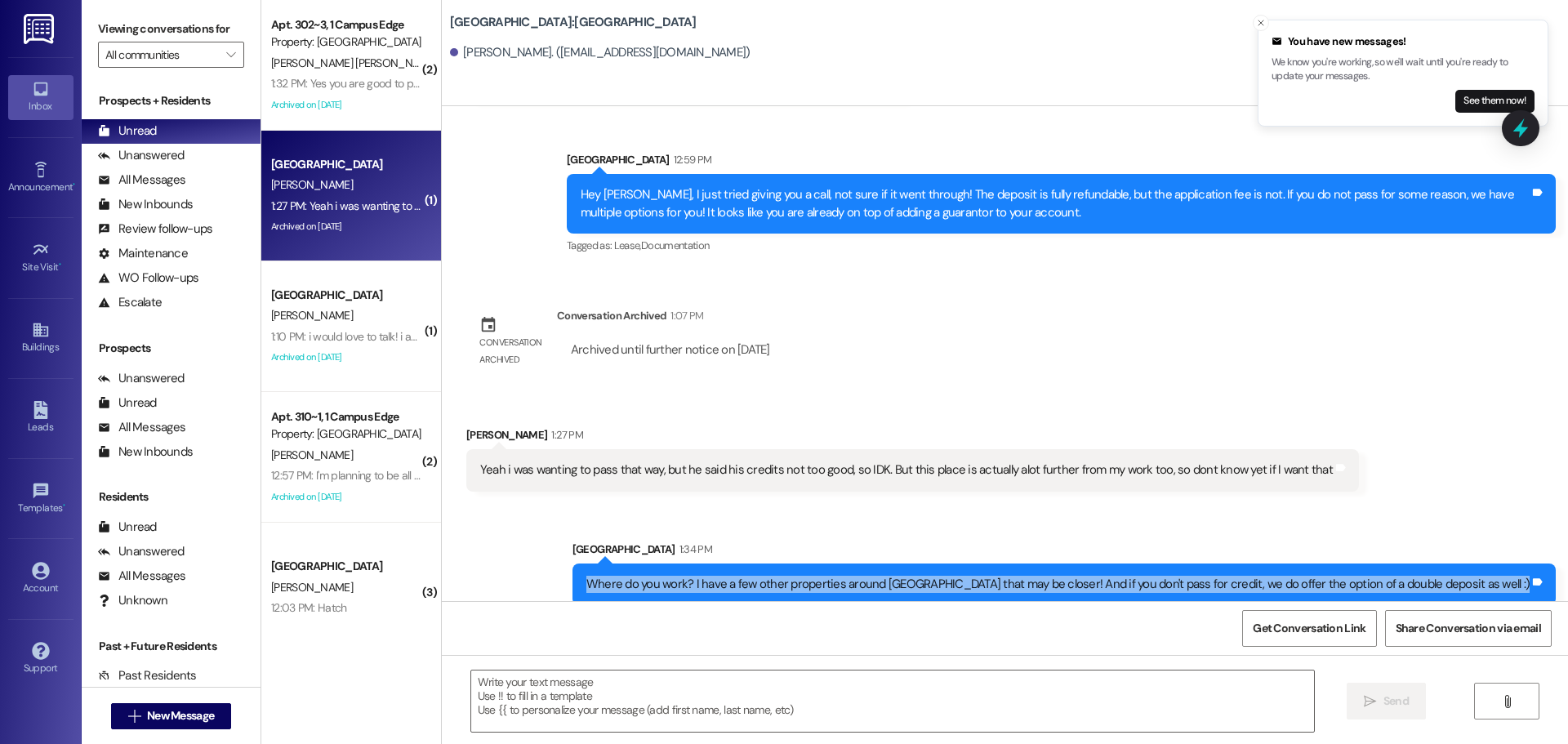
click at [1130, 576] on div "Where do you work? I have a few other properties around [GEOGRAPHIC_DATA] that …" at bounding box center [1057, 585] width 943 height 17
copy div "Where do you work? I have a few other properties around [GEOGRAPHIC_DATA] that …"
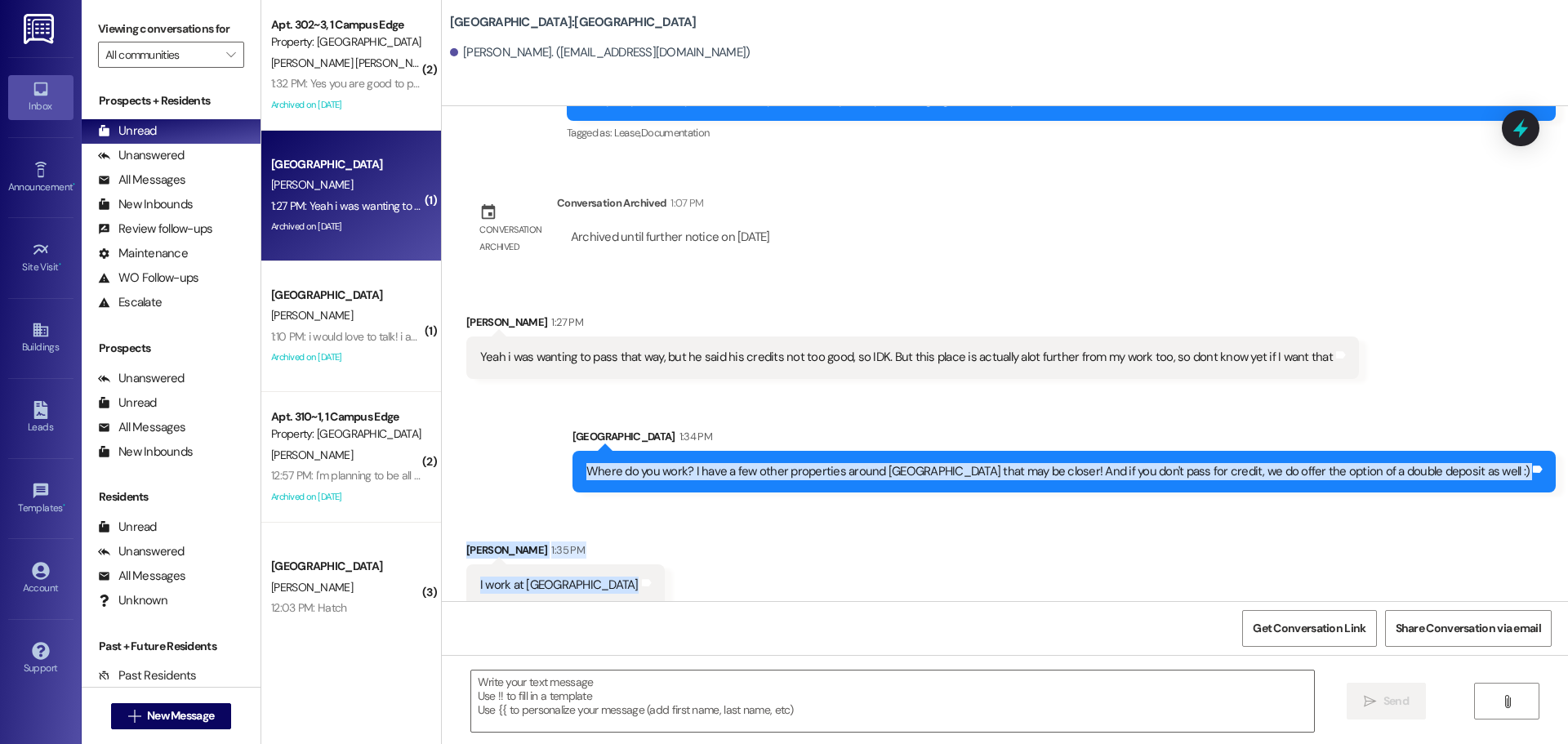
scroll to position [423, 0]
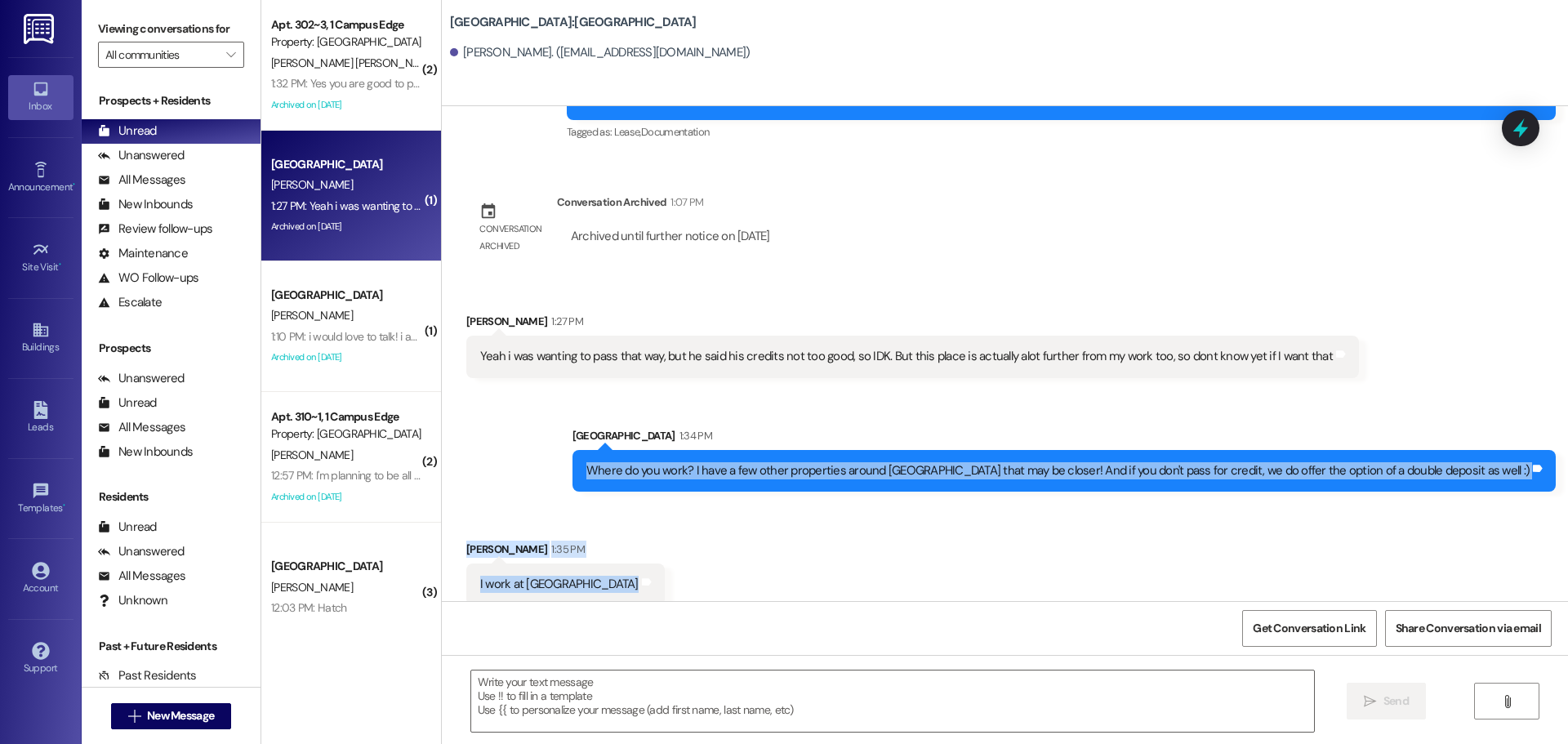
click at [616, 436] on div "Sent via [GEOGRAPHIC_DATA] 1:34 PM Where do you work? I have a few other proper…" at bounding box center [1005, 447] width 1126 height 113
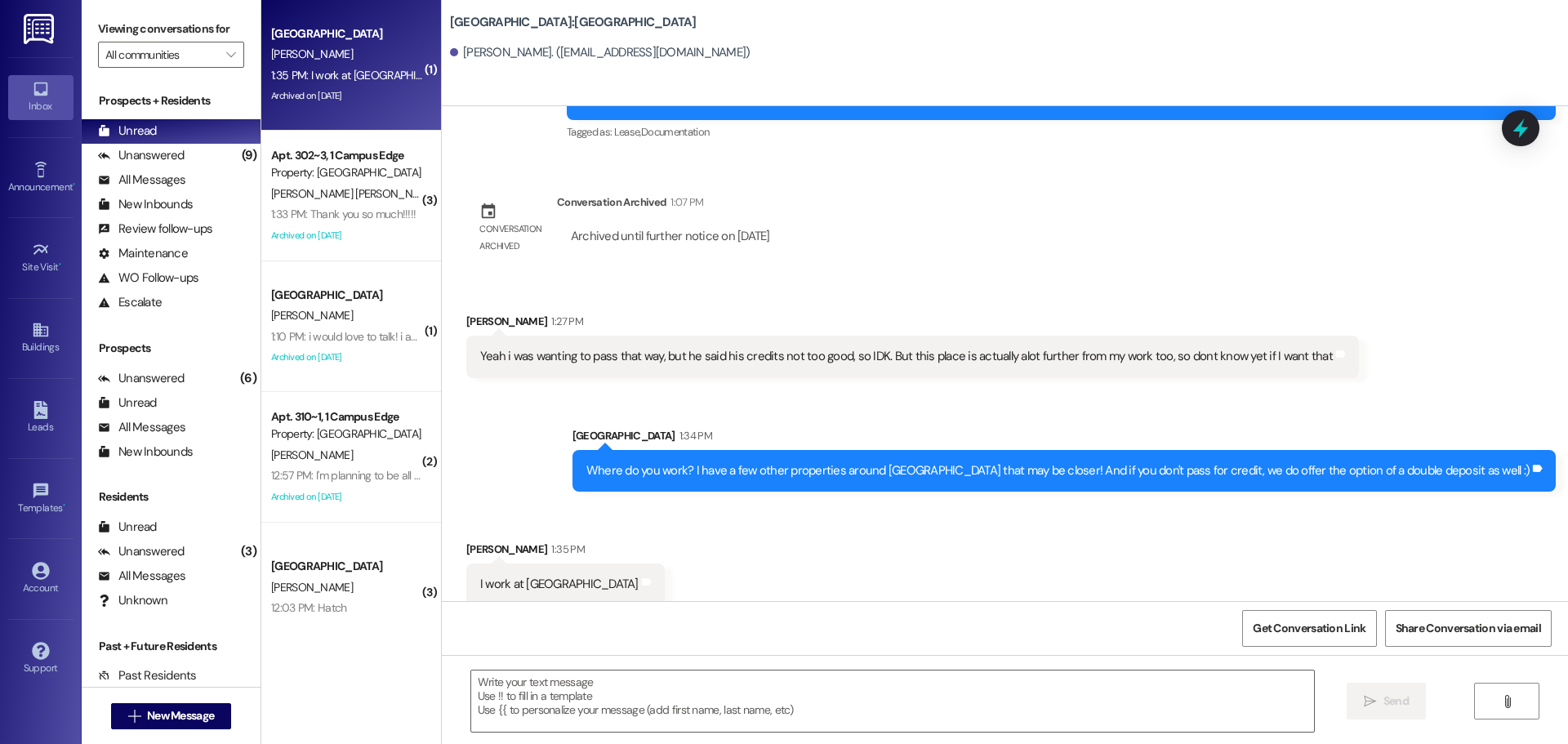
drag, startPoint x: 514, startPoint y: 565, endPoint x: 730, endPoint y: 556, distance: 216.2
click at [665, 564] on div "I work at Sportsmans Warehouse Distribution Center Tags and notes" at bounding box center [565, 585] width 199 height 42
copy div "Sportsmans Warehouse Distribution Cente"
click at [709, 709] on textarea at bounding box center [892, 701] width 843 height 61
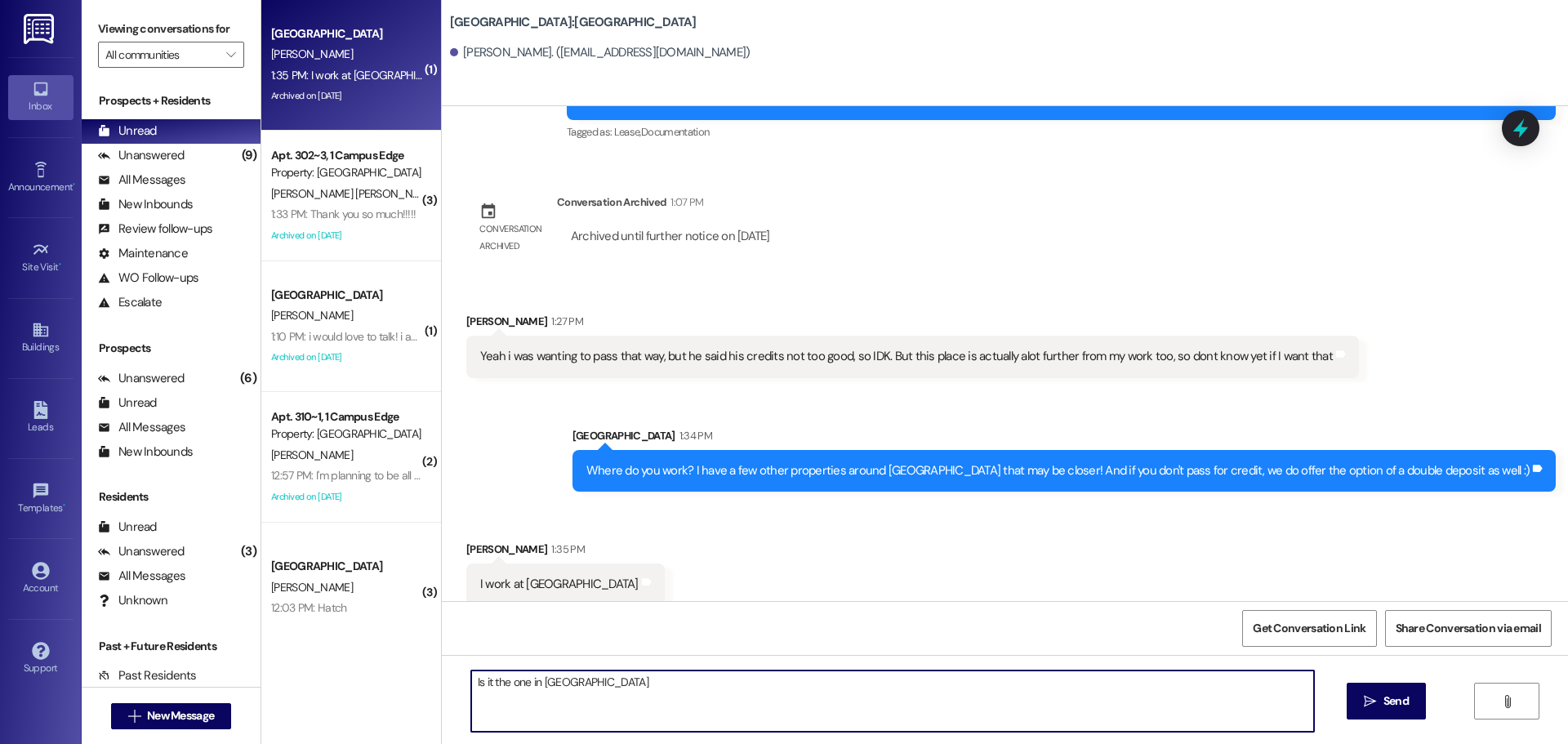
type textarea "Is it the one in [GEOGRAPHIC_DATA]?"
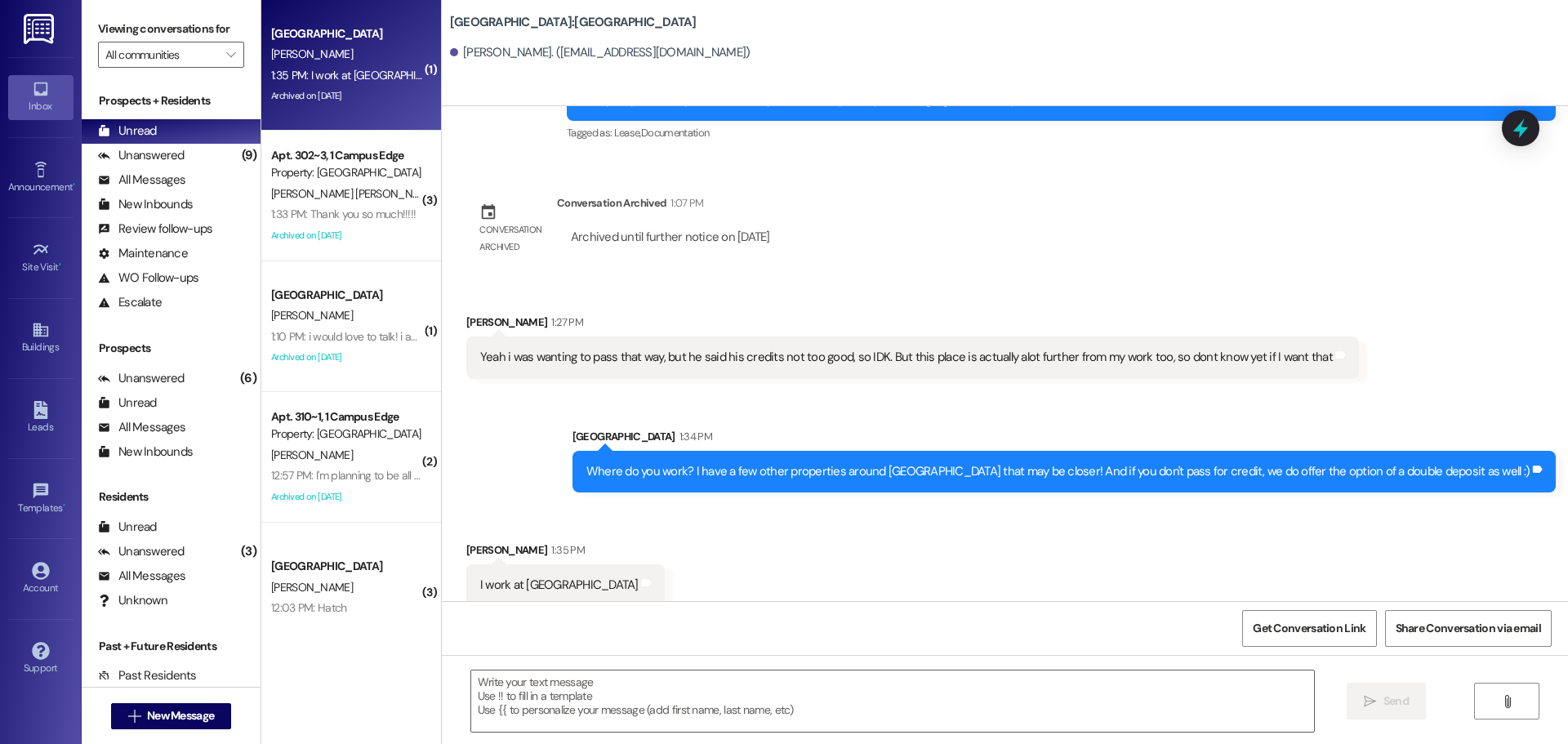
scroll to position [536, 0]
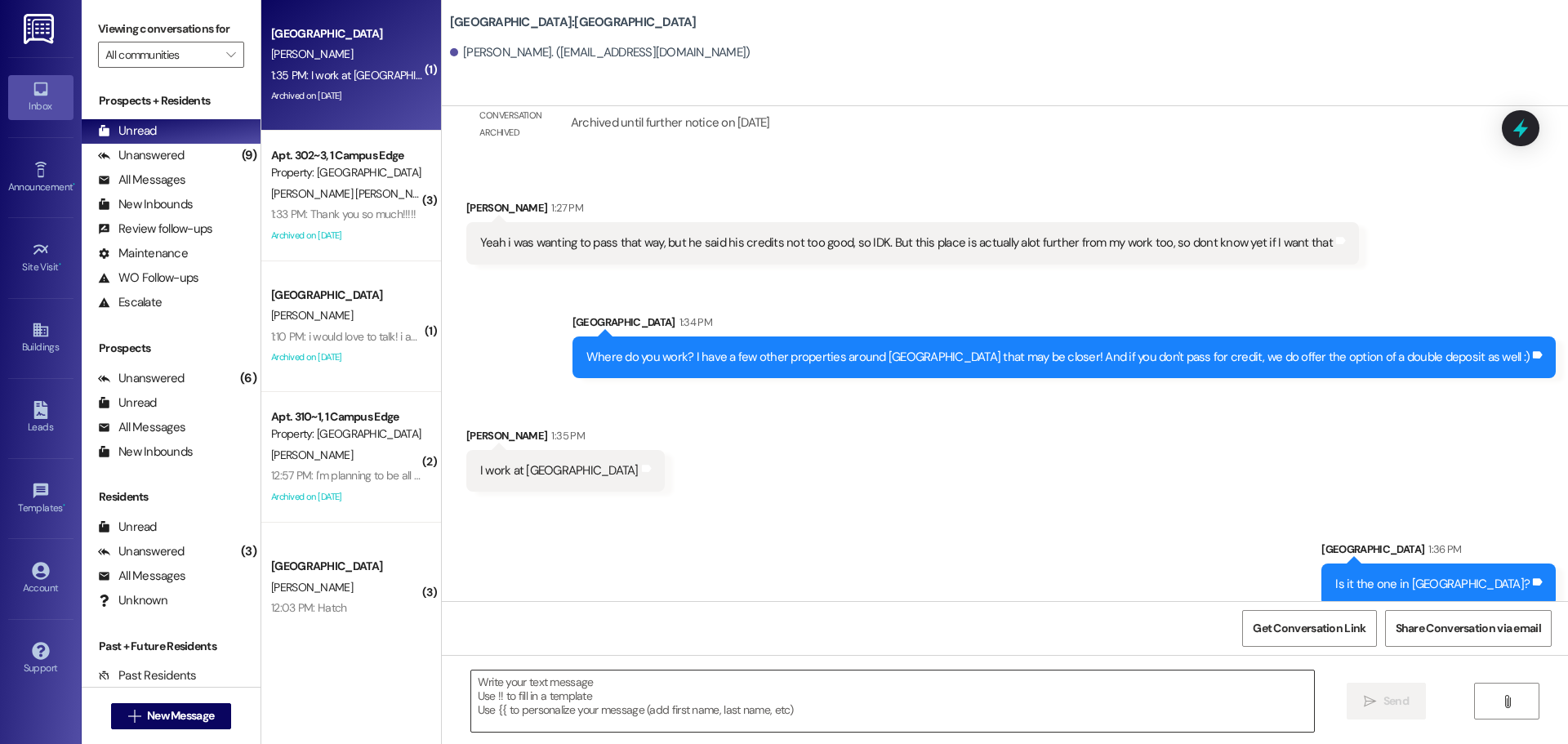
click at [916, 681] on textarea at bounding box center [892, 701] width 843 height 61
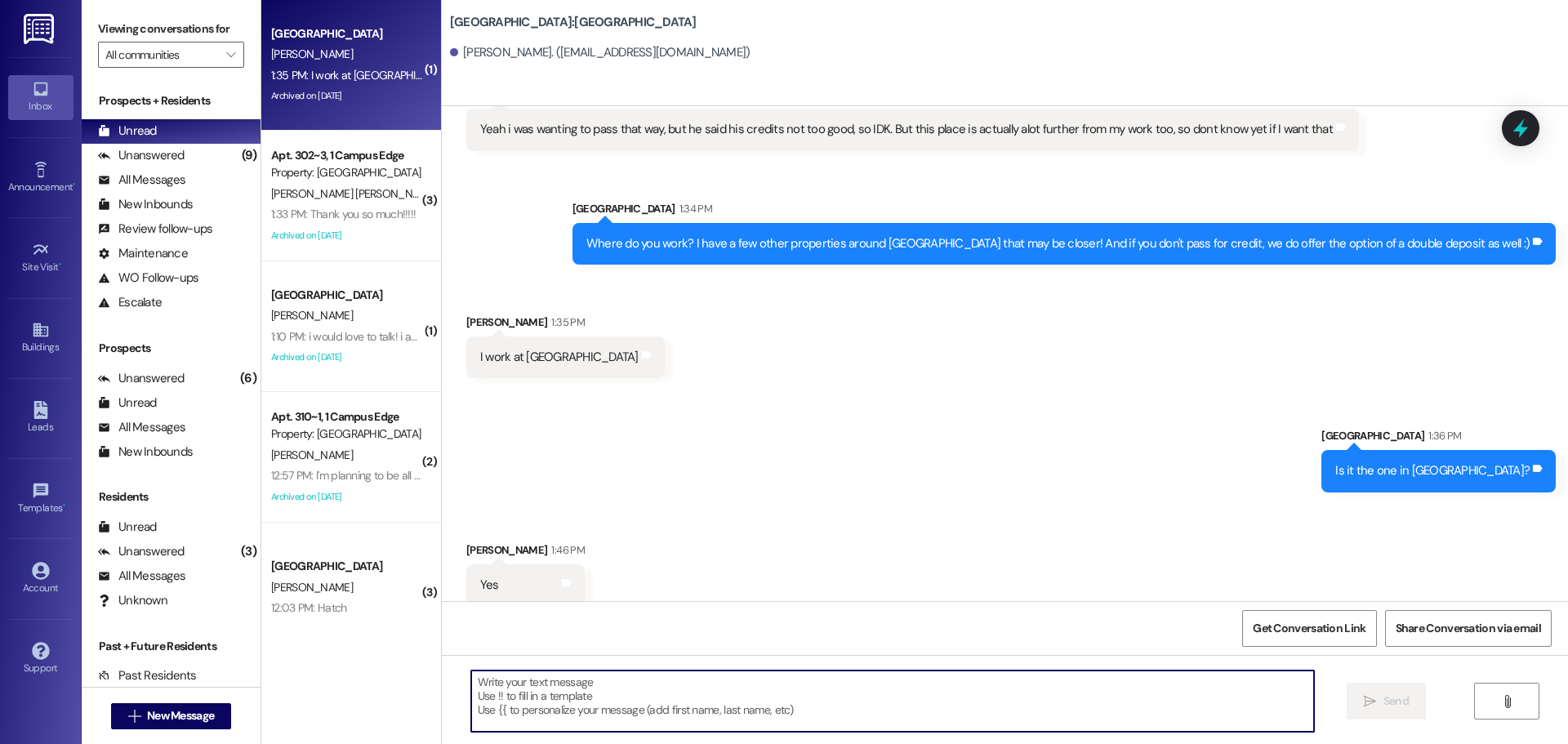
scroll to position [650, 0]
click at [677, 684] on textarea at bounding box center [892, 701] width 843 height 61
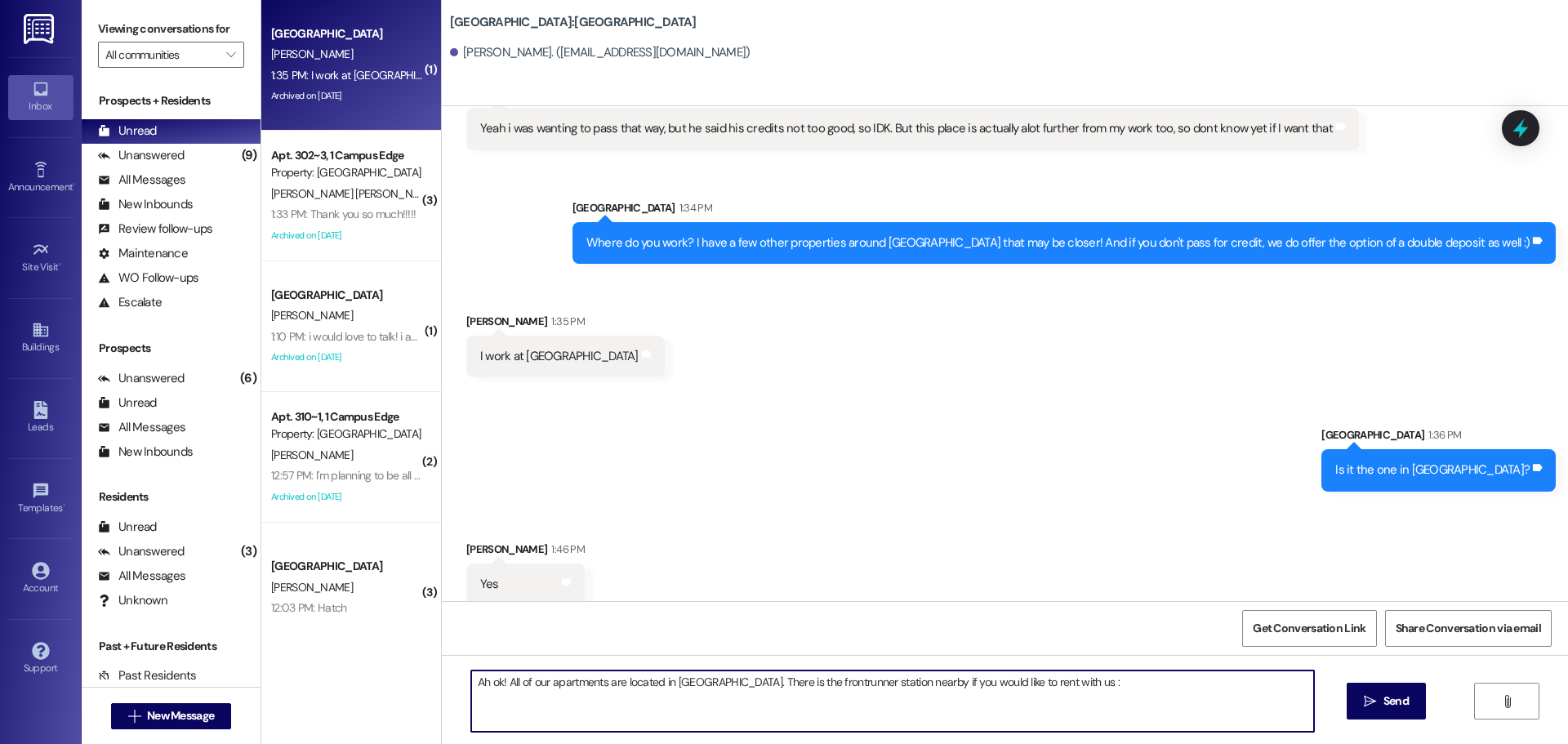
type textarea "Ah ok! All of our apartments are located in [GEOGRAPHIC_DATA]. There is the fro…"
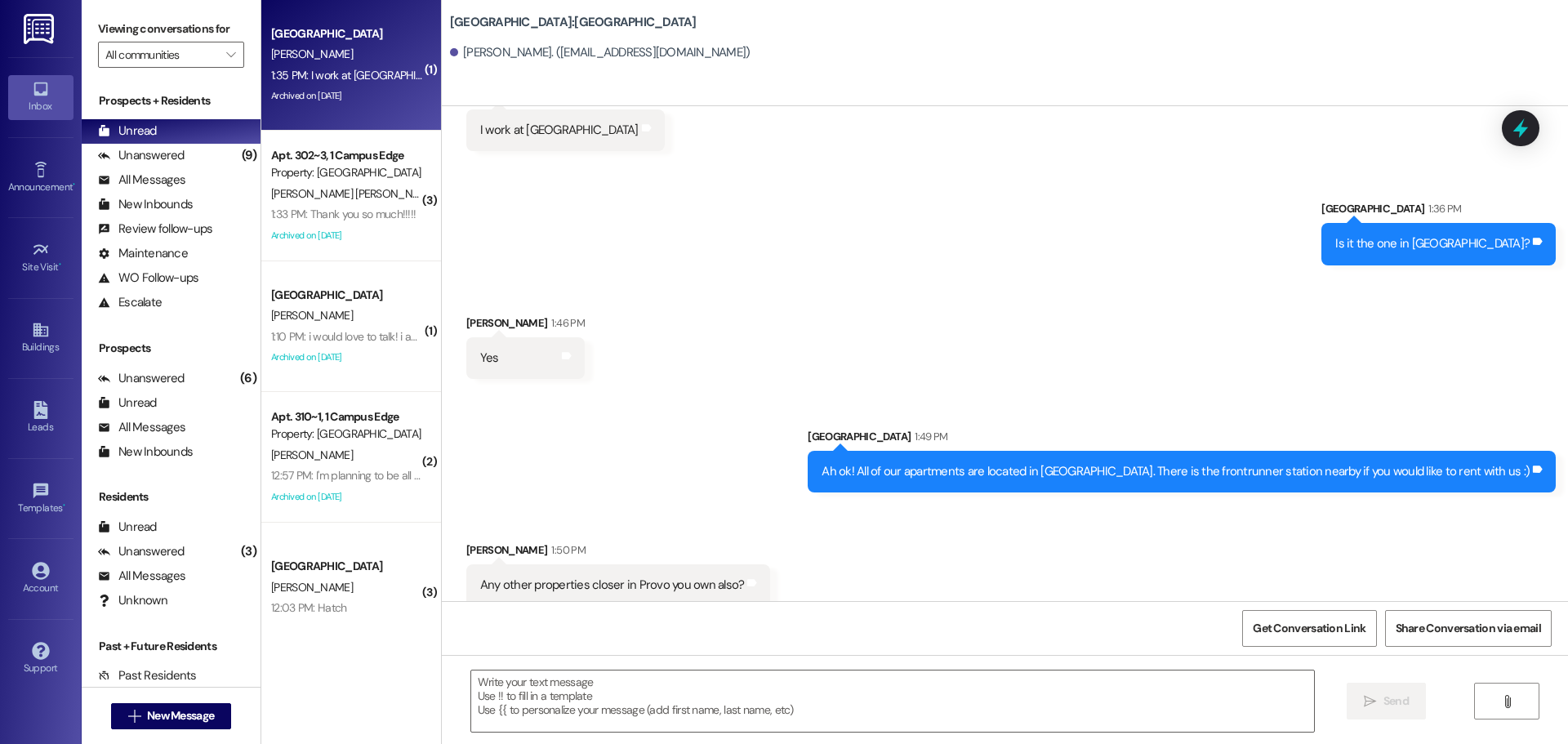
scroll to position [877, 0]
click at [931, 700] on textarea at bounding box center [892, 701] width 843 height 61
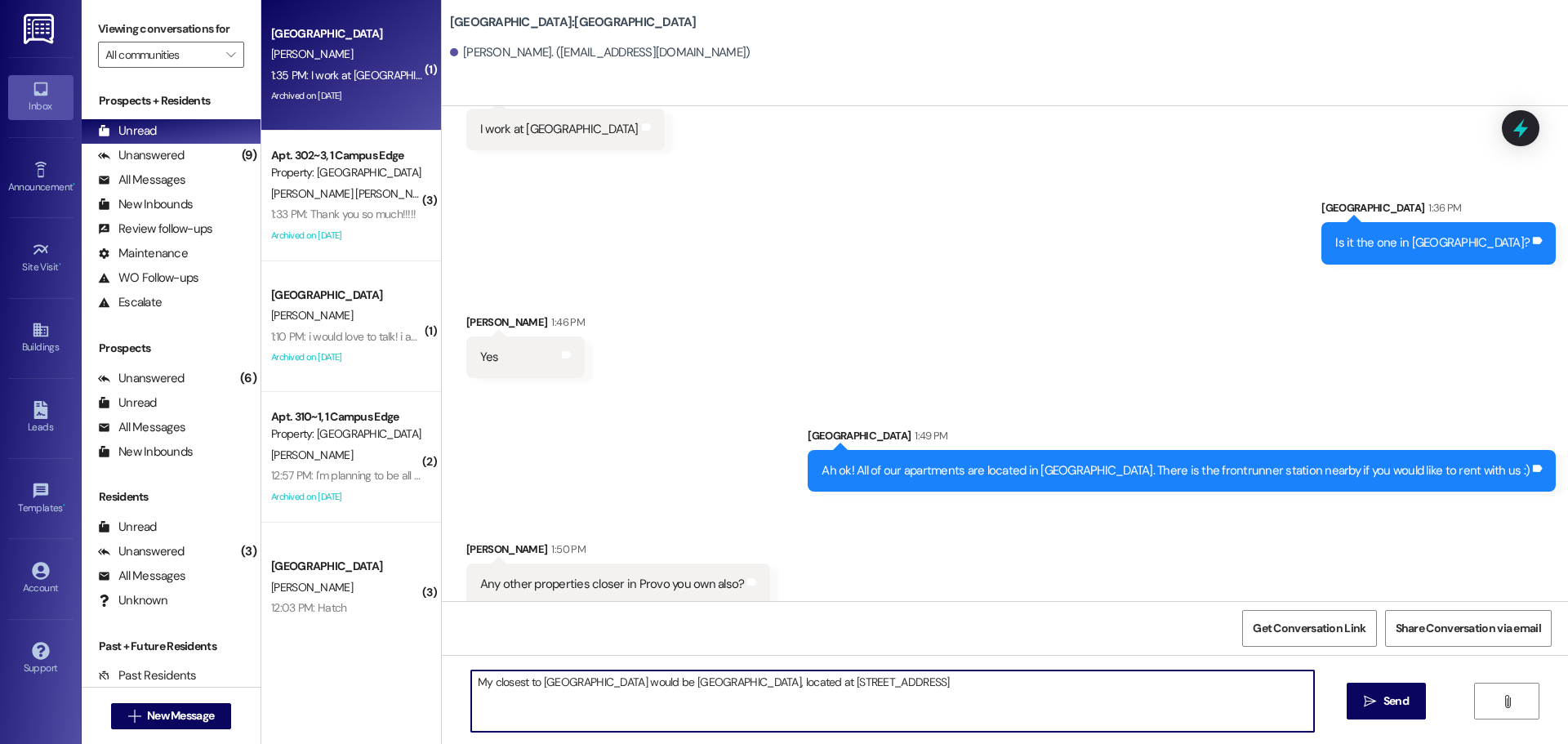
type textarea "My closest to [GEOGRAPHIC_DATA] would be [GEOGRAPHIC_DATA], located at [STREET_…"
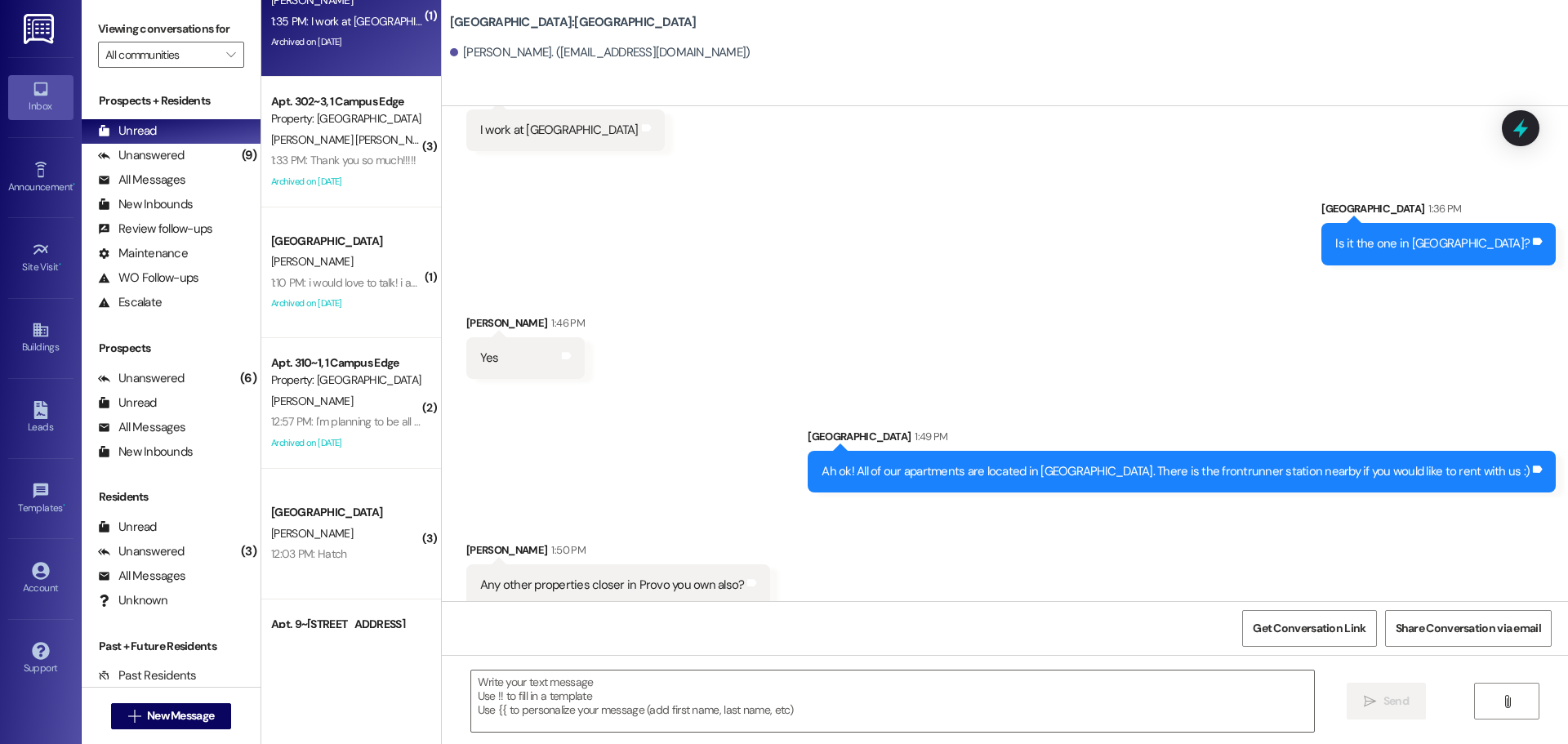
scroll to position [81, 0]
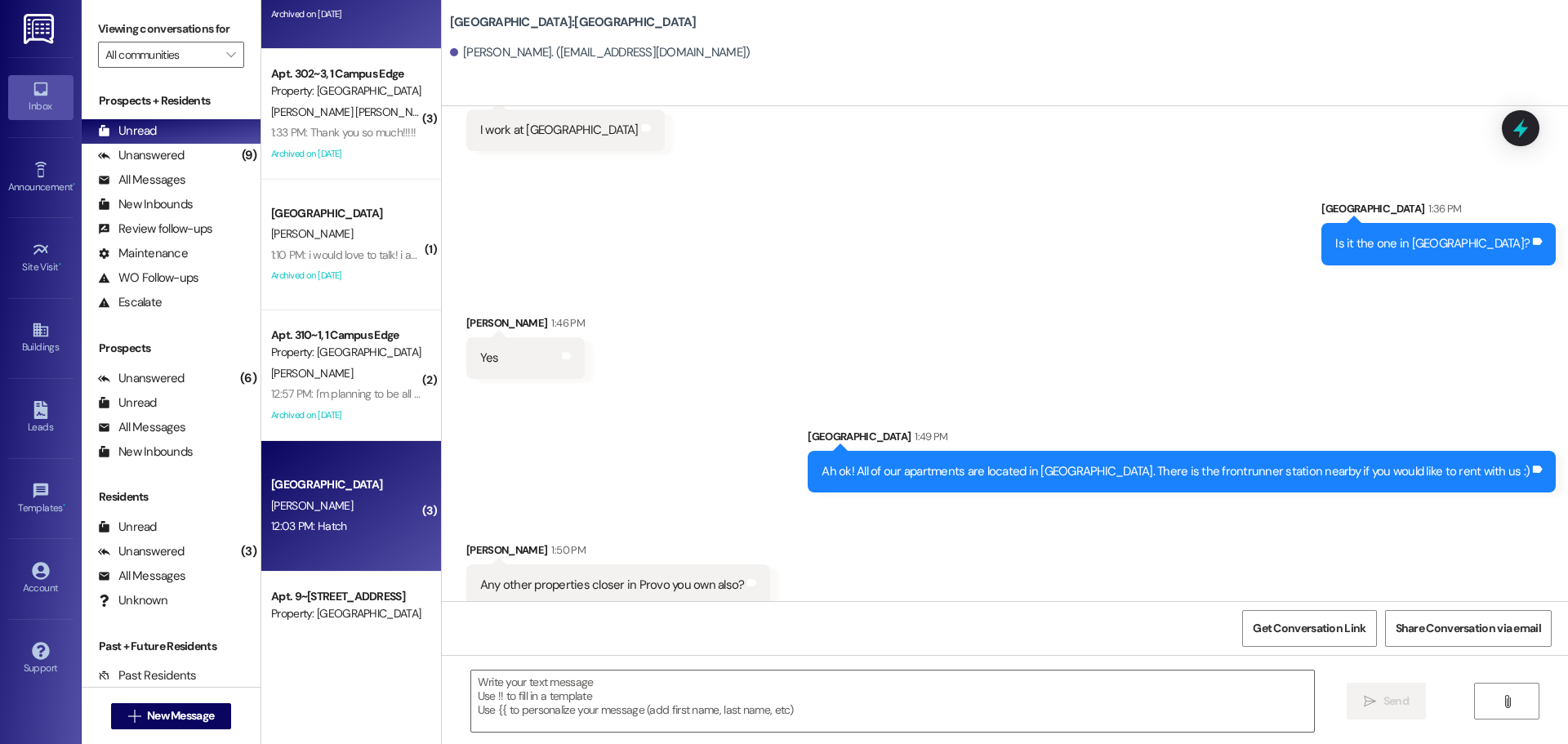
click at [292, 522] on div "12:03 PM: Hatch 12:03 PM: Hatch" at bounding box center [309, 527] width 76 height 15
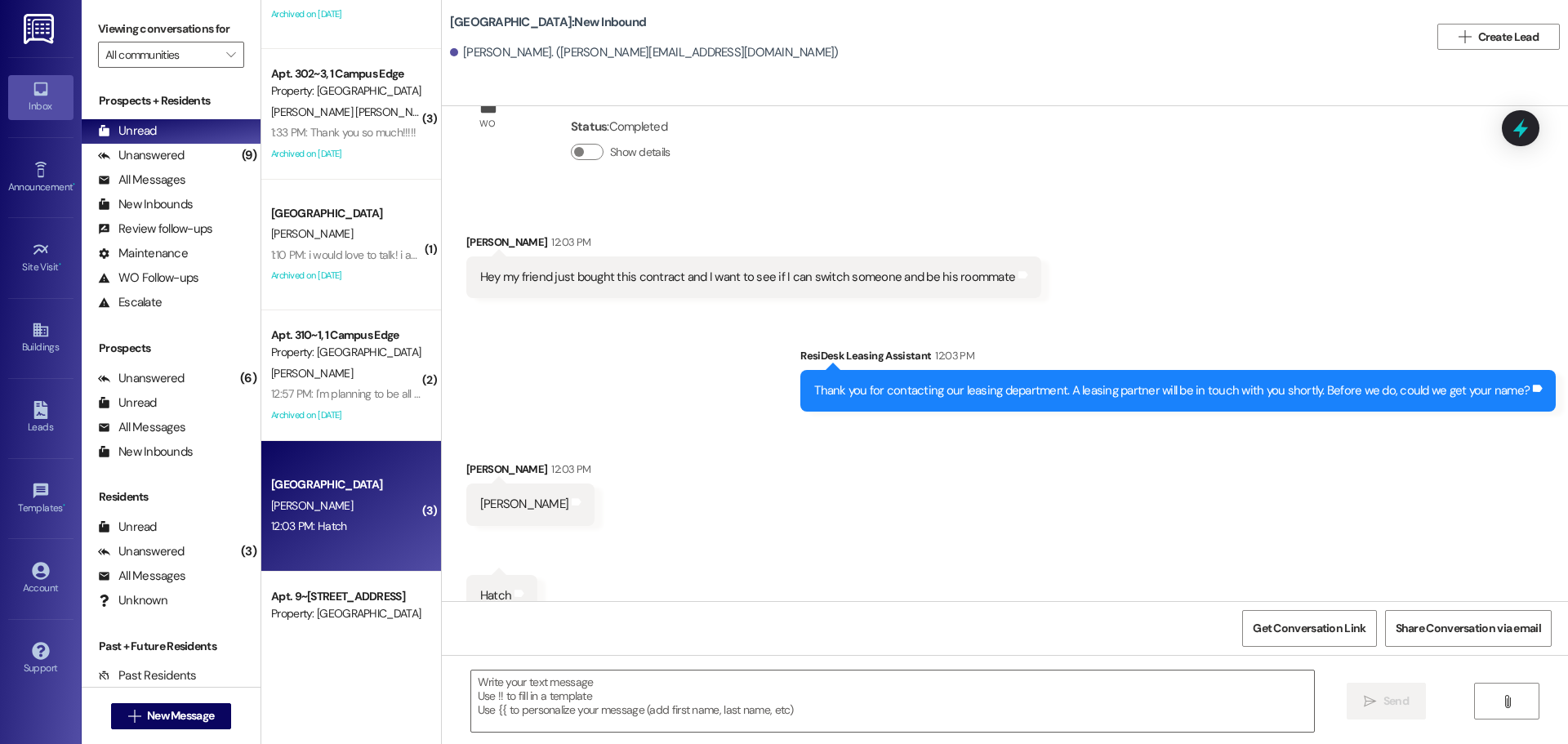
scroll to position [106, 0]
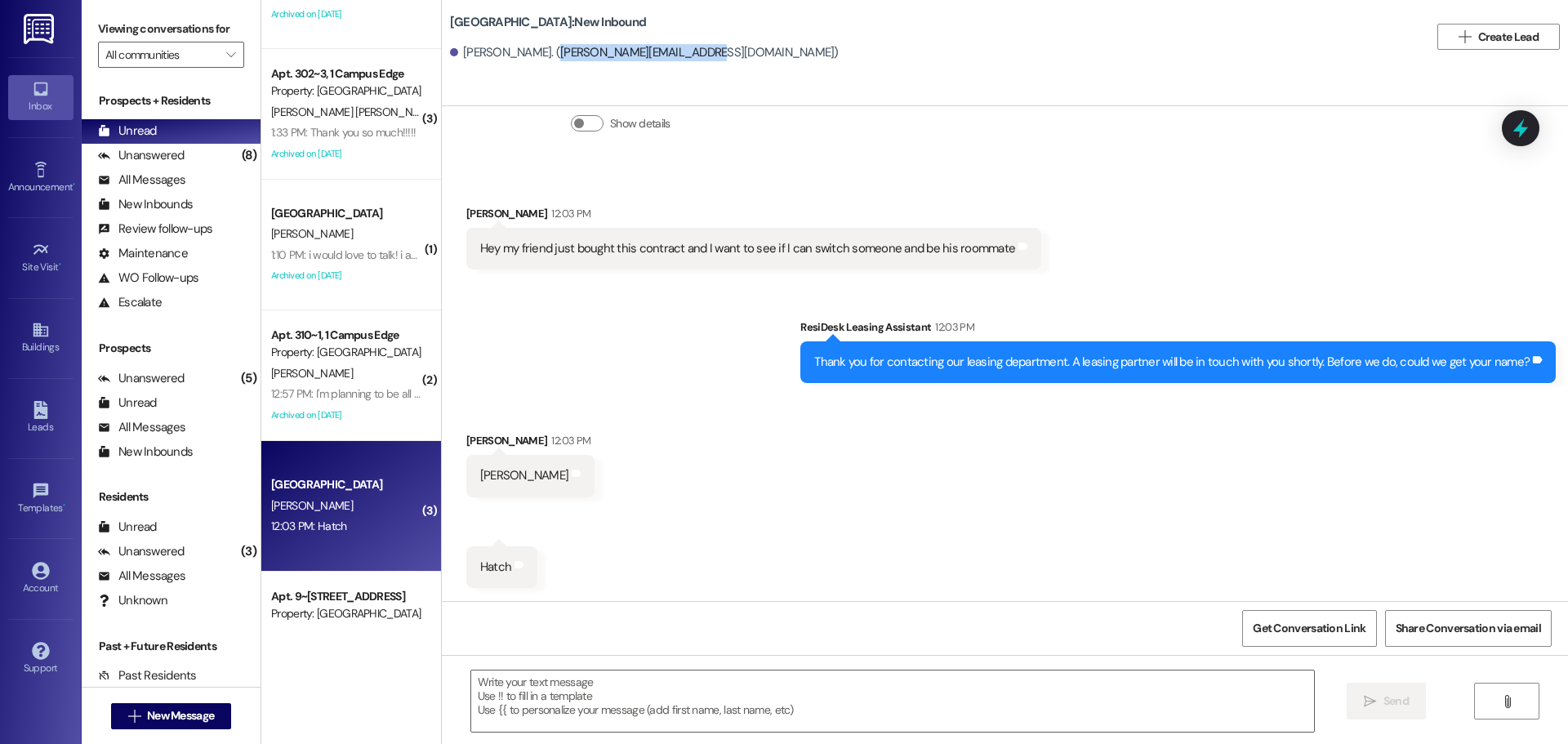
drag, startPoint x: 536, startPoint y: 52, endPoint x: 683, endPoint y: 63, distance: 147.4
click at [683, 63] on div "[PERSON_NAME]. ([PERSON_NAME][EMAIL_ADDRESS][DOMAIN_NAME])" at bounding box center [940, 53] width 979 height 33
copy div "[EMAIL_ADDRESS][DOMAIN_NAME]"
click at [607, 679] on textarea at bounding box center [892, 701] width 843 height 61
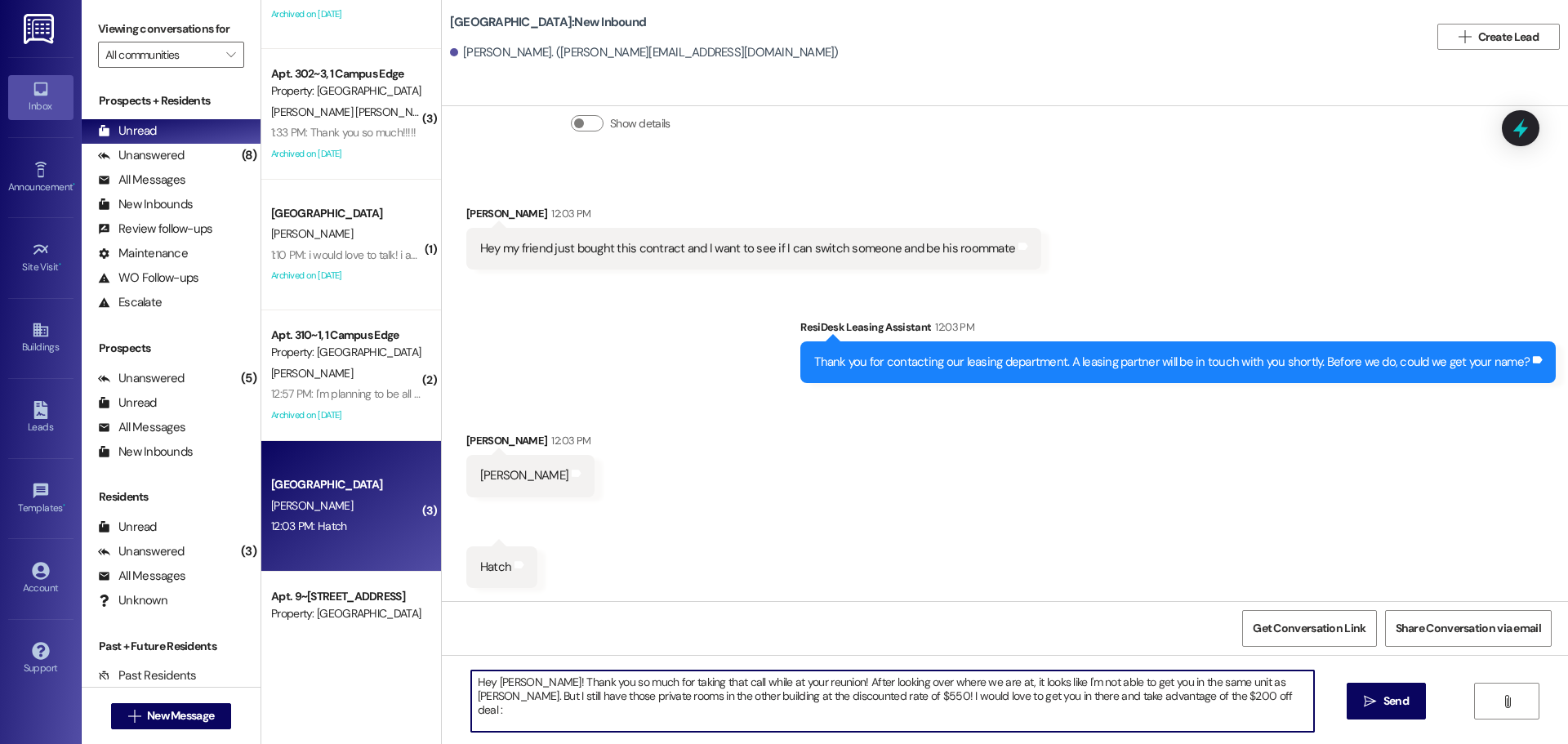
type textarea "Hey [PERSON_NAME]! Thank you so much for taking that call while at your reunion…"
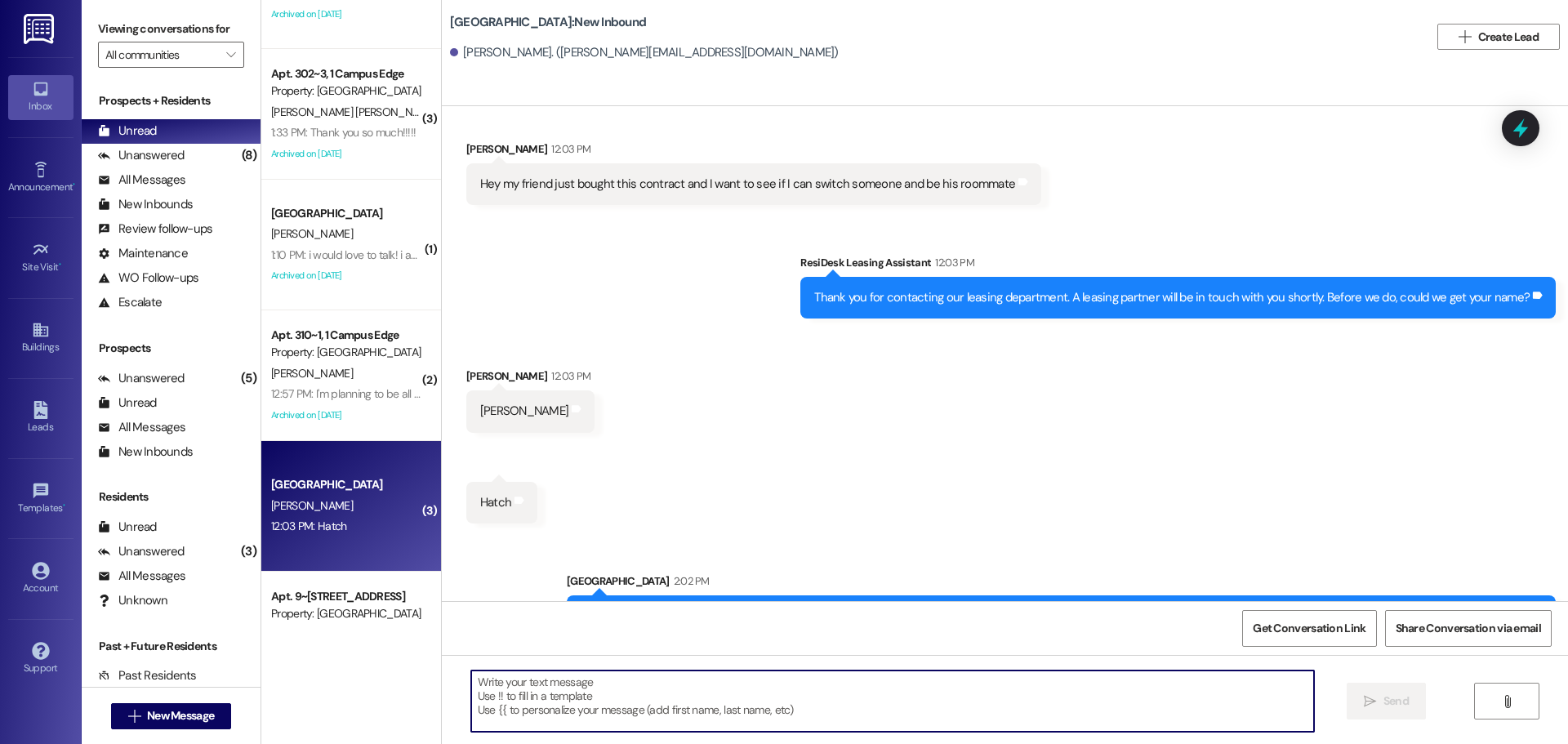
scroll to position [237, 0]
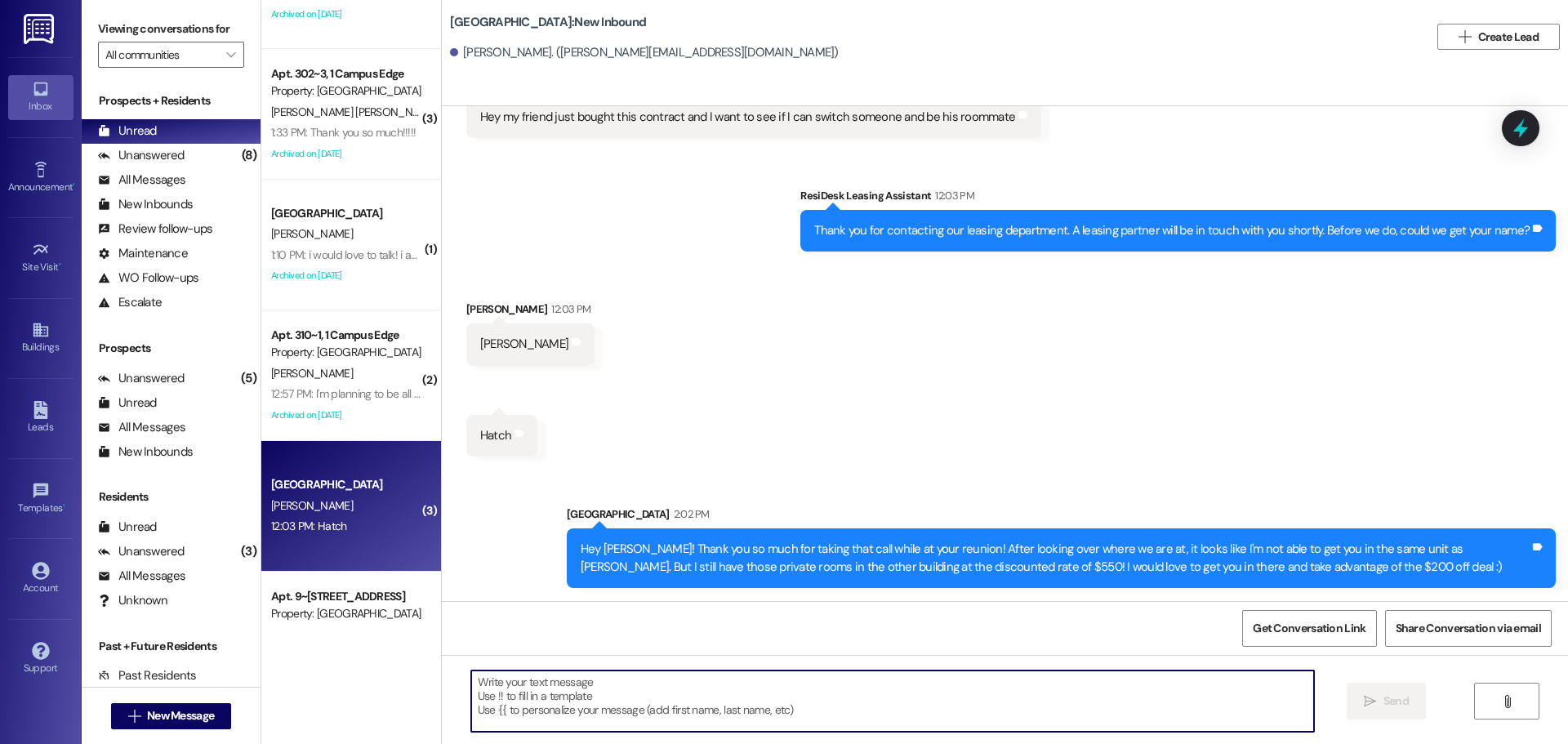
click at [1005, 551] on div "Hey [PERSON_NAME]! Thank you so much for taking that call while at your reunion…" at bounding box center [1056, 559] width 949 height 35
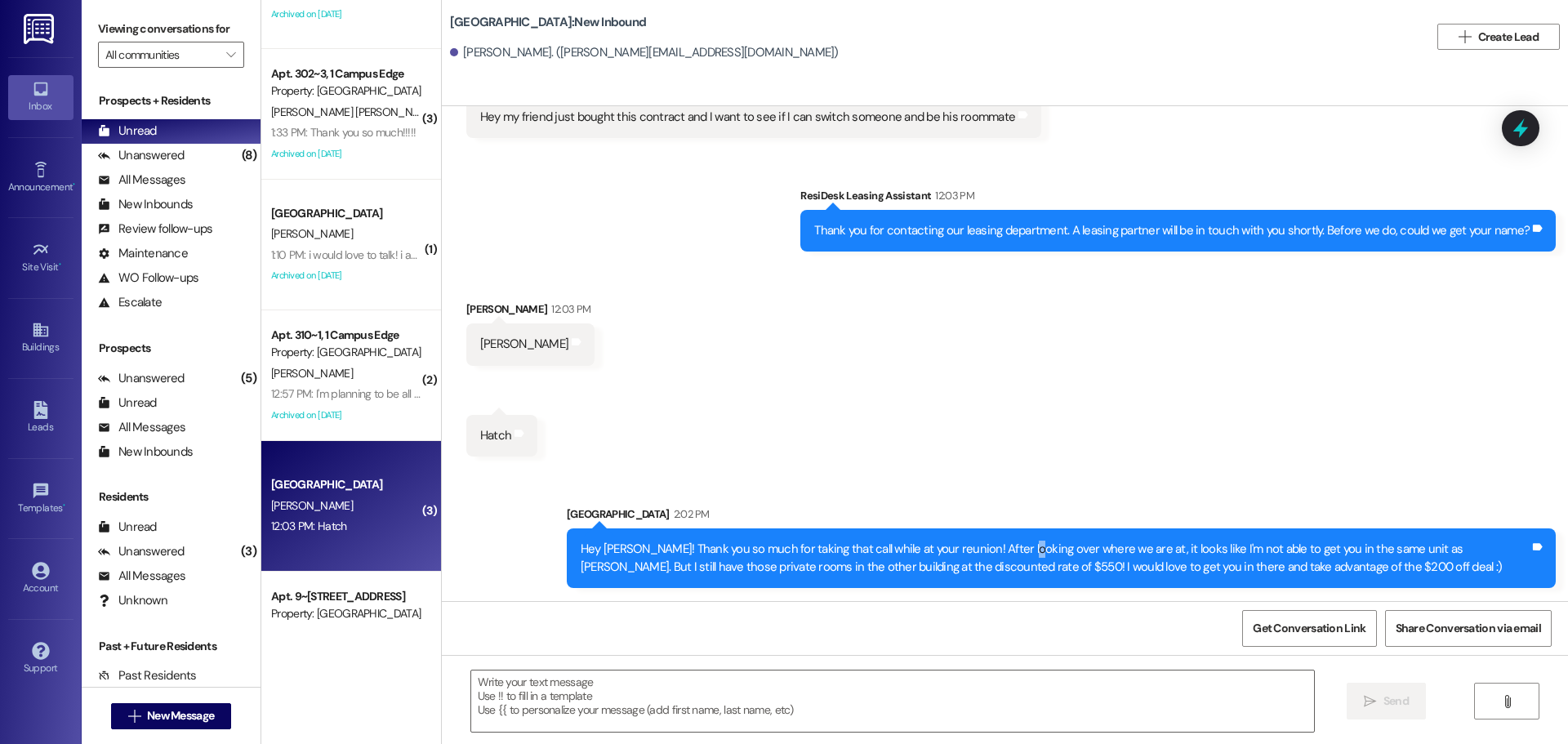
click at [1005, 550] on div "Hey [PERSON_NAME]! Thank you so much for taking that call while at your reunion…" at bounding box center [1056, 559] width 949 height 35
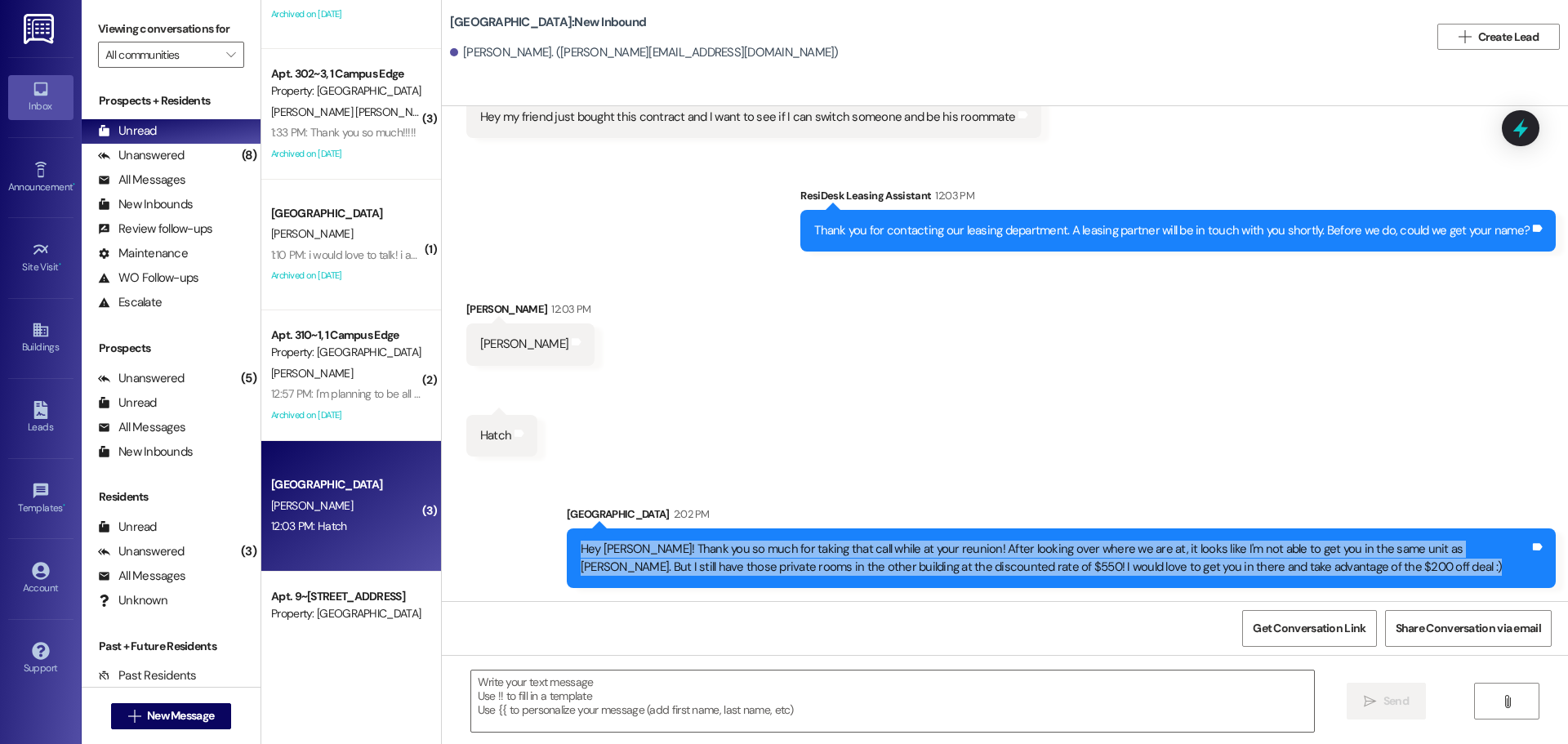
click at [1005, 550] on div "Hey [PERSON_NAME]! Thank you so much for taking that call while at your reunion…" at bounding box center [1056, 559] width 949 height 35
copy div "Hey [PERSON_NAME]! Thank you so much for taking that call while at your reunion…"
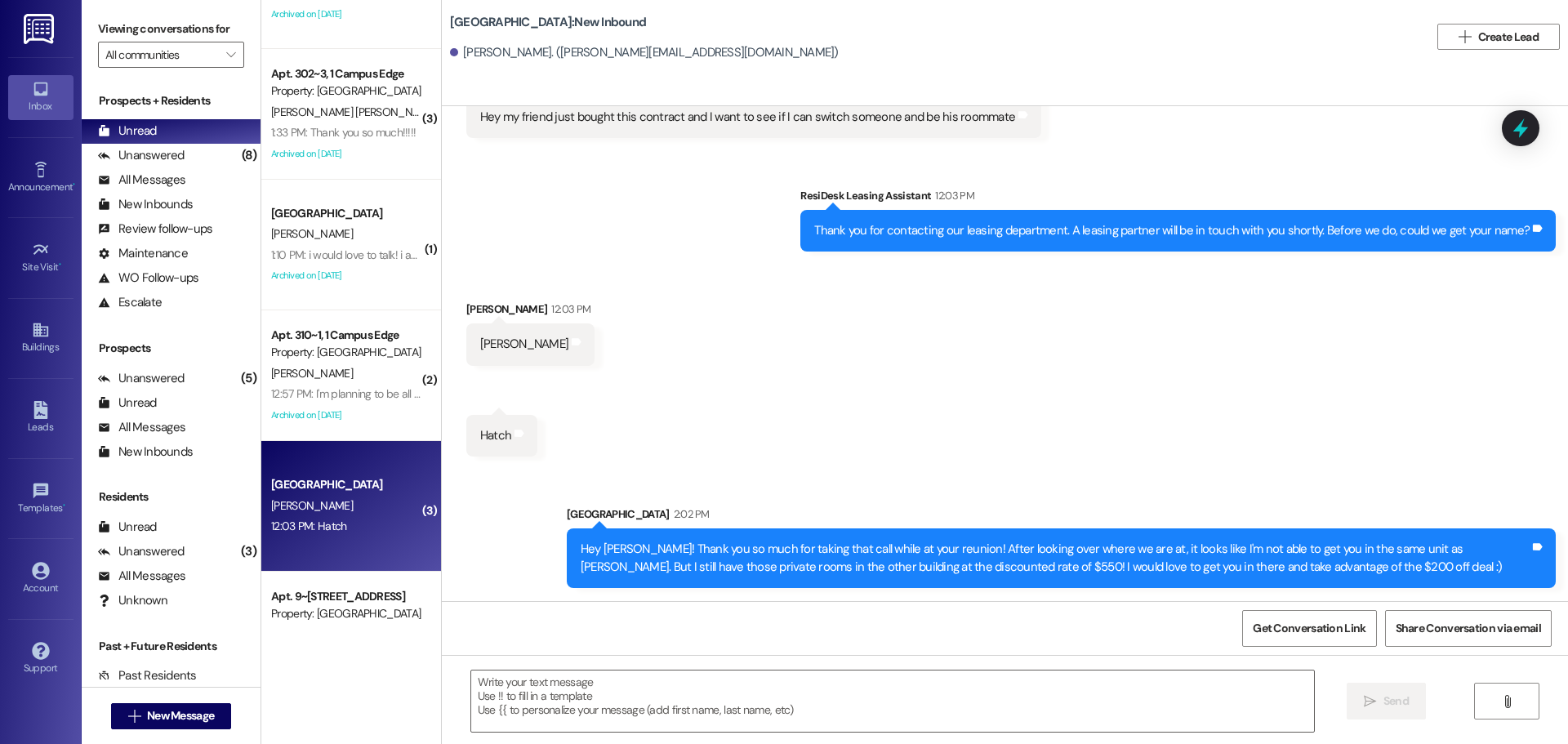
click at [786, 449] on div "Received via SMS [PERSON_NAME] 12:03 PM [PERSON_NAME] Tags and notes Received v…" at bounding box center [1005, 367] width 1126 height 206
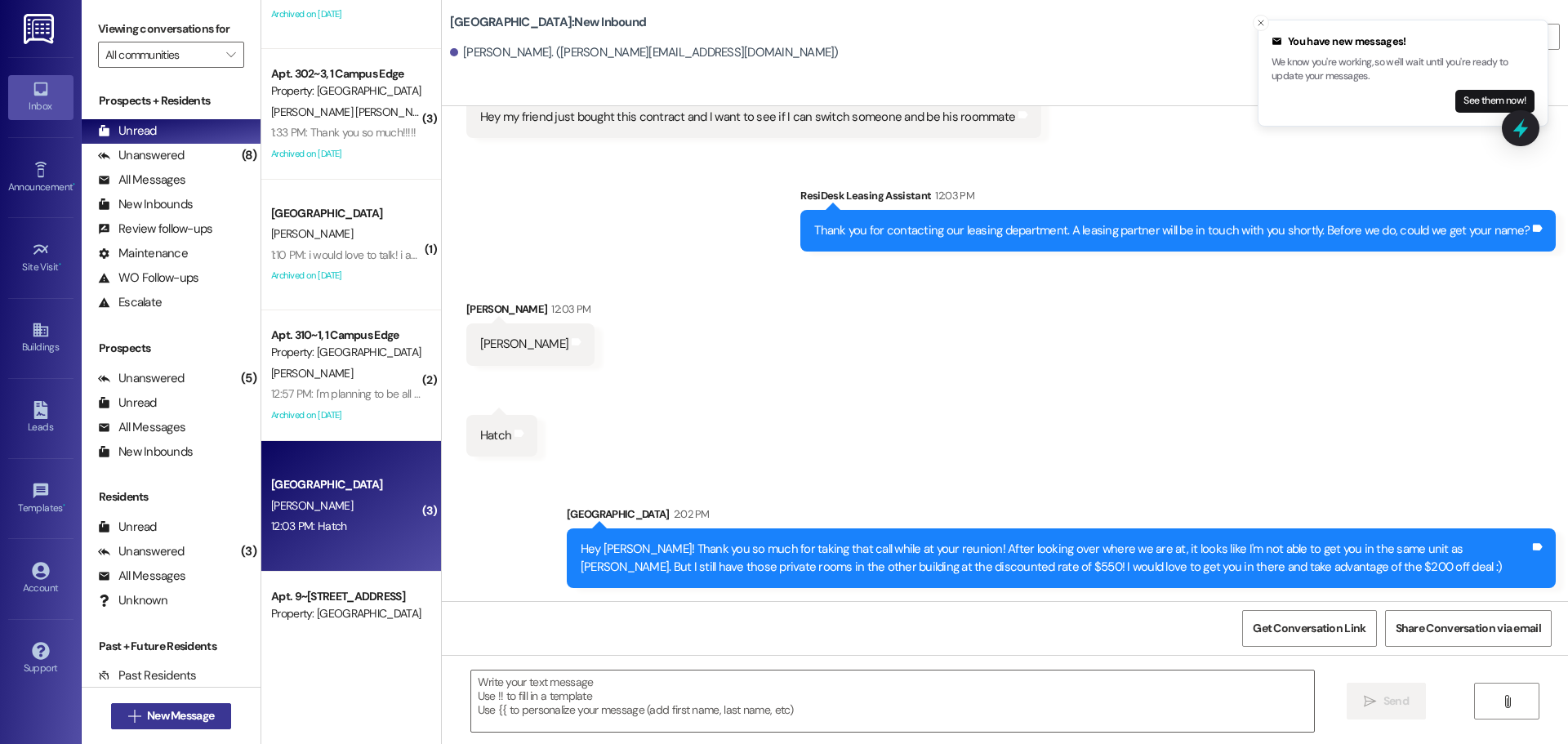
click at [148, 717] on span "New Message" at bounding box center [180, 716] width 67 height 17
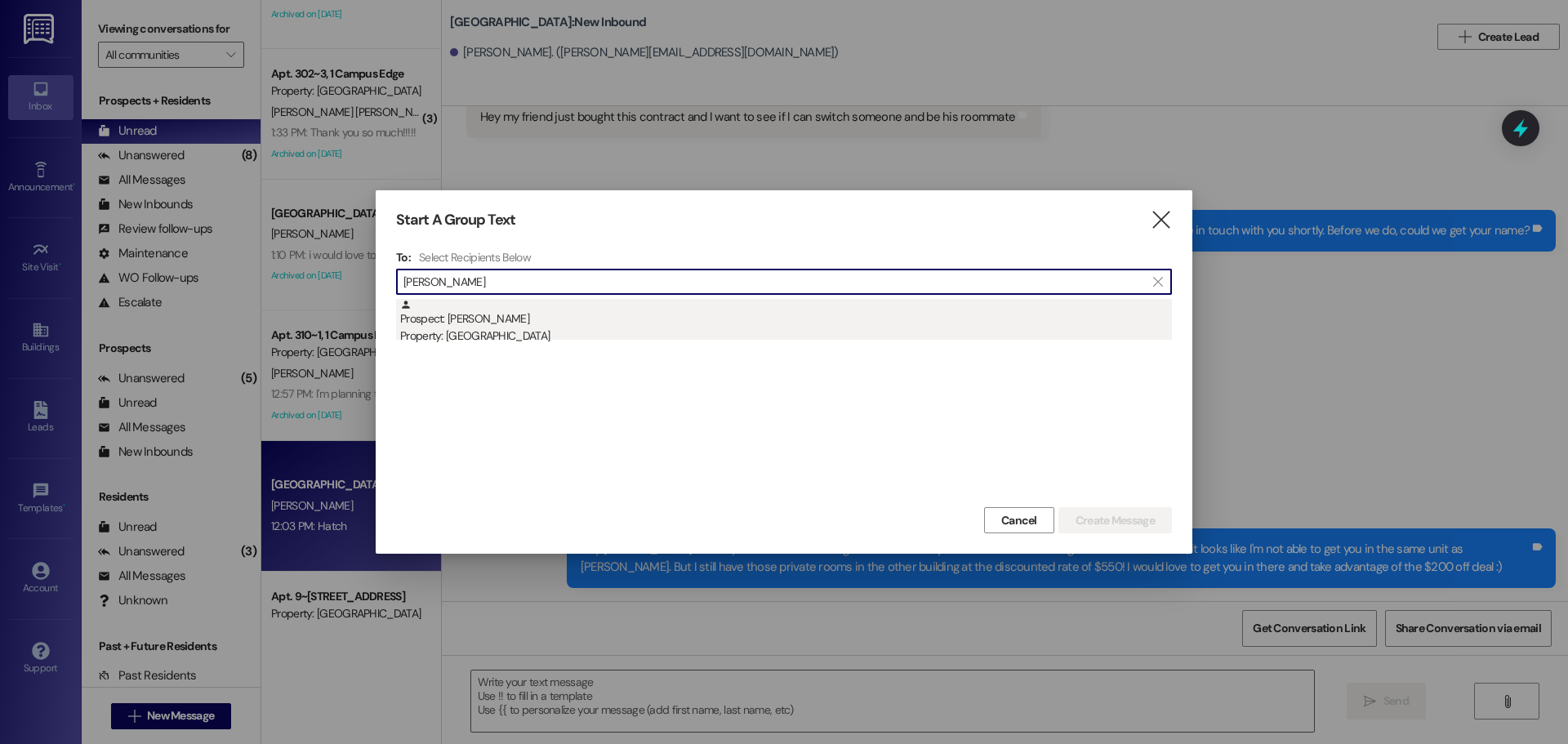
type input "[PERSON_NAME]"
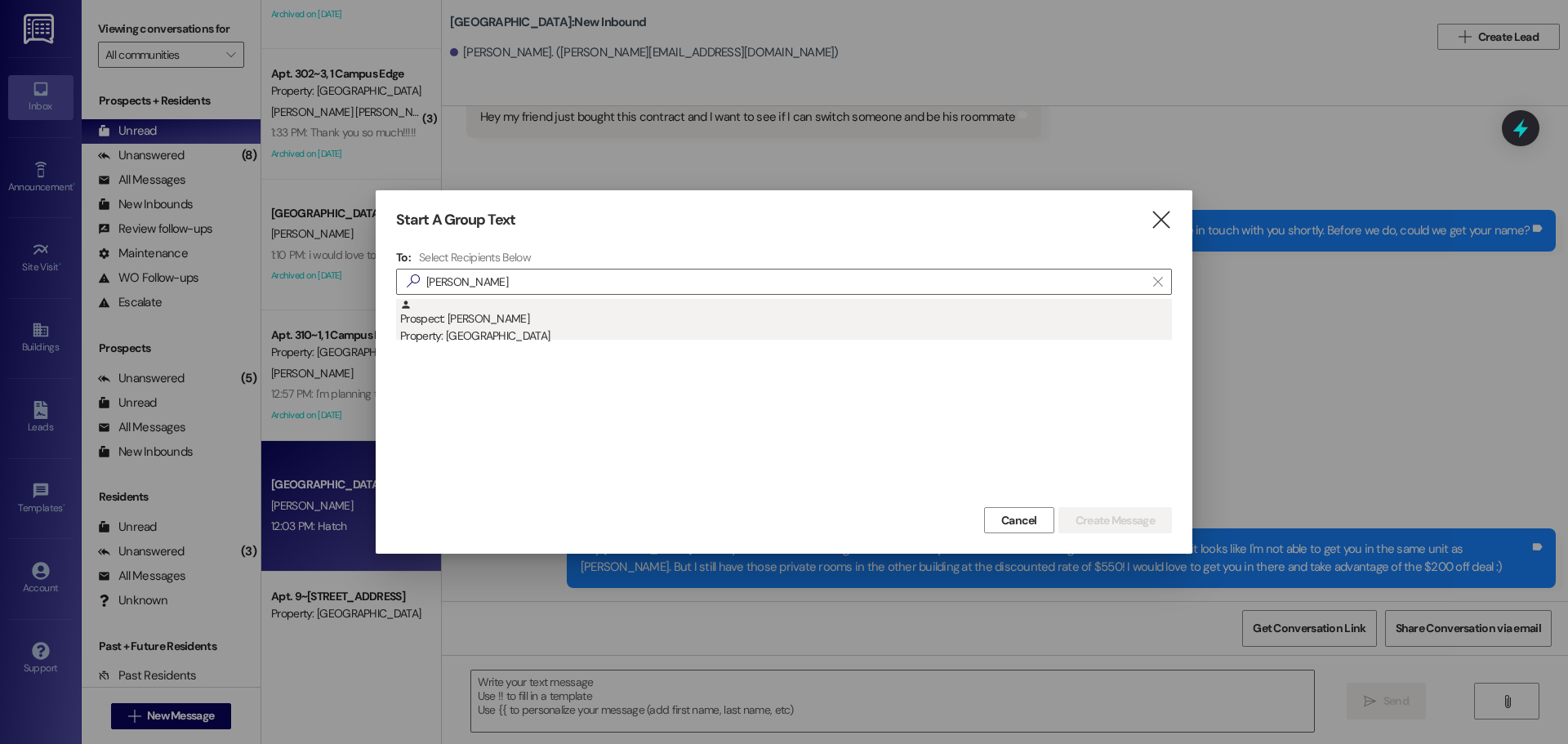
drag, startPoint x: 500, startPoint y: 341, endPoint x: 1090, endPoint y: 433, distance: 597.1
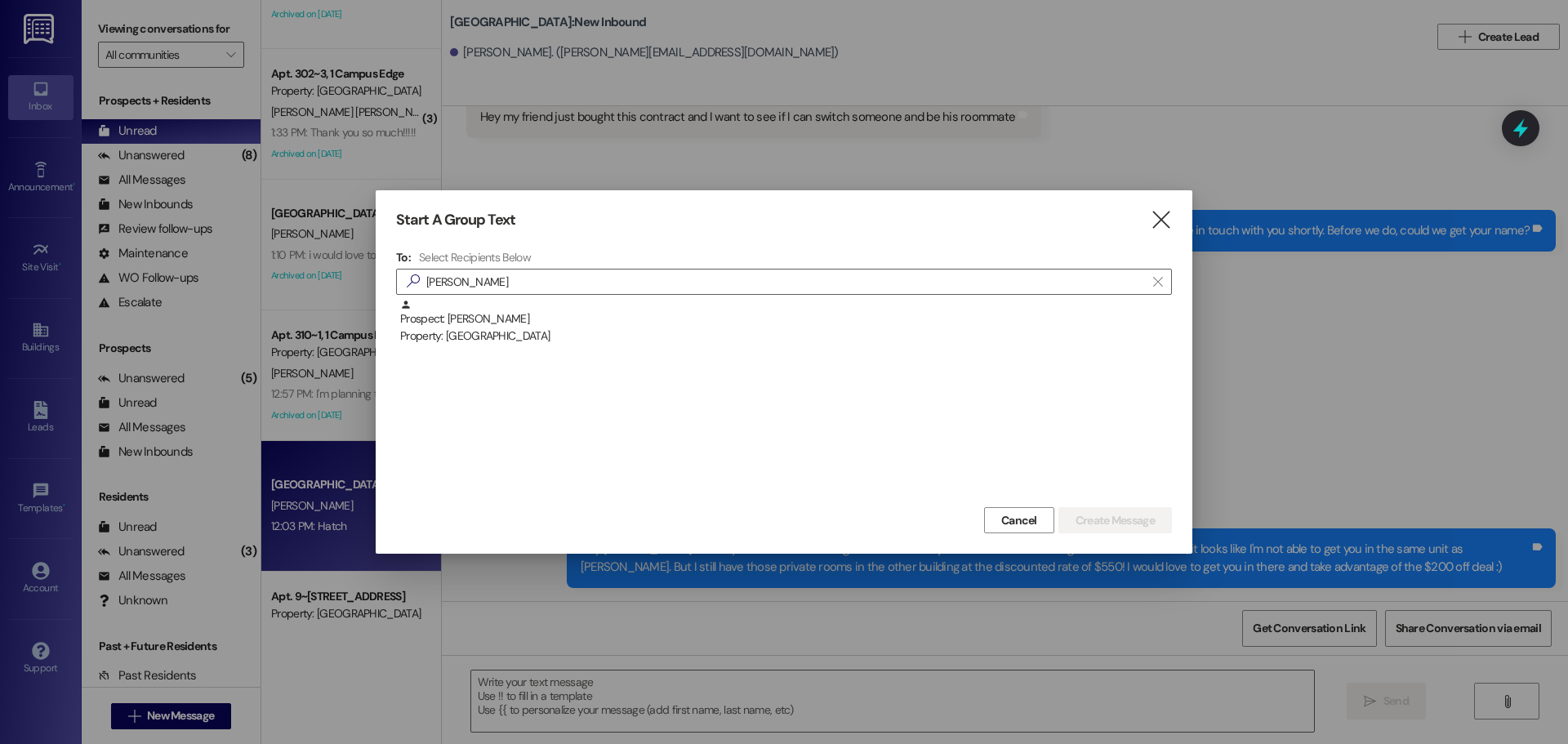
click at [501, 341] on div "Property: [GEOGRAPHIC_DATA]" at bounding box center [786, 336] width 772 height 17
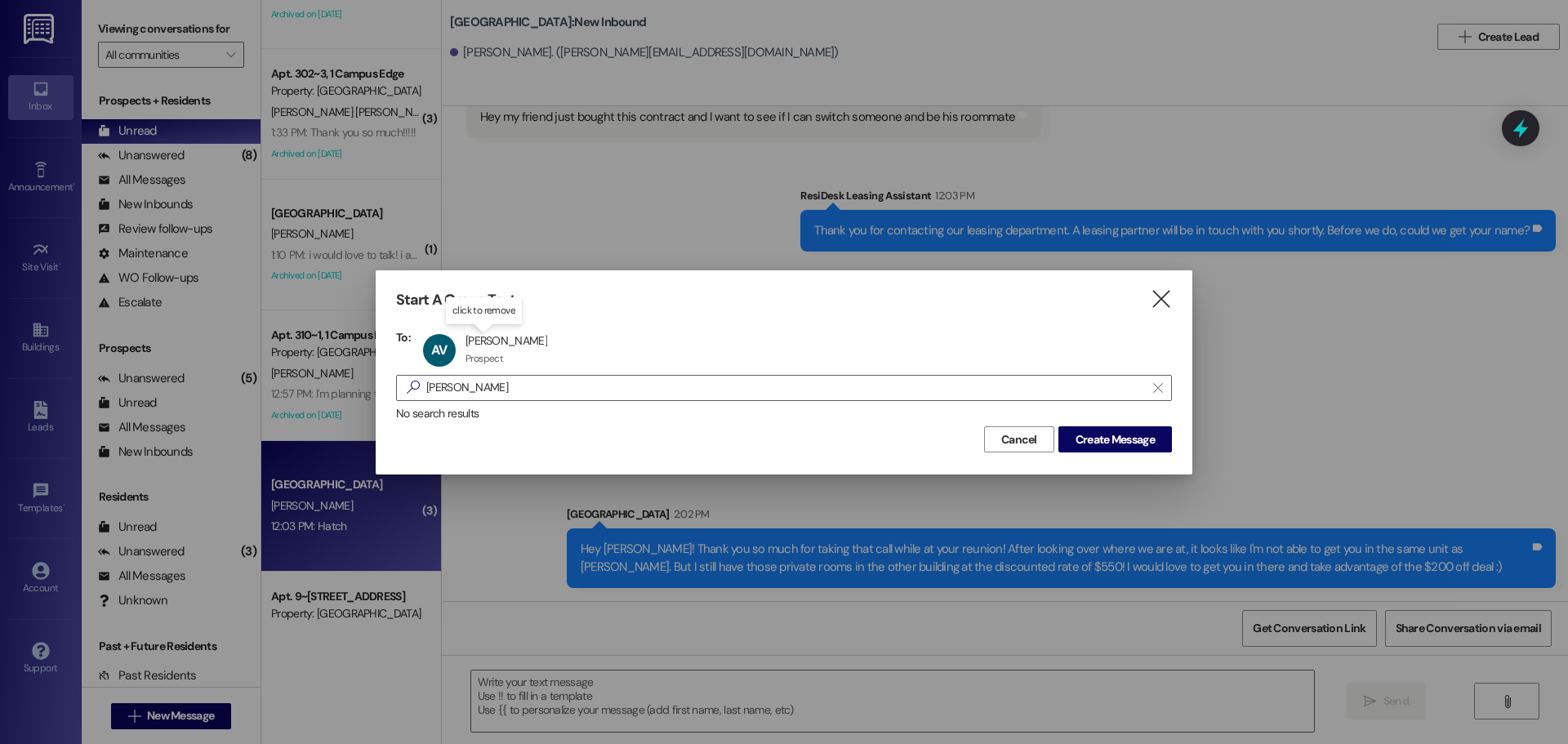
click at [1171, 455] on div "Start A Group Text  To: AV [PERSON_NAME] [PERSON_NAME] Prospect Prospect click…" at bounding box center [784, 372] width 817 height 204
click at [1166, 445] on button "Create Message" at bounding box center [1114, 440] width 113 height 26
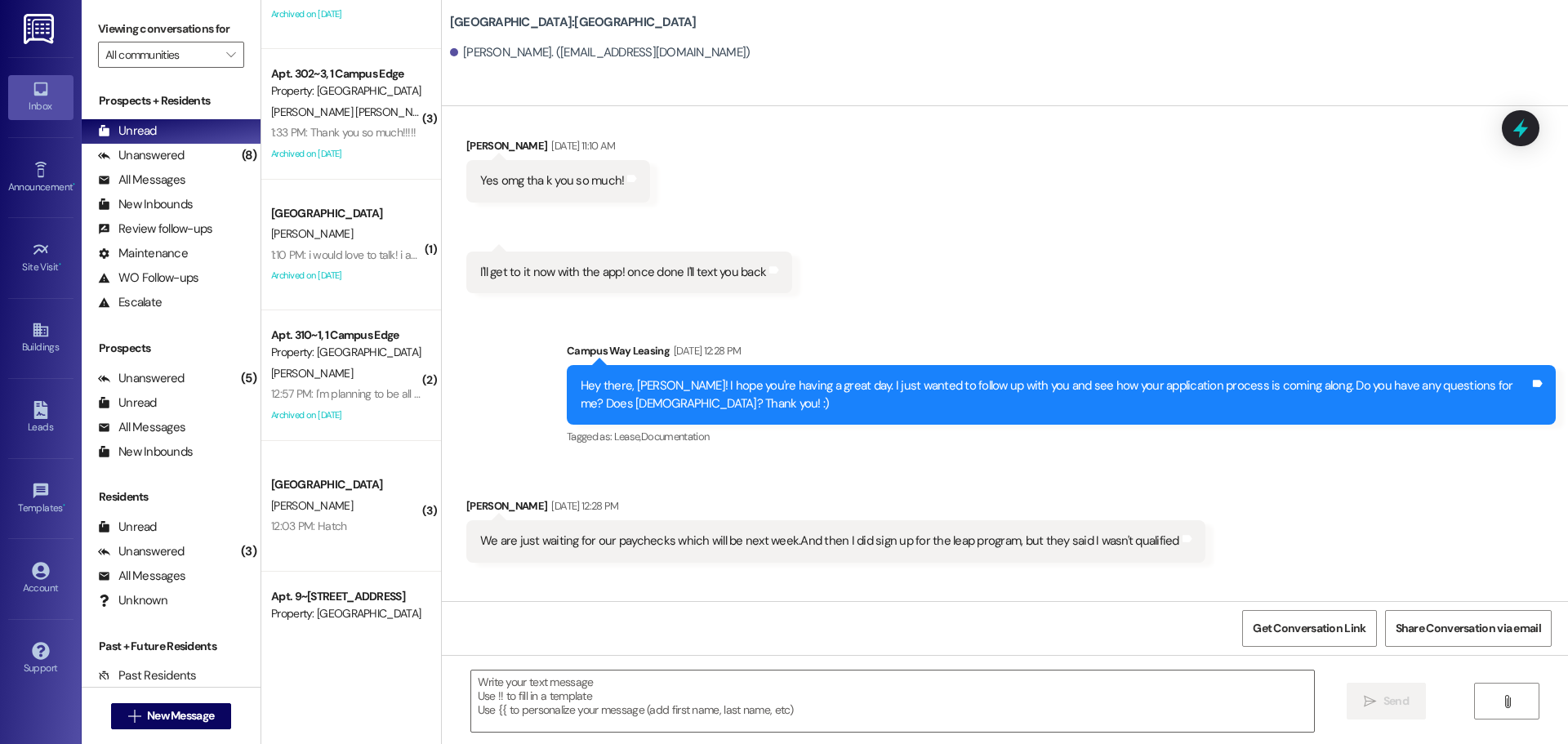
scroll to position [321, 0]
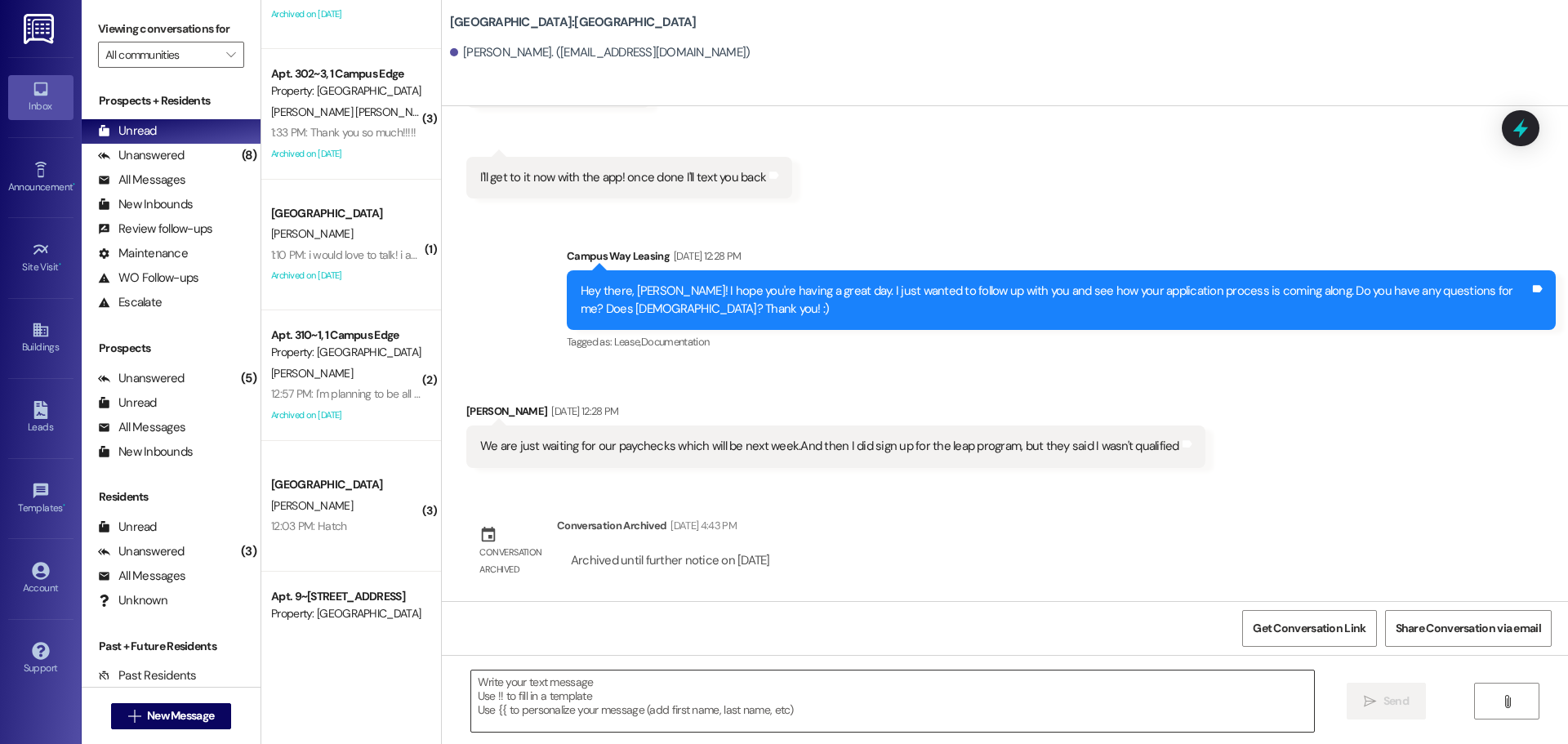
click at [625, 713] on textarea at bounding box center [892, 701] width 843 height 61
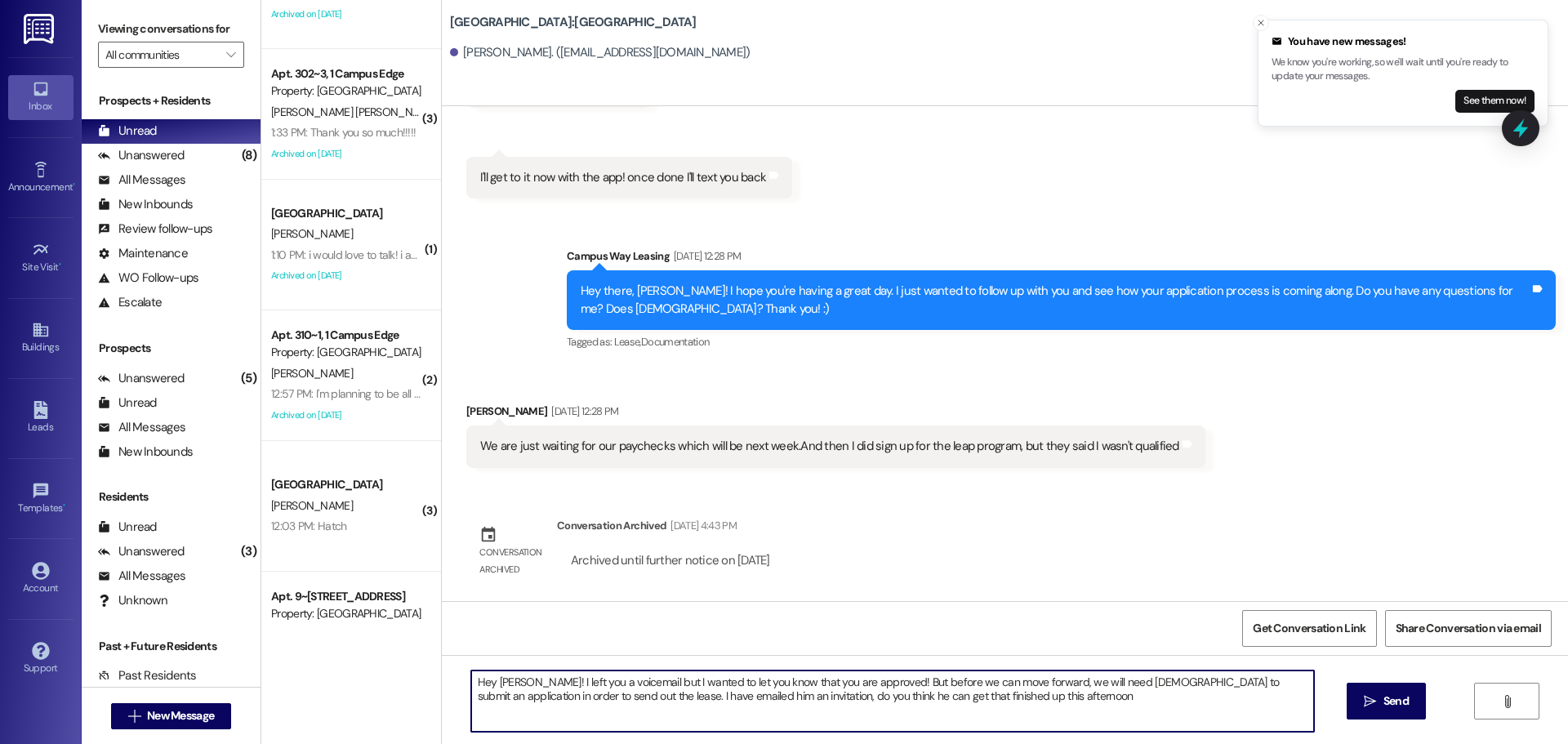
type textarea "Hey [PERSON_NAME]! I left you a voicemail but I wanted to let you know that you…"
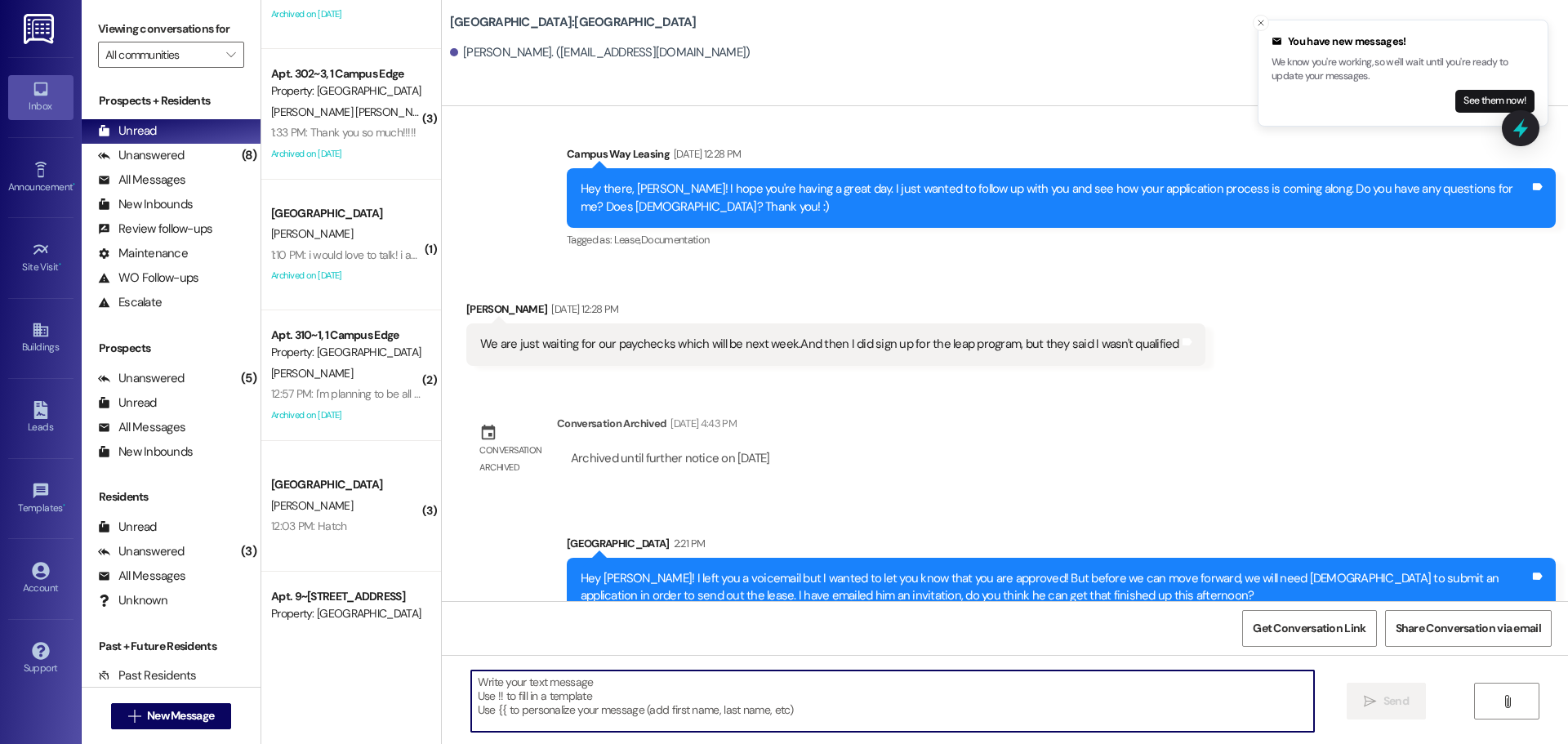
scroll to position [452, 0]
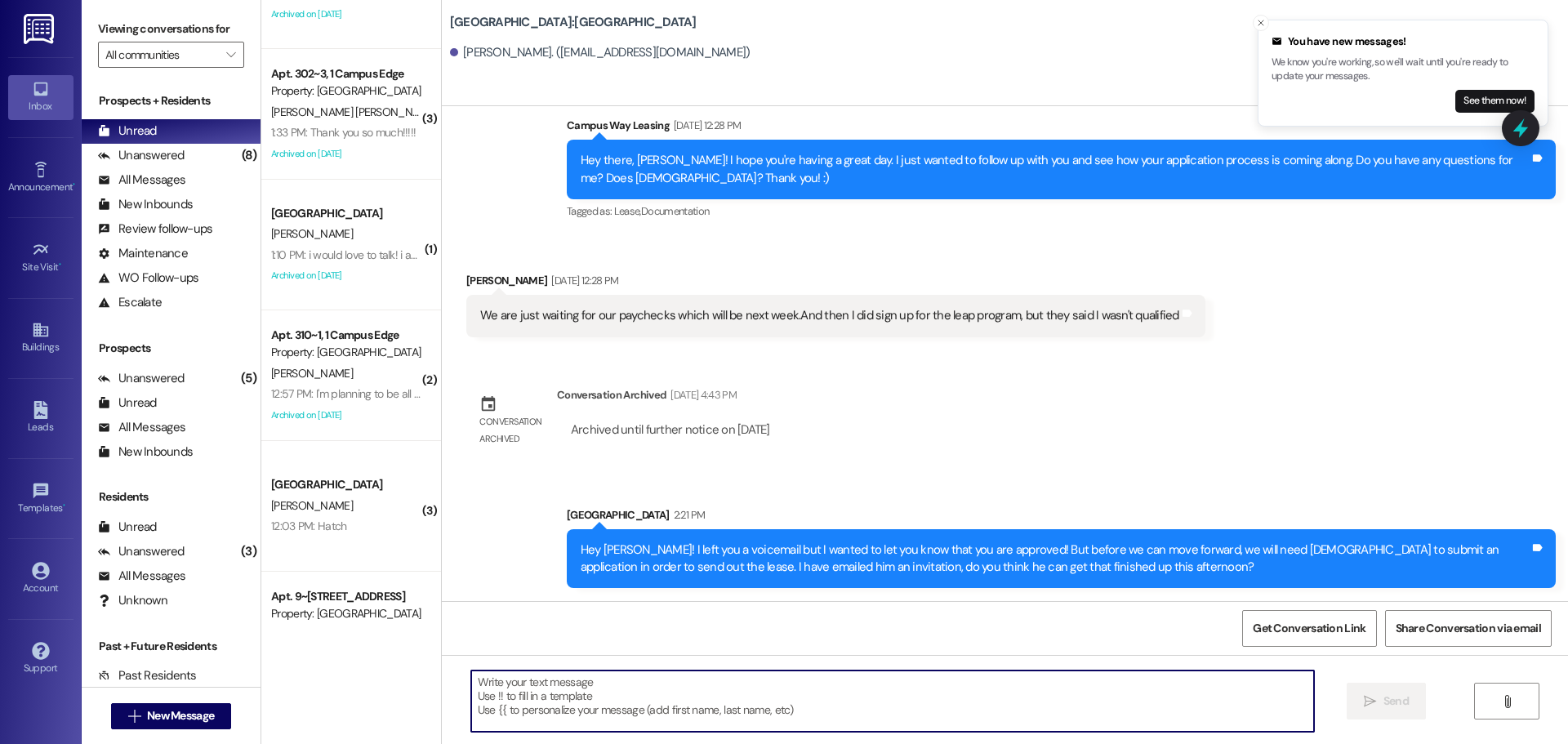
click at [908, 559] on div "Hey [PERSON_NAME]! I left you a voicemail but I wanted to let you know that you…" at bounding box center [1056, 559] width 949 height 35
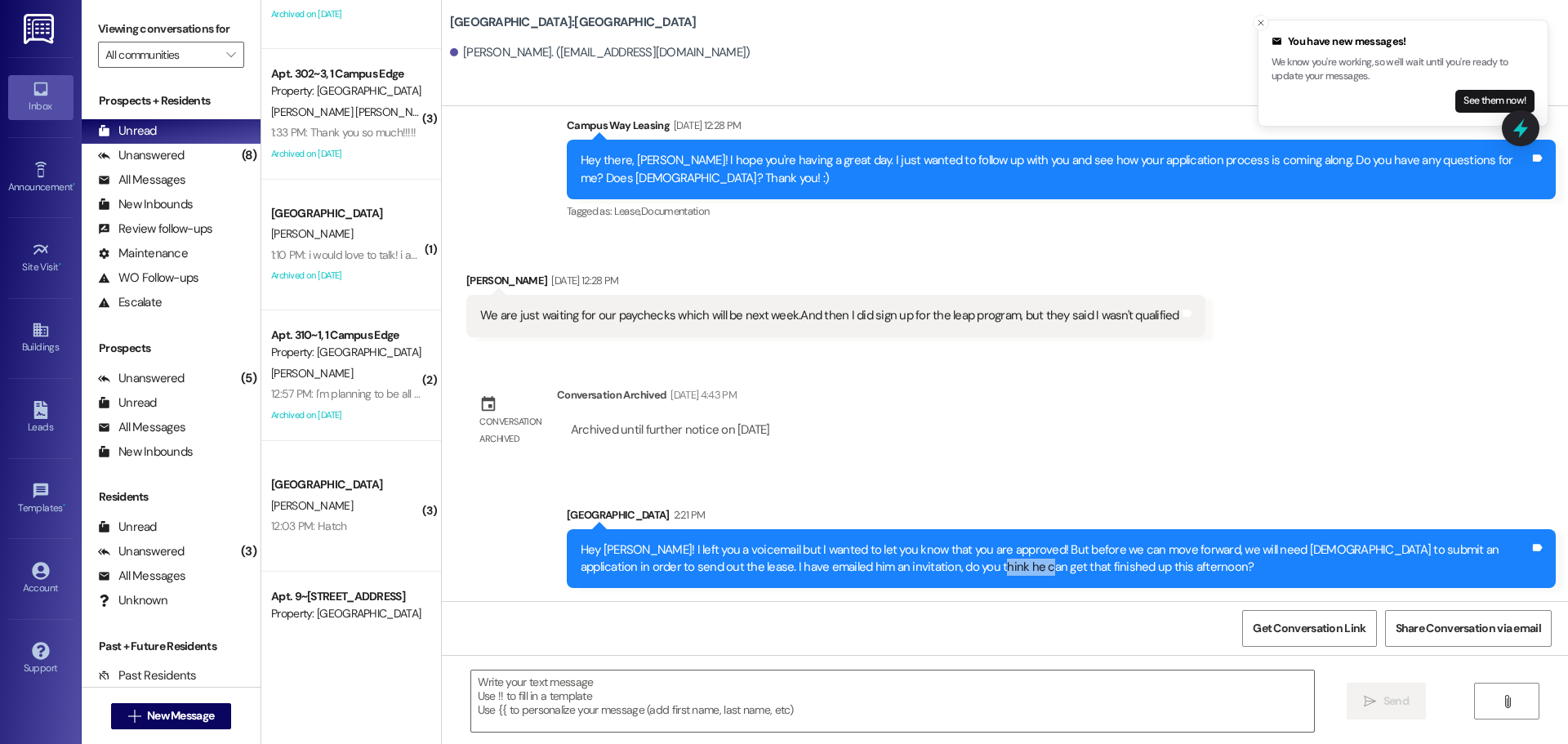
click at [908, 559] on div "Hey [PERSON_NAME]! I left you a voicemail but I wanted to let you know that you…" at bounding box center [1056, 559] width 949 height 35
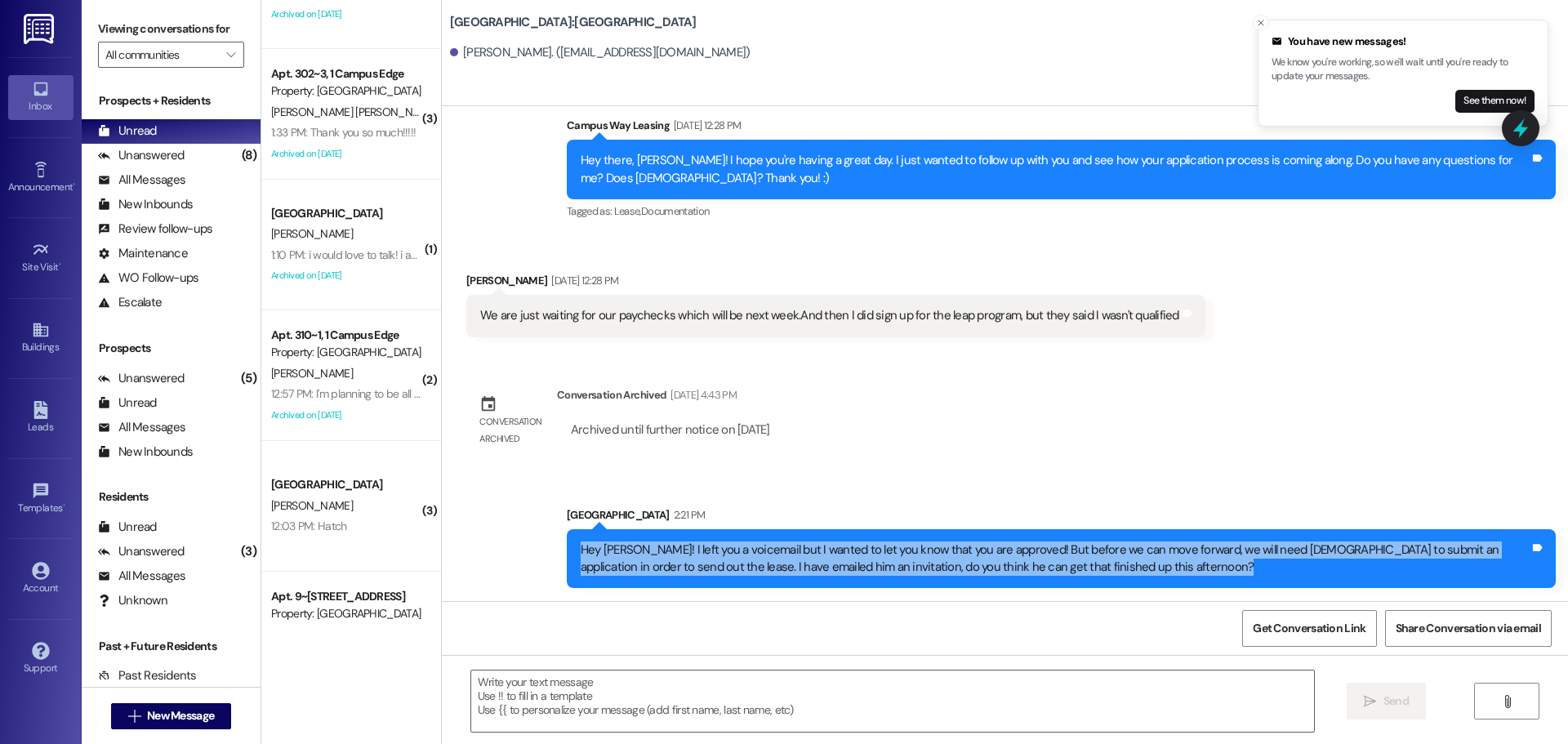
click at [908, 559] on div "Hey [PERSON_NAME]! I left you a voicemail but I wanted to let you know that you…" at bounding box center [1056, 559] width 949 height 35
copy div "Hey [PERSON_NAME]! I left you a voicemail but I wanted to let you know that you…"
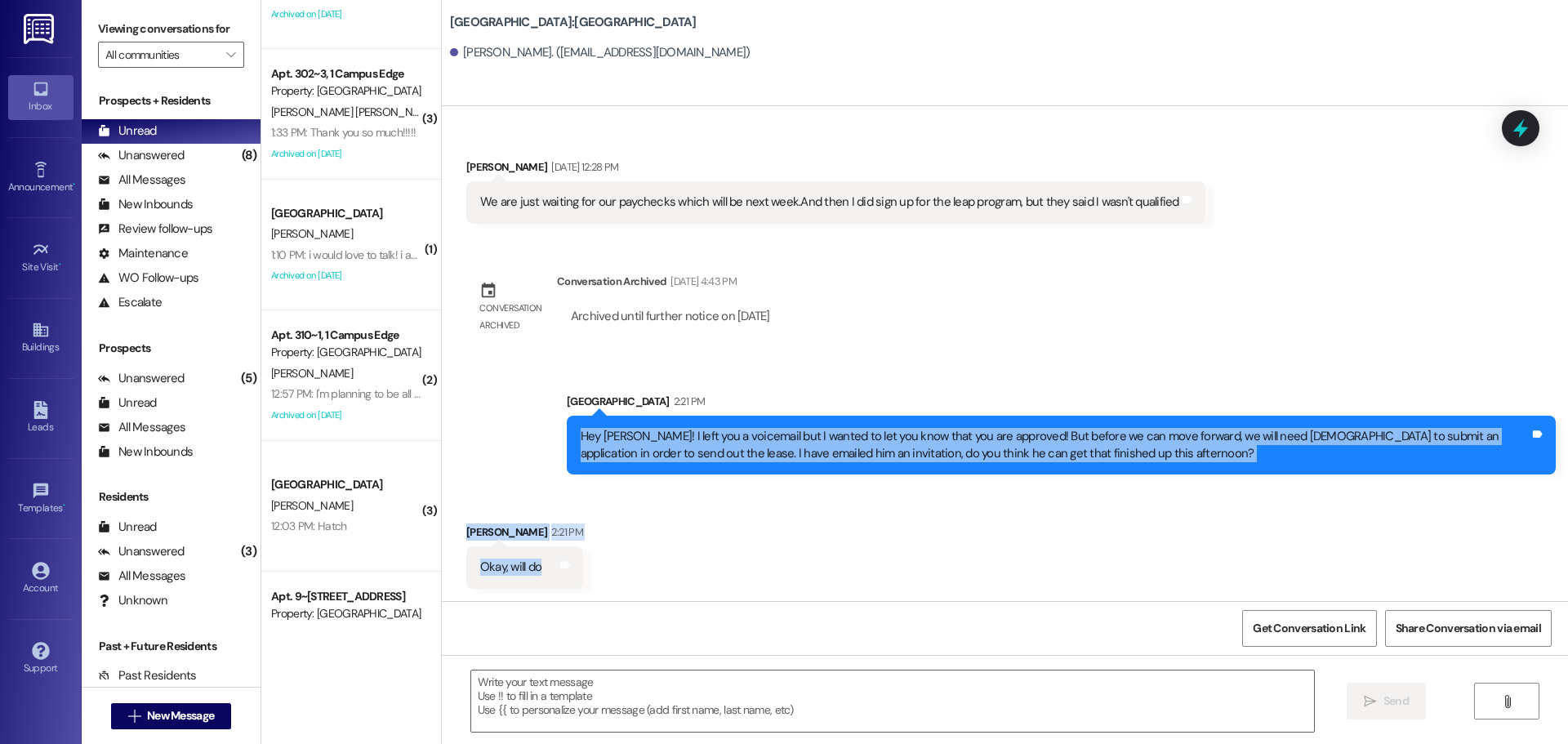
scroll to position [566, 0]
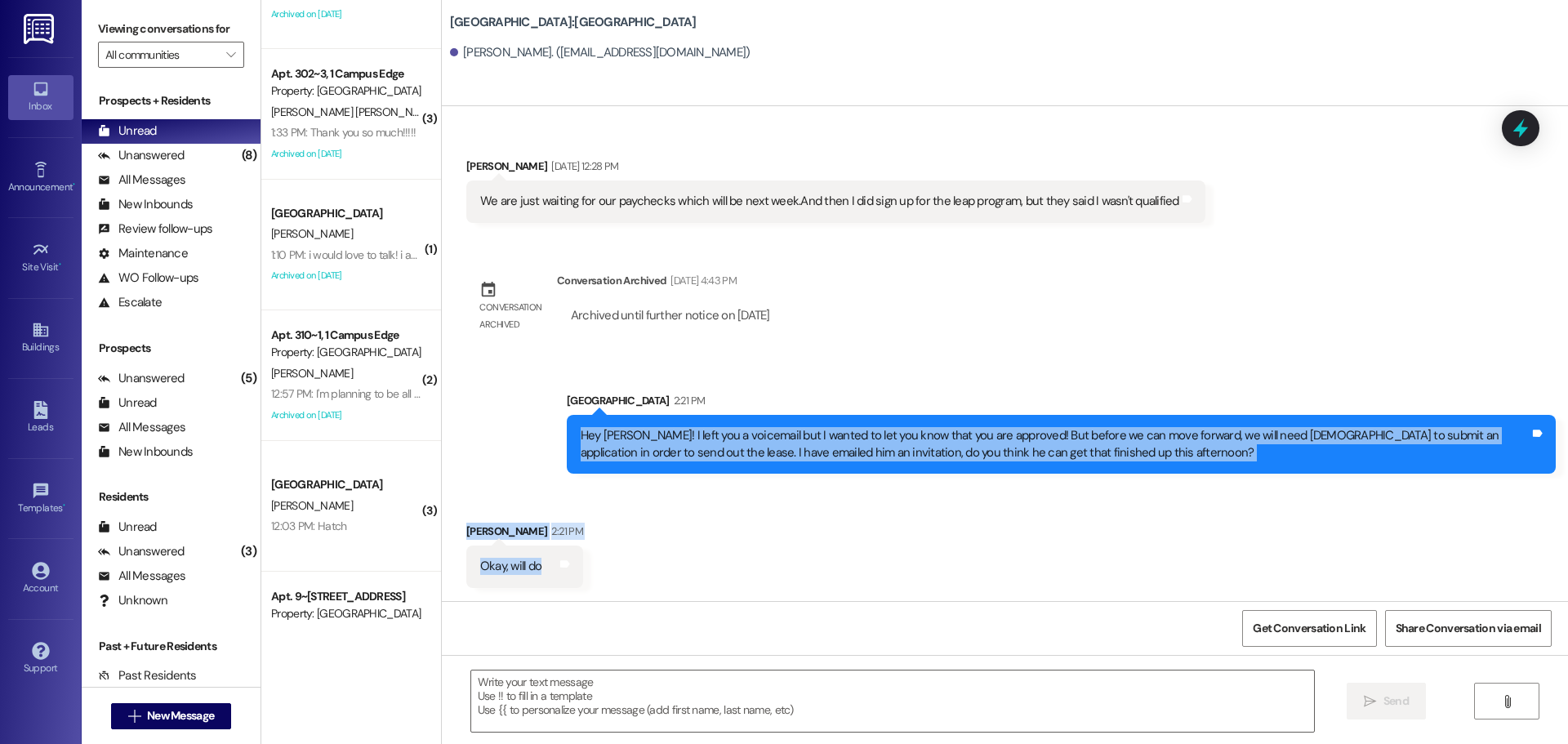
click at [657, 565] on div "Received via SMS [PERSON_NAME] 2:21 PM Okay, will do Tags and notes" at bounding box center [1005, 543] width 1126 height 113
click at [670, 549] on div "Received via SMS [PERSON_NAME] 2:21 PM Okay, will do Tags and notes" at bounding box center [1005, 543] width 1126 height 113
click at [529, 475] on div "Sent via [GEOGRAPHIC_DATA] 2:21 PM Hey [PERSON_NAME]! I left you a voicemail bu…" at bounding box center [1005, 421] width 1126 height 132
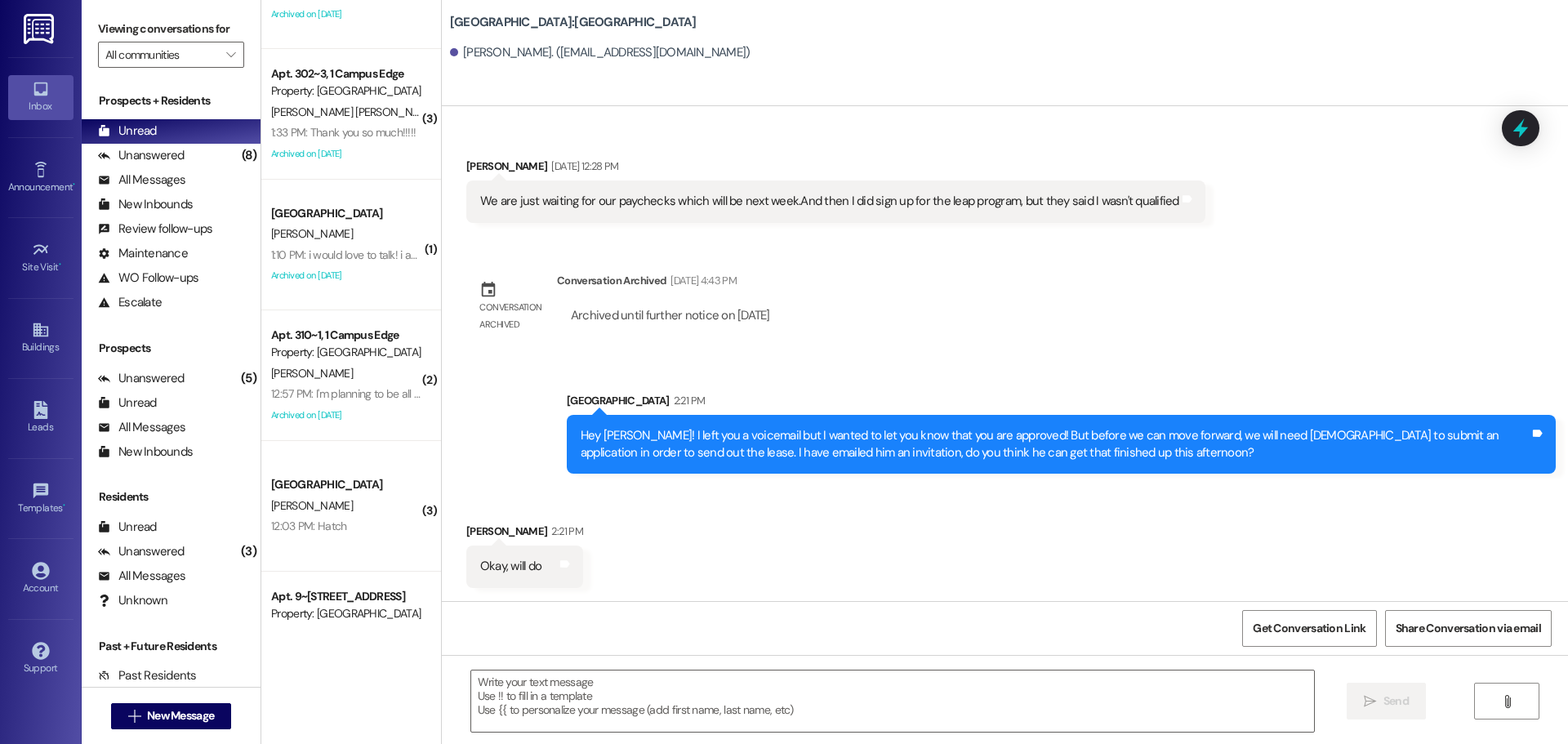
drag, startPoint x: 486, startPoint y: 488, endPoint x: 536, endPoint y: 530, distance: 65.3
click at [488, 486] on div "Received via SMS [PERSON_NAME] 2:21 PM Okay, will do Tags and notes" at bounding box center [1005, 543] width 1126 height 113
click at [581, 712] on textarea at bounding box center [892, 701] width 843 height 61
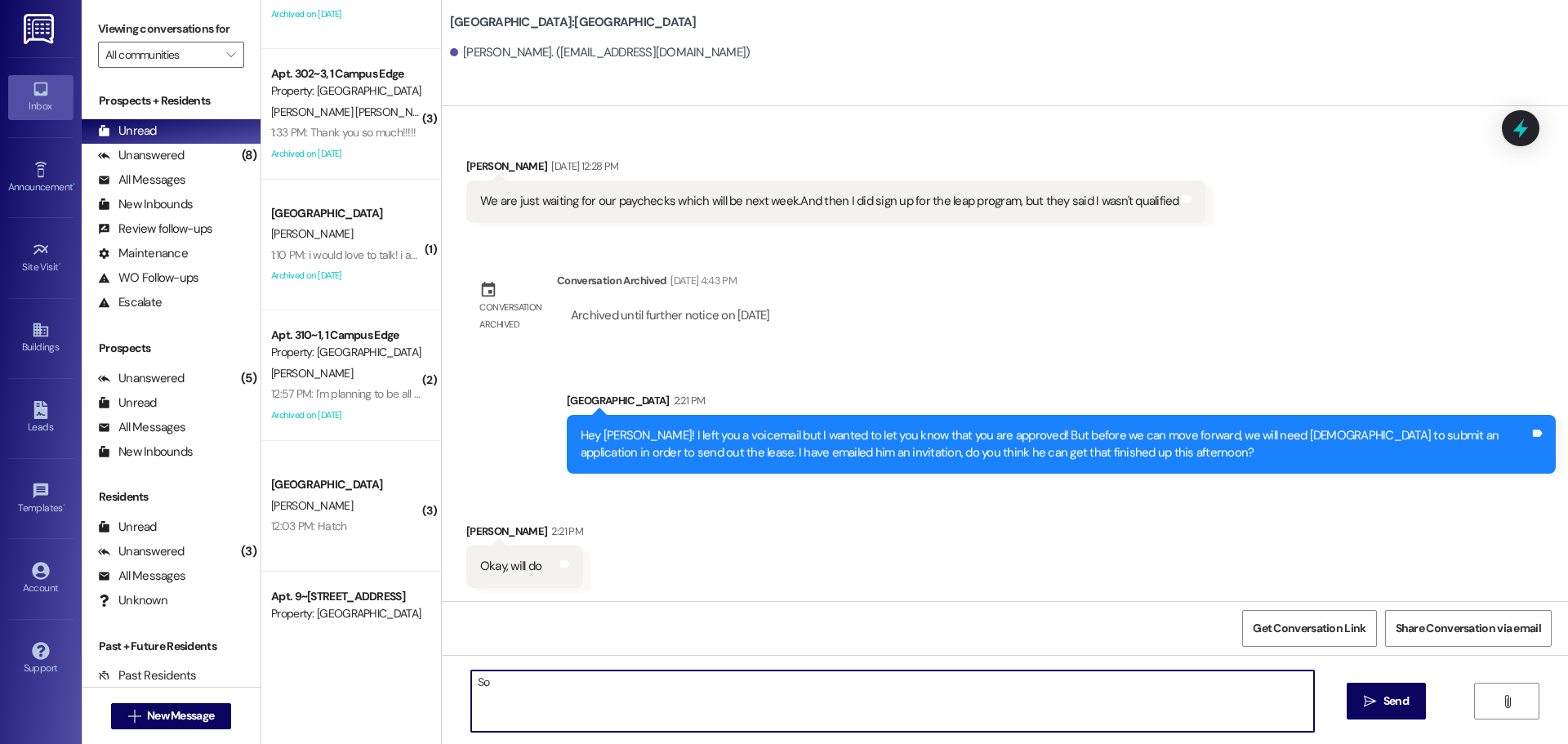
type textarea "S"
type textarea "Sounds good! The sooner the better so we can get you that lease :D"
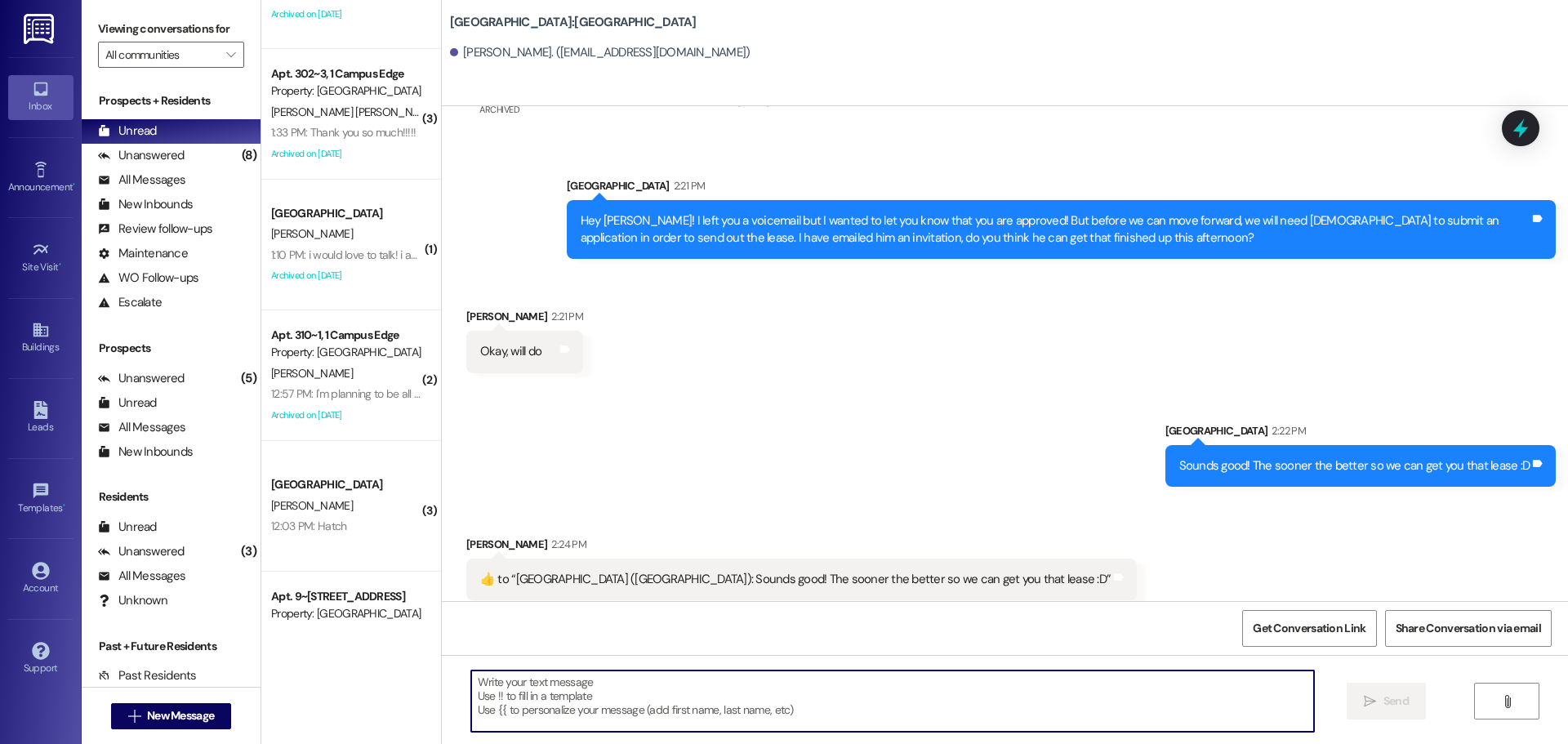
scroll to position [793, 0]
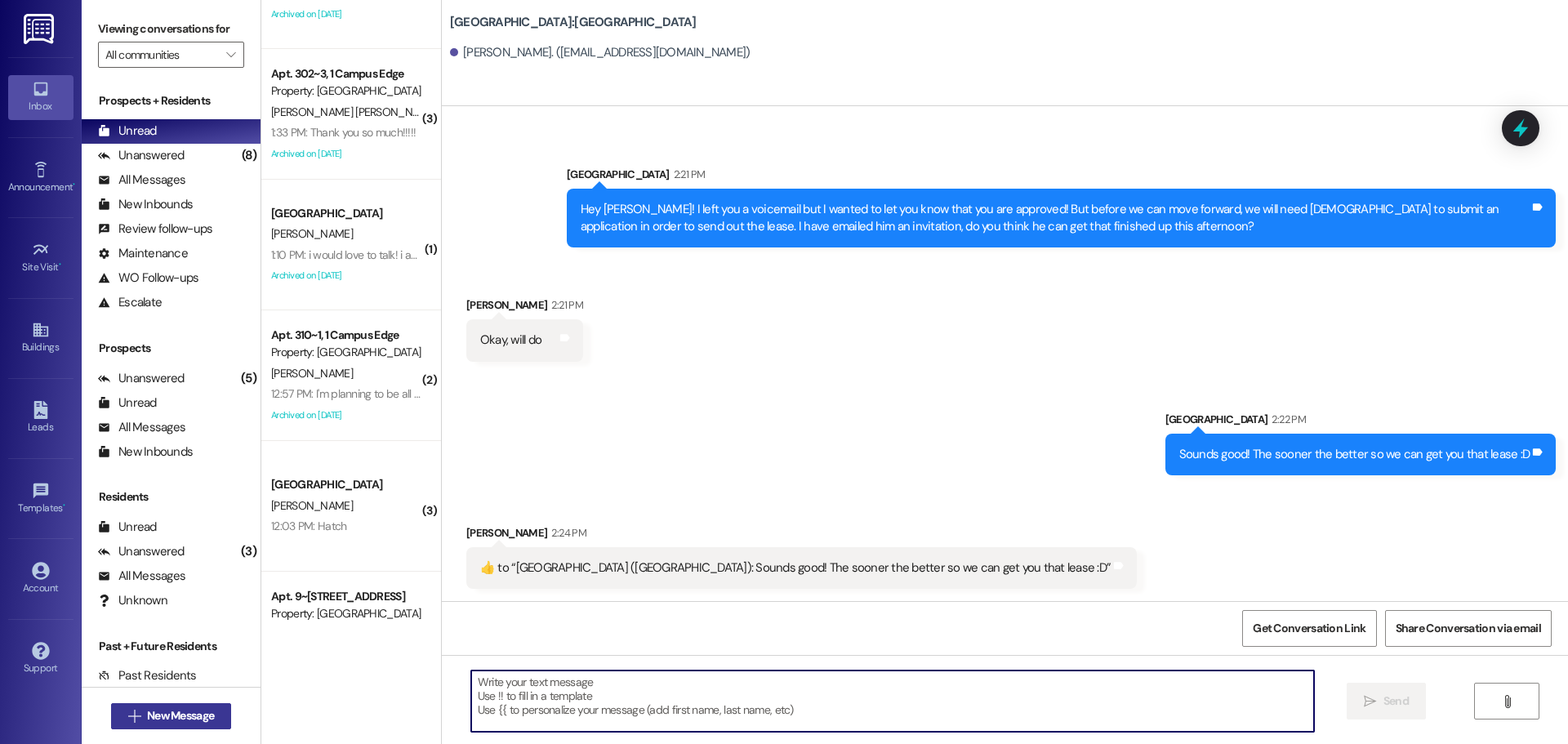
click at [128, 715] on icon "" at bounding box center [134, 717] width 13 height 13
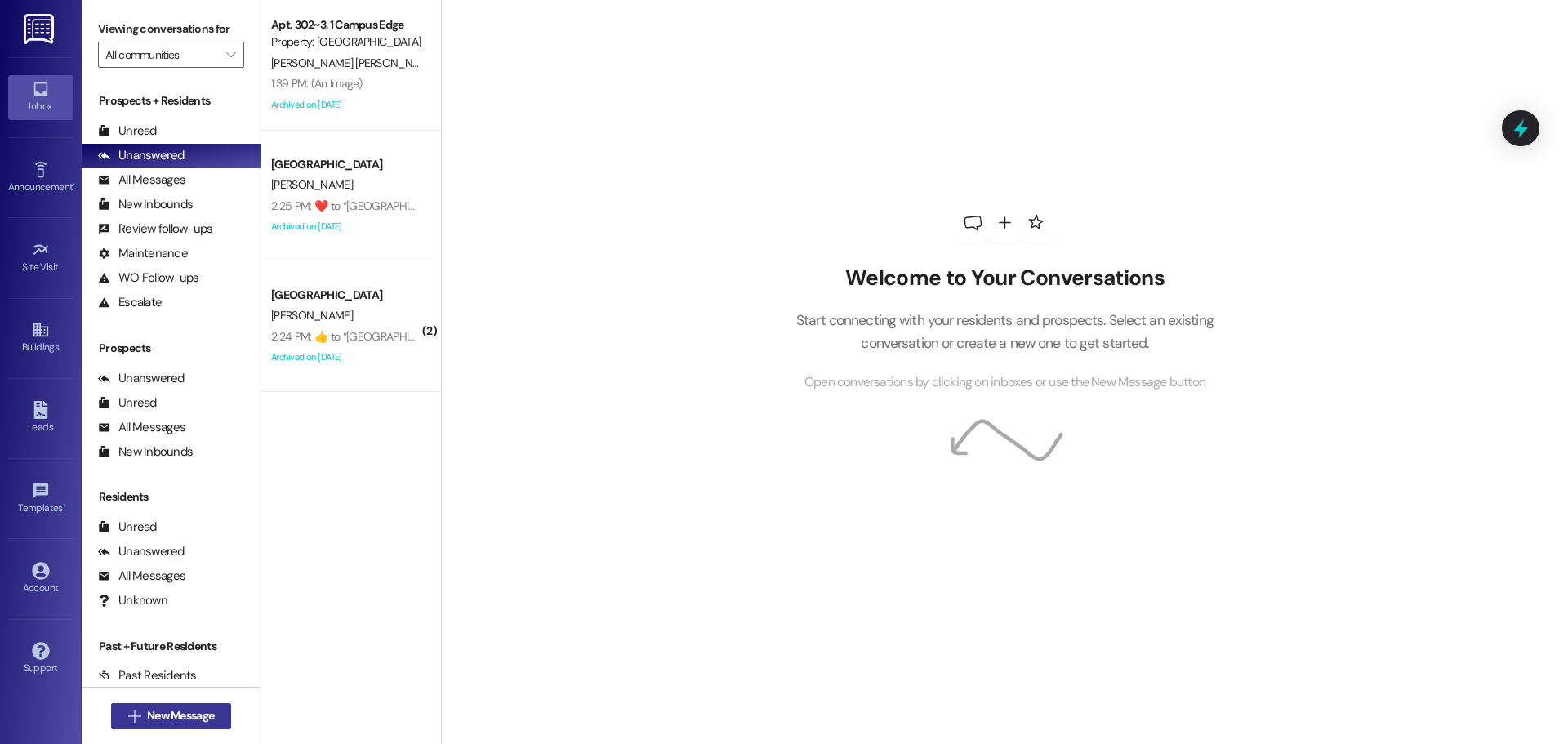
click at [147, 721] on span "New Message" at bounding box center [180, 716] width 67 height 17
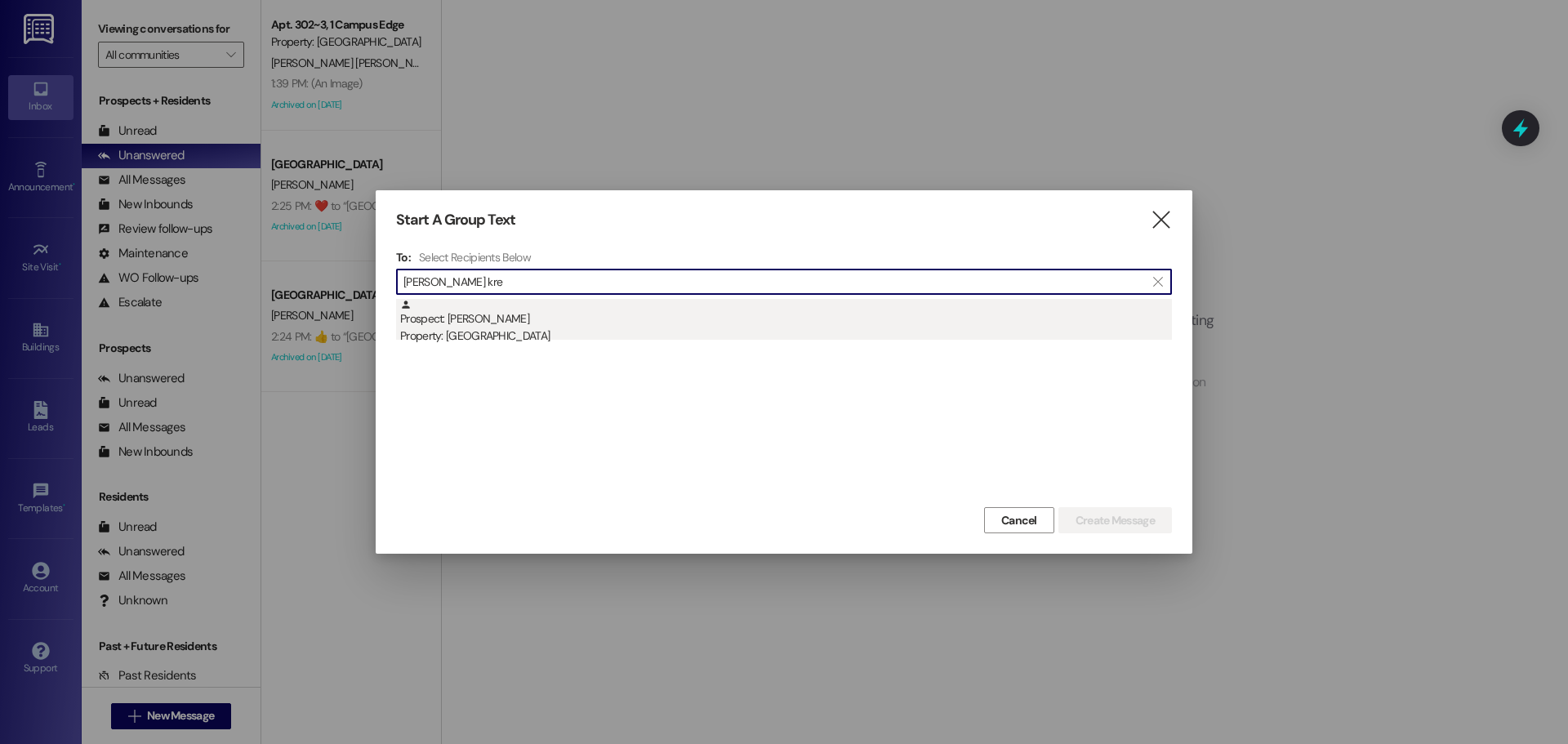
type input "[PERSON_NAME] kre"
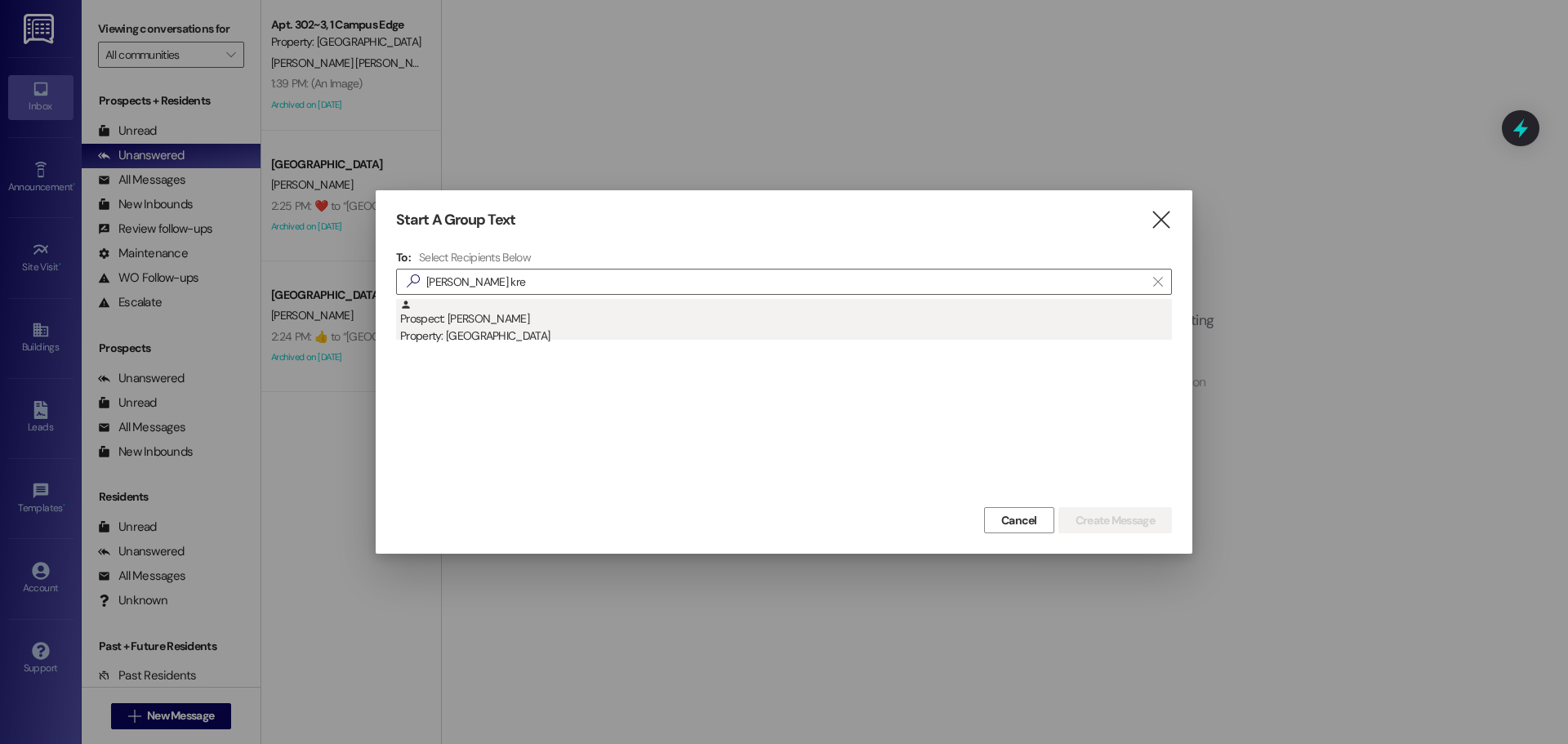
click at [503, 338] on div "Property: [GEOGRAPHIC_DATA]" at bounding box center [786, 336] width 772 height 17
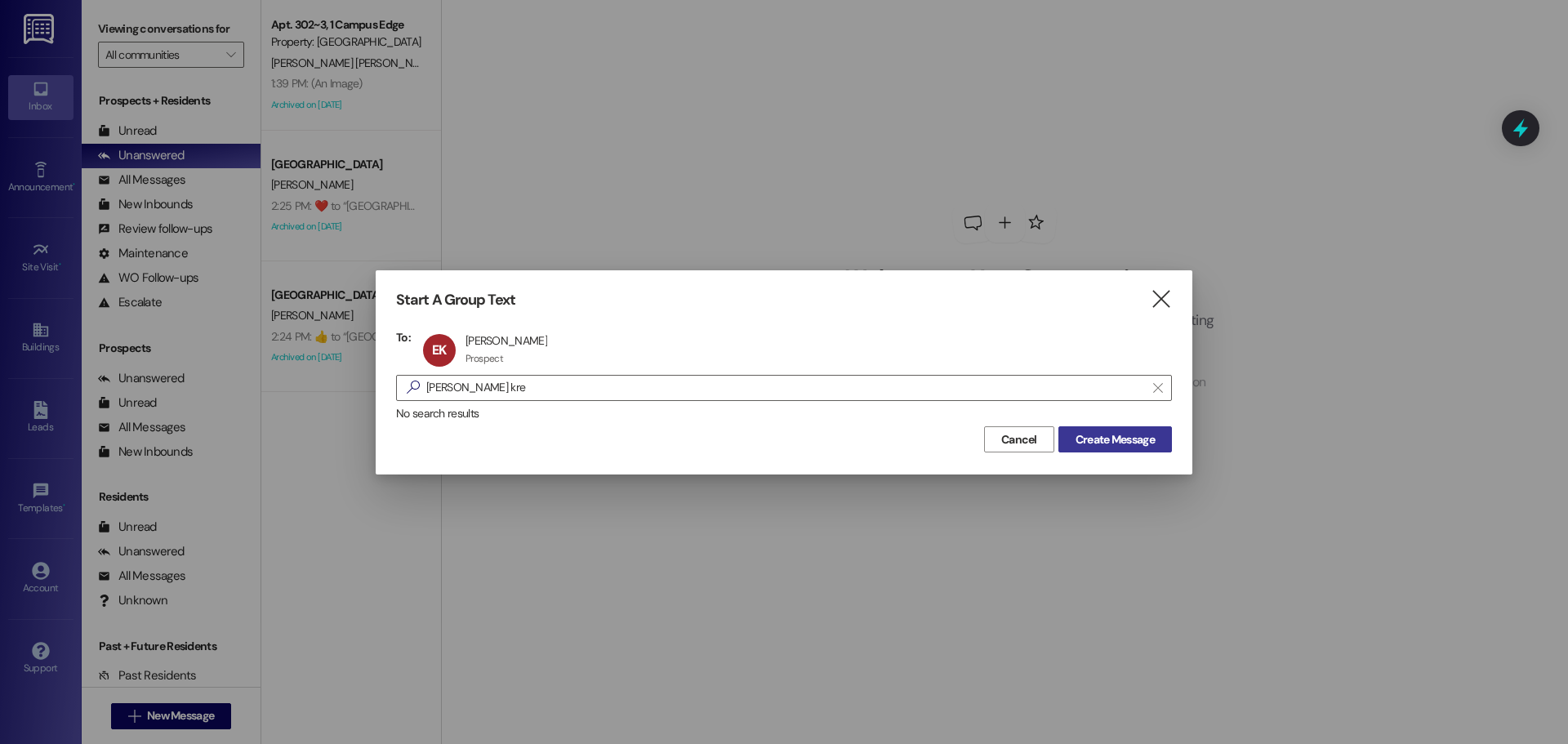
click at [1120, 436] on span "Create Message" at bounding box center [1115, 440] width 79 height 17
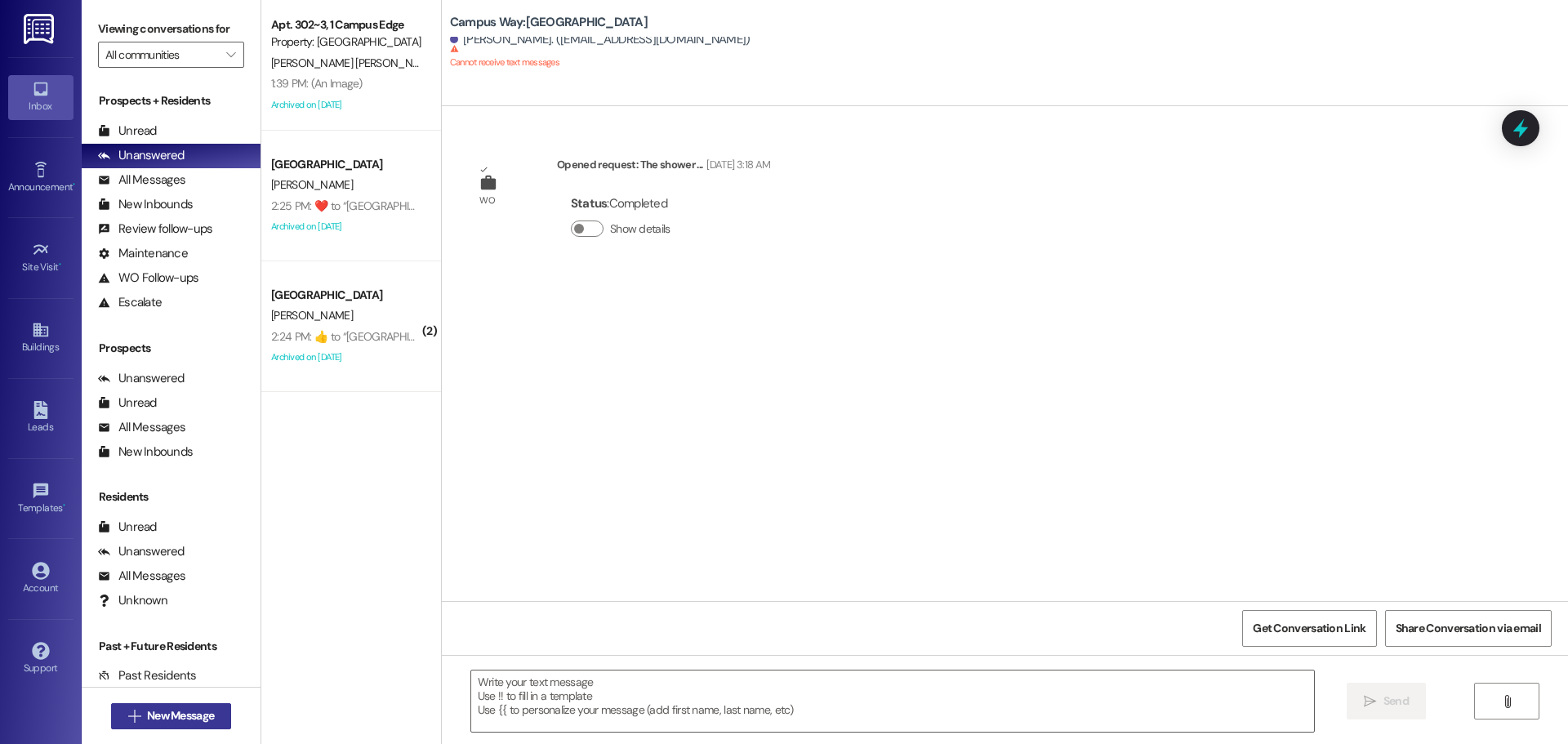
click at [172, 721] on span "New Message" at bounding box center [180, 716] width 67 height 17
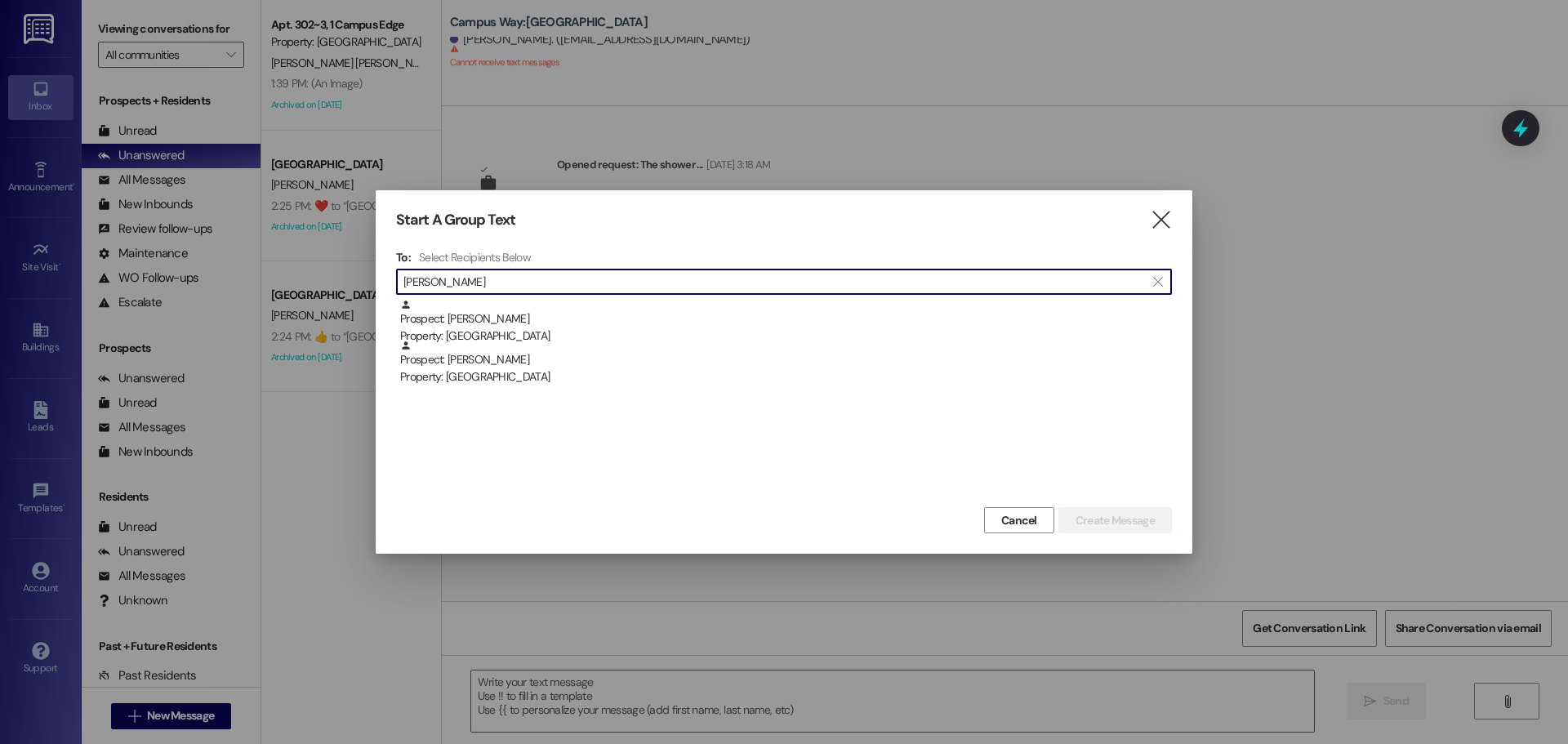
type input "gabriel sul"
click at [280, 669] on div at bounding box center [784, 372] width 1568 height 744
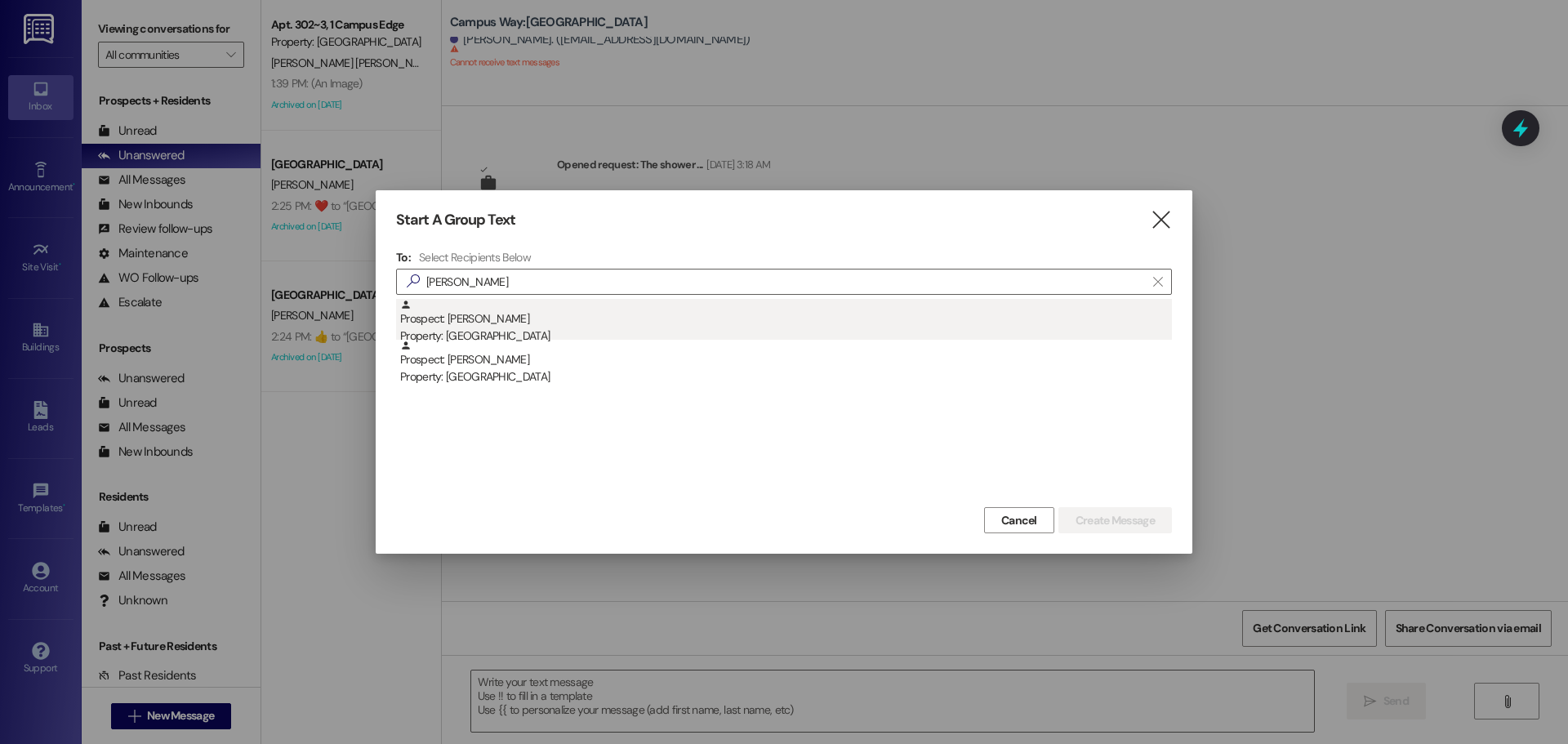
click at [544, 318] on div "Prospect: Gabriel Sulbaran Property: East Pointe" at bounding box center [786, 323] width 772 height 47
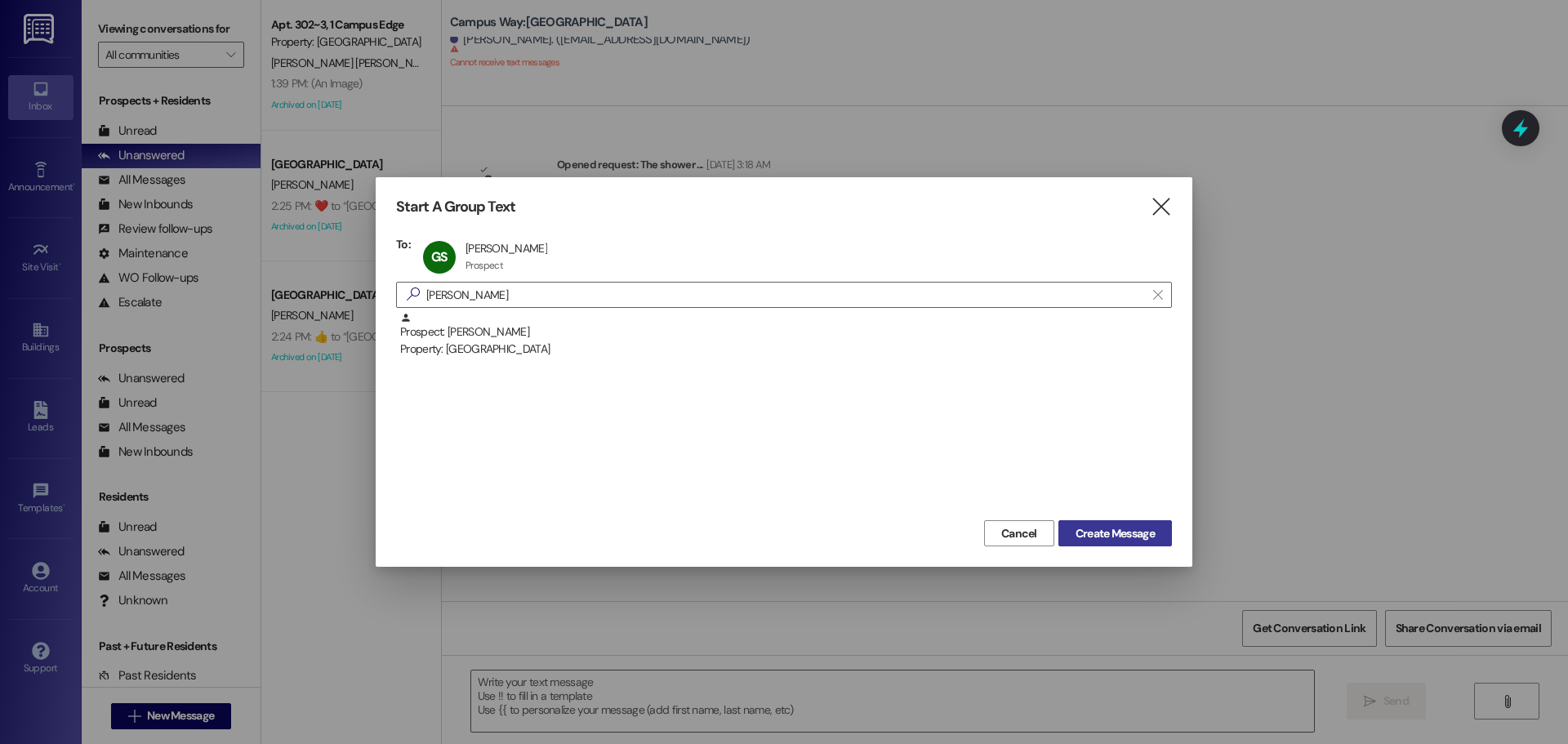
drag, startPoint x: 1115, startPoint y: 541, endPoint x: 1109, endPoint y: 534, distance: 9.2
click at [1110, 535] on span "Create Message" at bounding box center [1115, 533] width 79 height 17
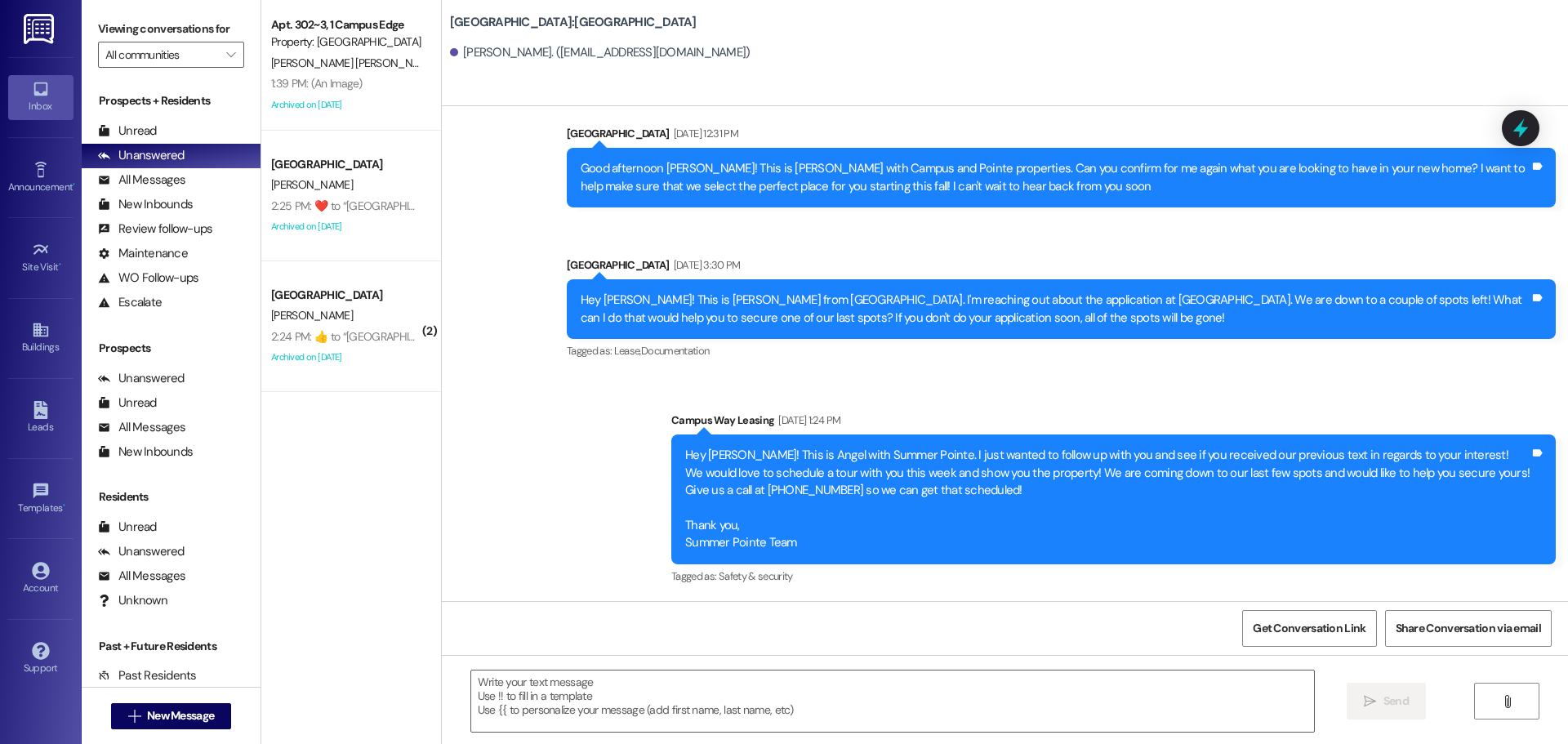
scroll to position [736, 0]
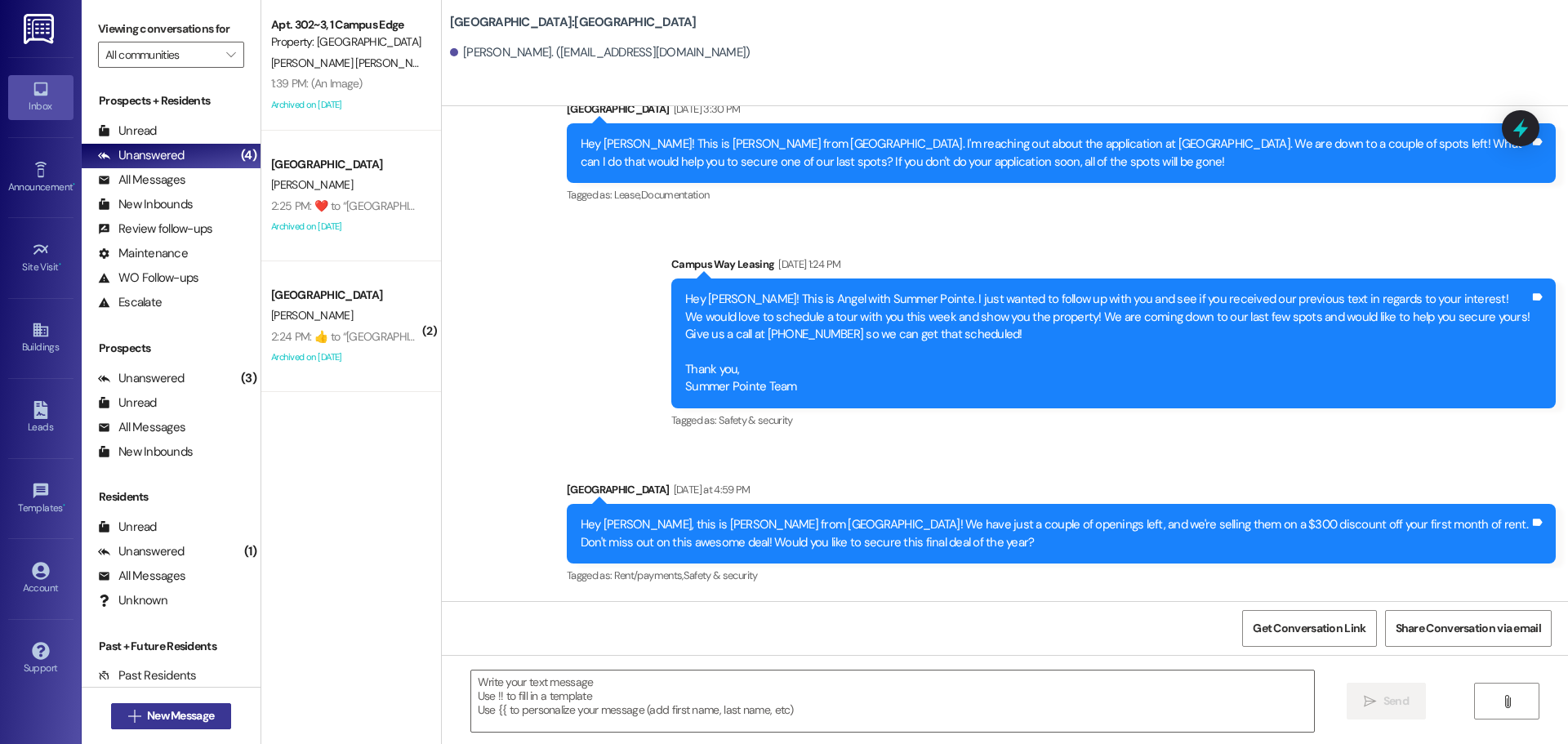
click at [177, 713] on span "New Message" at bounding box center [180, 716] width 67 height 17
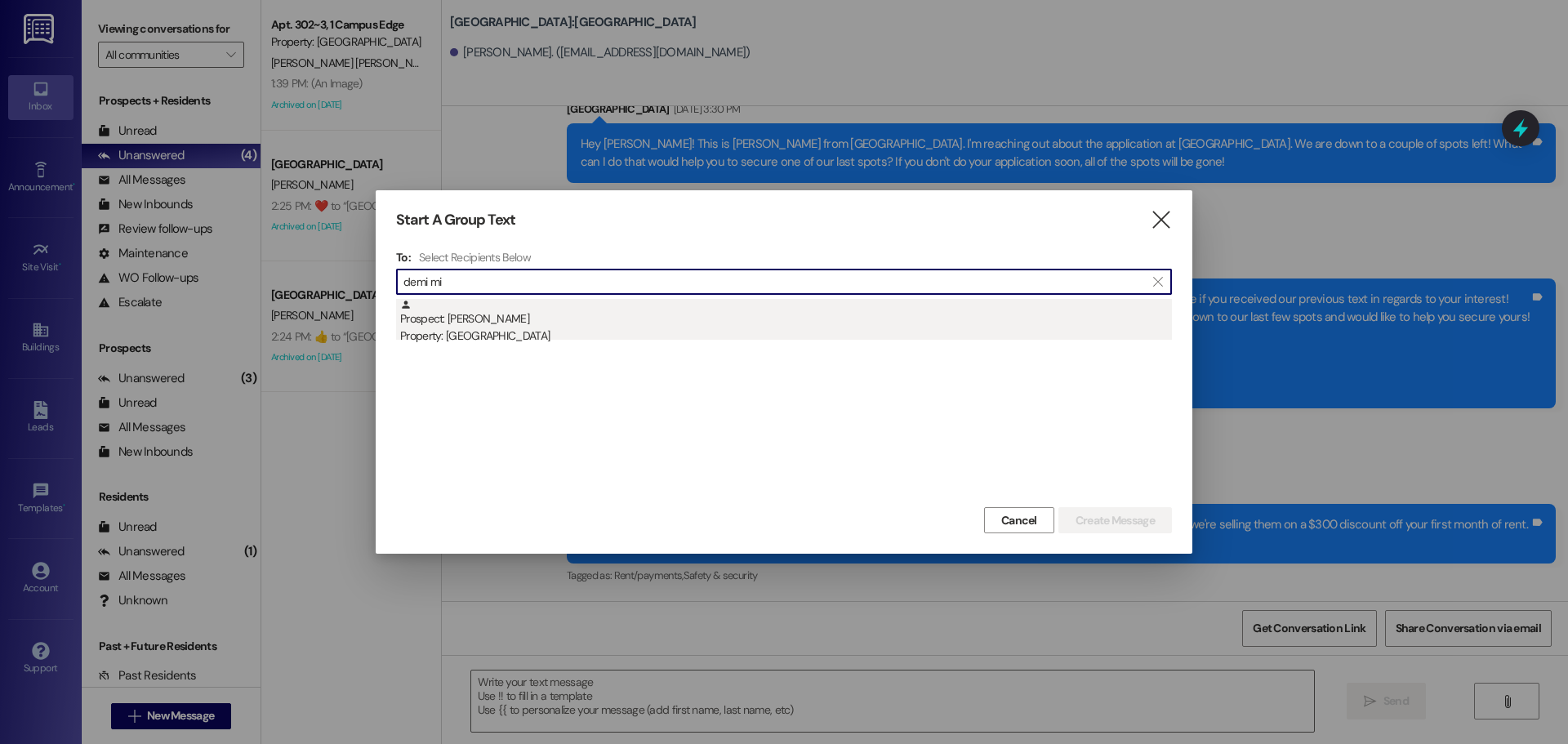
type input "demi mi"
click at [517, 335] on div "Property: [GEOGRAPHIC_DATA]" at bounding box center [786, 336] width 772 height 17
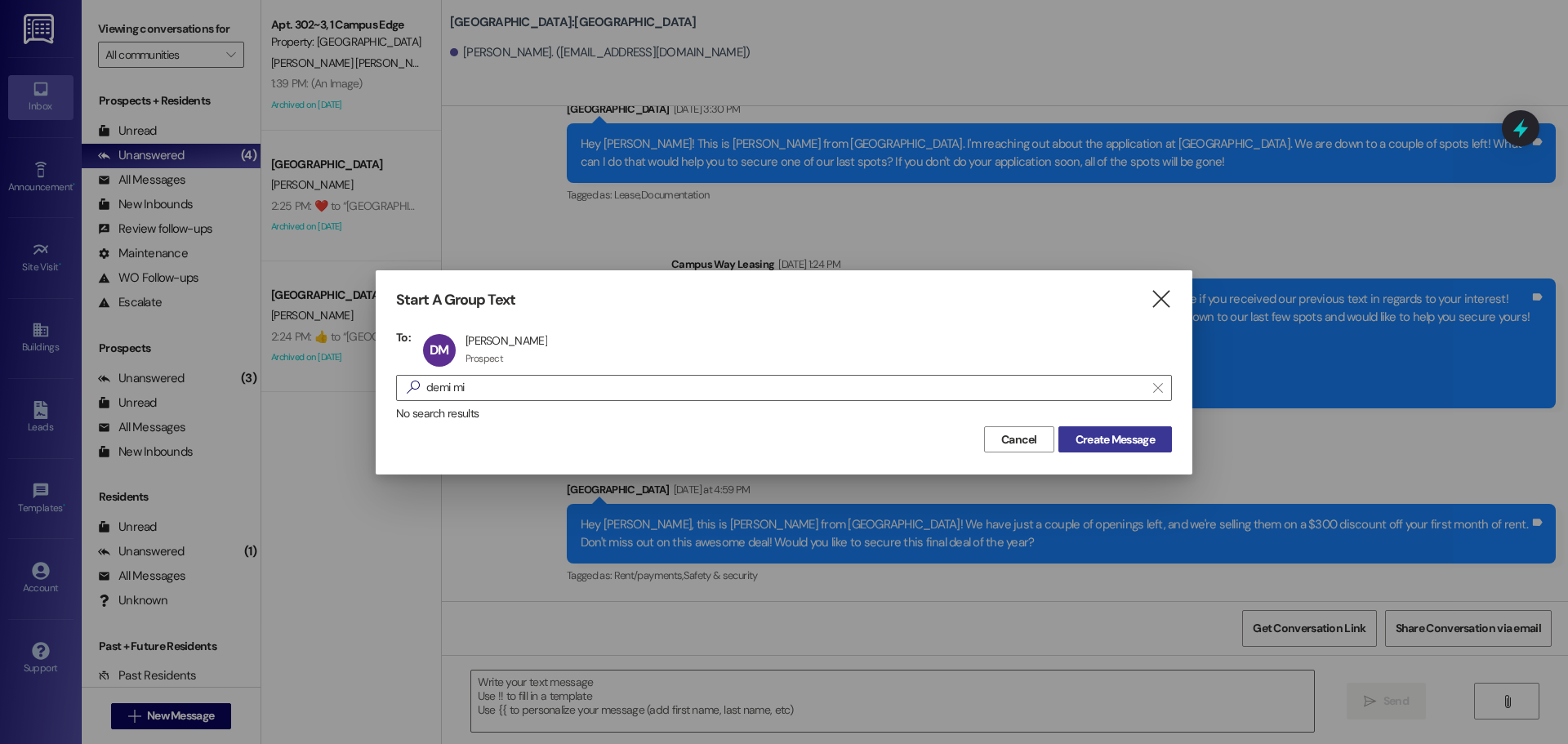
click at [1092, 453] on button "Create Message" at bounding box center [1114, 440] width 113 height 26
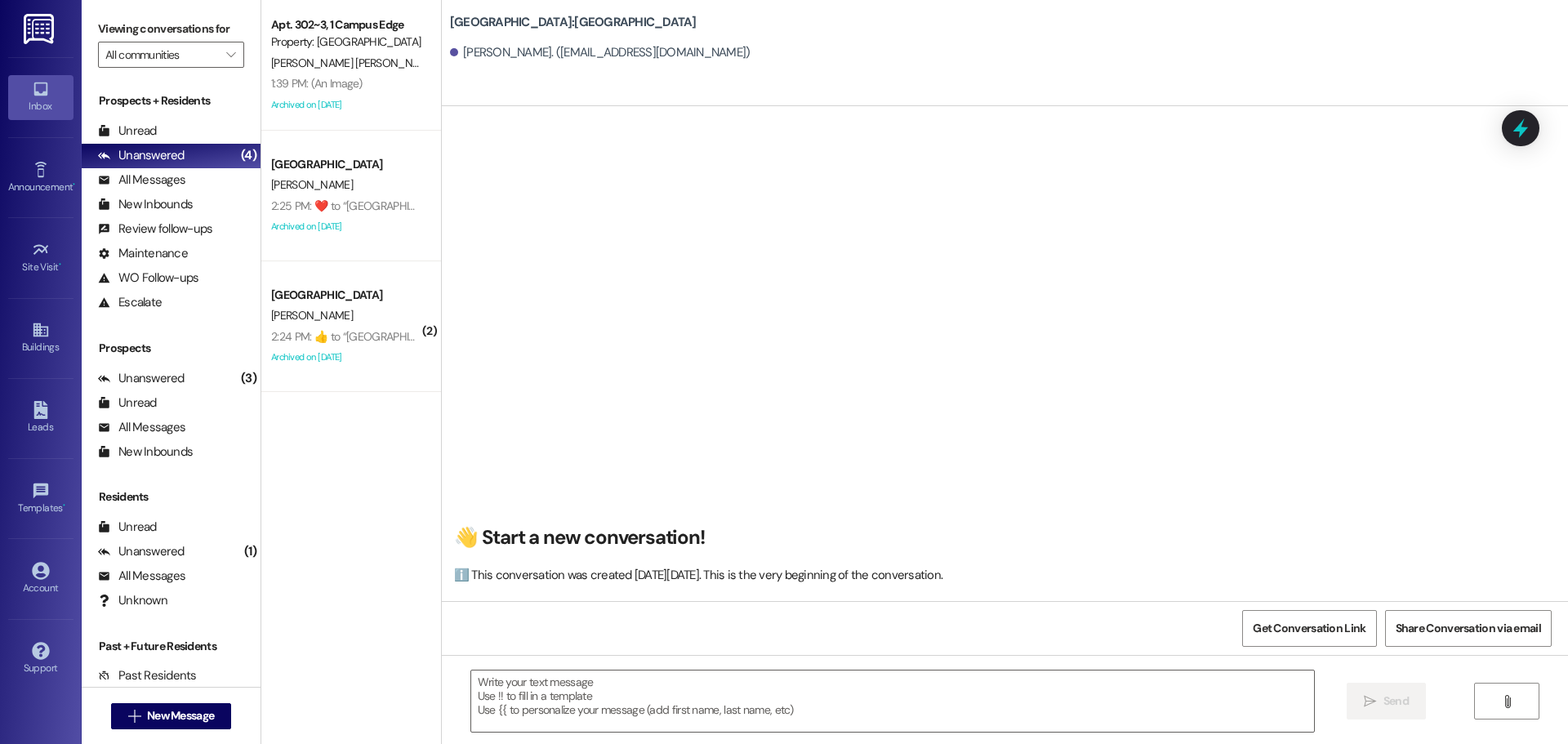
scroll to position [0, 0]
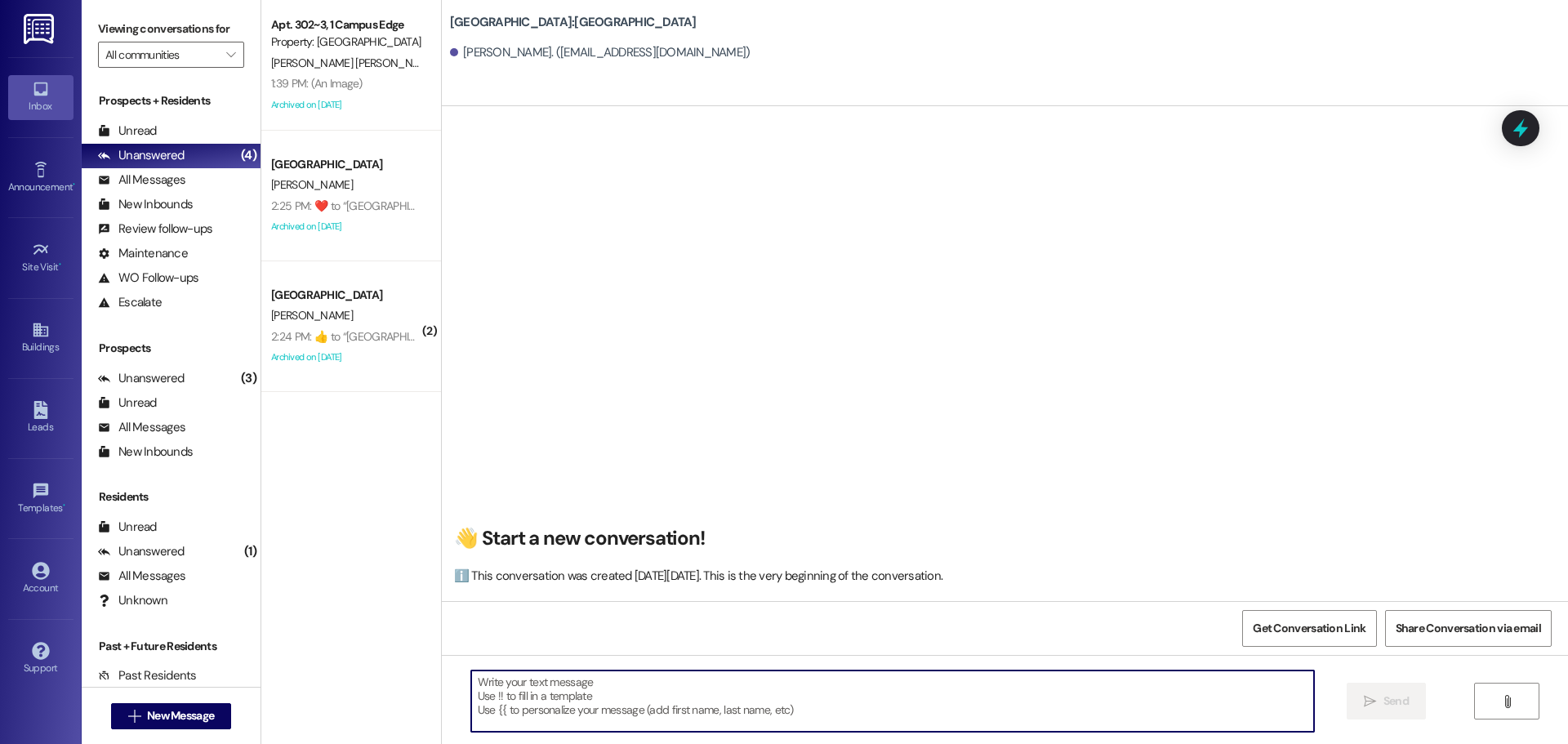
click at [768, 699] on textarea at bounding box center [892, 701] width 843 height 61
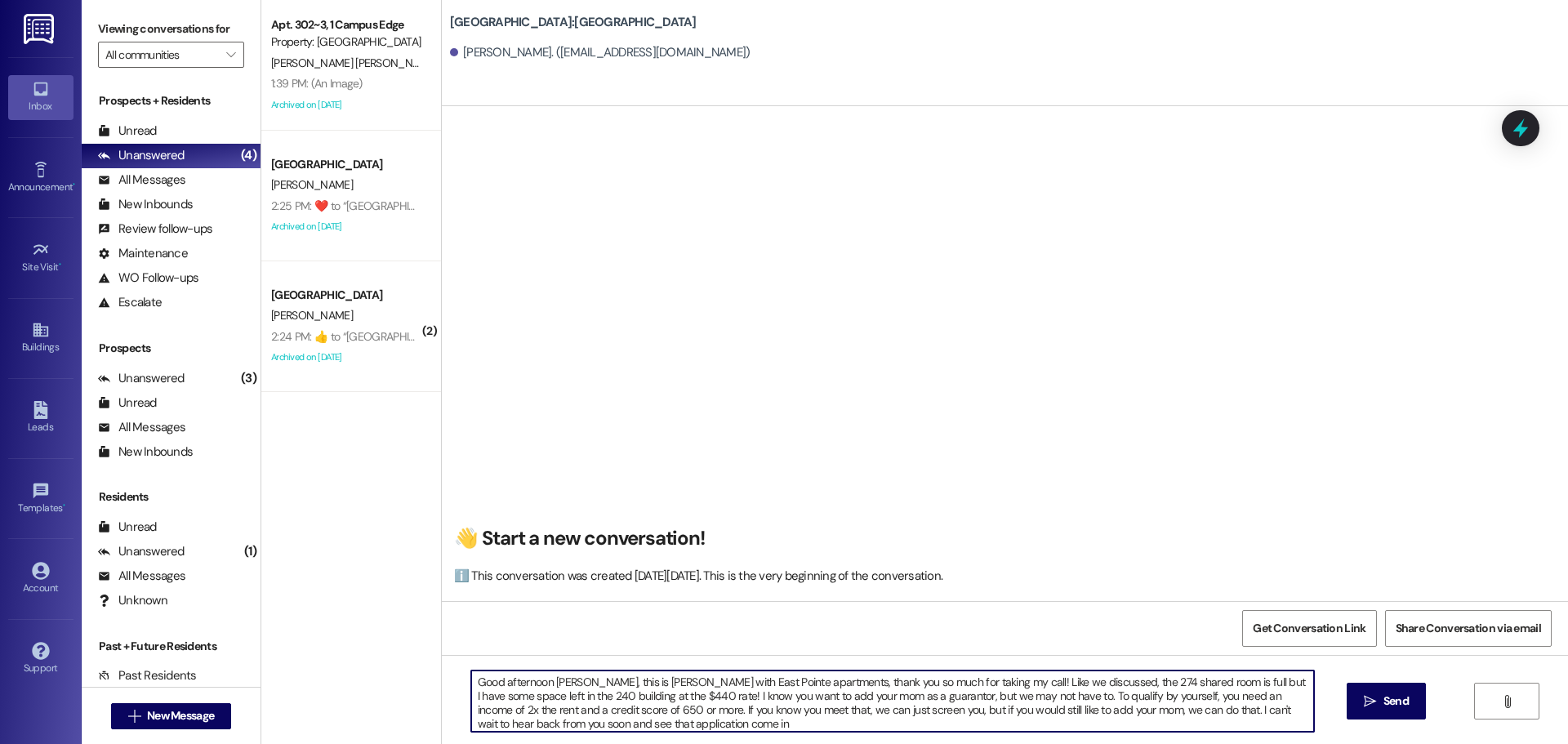
type textarea "Good afternoon Demi, this is Andrea with East Pointe apartments, thank you so m…"
click at [768, 698] on textarea "Good afternoon Demi, this is Andrea with East Pointe apartments, thank you so m…" at bounding box center [892, 701] width 843 height 61
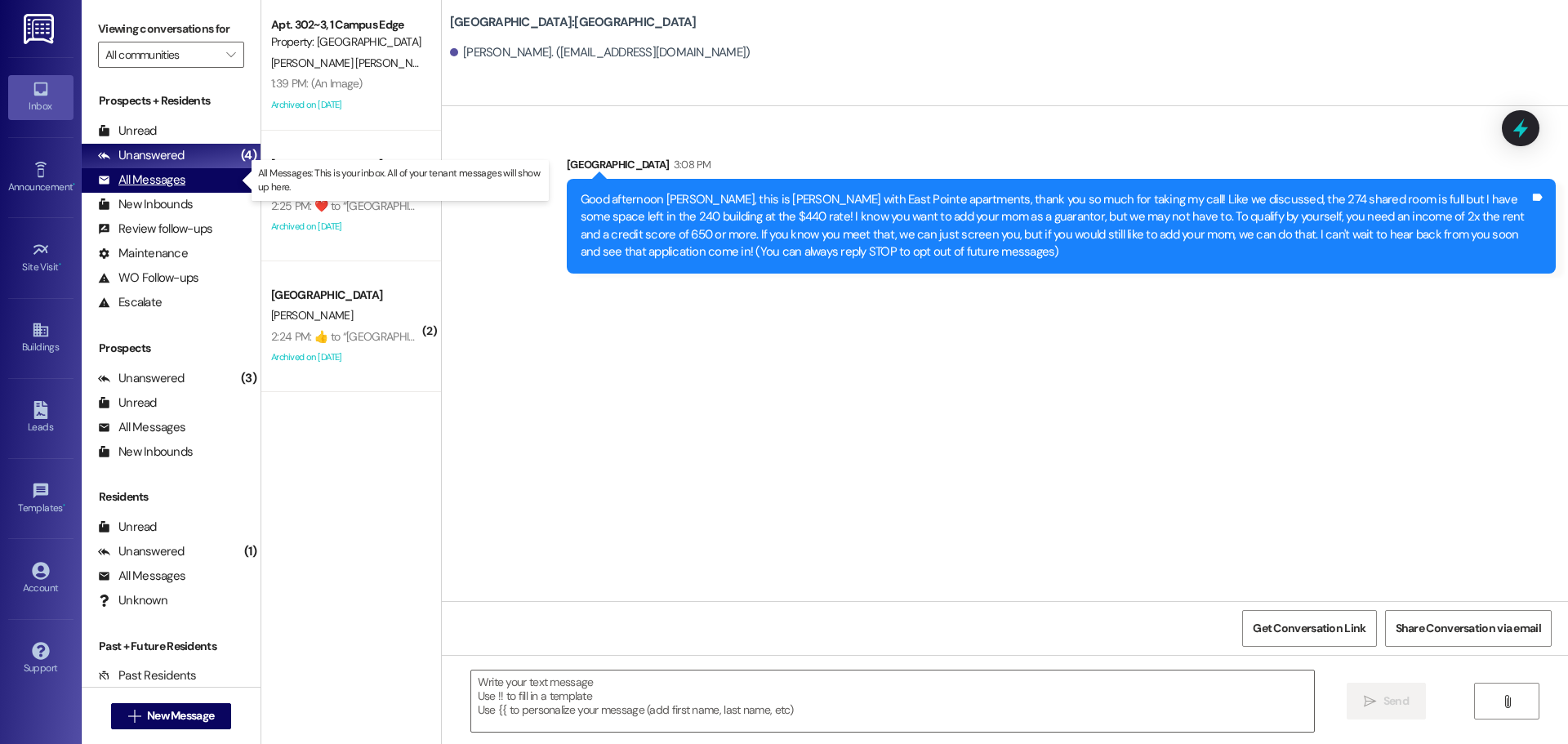
click at [141, 174] on div "All Messages" at bounding box center [142, 180] width 87 height 17
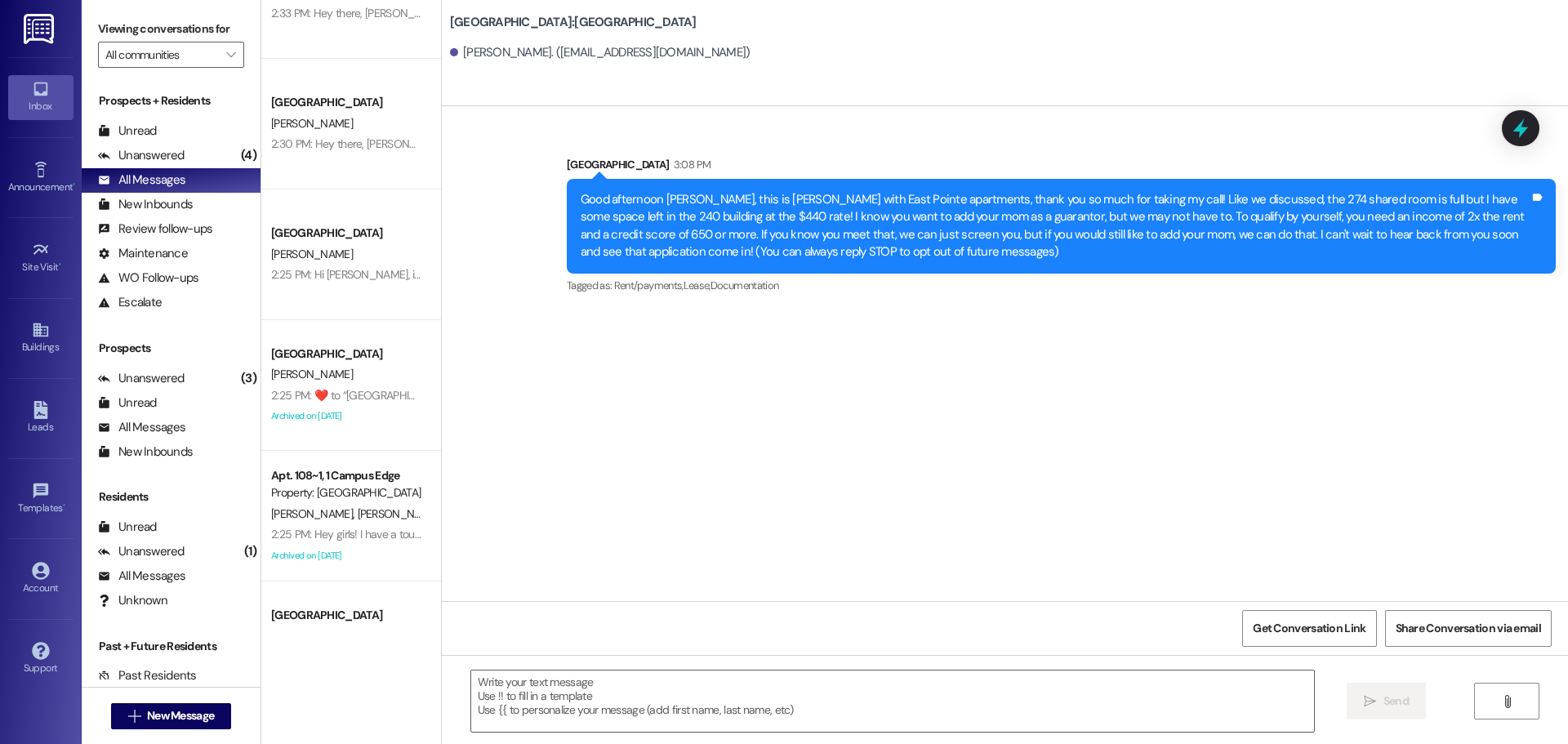
scroll to position [490, 0]
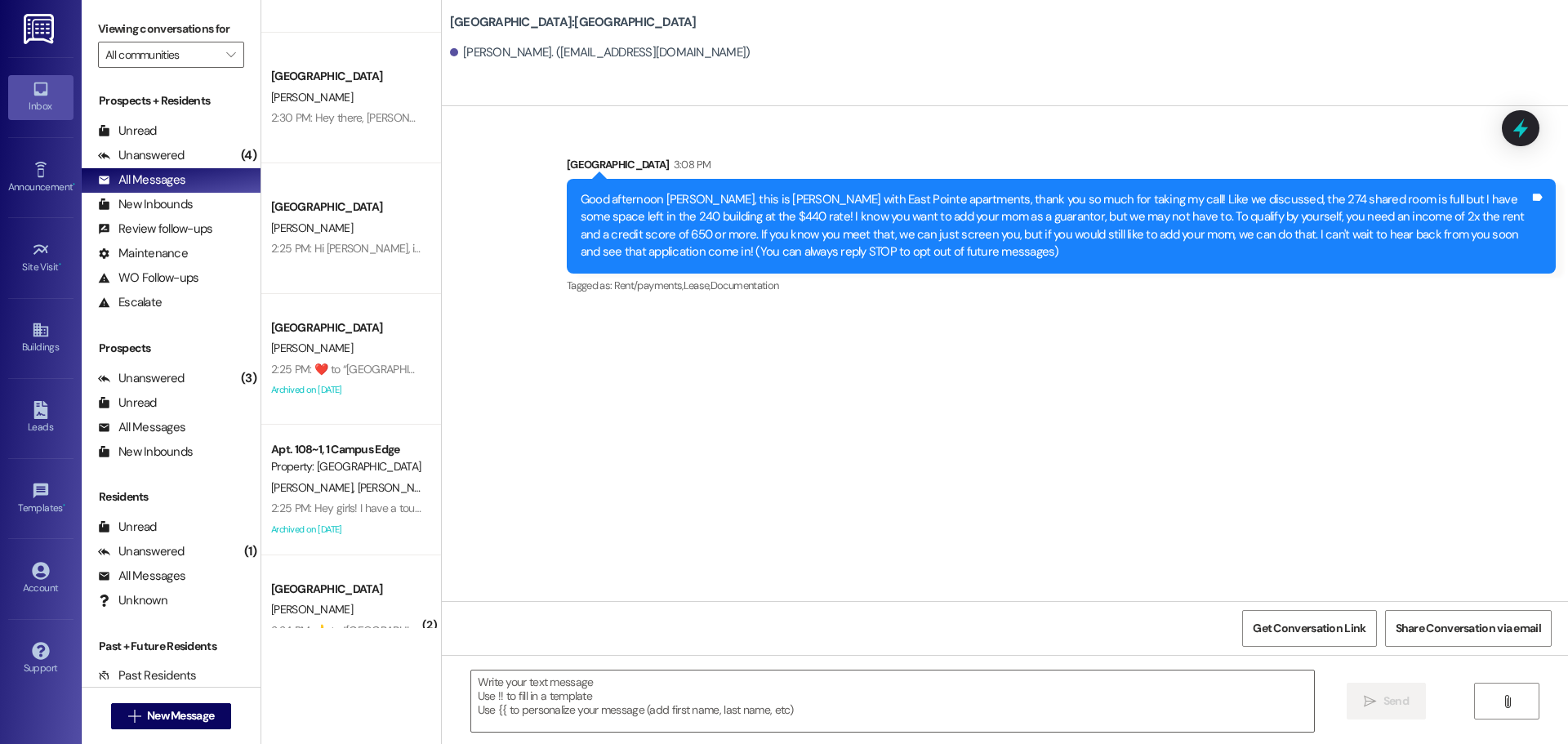
click at [312, 479] on div "L. Reese S. Bain A. Morrow" at bounding box center [346, 488] width 154 height 20
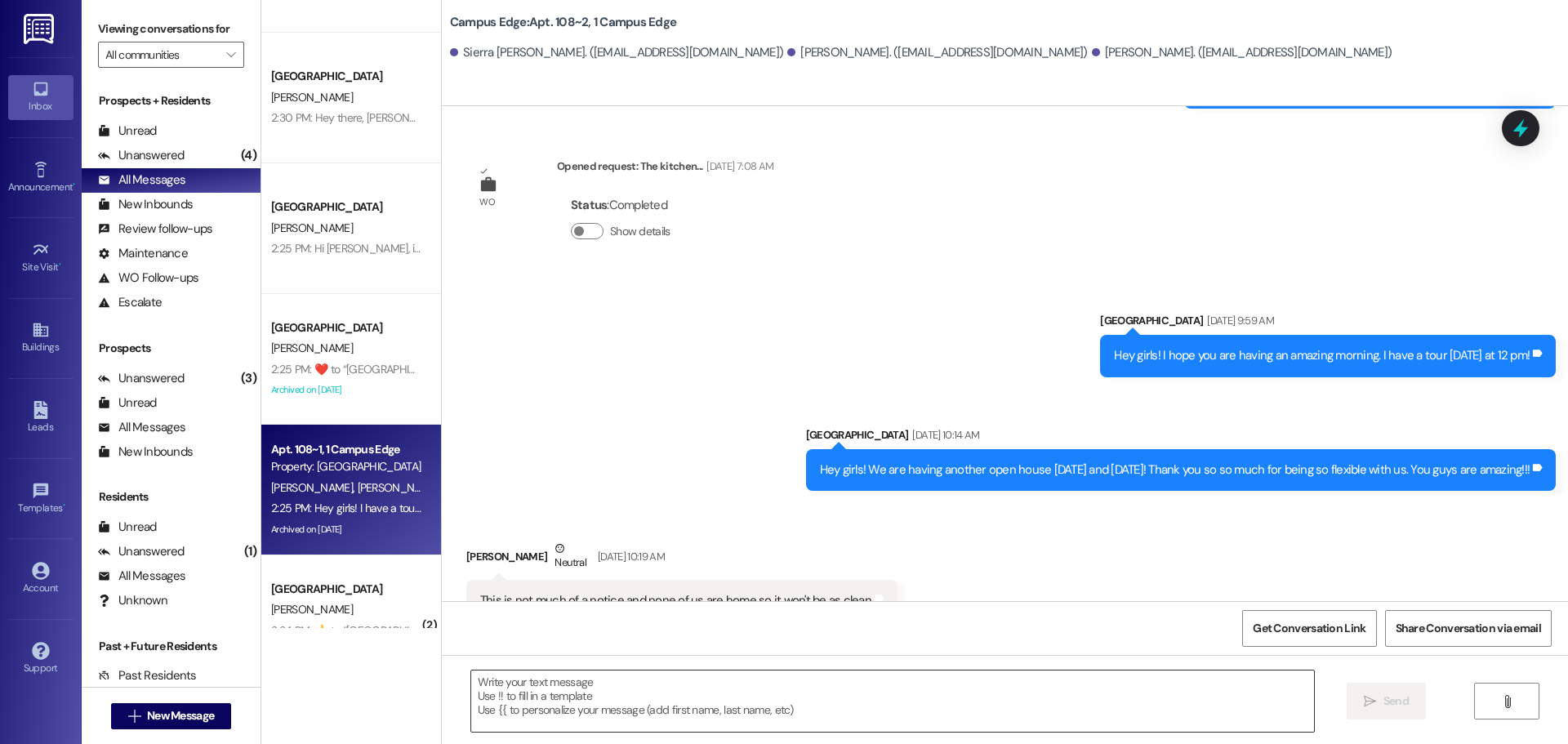
scroll to position [830, 0]
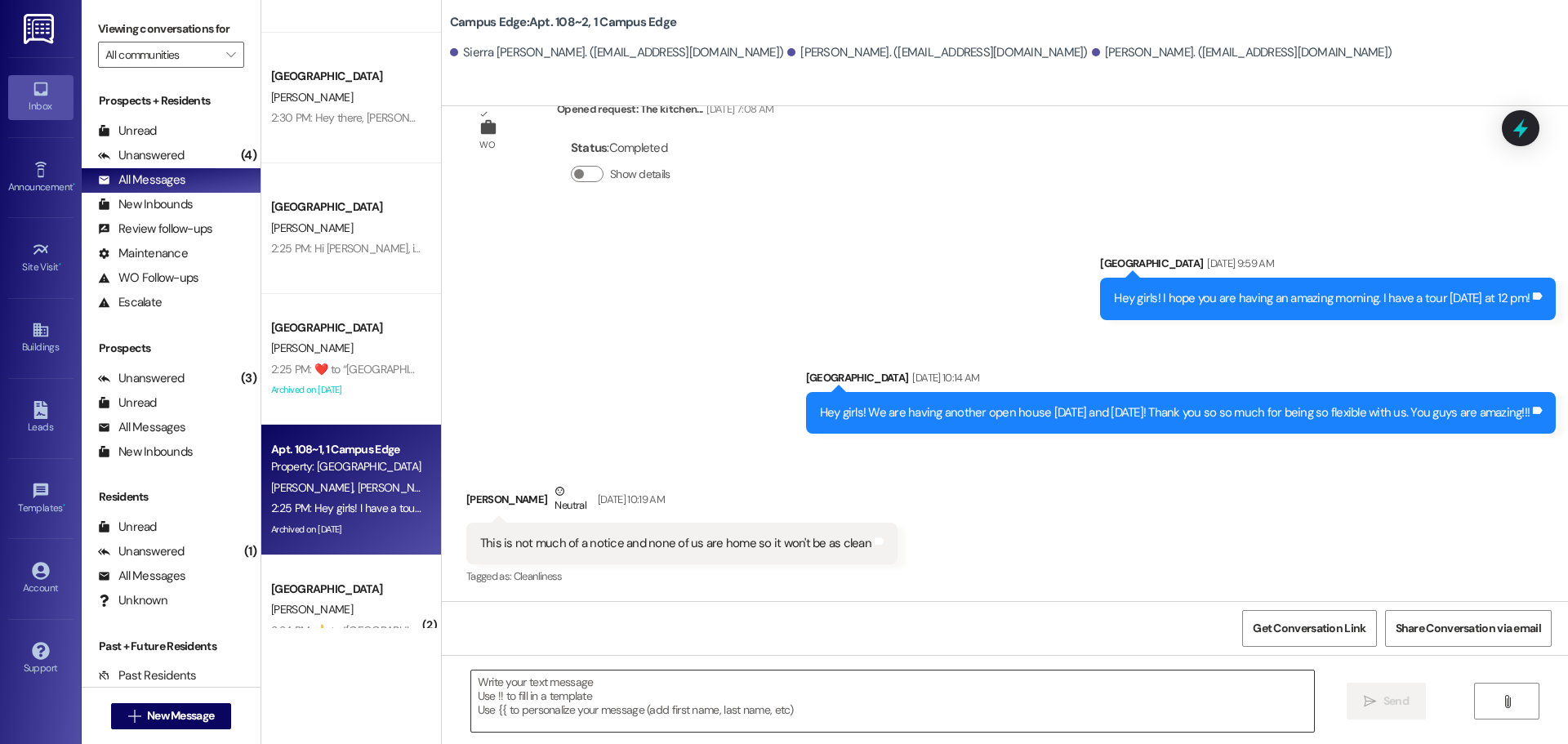
click at [604, 679] on textarea at bounding box center [892, 701] width 843 height 61
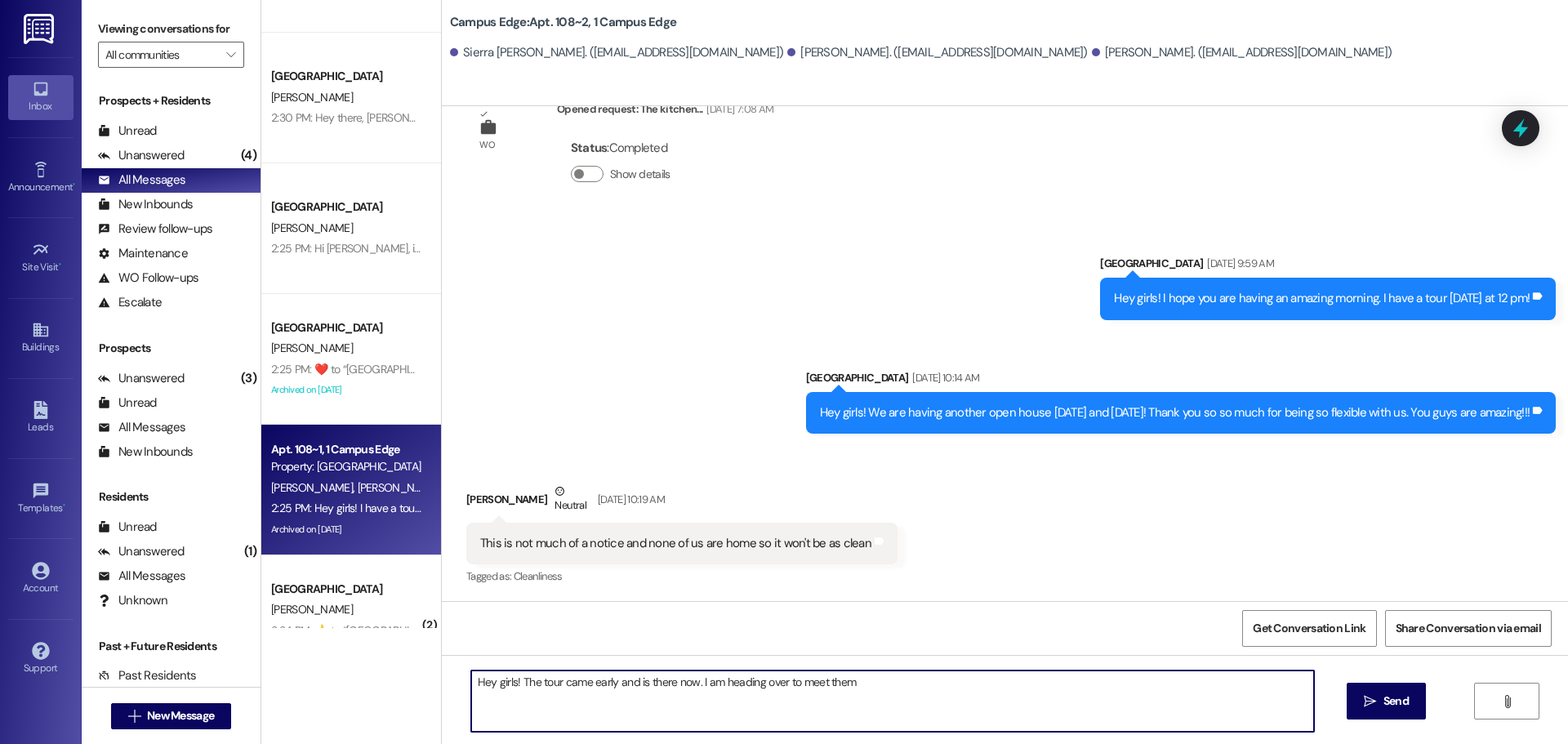
type textarea "Hey girls! The tour came early and is there now. I am heading over to meet them!"
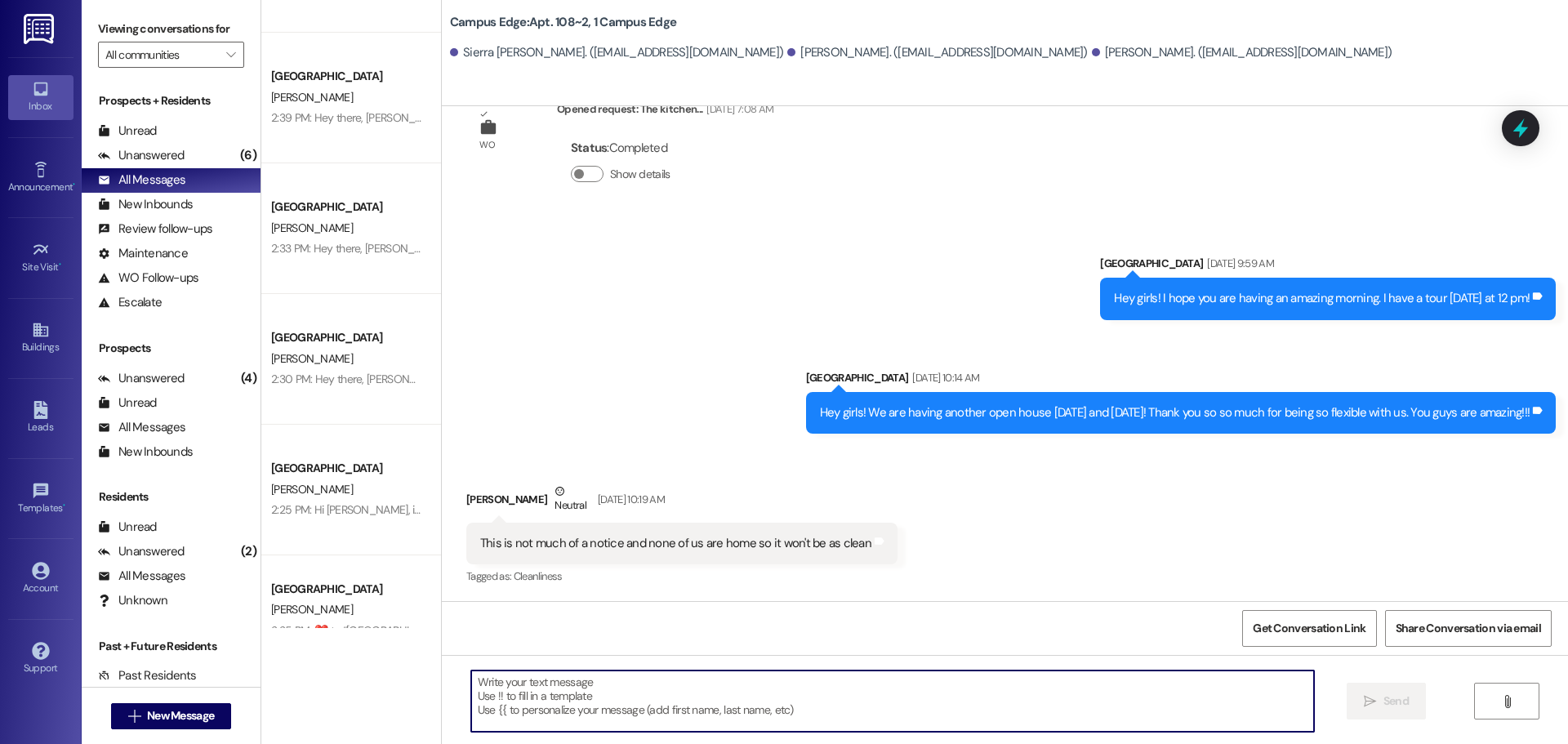
type textarea "."
